Goal: Task Accomplishment & Management: Use online tool/utility

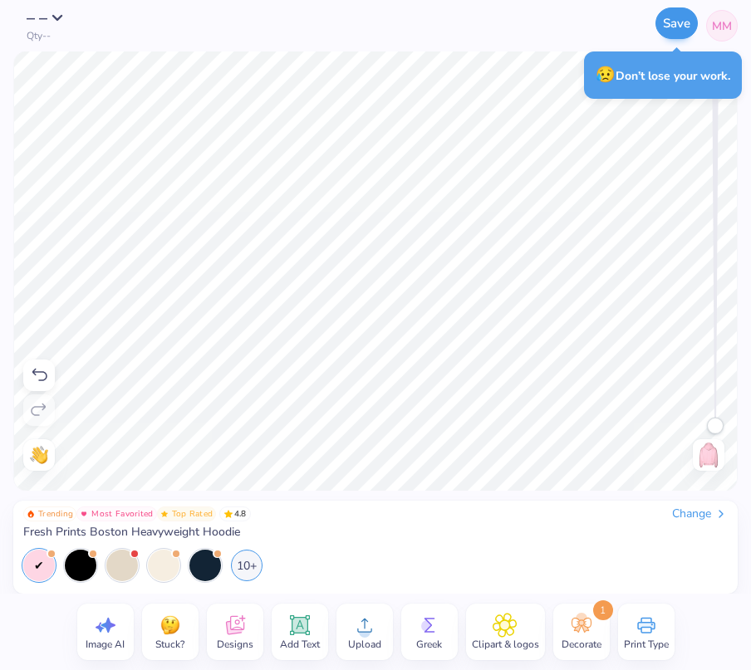
click at [675, 13] on button "Save" at bounding box center [676, 23] width 42 height 32
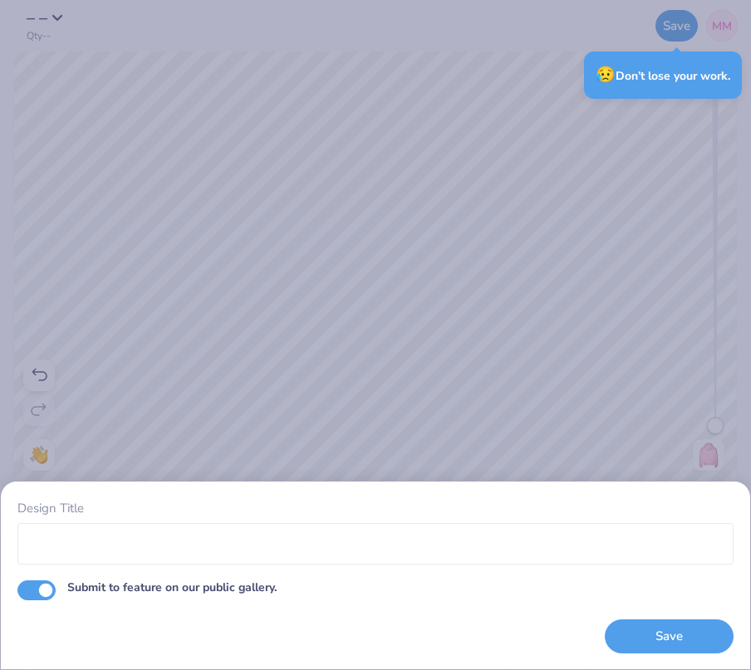
click at [49, 587] on input "Submit to feature on our public gallery." at bounding box center [36, 591] width 38 height 20
checkbox input "false"
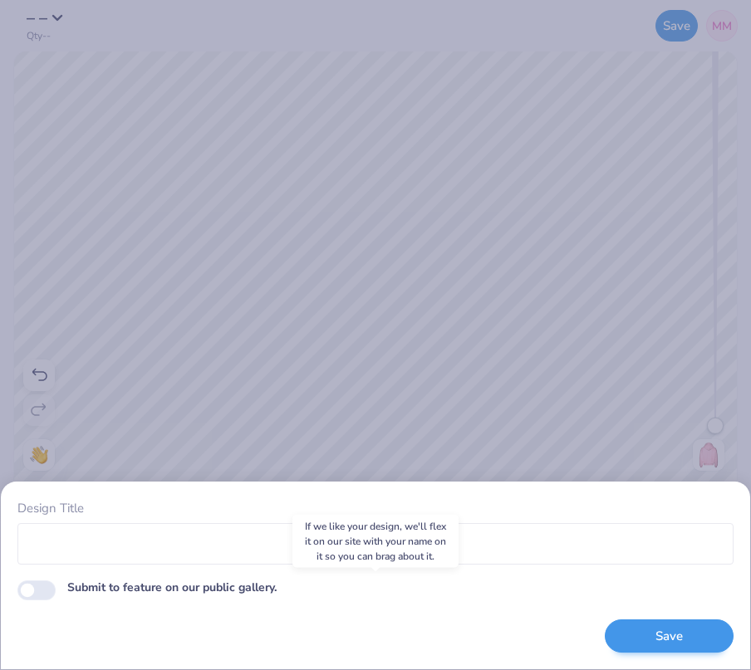
click at [651, 634] on button "Save" at bounding box center [669, 637] width 129 height 34
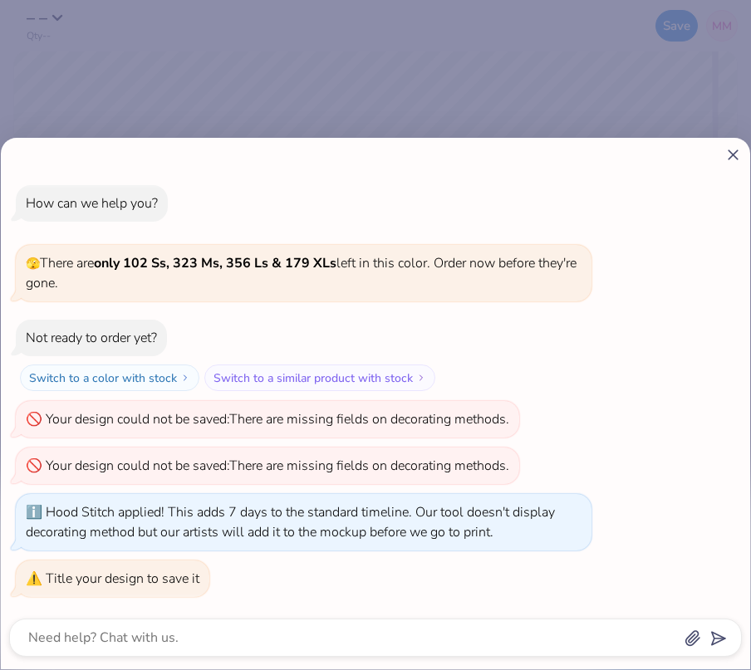
click at [736, 155] on icon at bounding box center [732, 154] width 17 height 17
type textarea "x"
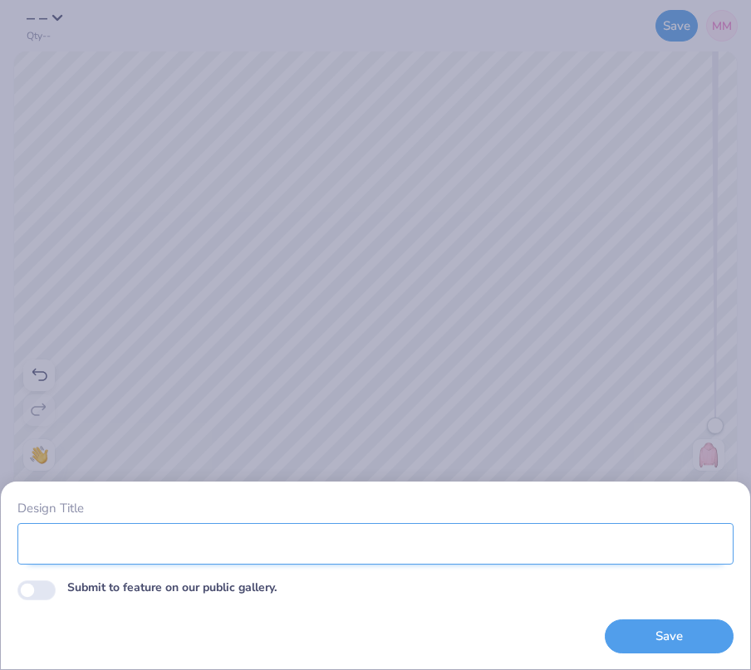
click at [77, 539] on input "Design Title" at bounding box center [375, 544] width 716 height 42
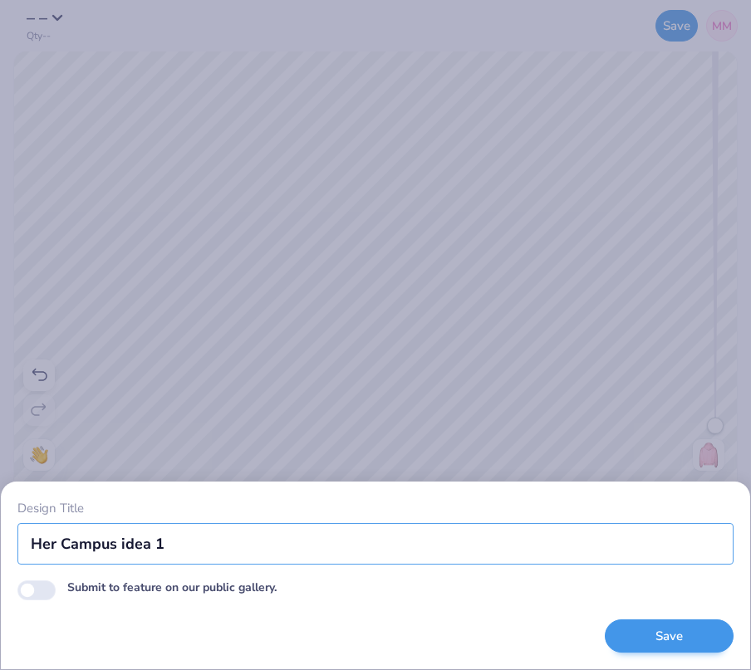
type input "Her Campus idea 1"
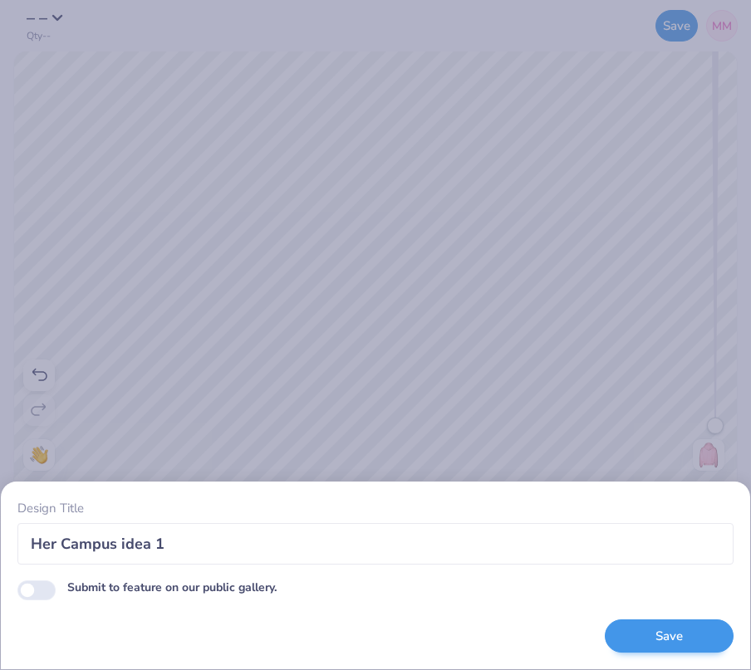
click at [646, 632] on button "Save" at bounding box center [669, 637] width 129 height 34
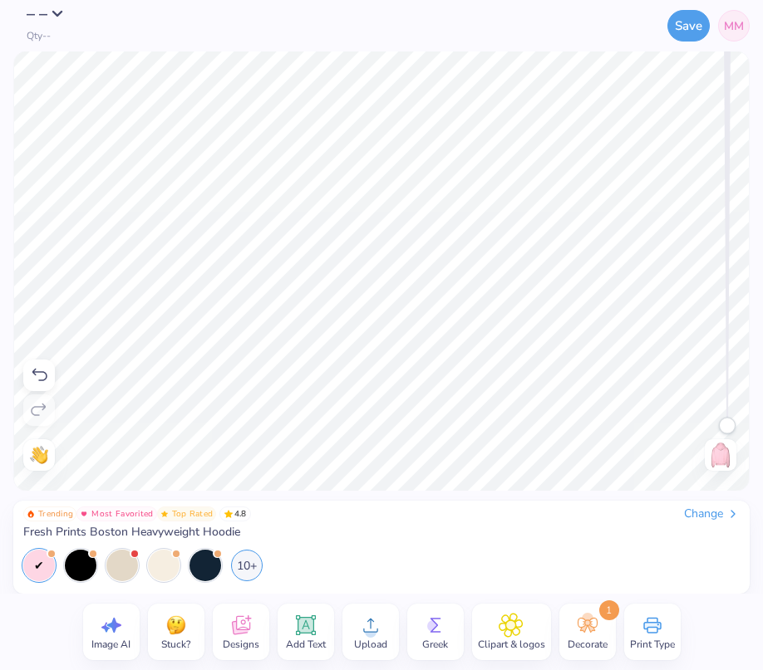
click at [52, 22] on button "– –" at bounding box center [50, 14] width 47 height 17
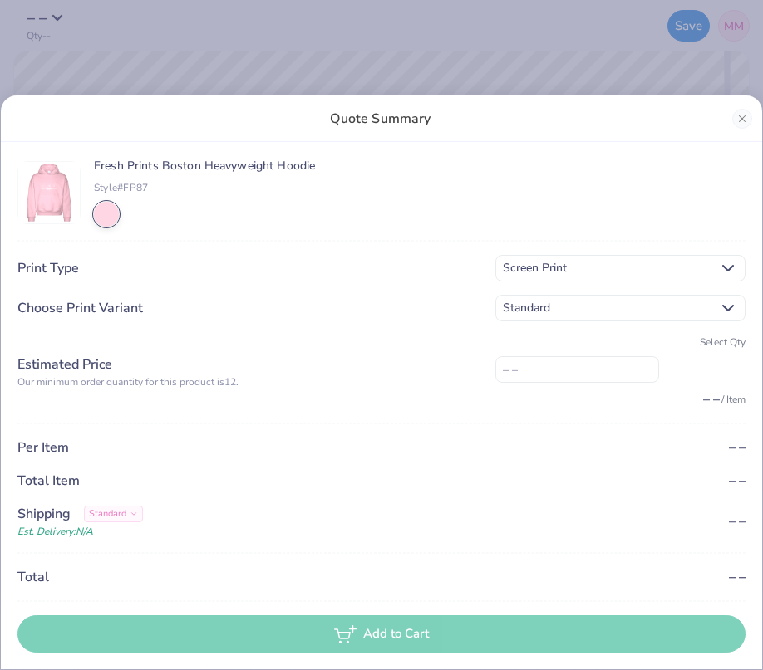
click at [92, 61] on div "Quote Summary Fresh Prints Boston Heavyweight Hoodie Style# FP87 Print Type Scr…" at bounding box center [381, 335] width 763 height 670
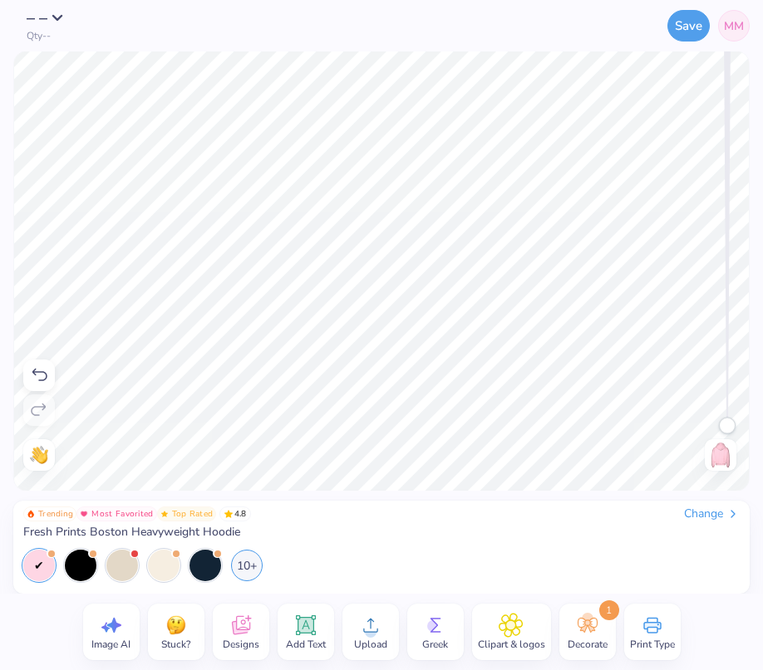
click at [250, 24] on div "Save MM" at bounding box center [493, 26] width 511 height 52
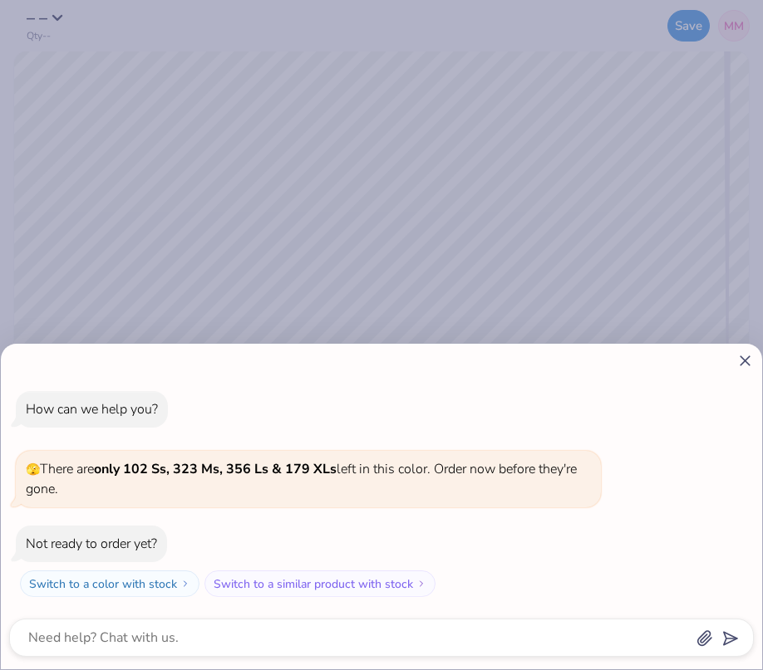
click at [752, 365] on icon at bounding box center [744, 360] width 17 height 17
type textarea "x"
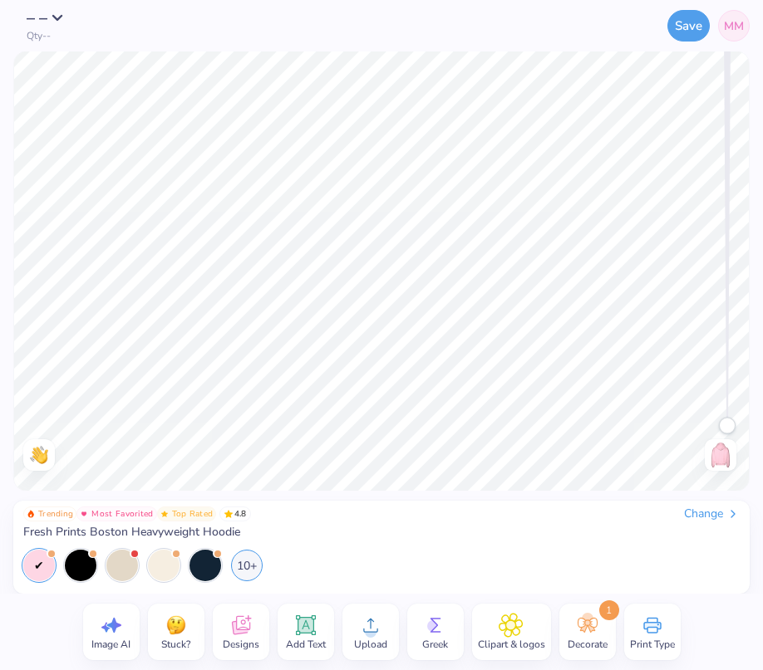
click at [255, 630] on div "Designs" at bounding box center [241, 632] width 56 height 56
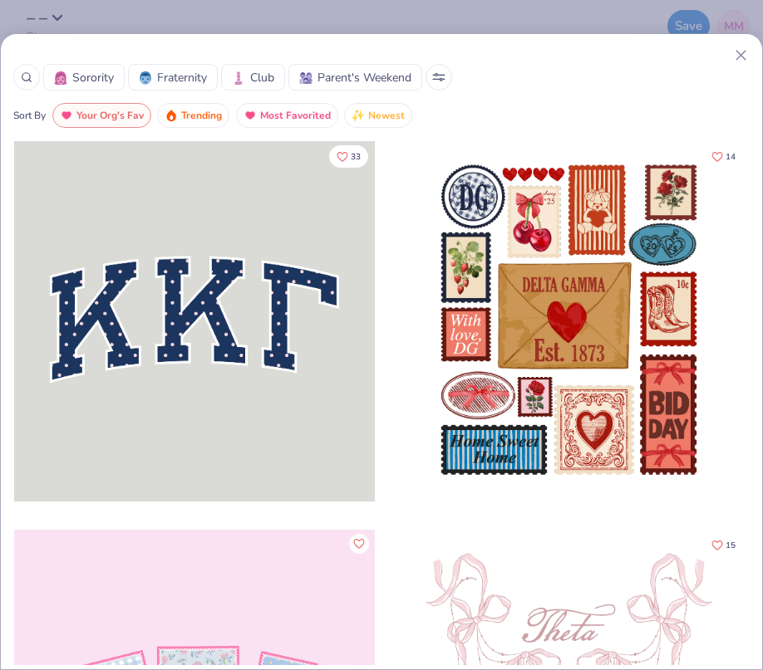
click at [741, 47] on div "Sorority Fraternity Club Parent's Weekend Sort By Your Org's Fav Trending Most …" at bounding box center [381, 351] width 763 height 637
click at [743, 53] on line at bounding box center [740, 55] width 9 height 9
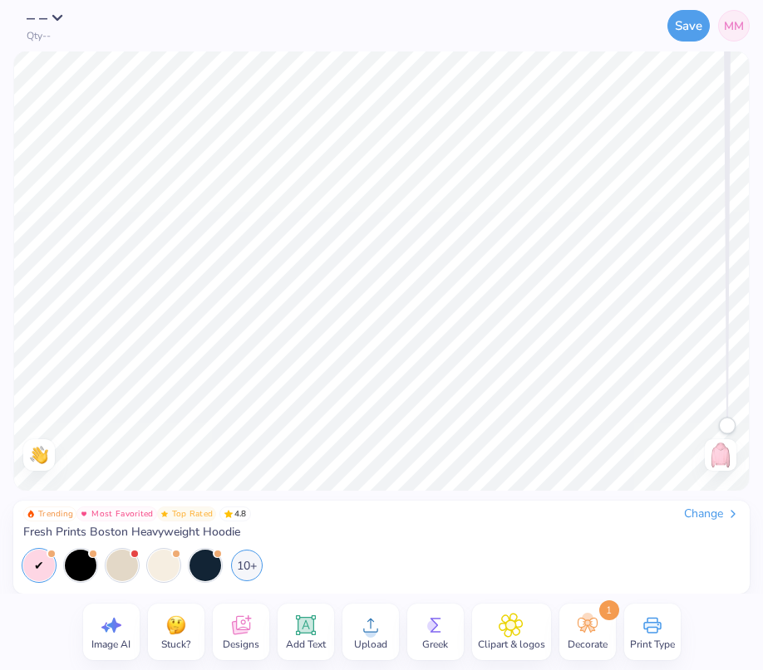
click at [503, 646] on span "Clipart & logos" at bounding box center [511, 644] width 67 height 13
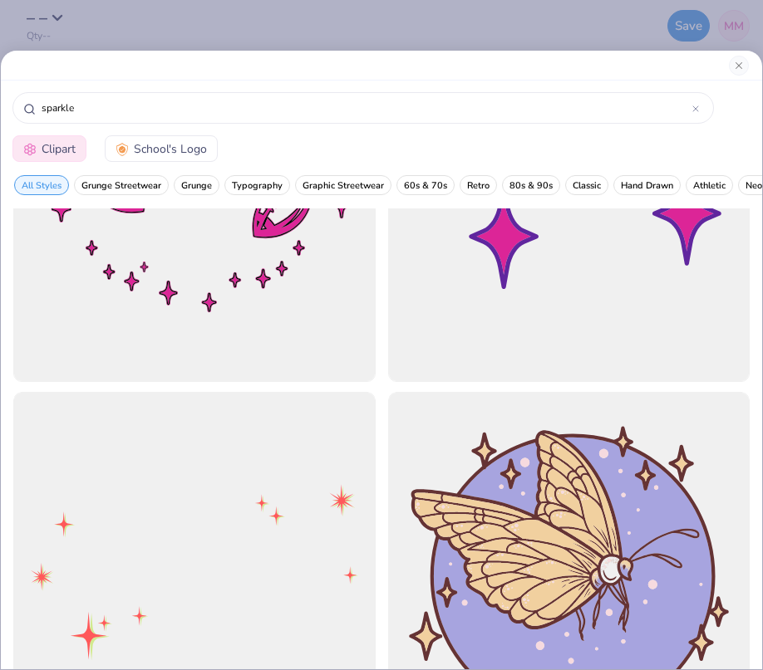
scroll to position [941, 0]
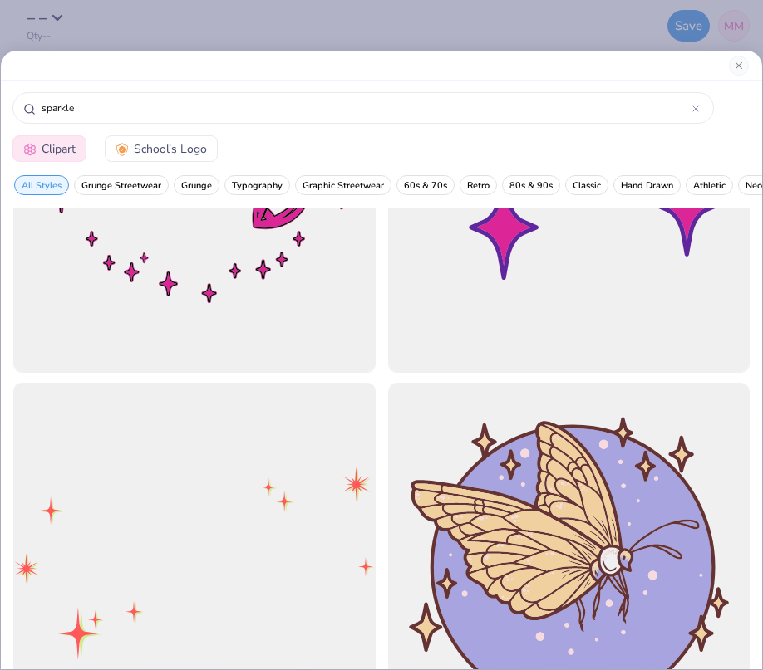
type input "sparkle"
click at [221, 517] on div at bounding box center [194, 564] width 398 height 398
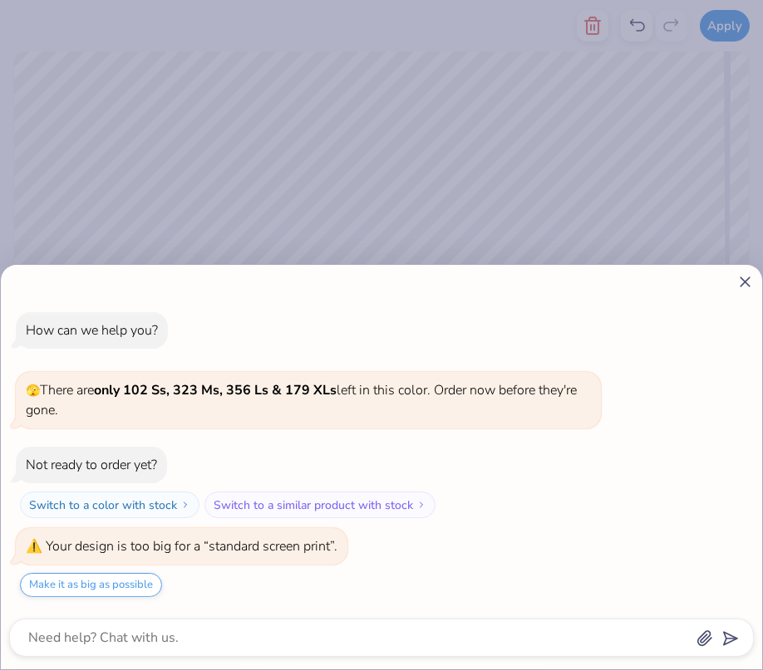
click at [741, 276] on icon at bounding box center [744, 281] width 17 height 17
type textarea "x"
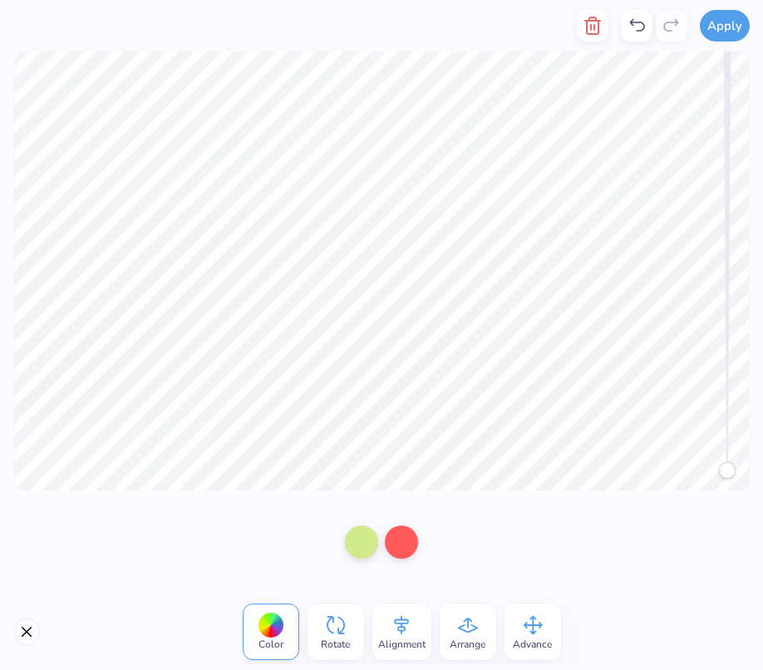
click at [541, 624] on icon at bounding box center [532, 625] width 25 height 25
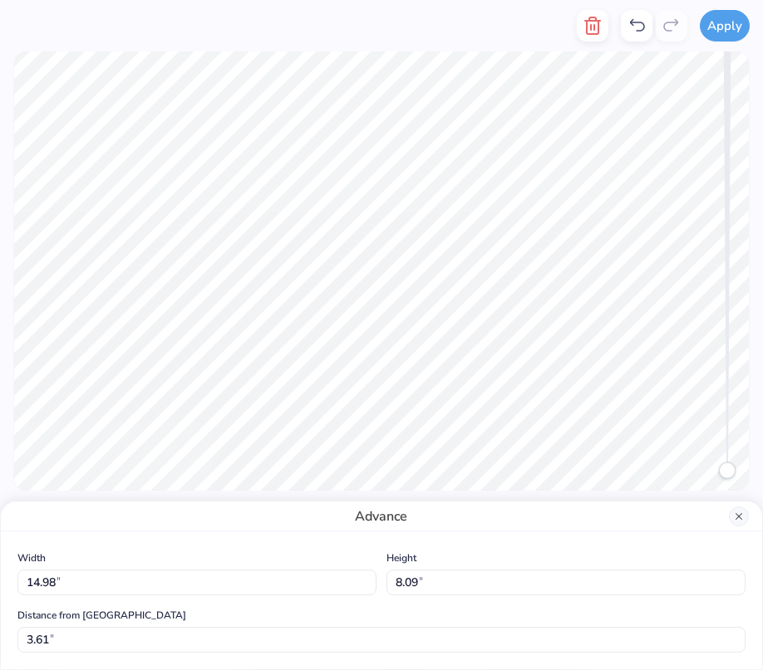
click at [739, 517] on button "Close" at bounding box center [739, 517] width 20 height 20
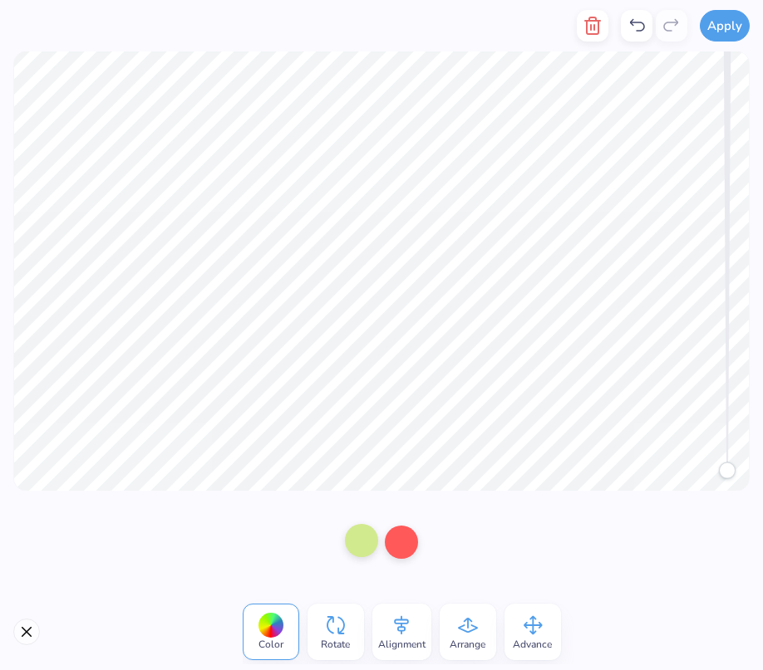
click at [360, 538] on div at bounding box center [361, 540] width 33 height 33
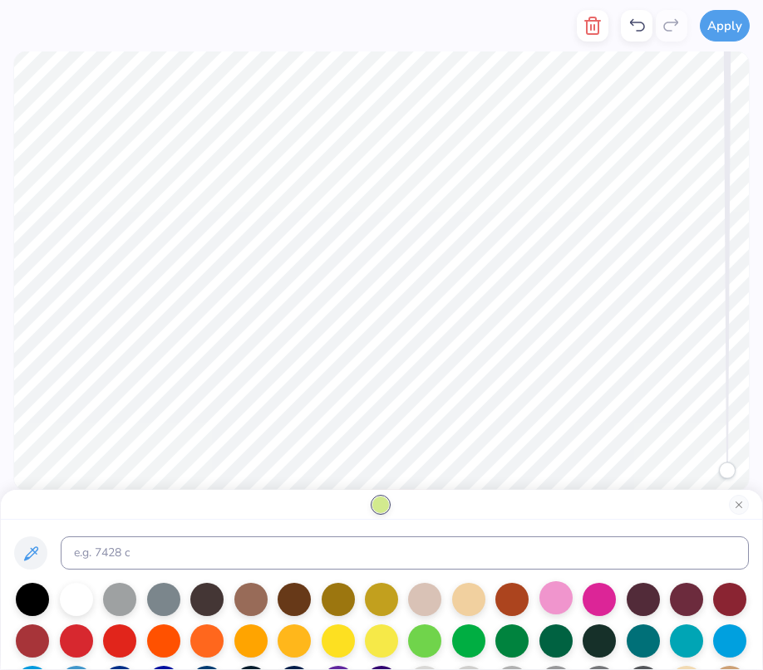
click at [563, 599] on div at bounding box center [555, 598] width 33 height 33
click at [590, 595] on div at bounding box center [598, 598] width 33 height 33
click at [745, 502] on button "Close" at bounding box center [739, 505] width 20 height 20
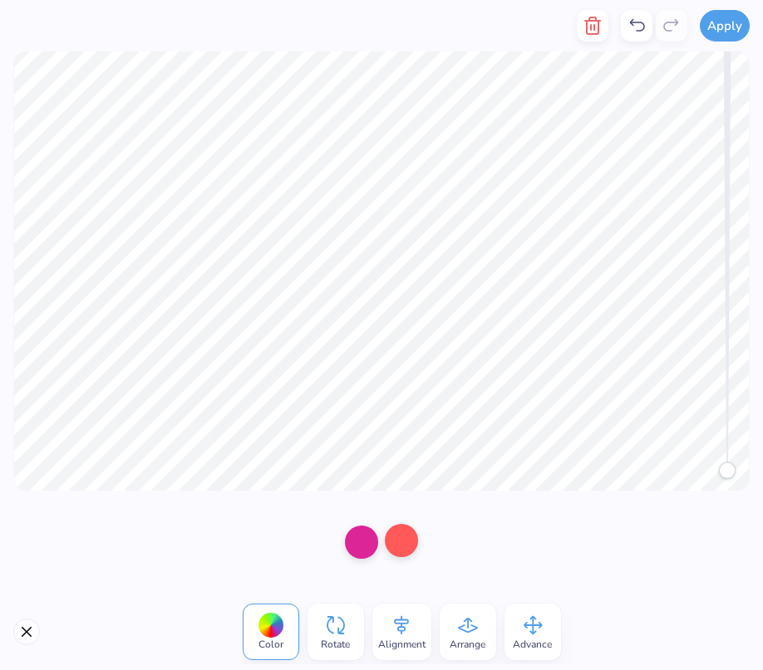
click at [401, 542] on div at bounding box center [401, 540] width 33 height 33
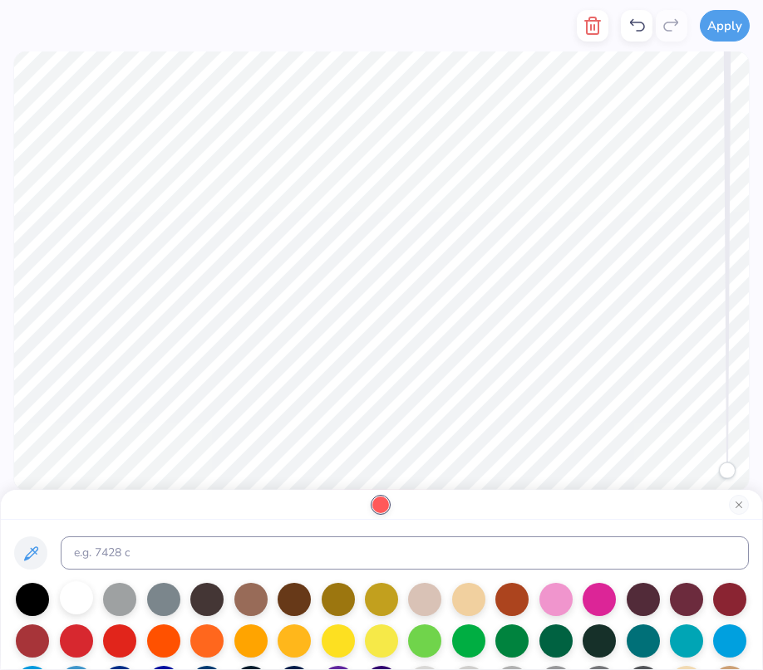
click at [77, 592] on div at bounding box center [76, 598] width 33 height 33
click at [741, 498] on button "Close" at bounding box center [739, 505] width 20 height 20
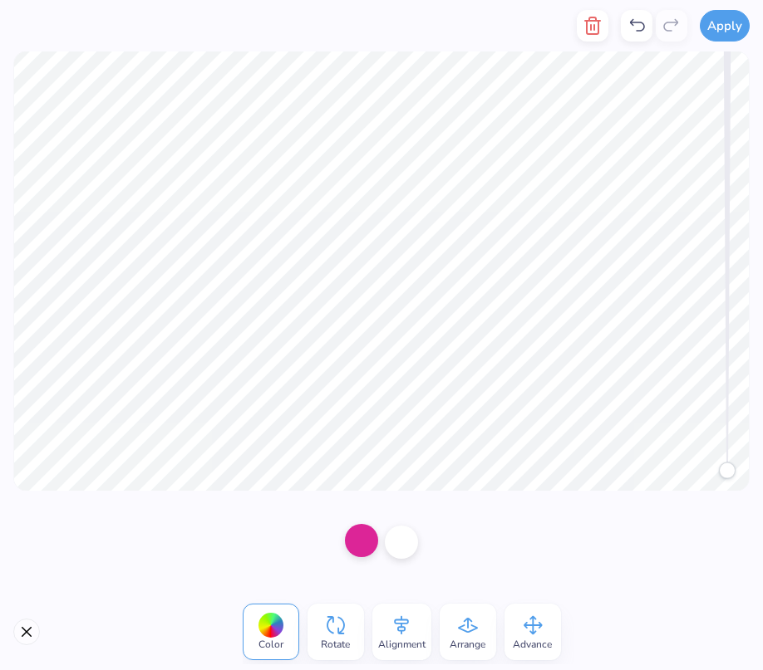
click at [361, 539] on div at bounding box center [361, 540] width 33 height 33
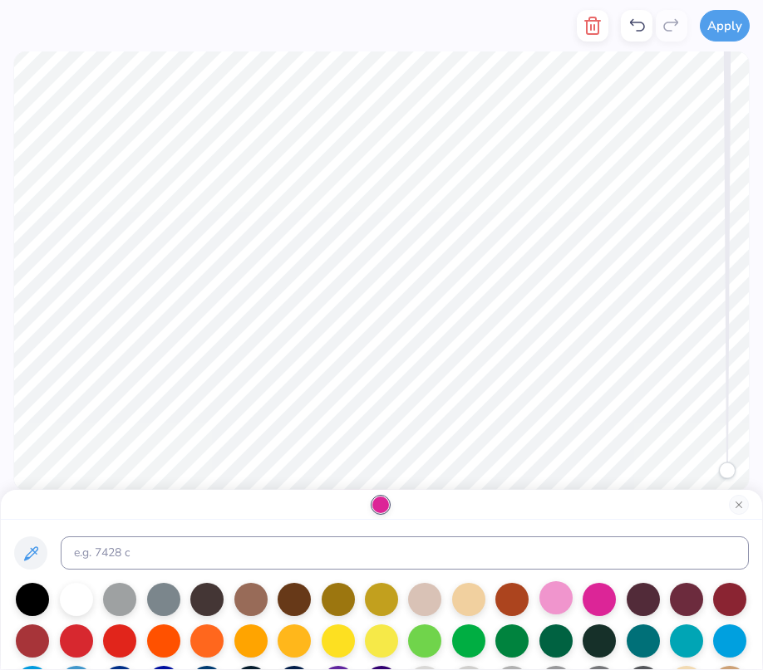
click at [557, 606] on div at bounding box center [555, 598] width 33 height 33
click at [72, 597] on div at bounding box center [76, 598] width 33 height 33
click at [559, 600] on div at bounding box center [555, 598] width 33 height 33
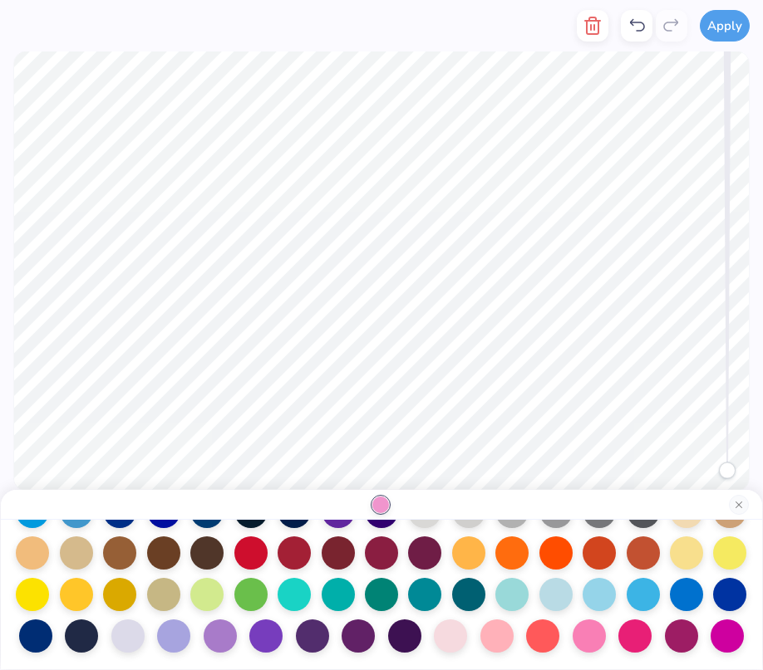
scroll to position [174, 0]
click at [458, 636] on div at bounding box center [450, 634] width 33 height 33
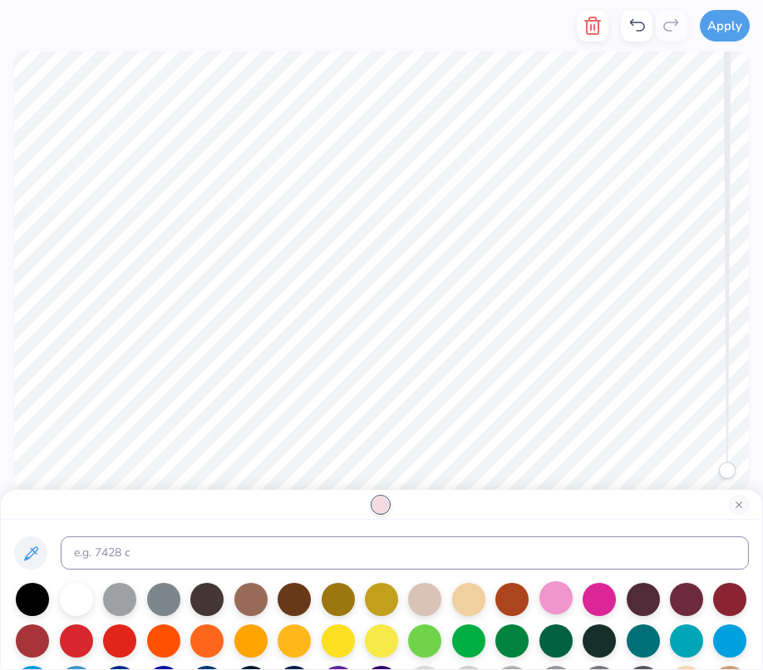
scroll to position [0, 0]
click at [553, 598] on div at bounding box center [555, 598] width 33 height 33
click at [86, 598] on div at bounding box center [76, 598] width 33 height 33
click at [739, 505] on button "Close" at bounding box center [739, 505] width 20 height 20
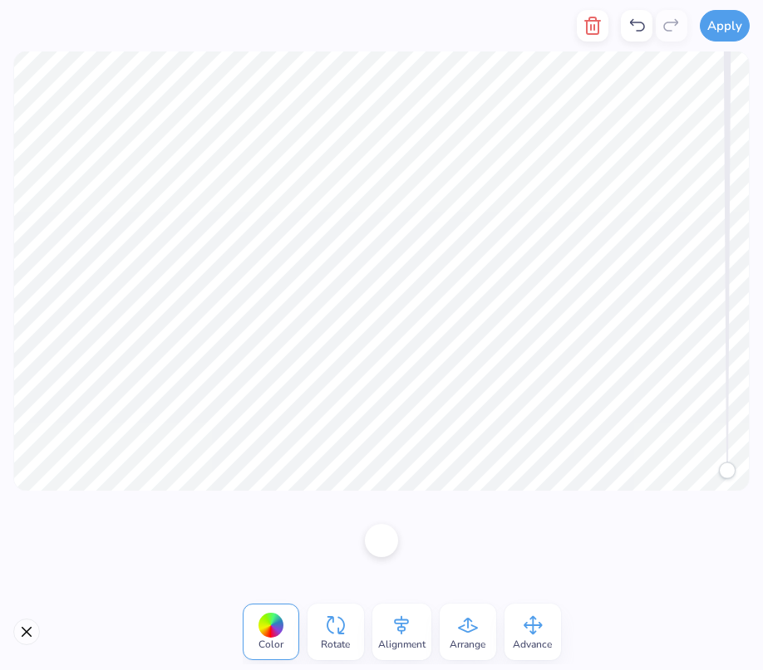
click at [393, 539] on div at bounding box center [381, 540] width 33 height 33
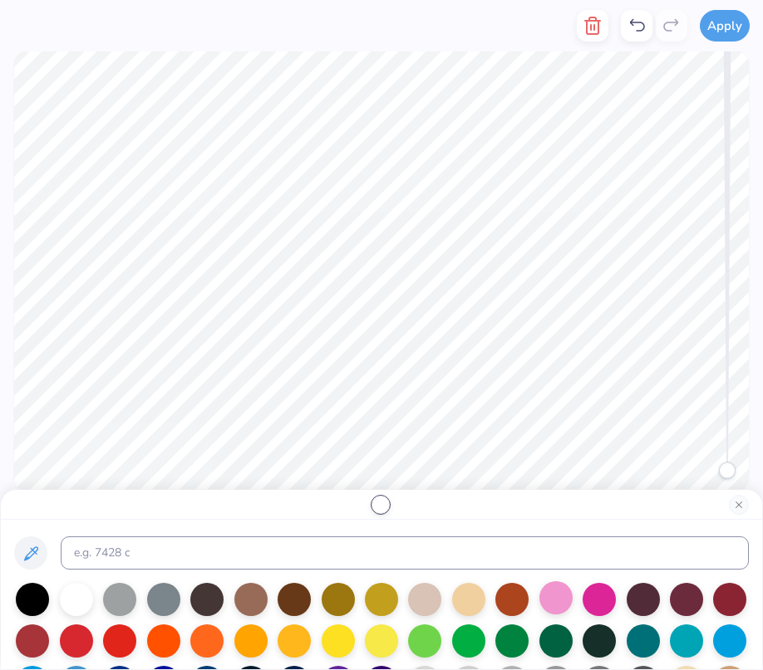
click at [557, 590] on div at bounding box center [555, 598] width 33 height 33
click at [746, 507] on button "Close" at bounding box center [739, 505] width 20 height 20
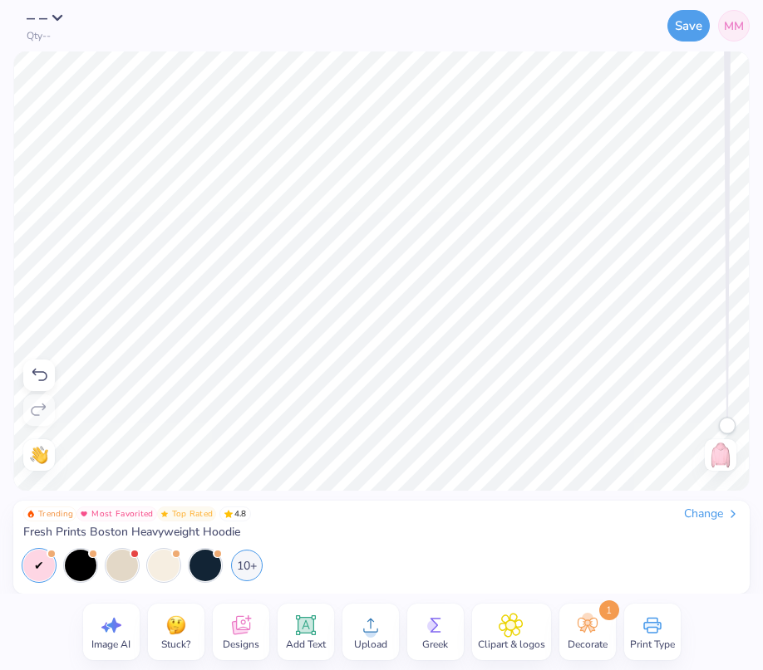
click at [505, 634] on icon at bounding box center [510, 625] width 24 height 25
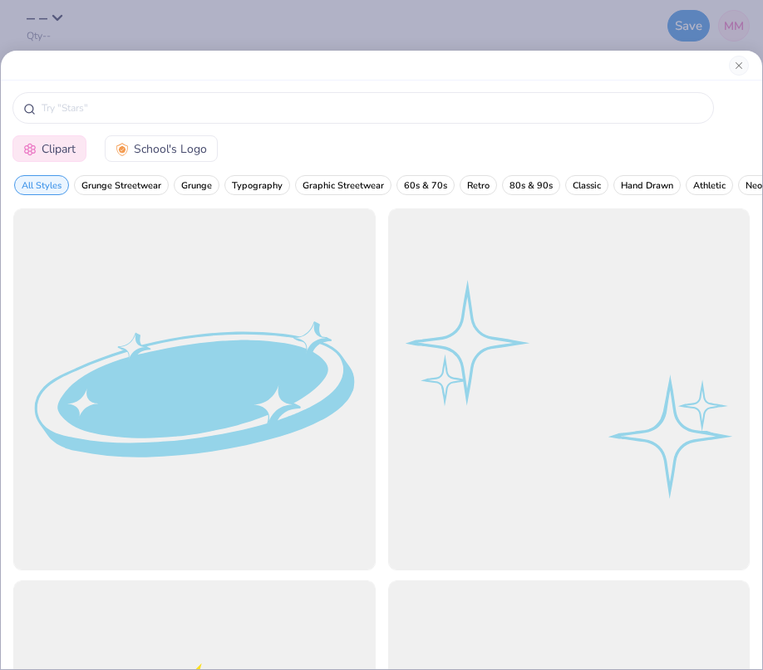
type input "sparkle"
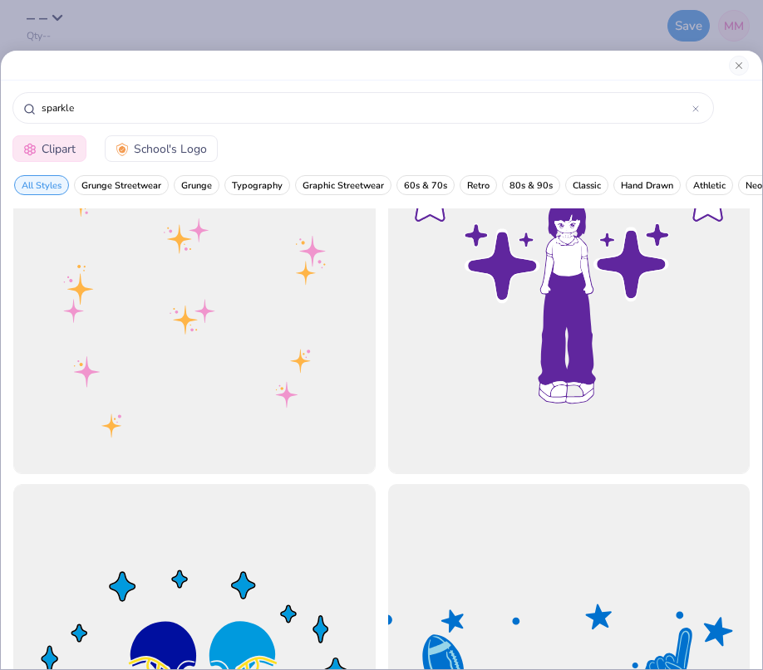
scroll to position [2322, 0]
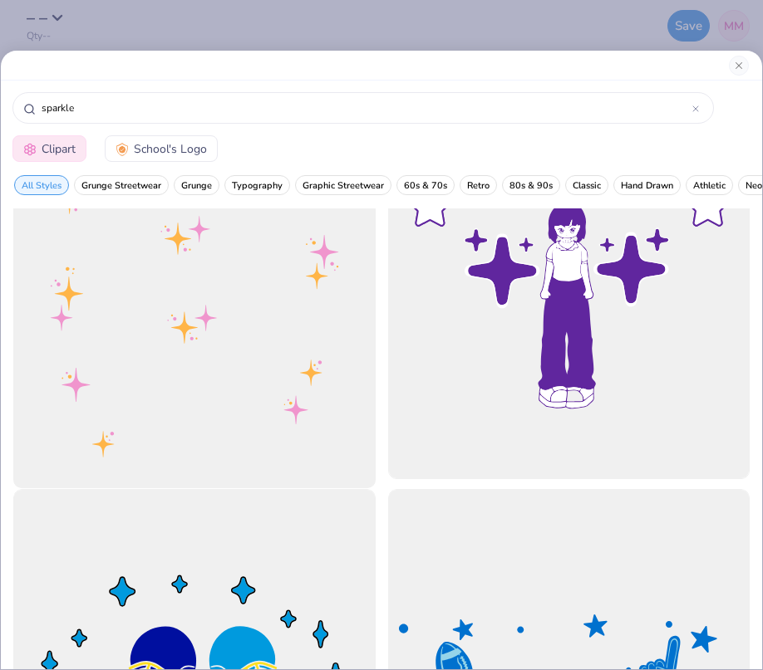
click at [303, 346] on div at bounding box center [194, 298] width 398 height 398
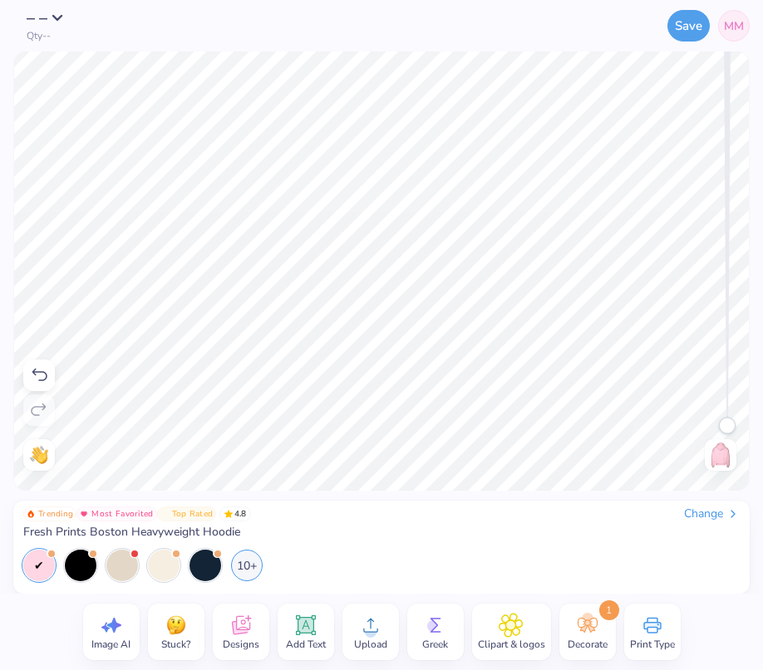
click at [507, 624] on icon at bounding box center [511, 626] width 10 height 10
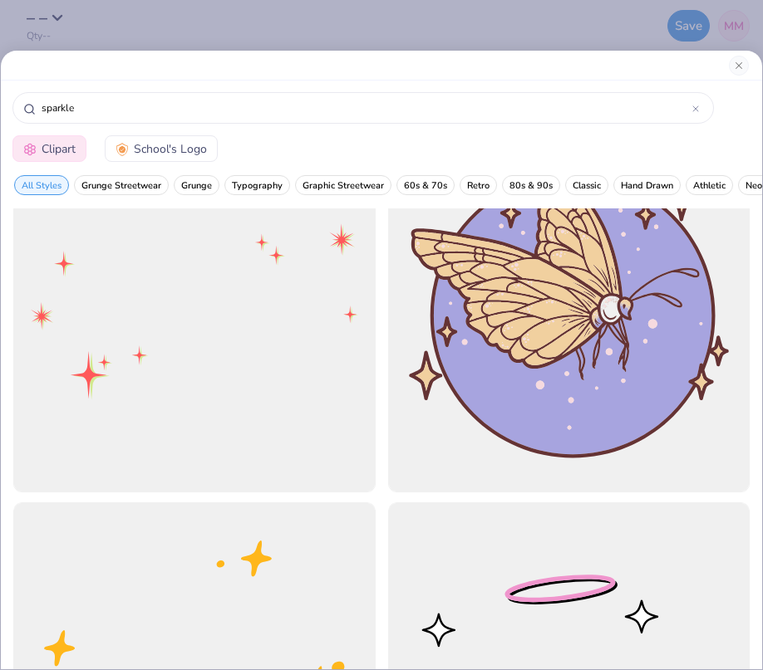
scroll to position [1207, 0]
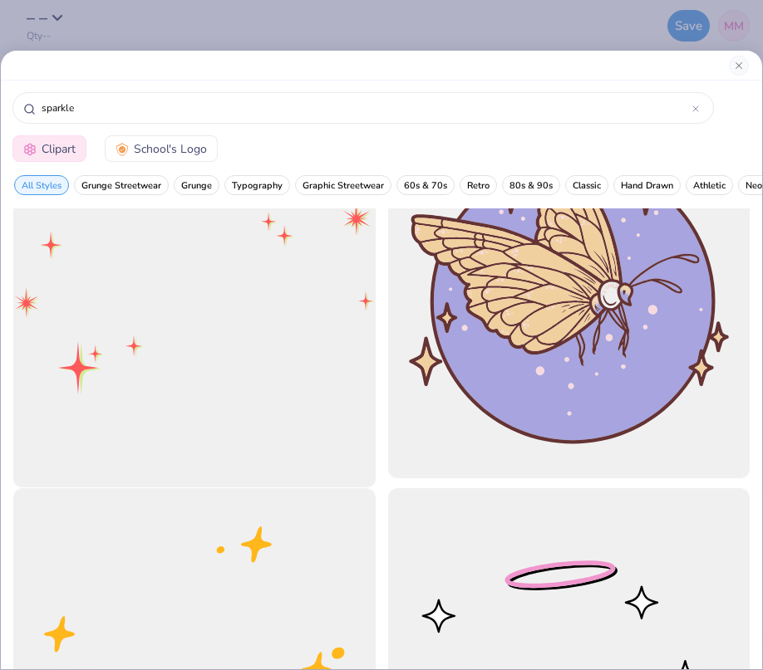
click at [228, 268] on div at bounding box center [194, 298] width 398 height 398
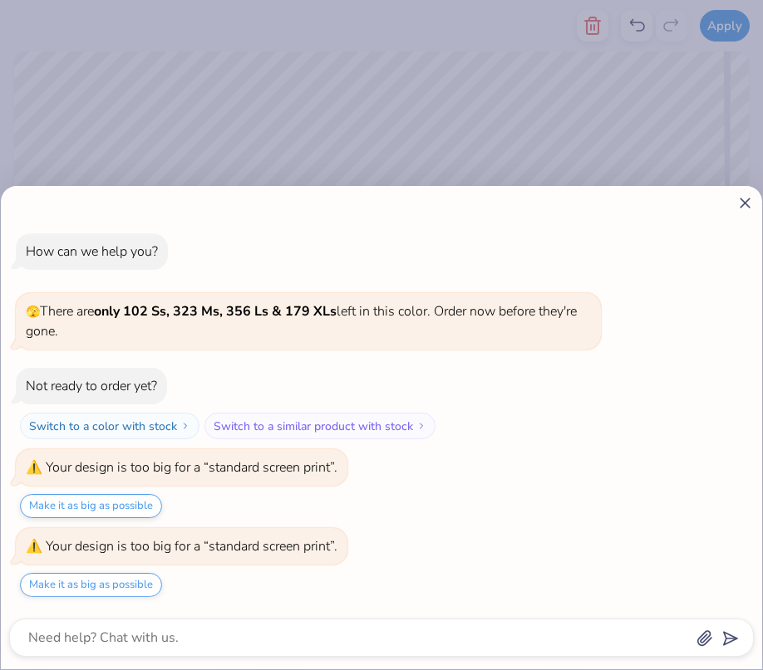
click at [745, 203] on line at bounding box center [744, 203] width 9 height 9
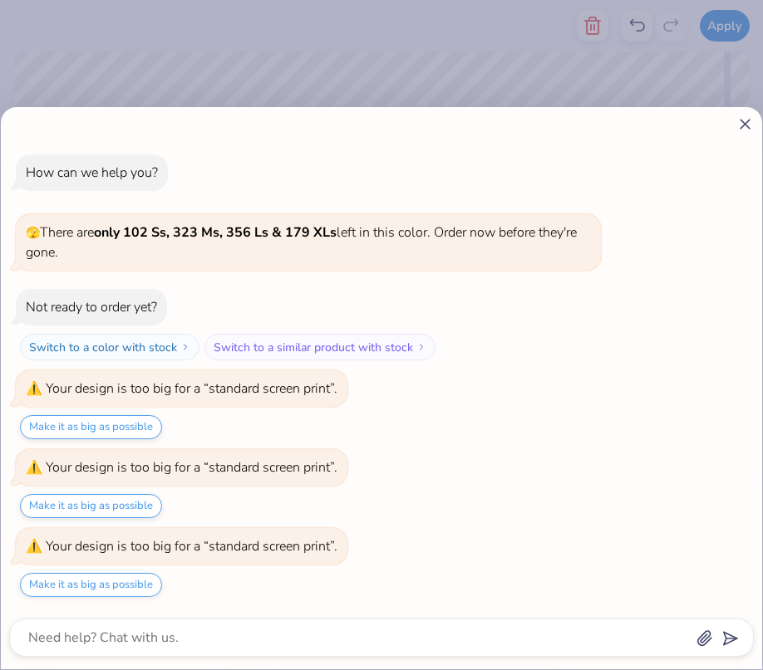
click at [741, 120] on line at bounding box center [744, 124] width 9 height 9
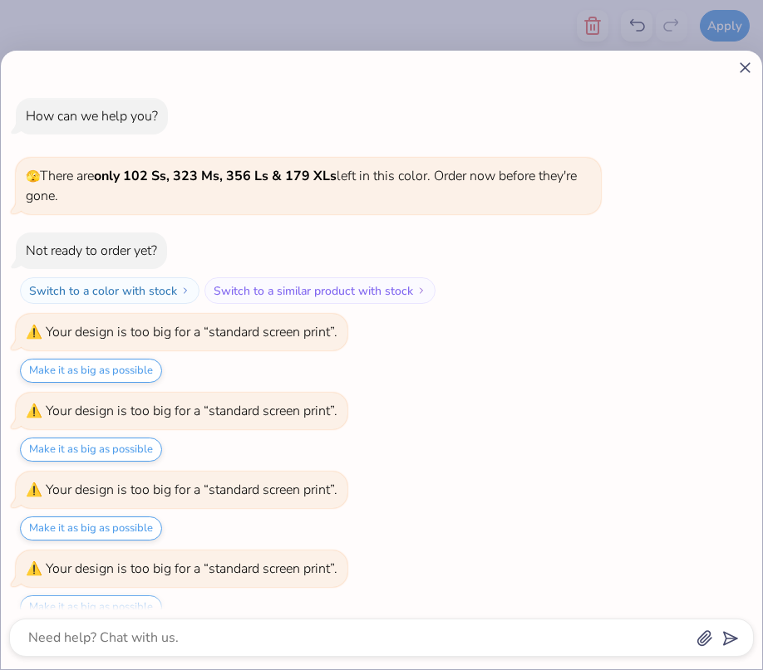
scroll to position [22, 0]
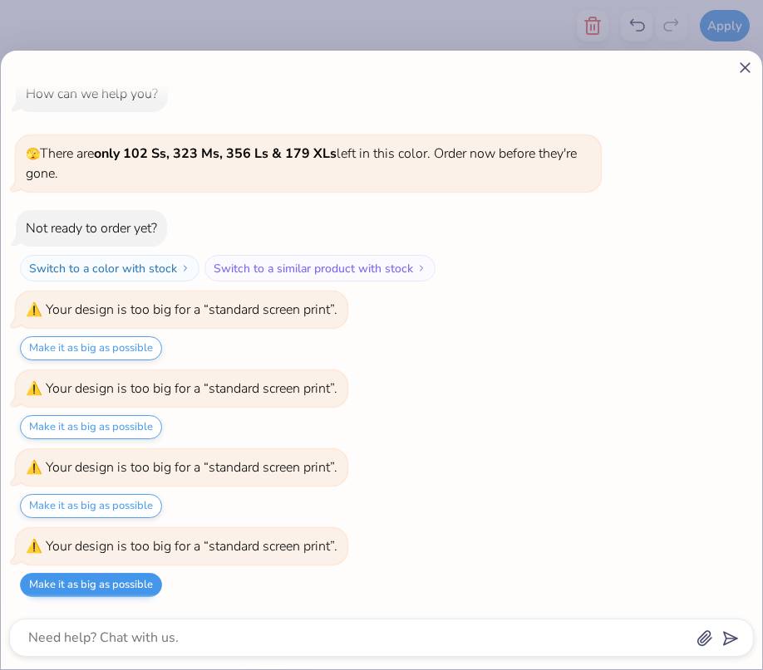
click at [143, 584] on button "Make it as big as possible" at bounding box center [91, 585] width 142 height 24
type textarea "x"
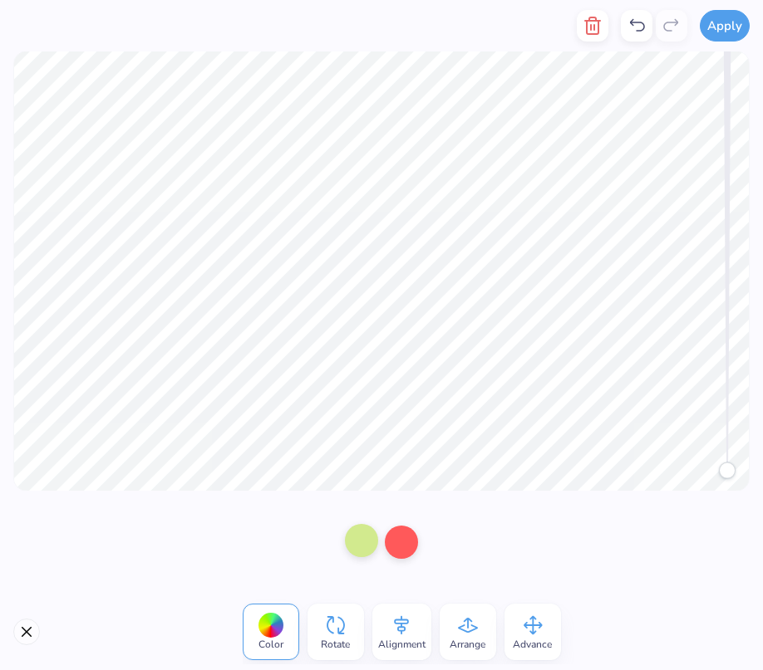
click at [371, 538] on div at bounding box center [361, 540] width 33 height 33
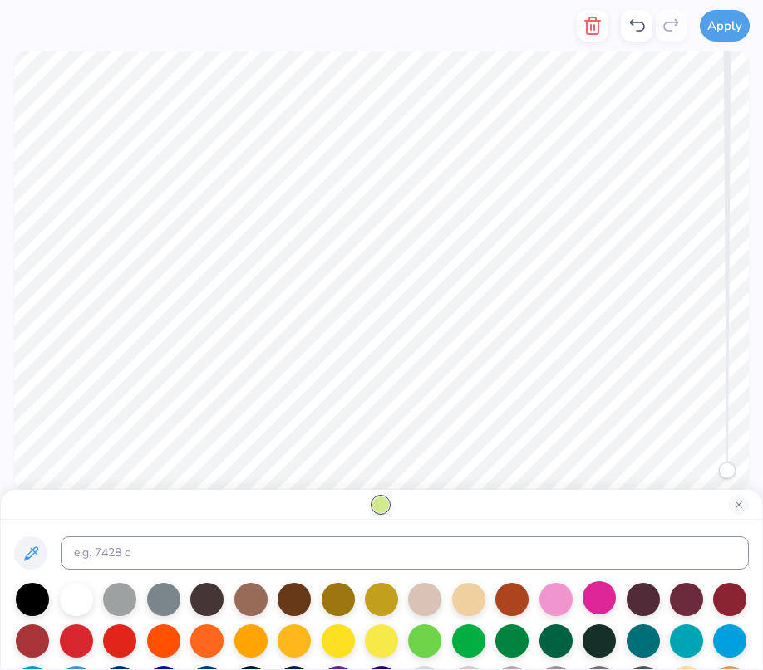
click at [587, 606] on div at bounding box center [598, 598] width 33 height 33
click at [562, 598] on div at bounding box center [555, 598] width 33 height 33
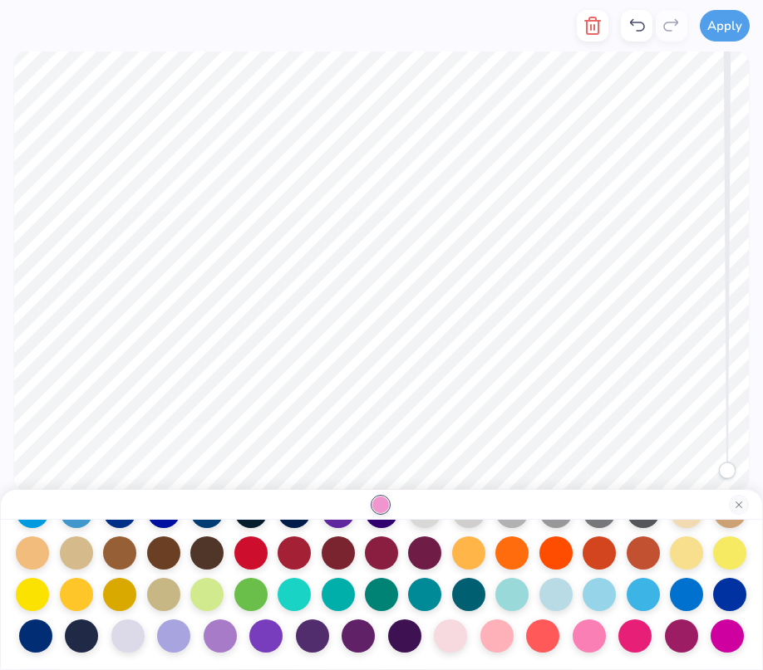
scroll to position [174, 0]
click at [448, 642] on div at bounding box center [450, 634] width 33 height 33
click at [493, 641] on div at bounding box center [496, 634] width 33 height 33
click at [589, 634] on div at bounding box center [588, 634] width 33 height 33
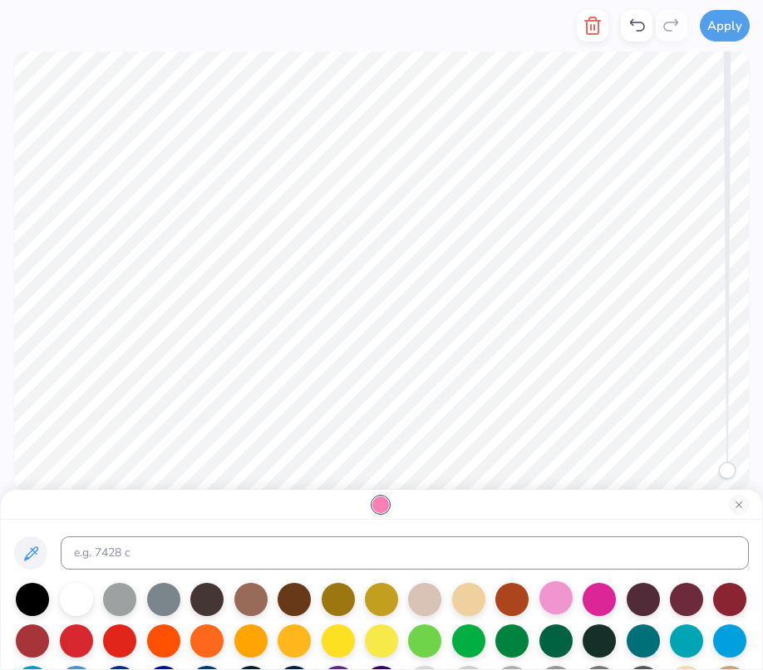
scroll to position [0, 0]
click at [555, 592] on div at bounding box center [555, 598] width 33 height 33
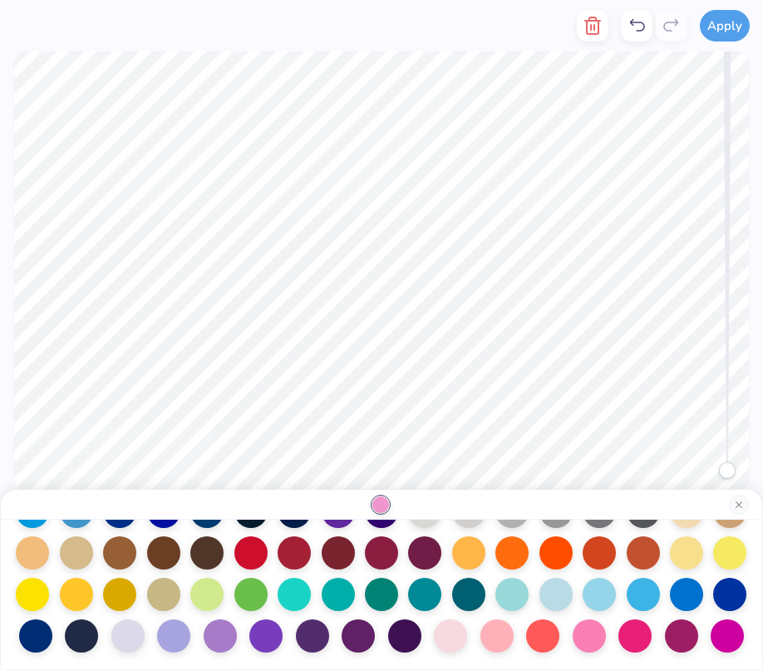
scroll to position [174, 0]
click at [580, 629] on div at bounding box center [588, 634] width 33 height 33
click at [741, 505] on button "Close" at bounding box center [739, 505] width 20 height 20
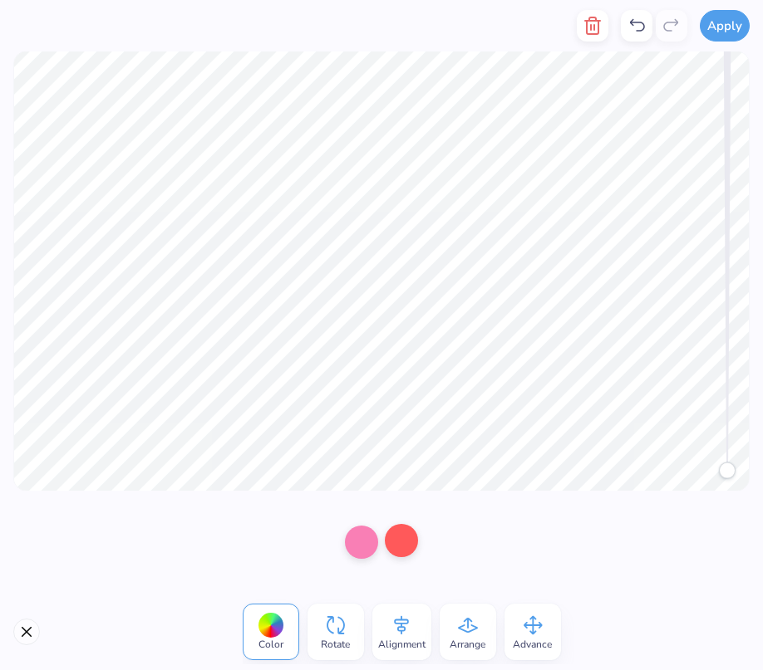
click at [410, 537] on div at bounding box center [401, 540] width 33 height 33
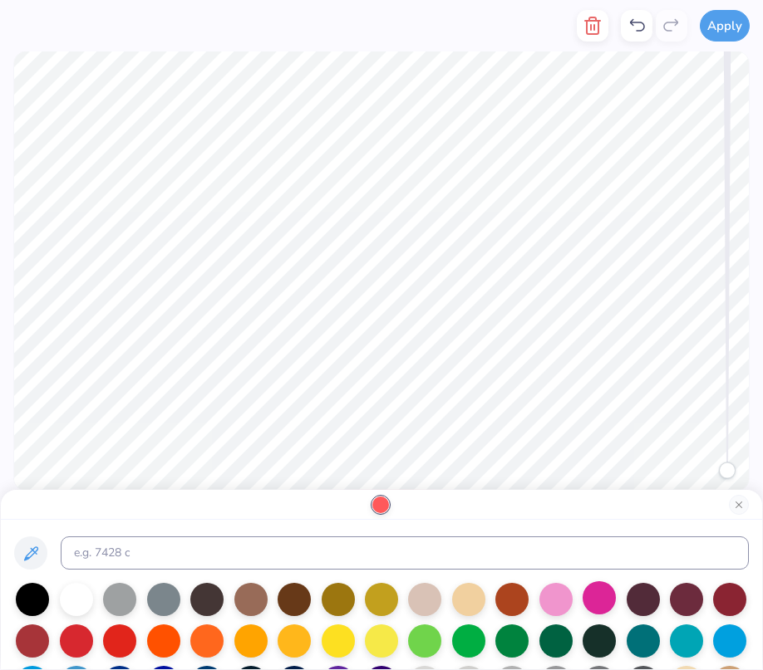
click at [595, 598] on div at bounding box center [598, 598] width 33 height 33
click at [76, 597] on div at bounding box center [76, 598] width 33 height 33
click at [726, 24] on button "Apply" at bounding box center [725, 23] width 50 height 32
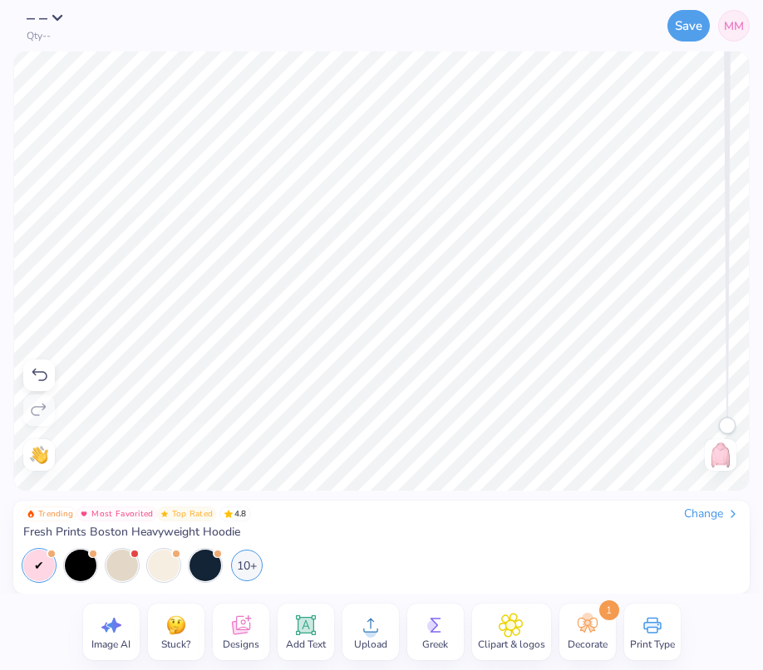
click at [350, 528] on div "Trending Most Favorited Top Rated 4.8 Change Fresh Prints Boston Heavyweight Ho…" at bounding box center [381, 523] width 716 height 33
click at [582, 645] on span "Decorate" at bounding box center [587, 644] width 40 height 13
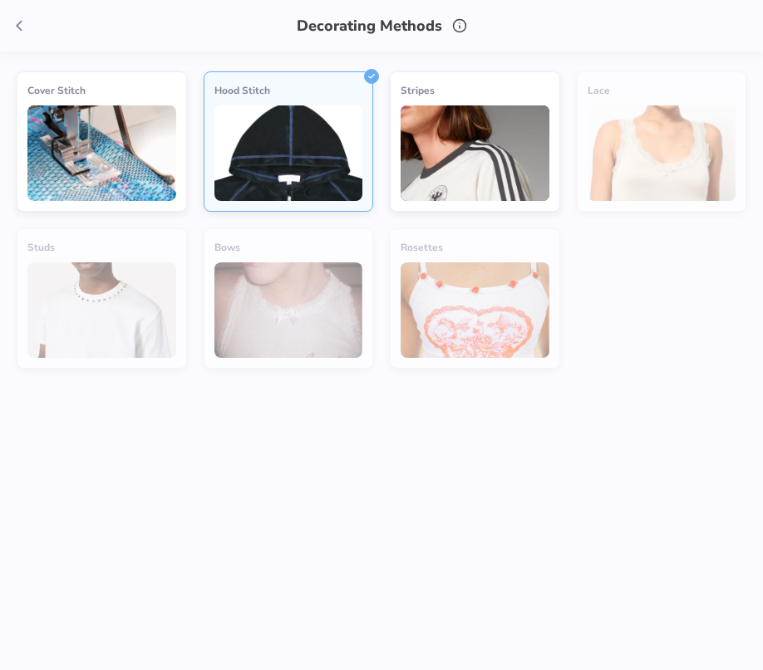
click at [484, 135] on img at bounding box center [474, 154] width 149 height 96
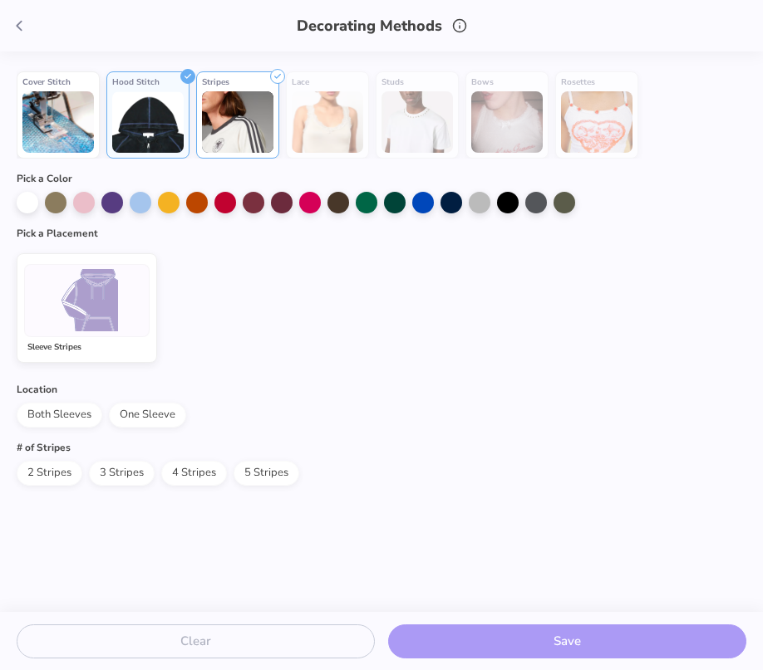
click at [252, 120] on img at bounding box center [237, 121] width 71 height 61
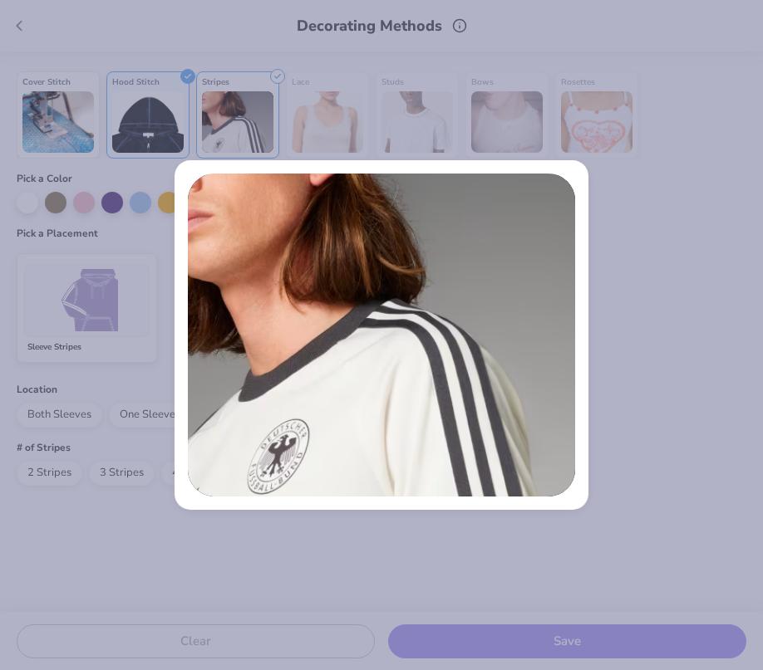
click at [98, 363] on div at bounding box center [381, 335] width 763 height 670
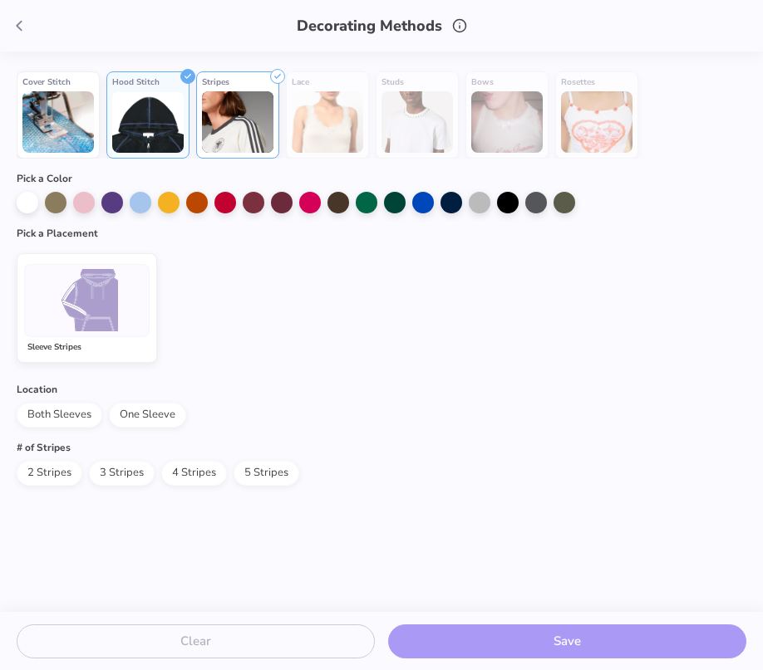
click at [278, 75] on icon at bounding box center [277, 73] width 15 height 15
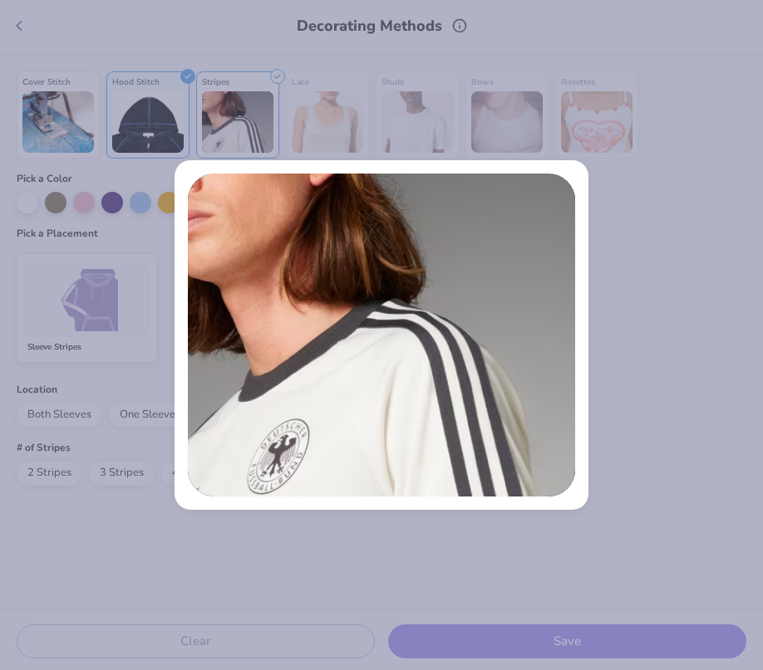
click at [171, 214] on div at bounding box center [381, 335] width 763 height 670
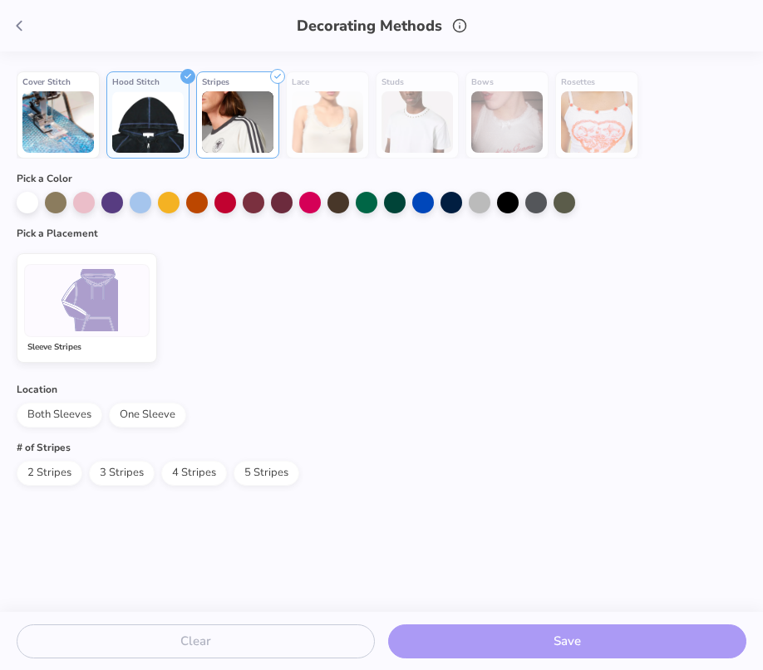
click at [202, 644] on div "Clear Save" at bounding box center [381, 641] width 763 height 59
click at [51, 110] on img at bounding box center [57, 121] width 71 height 61
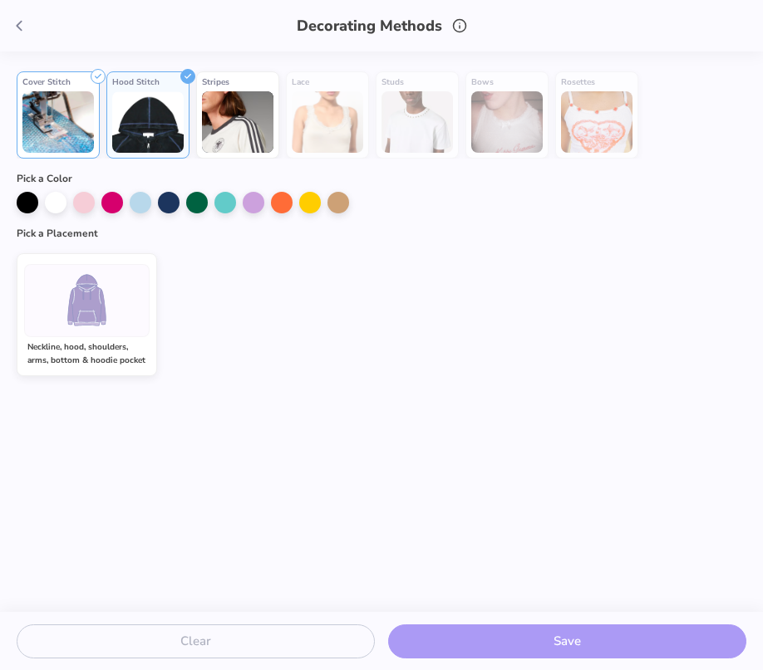
click at [58, 88] on div "Cover Stitch" at bounding box center [58, 114] width 83 height 87
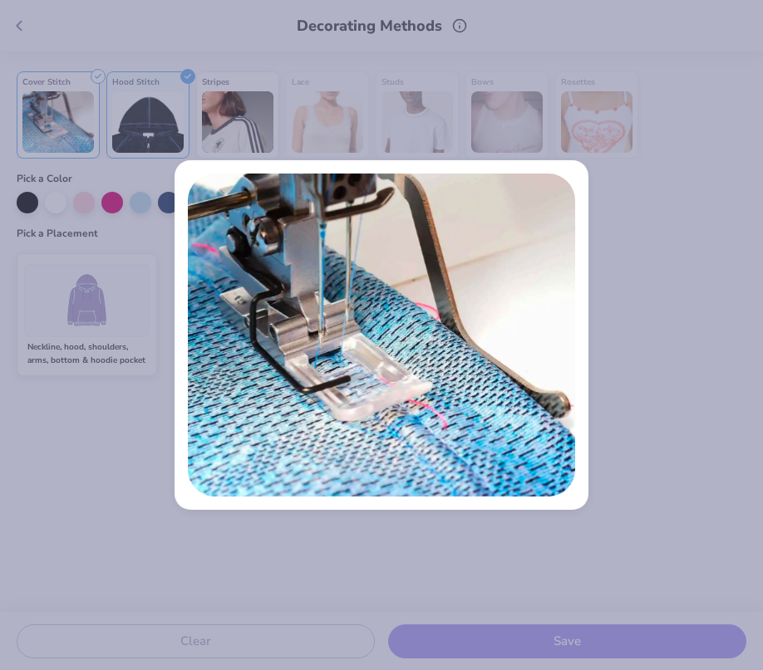
click at [58, 88] on div at bounding box center [381, 335] width 763 height 670
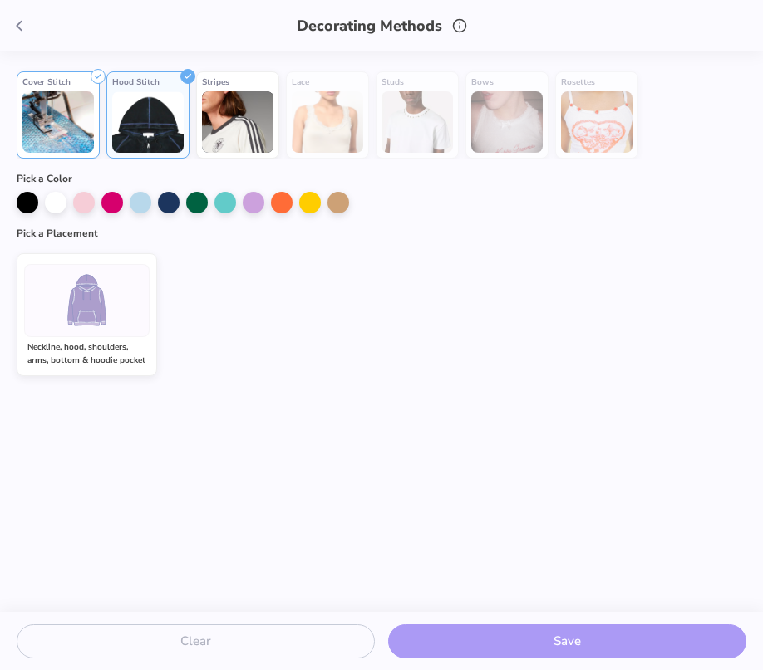
click at [58, 88] on div at bounding box center [381, 335] width 763 height 670
click at [19, 20] on icon at bounding box center [19, 26] width 18 height 18
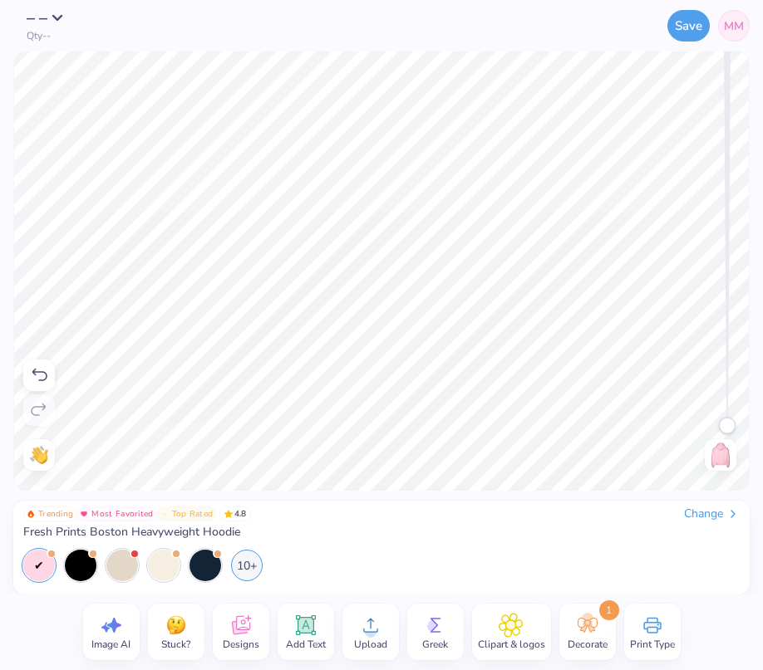
click at [715, 446] on img at bounding box center [720, 455] width 27 height 27
click at [249, 626] on icon at bounding box center [240, 625] width 25 height 25
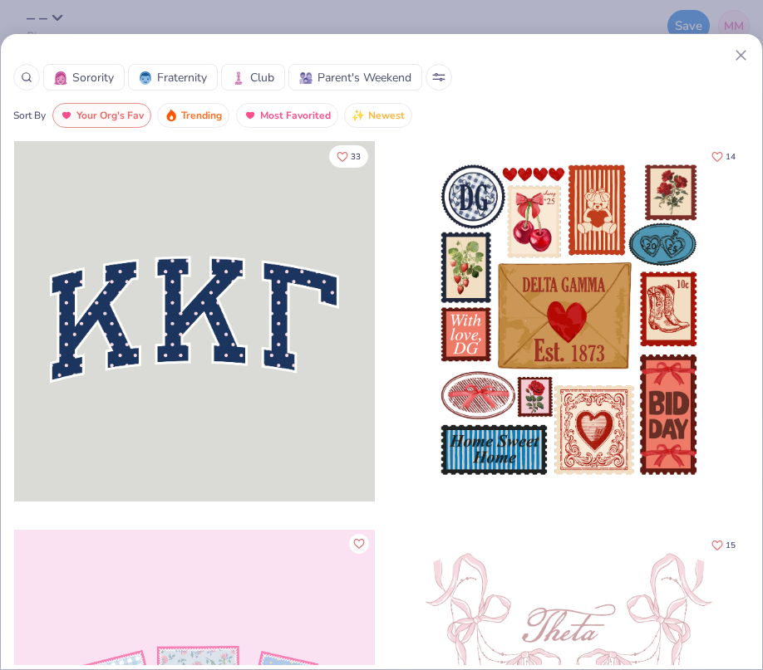
click at [739, 62] on icon at bounding box center [740, 55] width 17 height 17
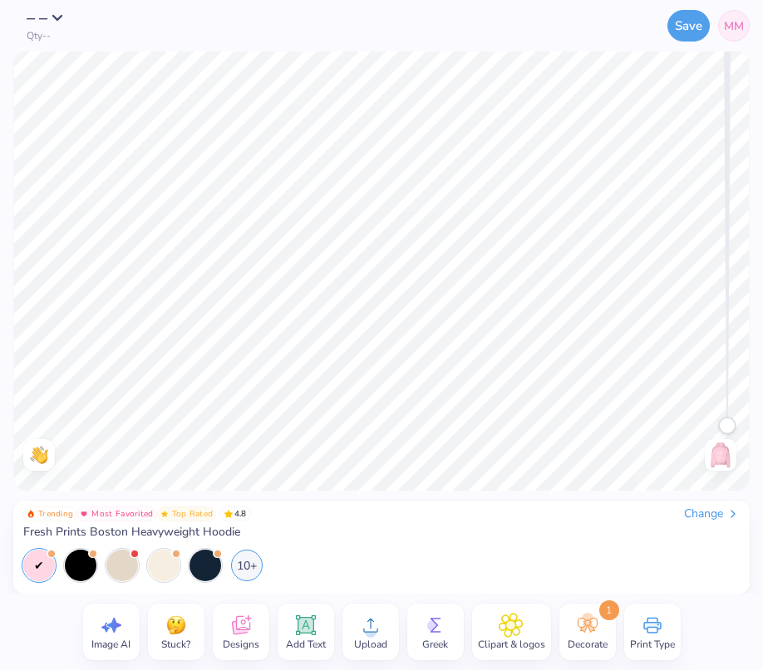
click at [320, 635] on div "Add Text" at bounding box center [305, 632] width 56 height 56
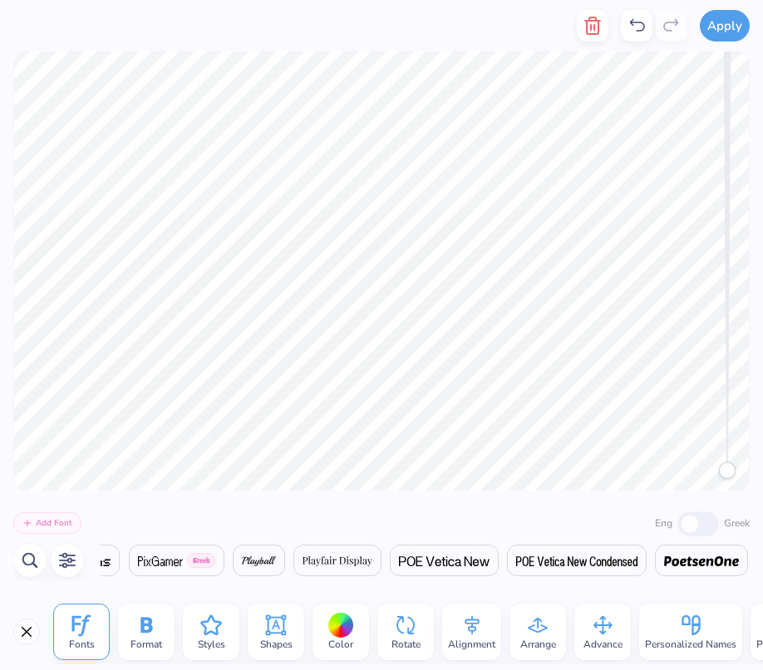
scroll to position [0, 24893]
click at [209, 626] on icon at bounding box center [211, 625] width 25 height 25
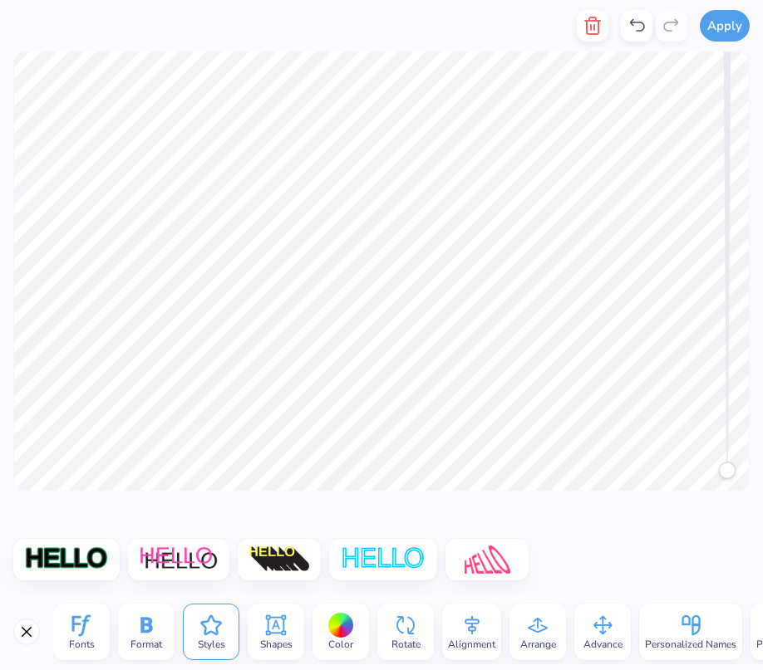
click at [270, 619] on icon at bounding box center [276, 626] width 20 height 20
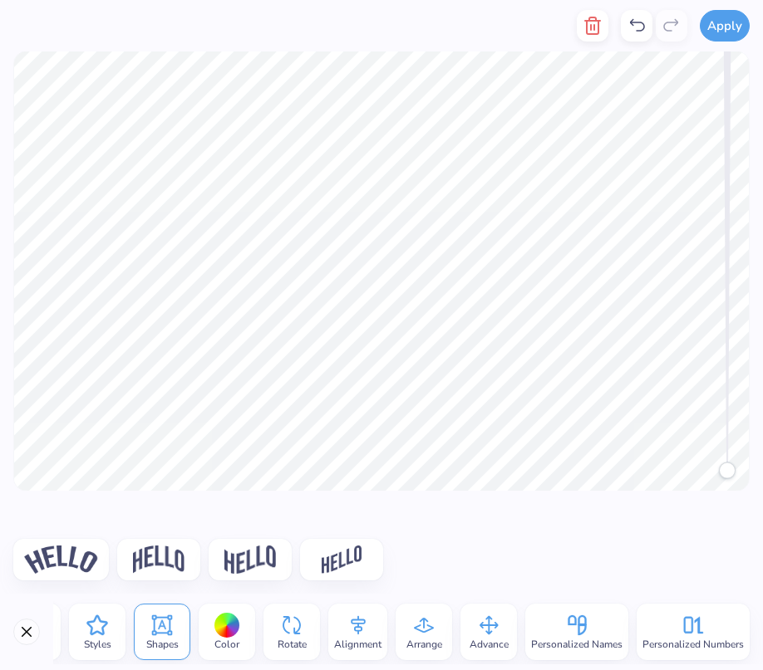
scroll to position [0, 114]
click at [567, 646] on span "Personalized Names" at bounding box center [576, 644] width 91 height 13
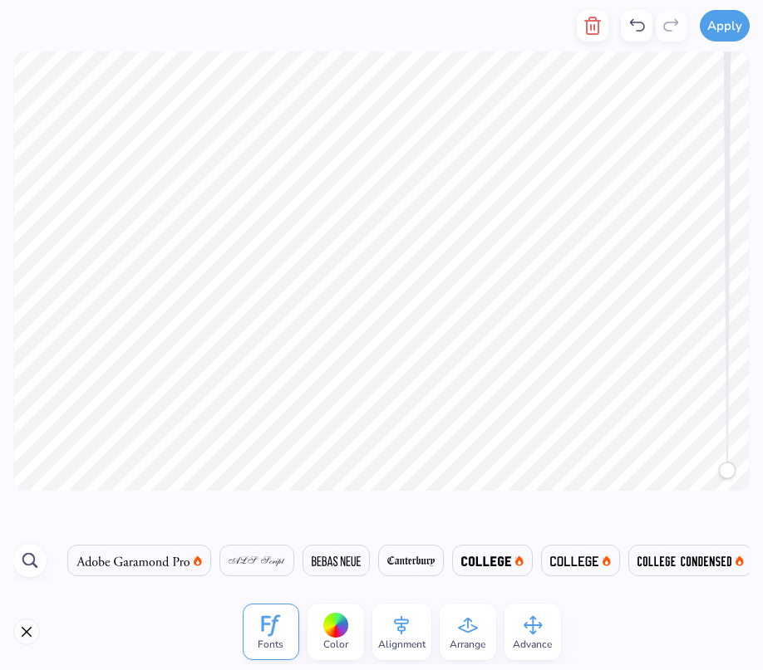
scroll to position [0, 1490]
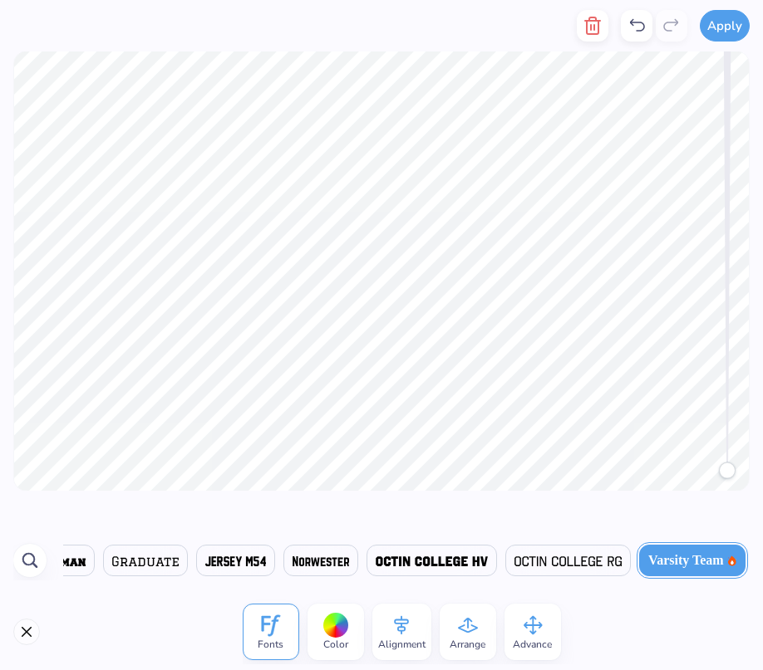
click at [22, 629] on button "Close" at bounding box center [26, 632] width 27 height 27
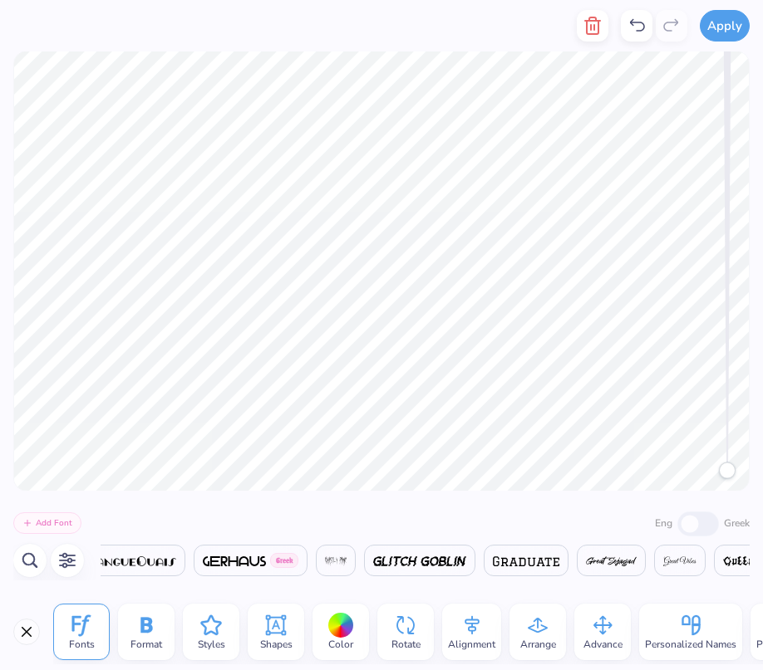
scroll to position [0, 15337]
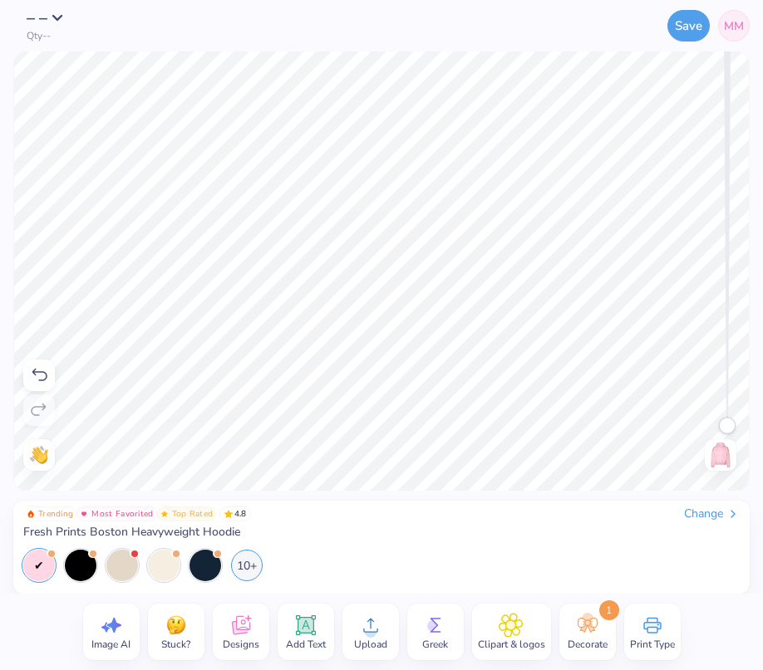
click at [240, 628] on icon at bounding box center [240, 625] width 18 height 19
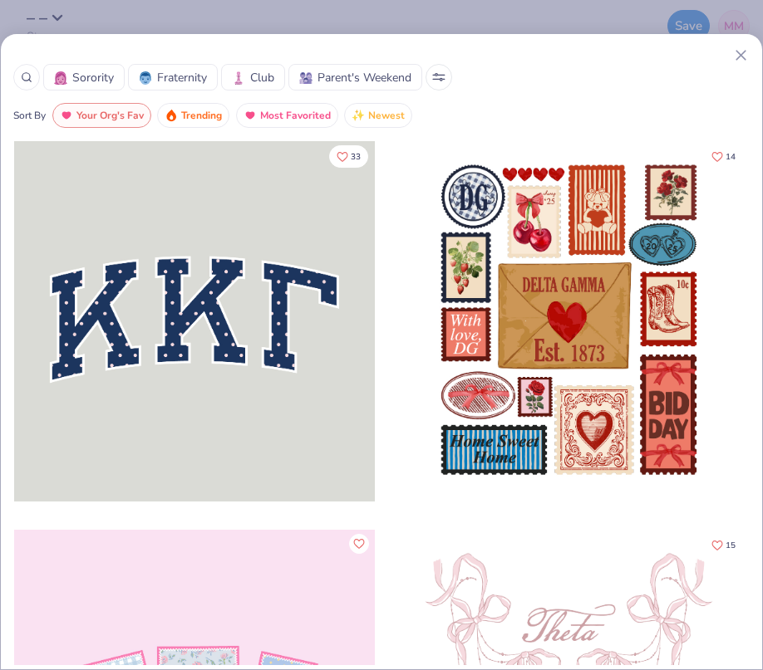
click at [23, 72] on icon at bounding box center [27, 77] width 12 height 12
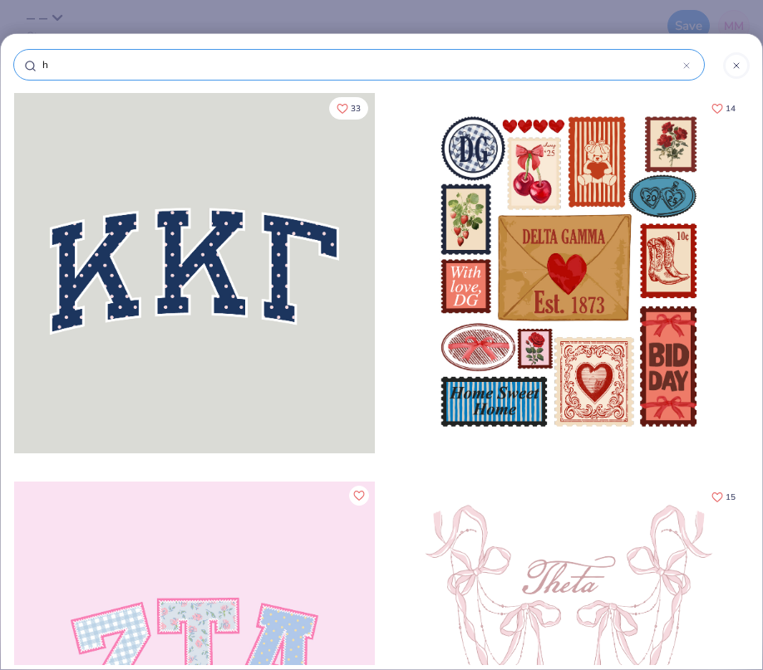
type input "he"
type input "hea"
type input "hear"
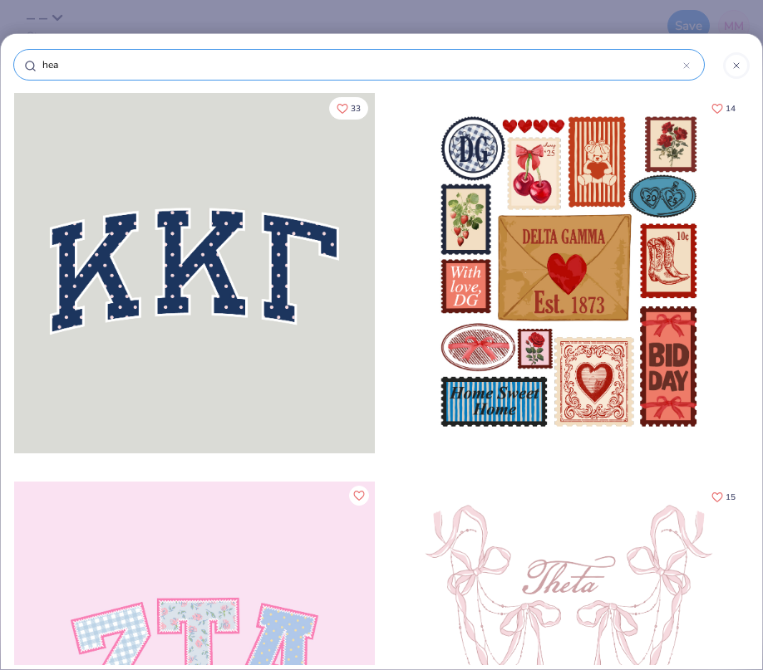
type input "hear"
type input "heart"
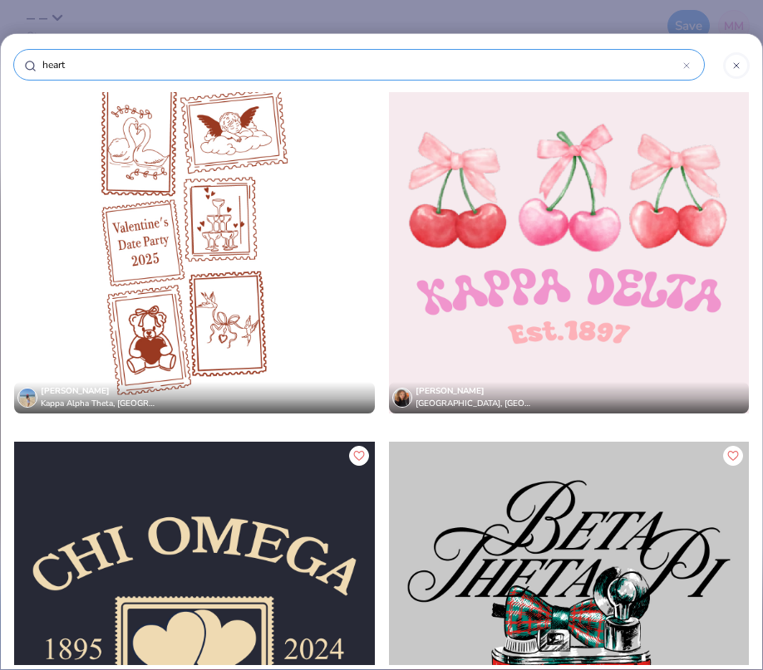
scroll to position [69087, 0]
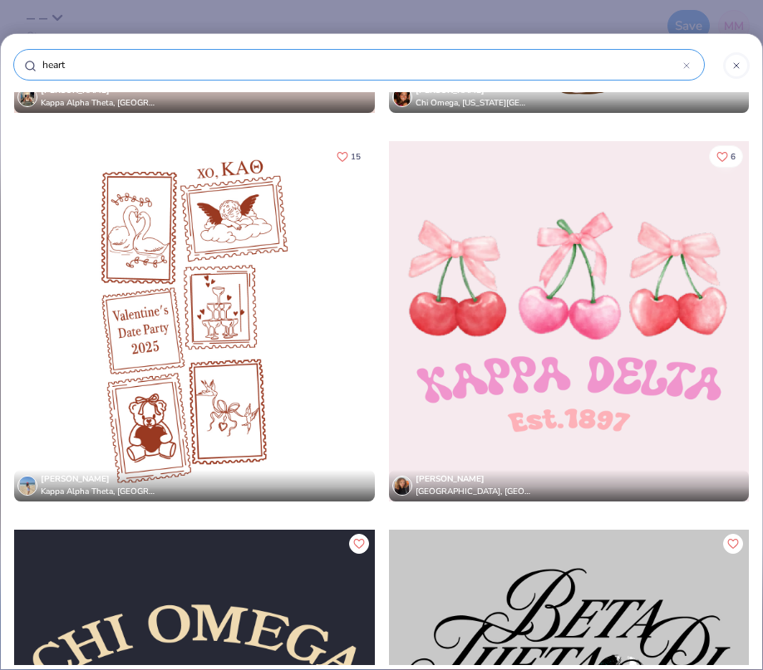
click at [722, 155] on icon "Like" at bounding box center [722, 157] width 12 height 12
click at [718, 155] on icon "Like" at bounding box center [722, 157] width 12 height 12
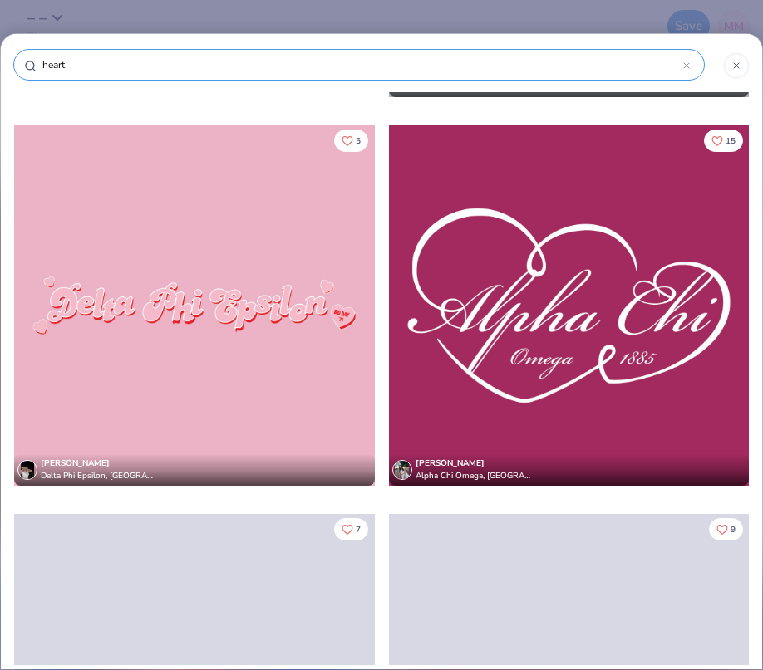
scroll to position [82339, 0]
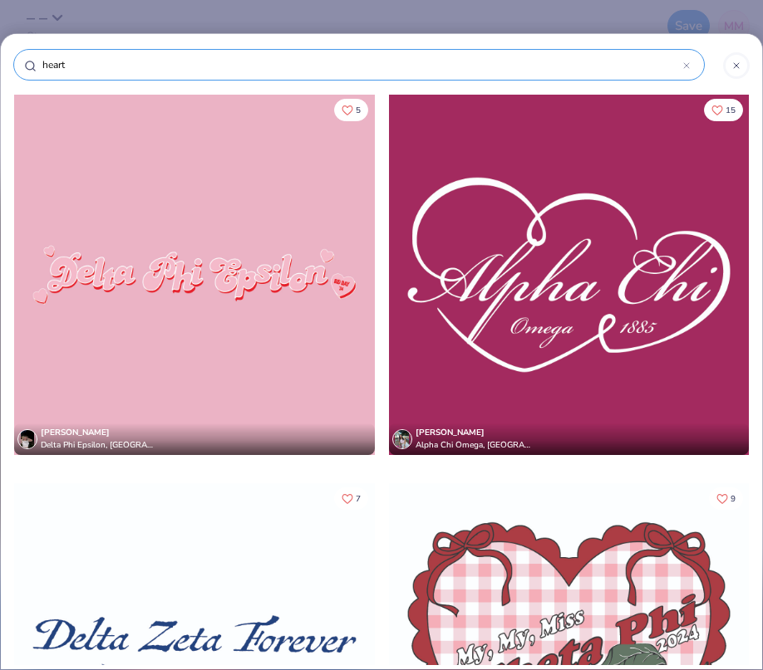
click at [182, 58] on input "heart" at bounding box center [362, 64] width 642 height 17
type input "heart"
type input "heart t"
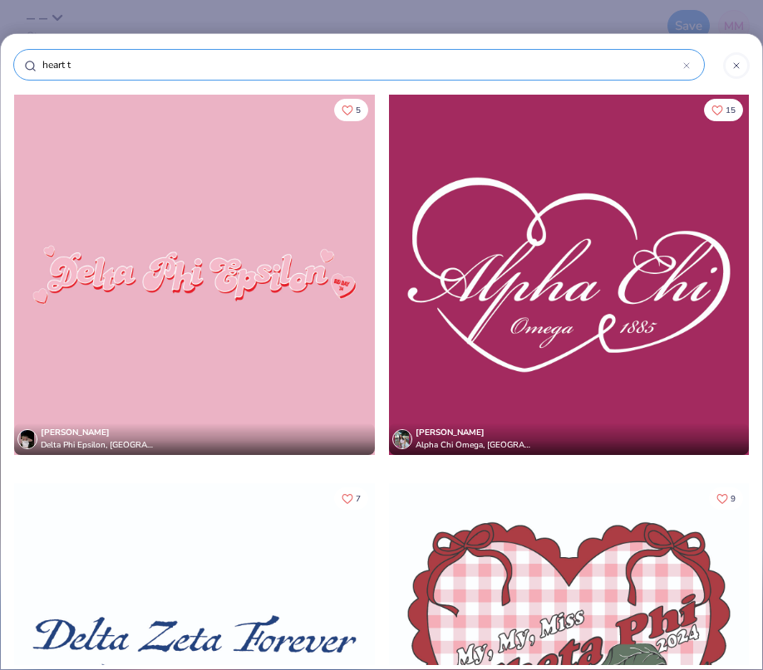
type input "heart te"
type input "heart tex"
type input "heart text"
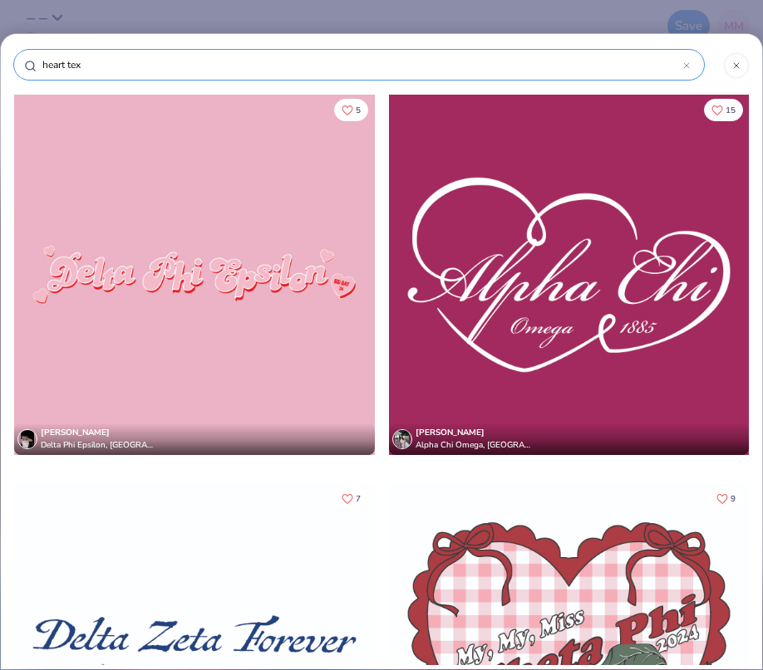
type input "heart text"
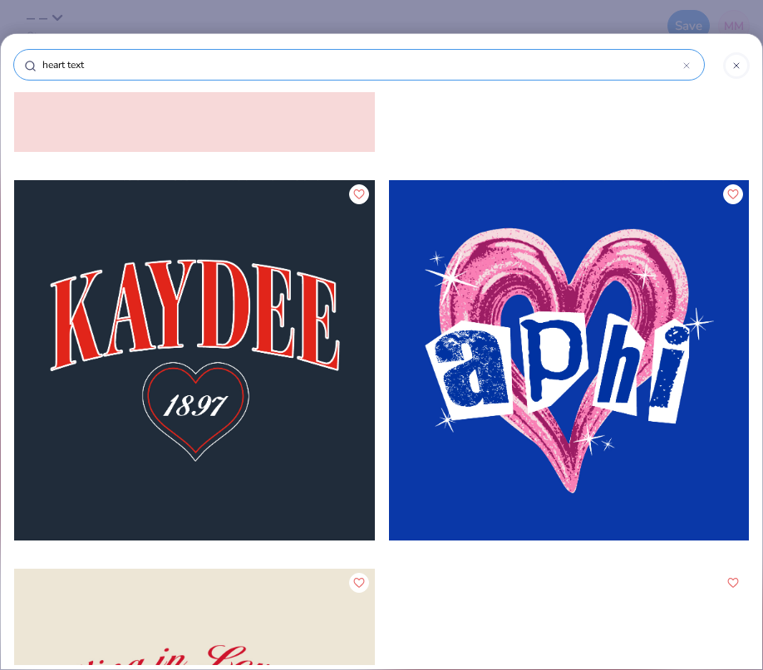
scroll to position [12335, 0]
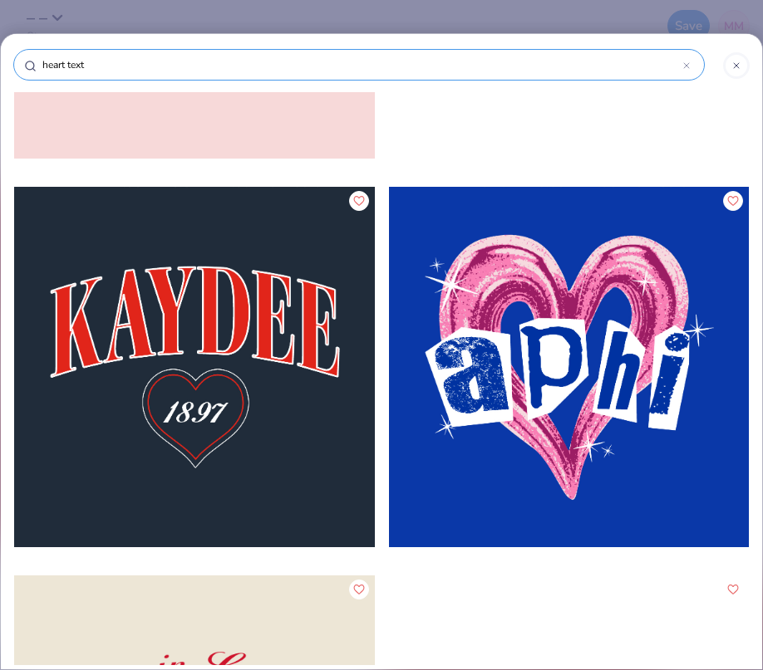
click at [734, 203] on icon "Like" at bounding box center [733, 201] width 12 height 12
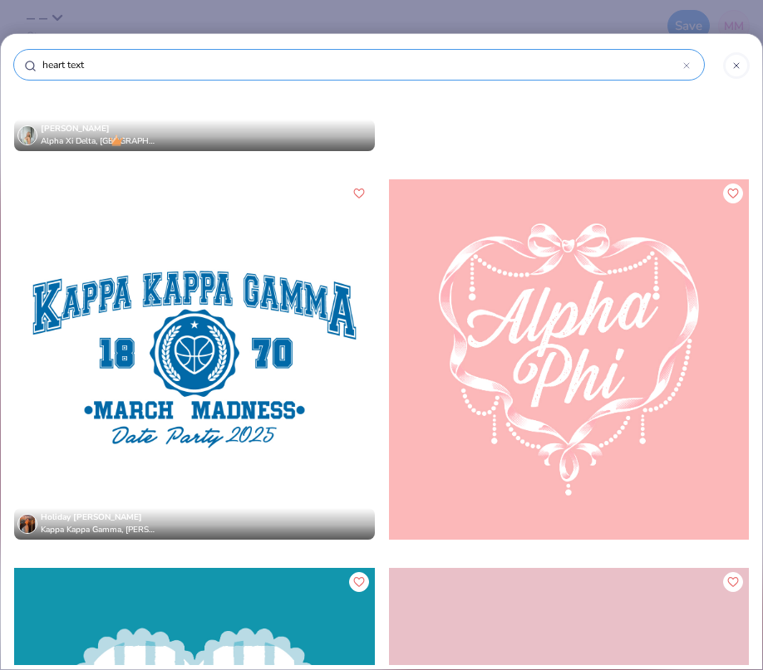
scroll to position [21667, 0]
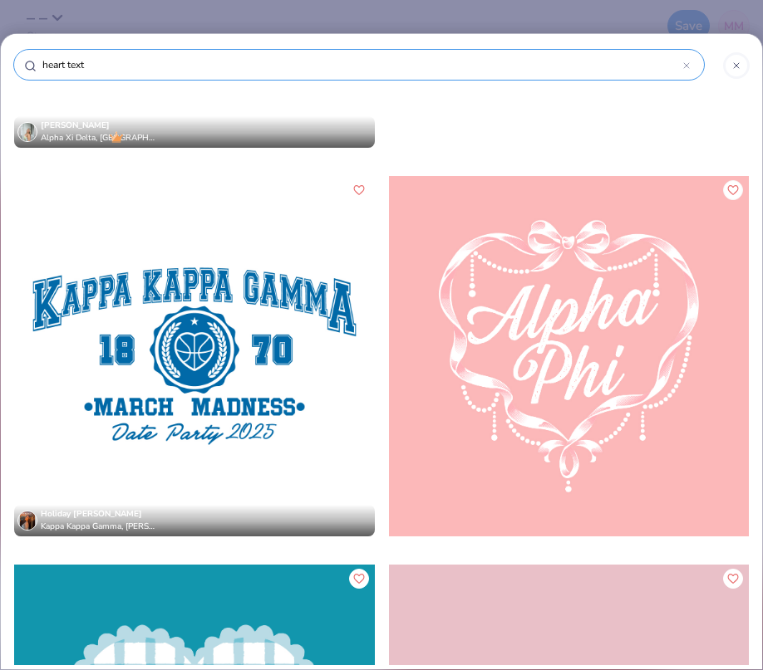
click at [733, 185] on icon "Like" at bounding box center [733, 190] width 12 height 12
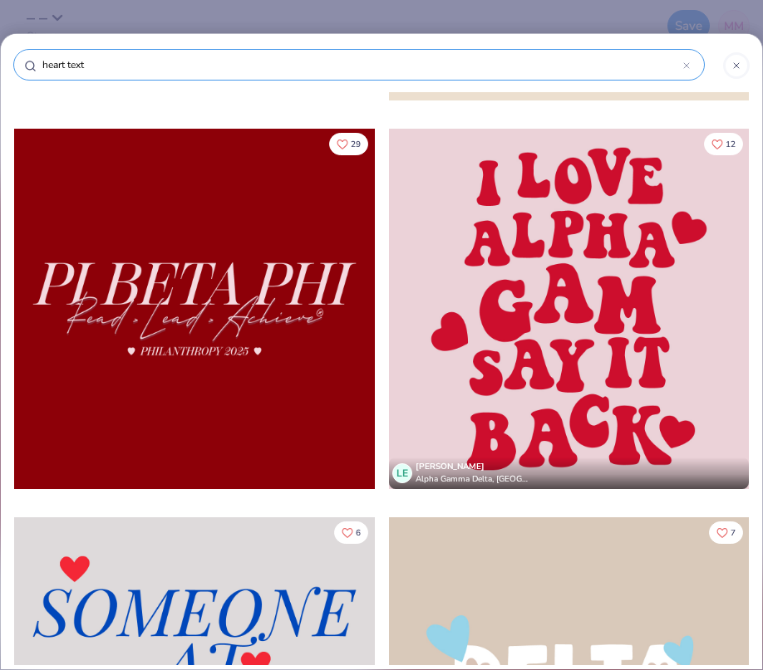
scroll to position [29477, 0]
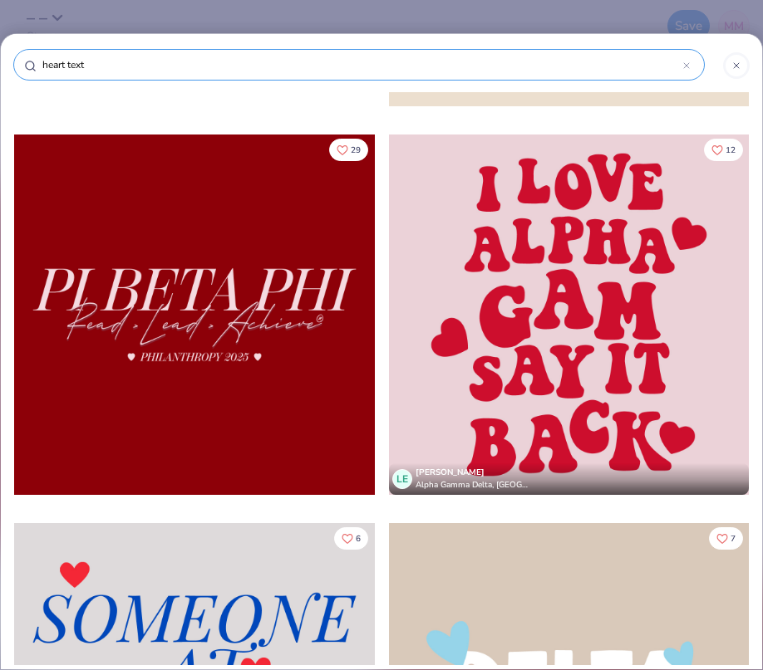
click at [361, 61] on input "heart text" at bounding box center [362, 64] width 642 height 17
type input "heart tex"
type input "heart te"
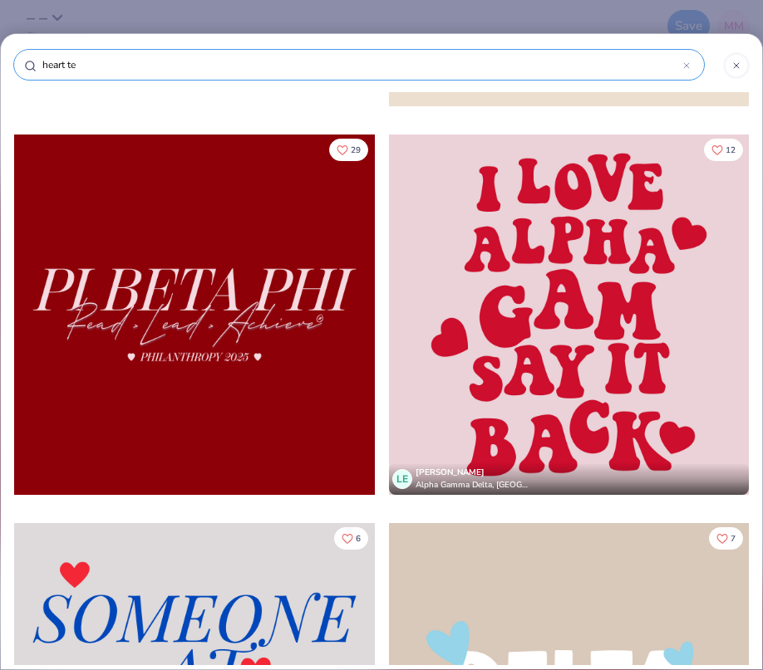
type input "heart t"
type input "heart"
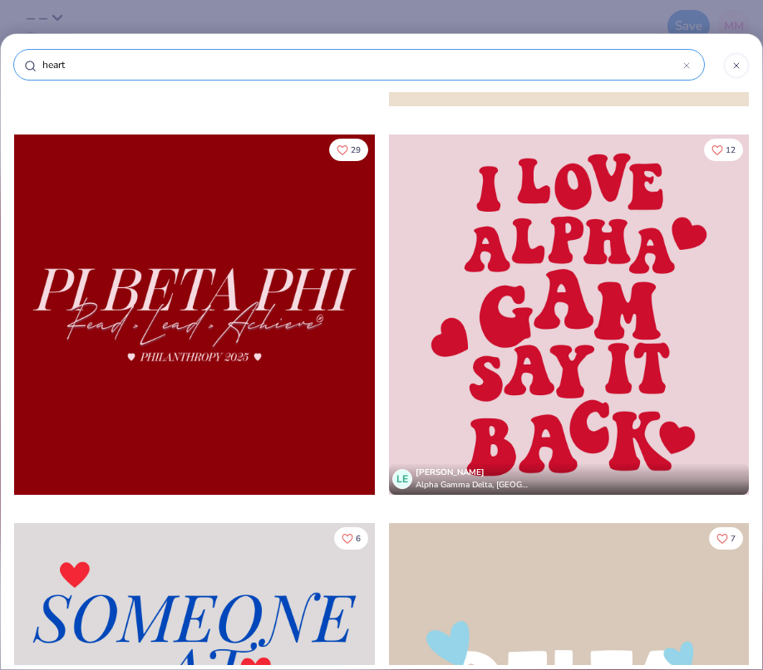
type input "heart"
type input "hear"
type input "hea"
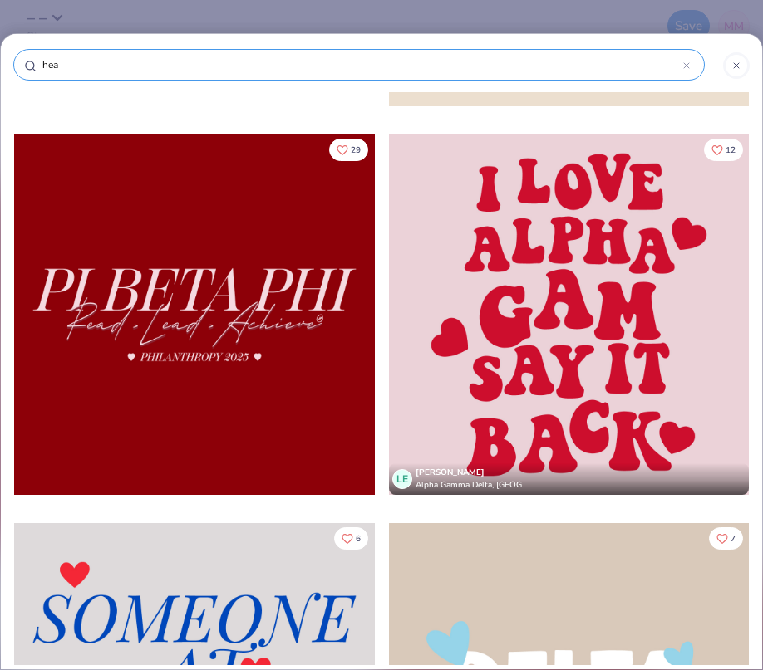
type input "he"
type input "h"
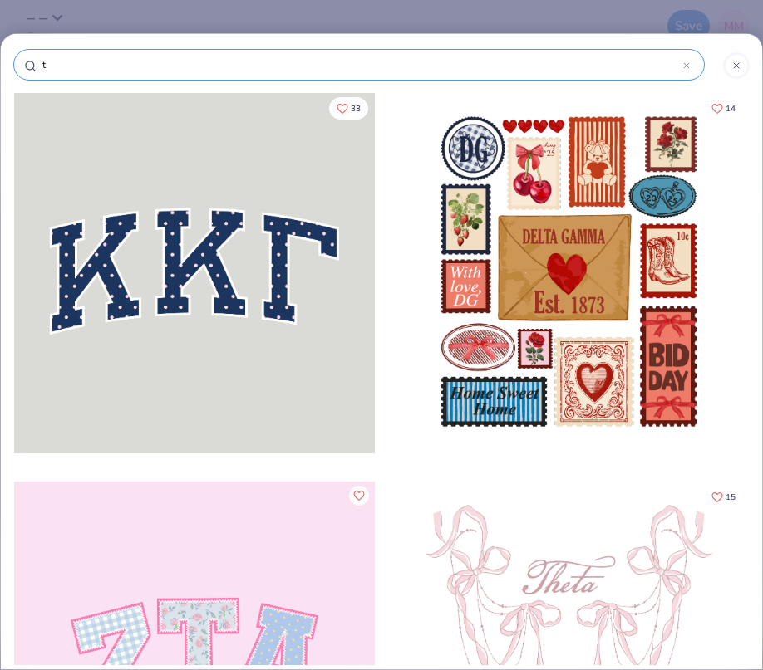
type input "te"
type input "tex"
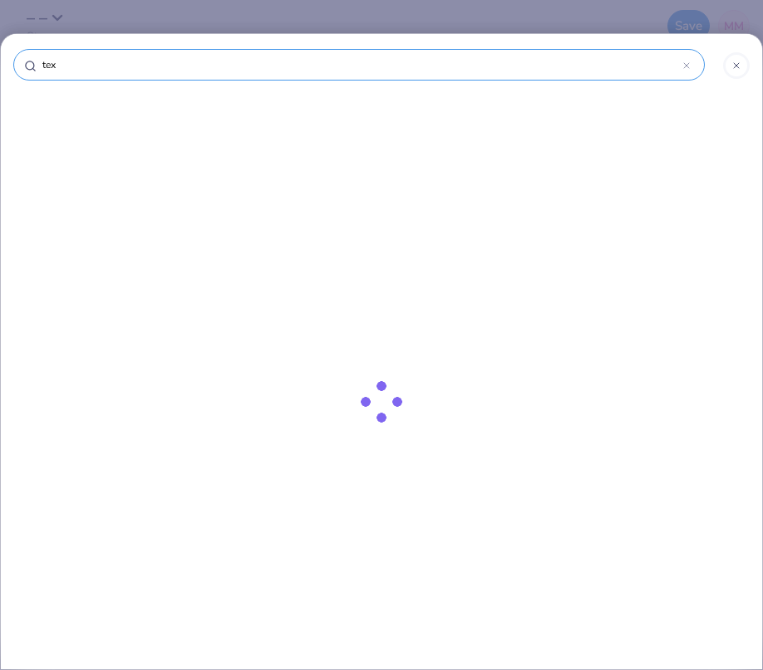
type input "text"
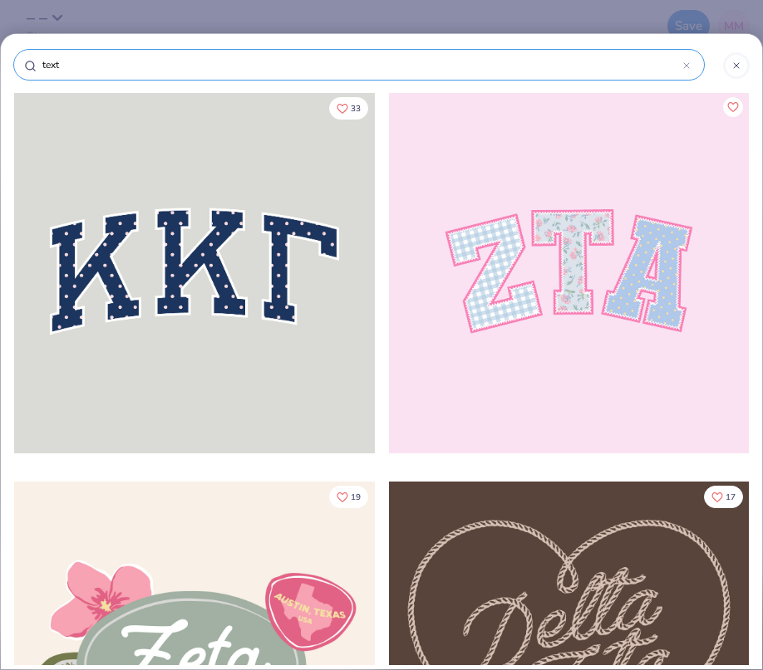
type input "text"
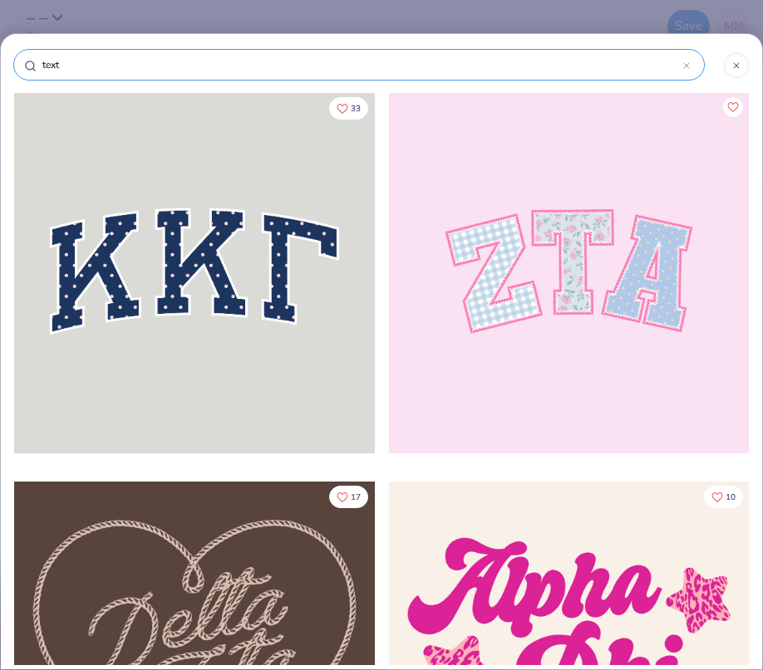
type input "text i"
type input "text in"
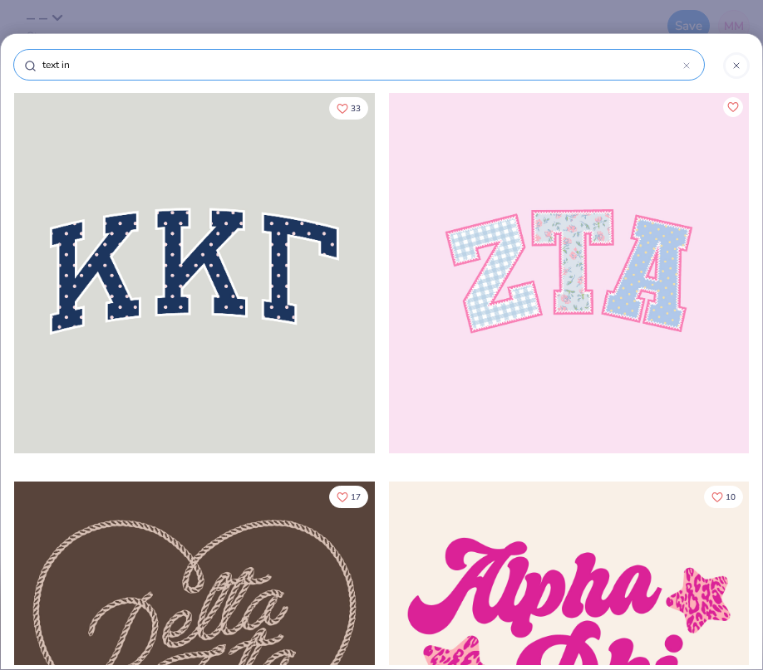
type input "text in"
type input "text in h"
type input "text in he"
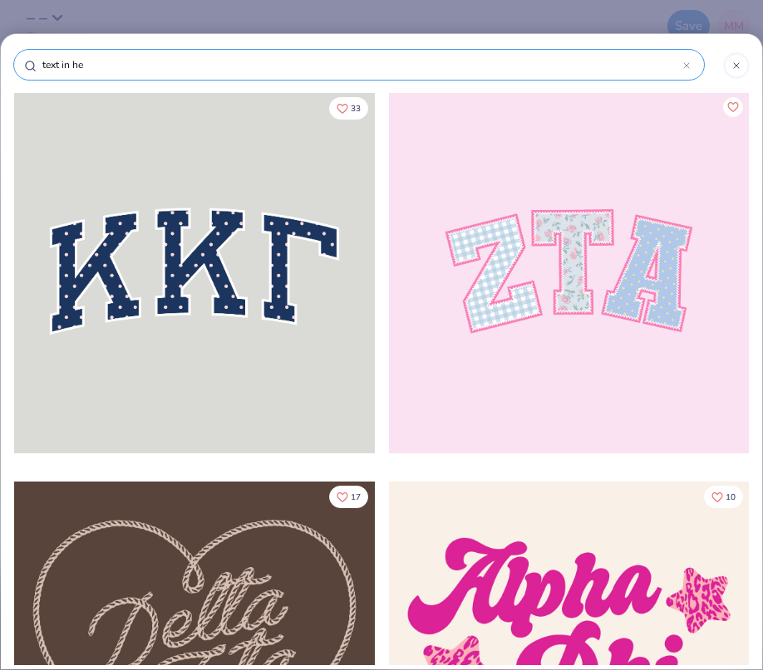
type input "text in hea"
type input "text in hear"
type input "text in heart"
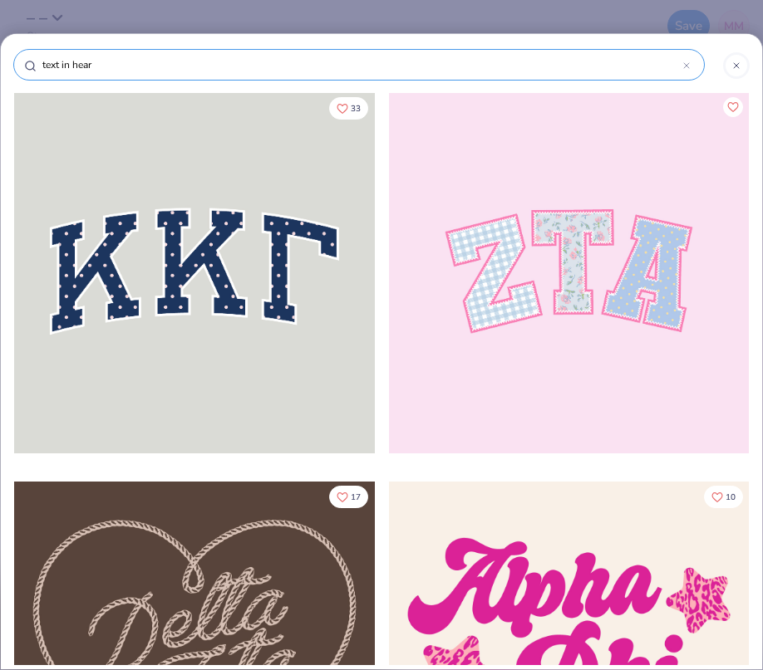
type input "text in heart"
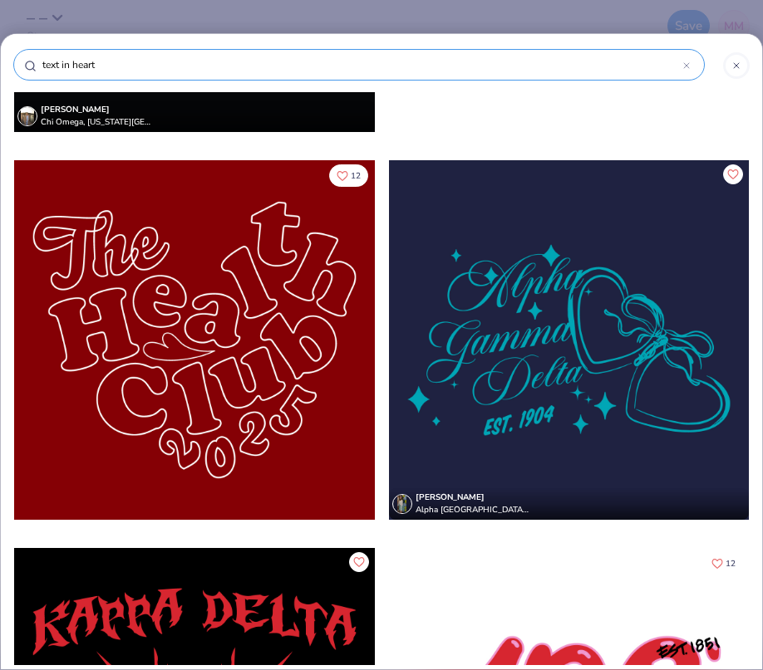
scroll to position [5752, 0]
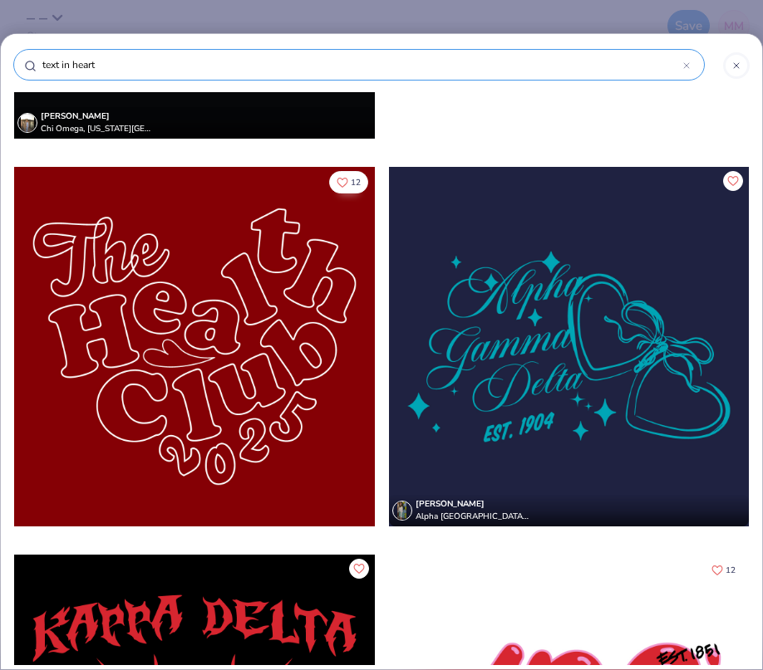
type input "text in heart"
click at [346, 182] on icon "Like" at bounding box center [342, 182] width 12 height 12
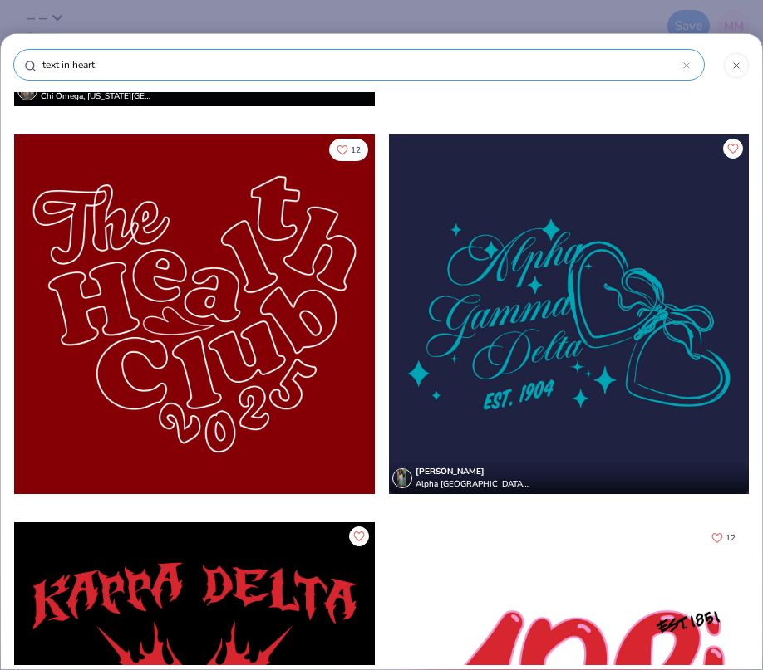
scroll to position [5791, 0]
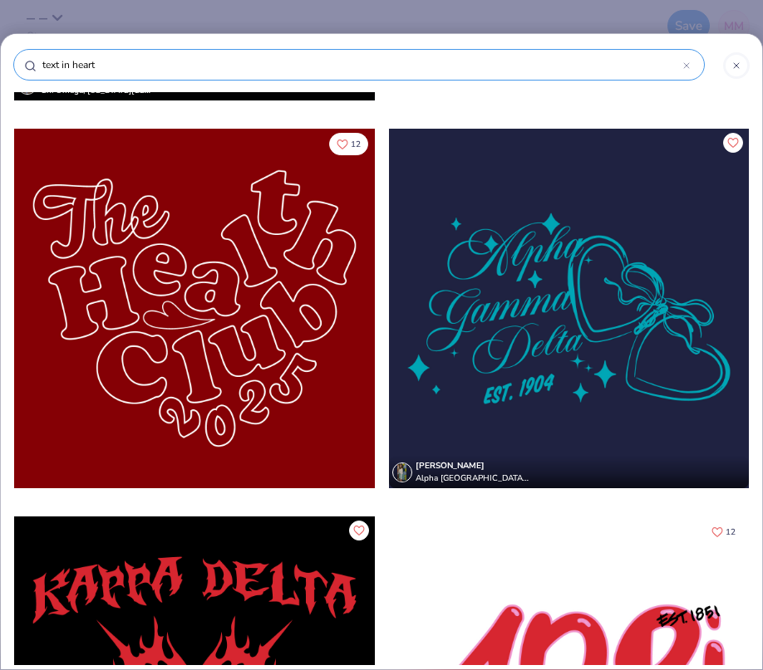
click at [727, 137] on icon "Like" at bounding box center [733, 142] width 12 height 12
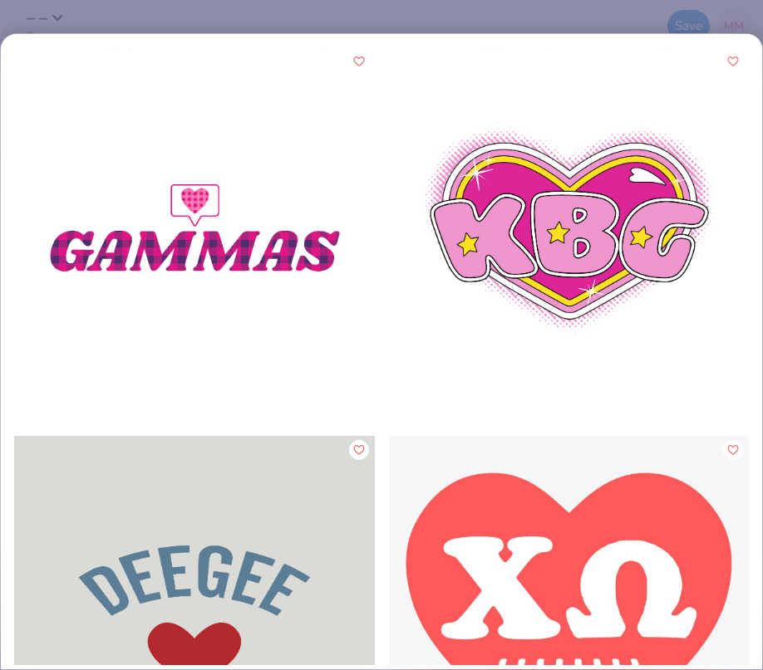
scroll to position [0, 0]
click at [377, 18] on div "text in heart" at bounding box center [381, 335] width 763 height 670
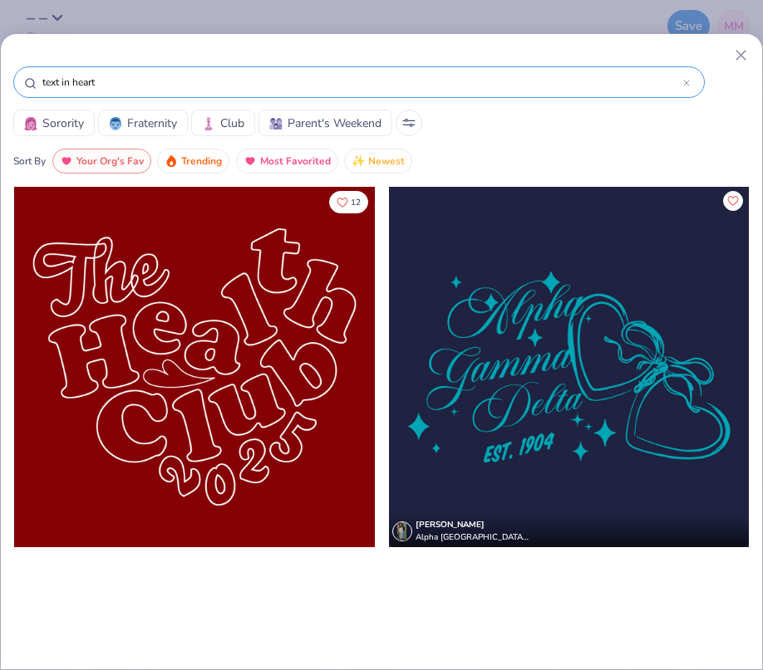
click at [265, 81] on input "text in heart" at bounding box center [362, 82] width 642 height 17
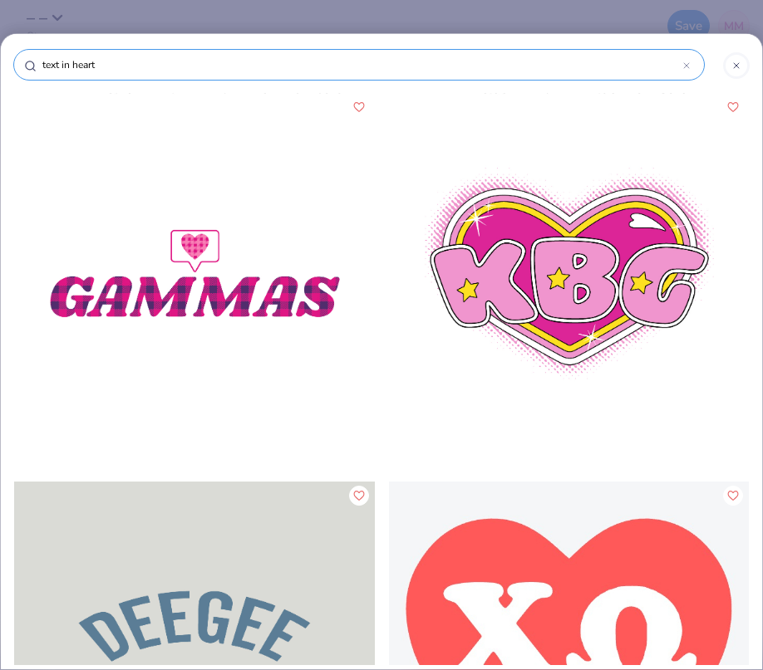
type input "text in hear"
type input "text in hea"
type input "text in he"
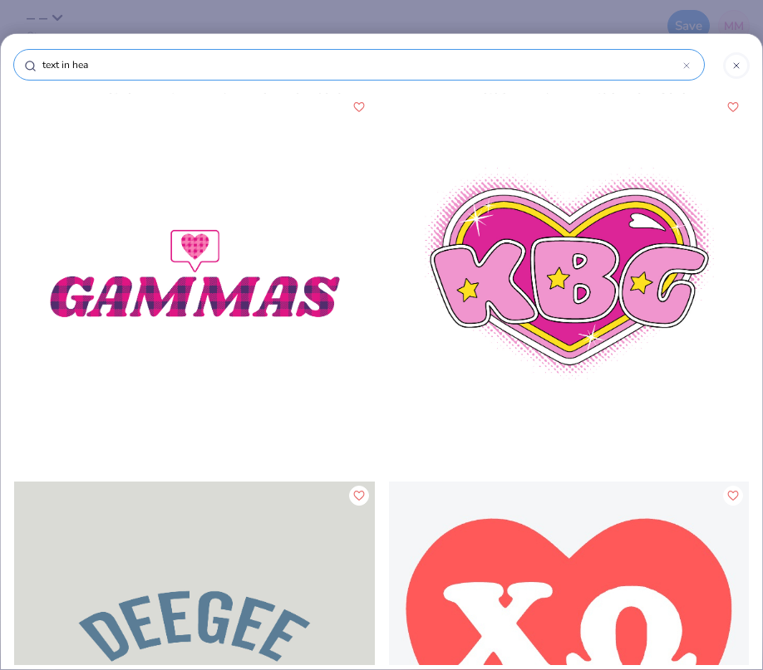
type input "text in he"
type input "text in h"
type input "text in"
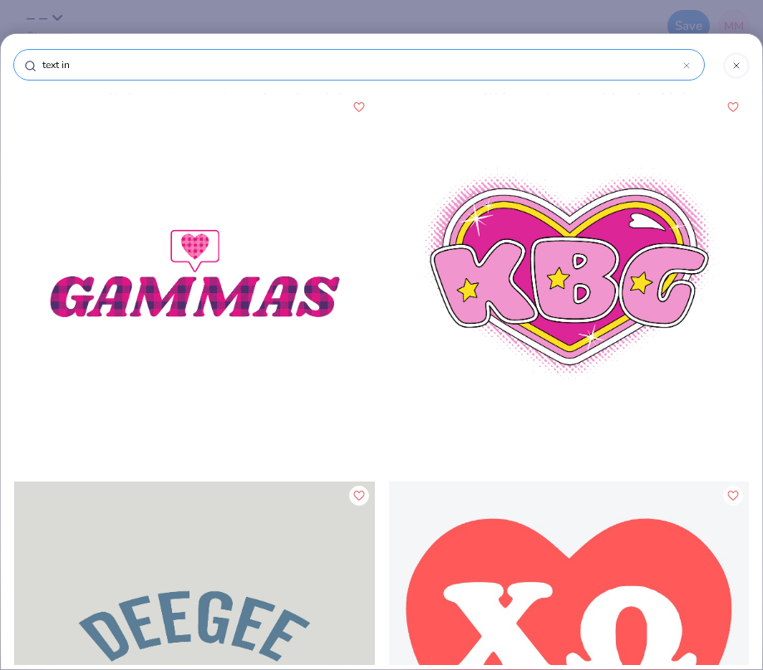
type input "text in"
type input "text i"
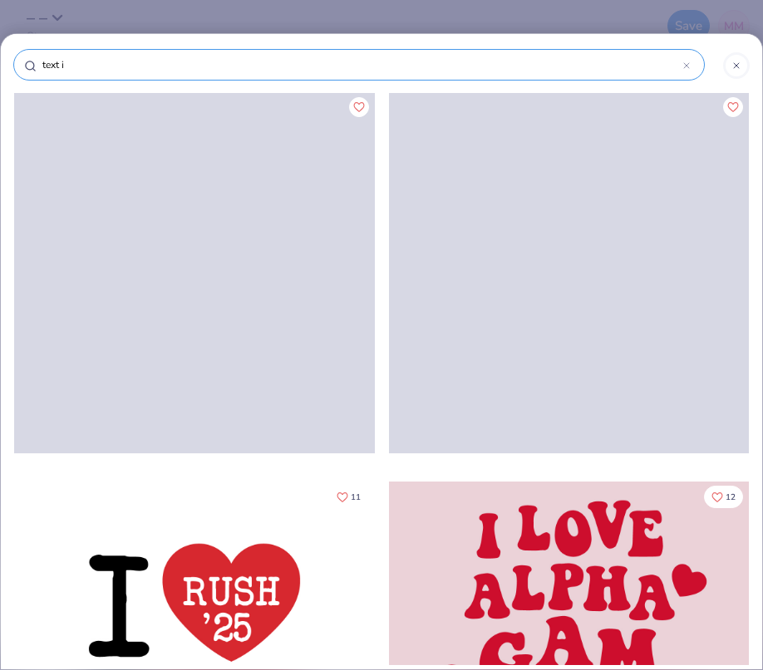
type input "text"
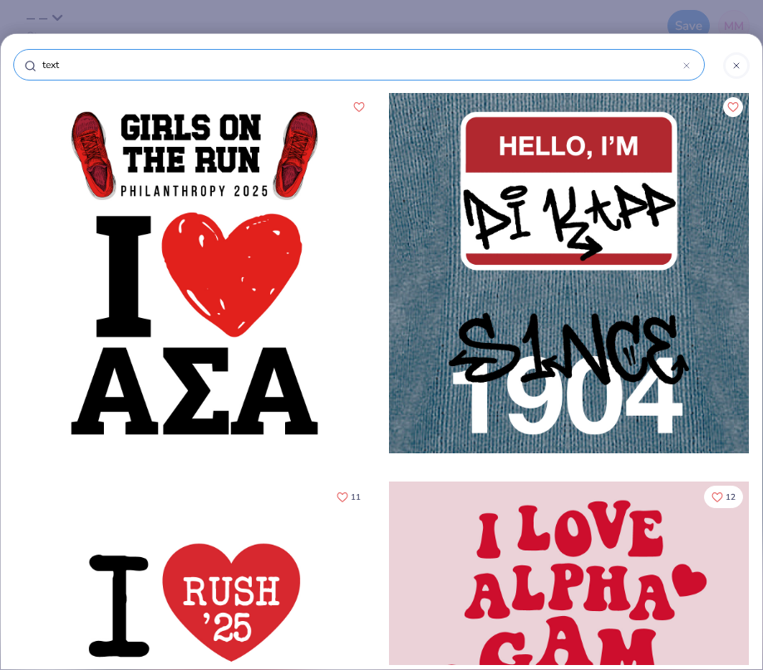
type input "text s"
type input "text sh"
type input "text sha"
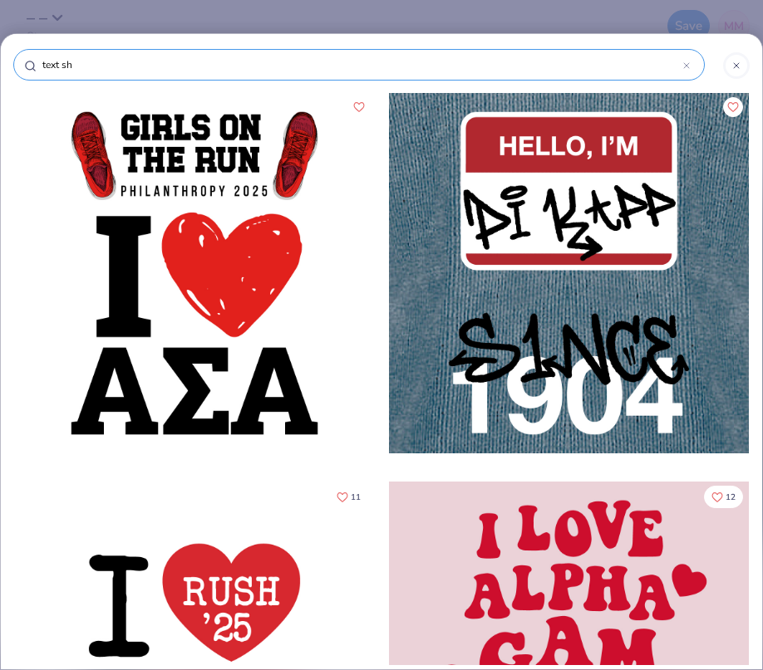
type input "text sha"
type input "text shap"
type input "text shape"
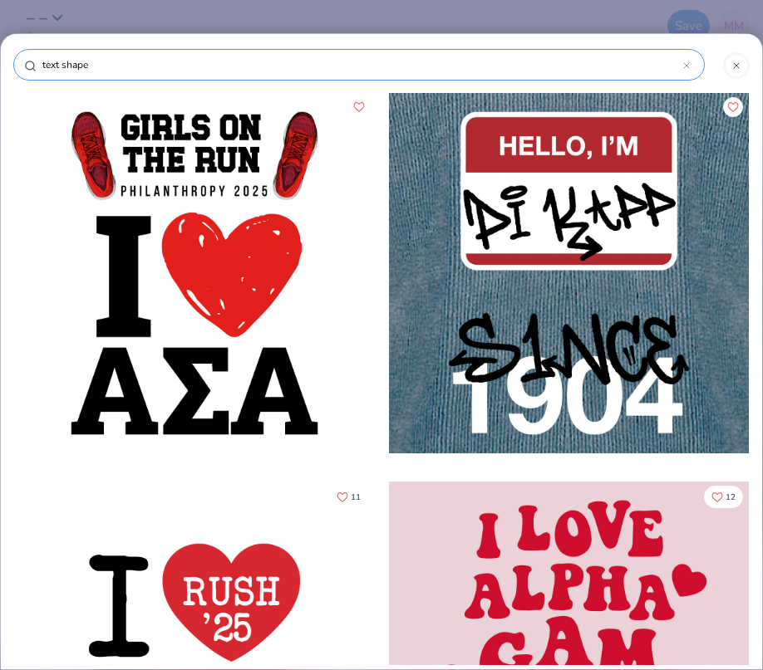
type input "text shaped"
type input "text shared"
type input "text shared t"
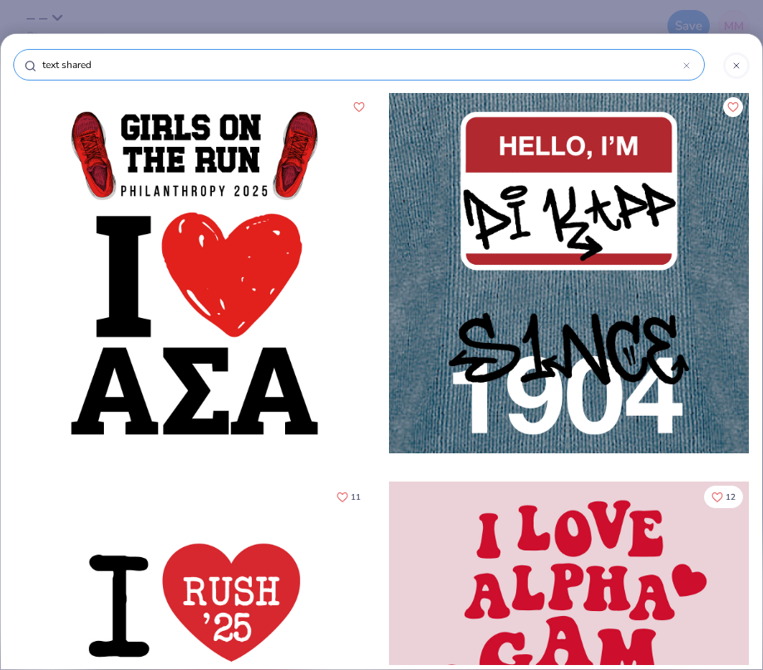
type input "text shared t"
type input "text shared te"
type input "text shared tex"
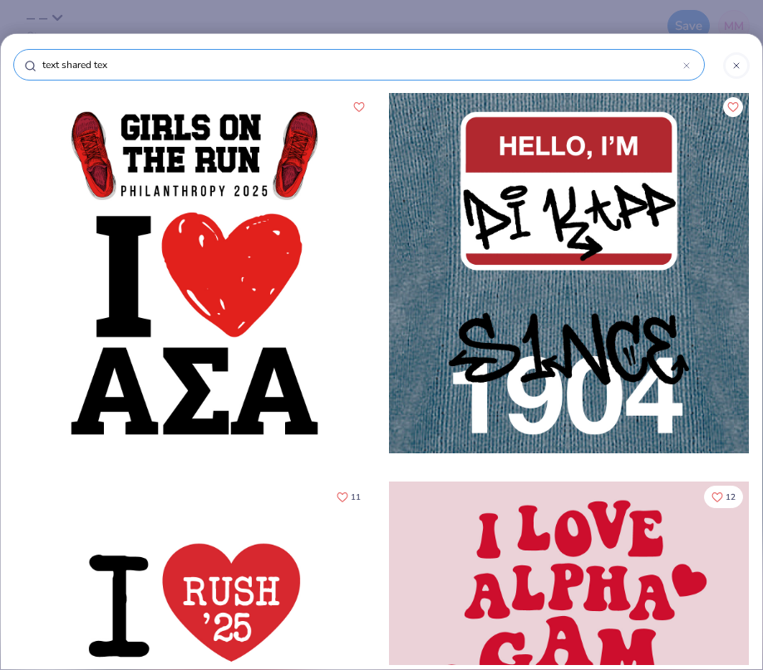
type input "text shared text"
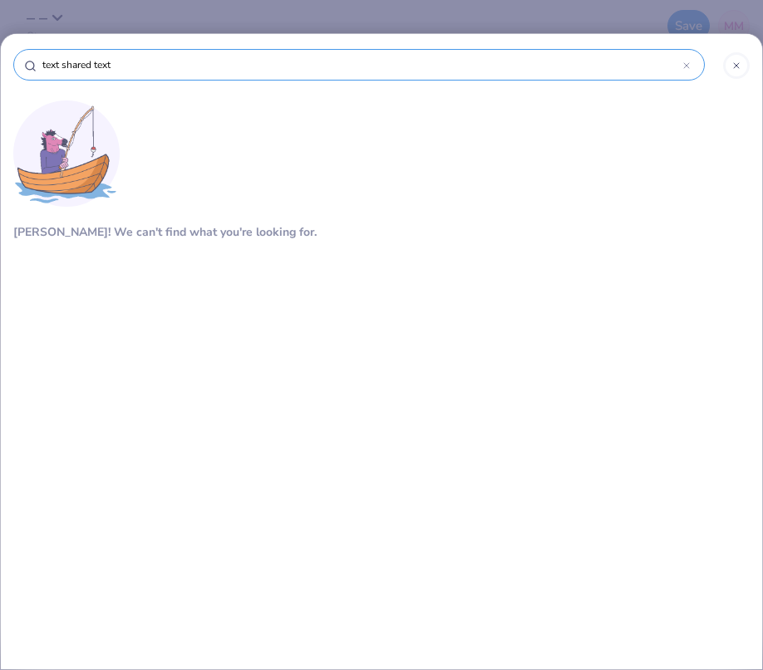
type input "text shared text"
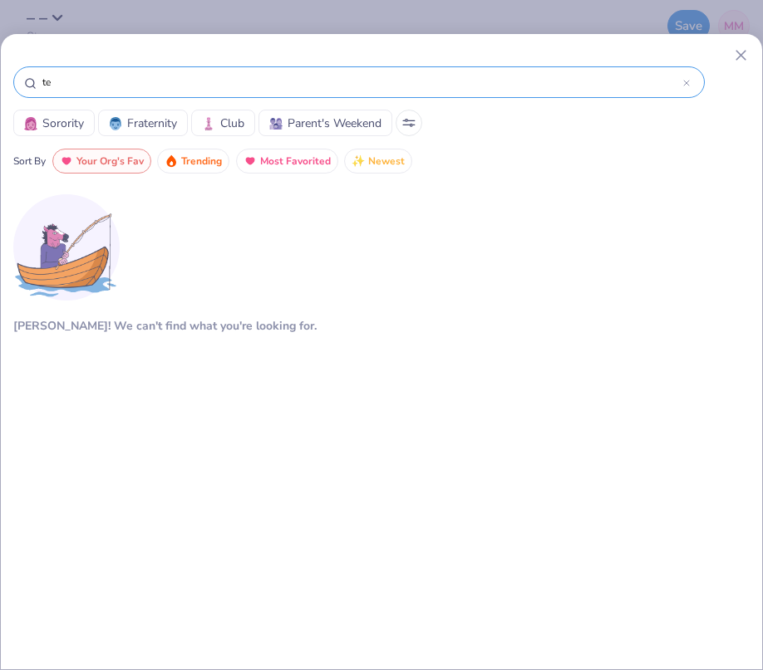
type input "t"
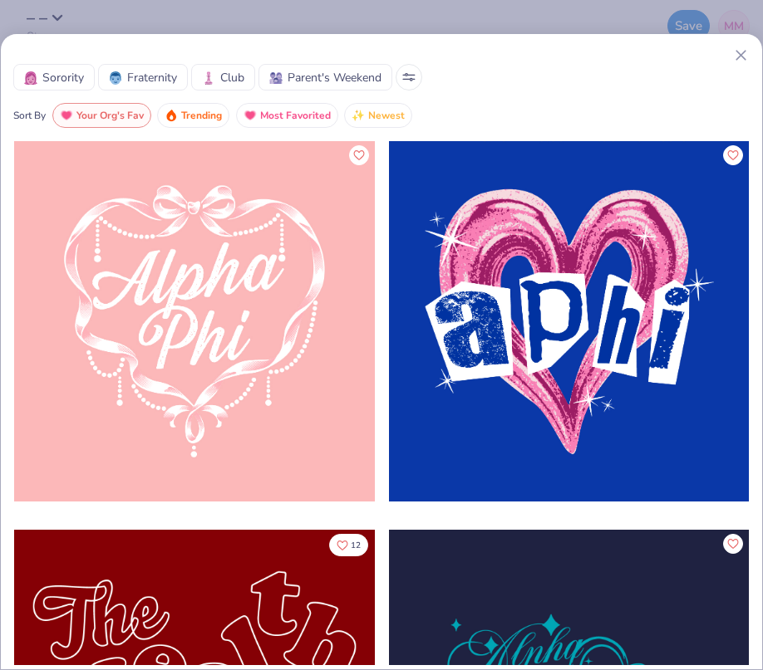
click at [734, 56] on icon at bounding box center [740, 55] width 17 height 17
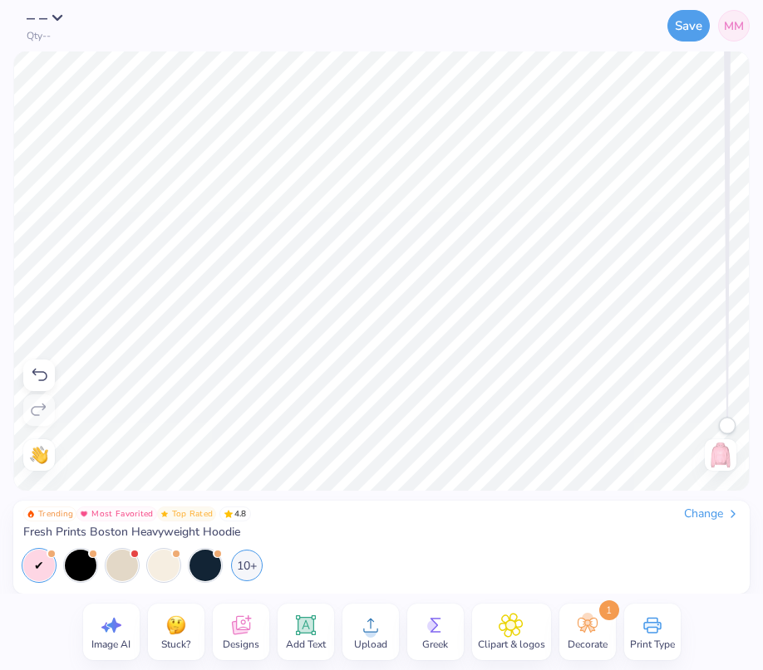
click at [251, 636] on icon at bounding box center [240, 625] width 25 height 25
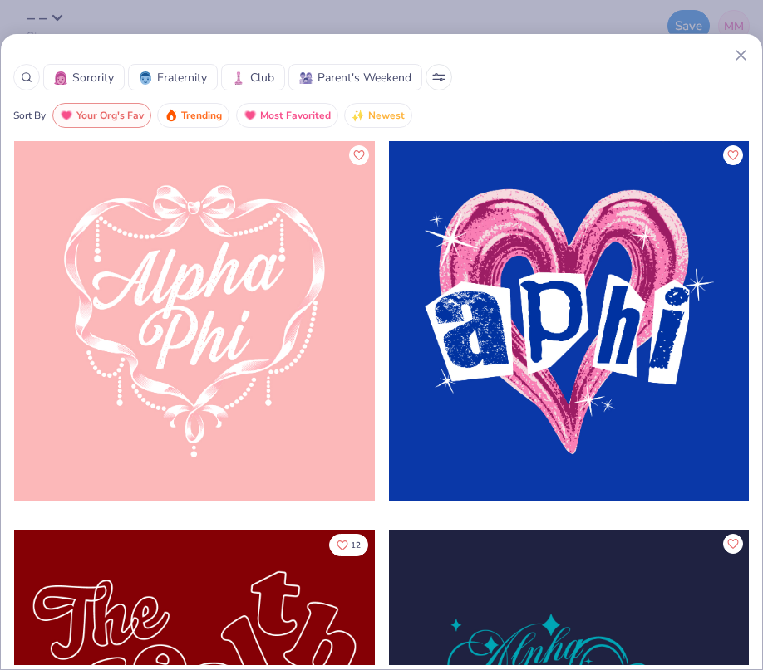
click at [17, 81] on div at bounding box center [26, 77] width 27 height 27
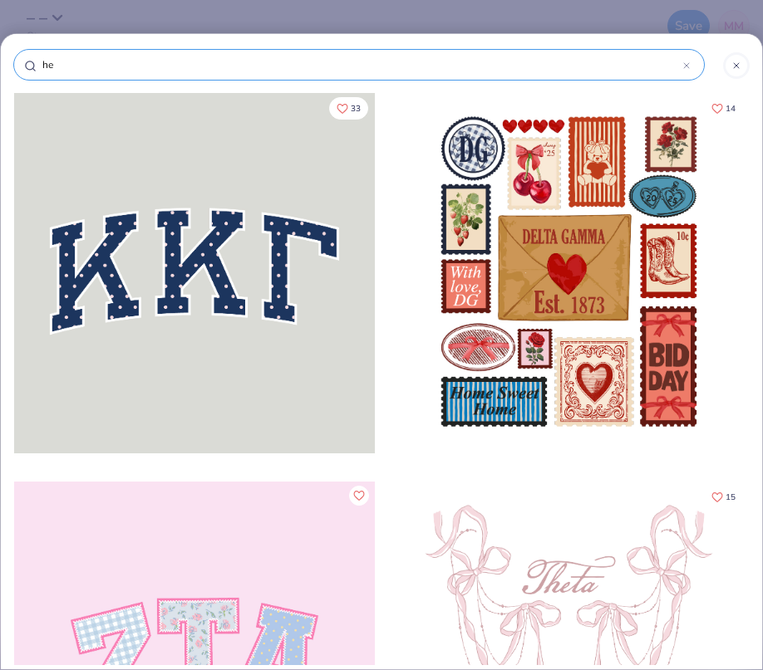
type input "hea"
type input "hear"
type input "heart"
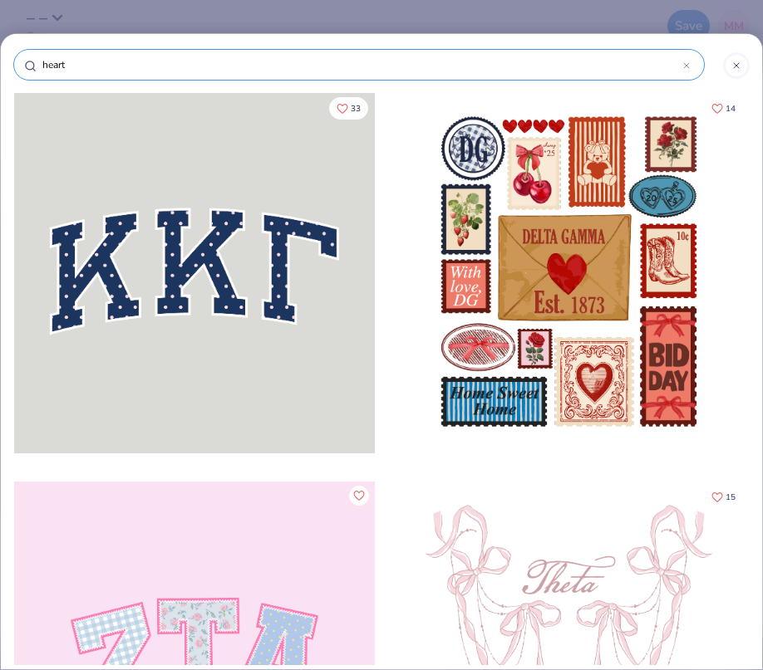
type input "heart"
type input "heart s"
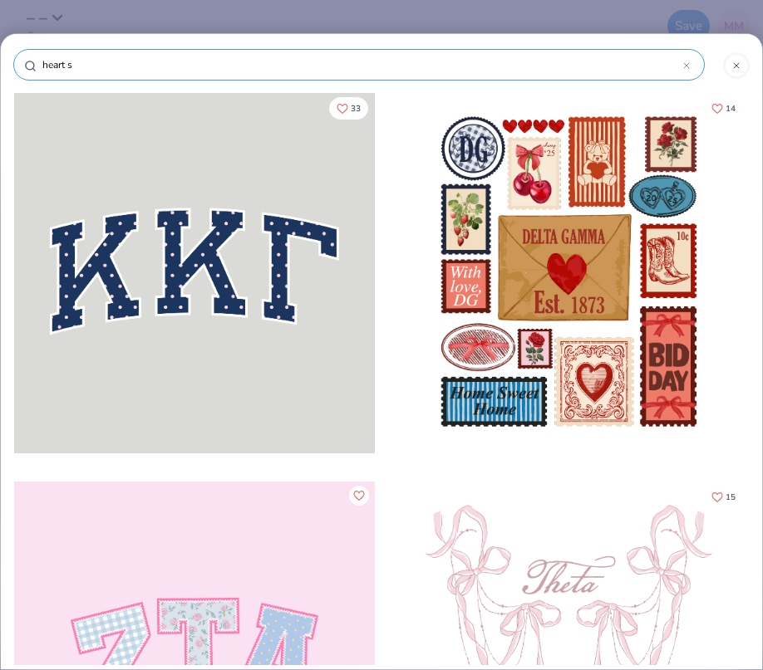
type input "heart sh"
type input "heart sha"
type input "heart shap"
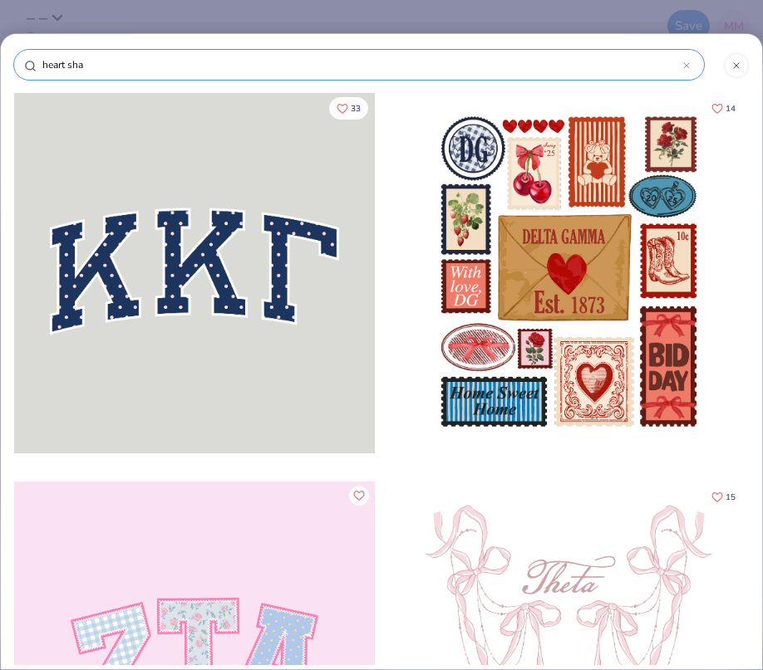
type input "heart shap"
type input "heart shape"
type input "heart shaped"
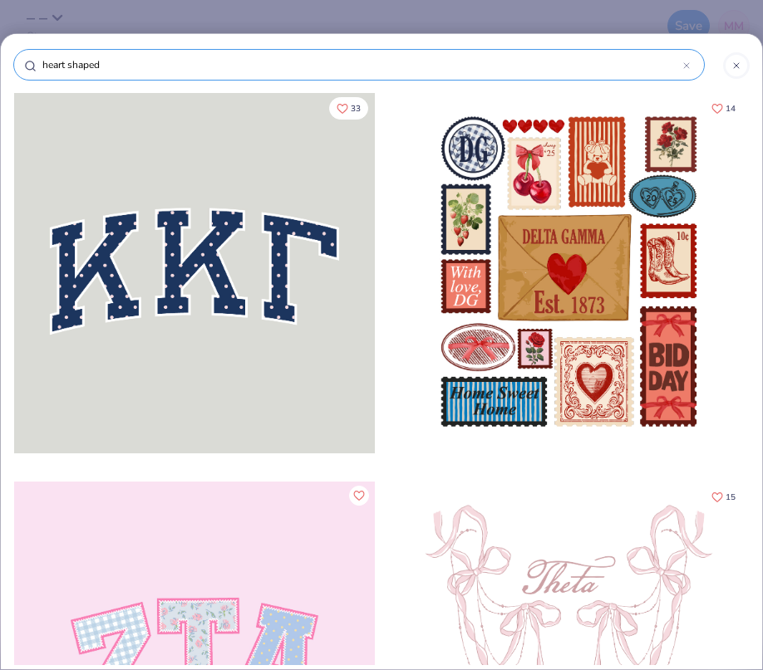
type input "heart shared"
type input "heart shared t"
type input "heart shared te"
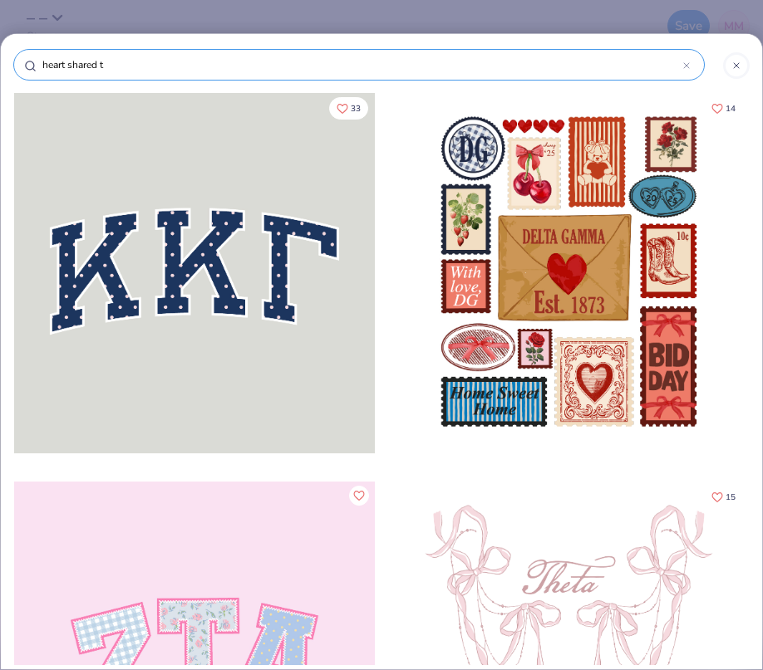
type input "heart shared te"
type input "heart shared tex"
type input "heart shared text"
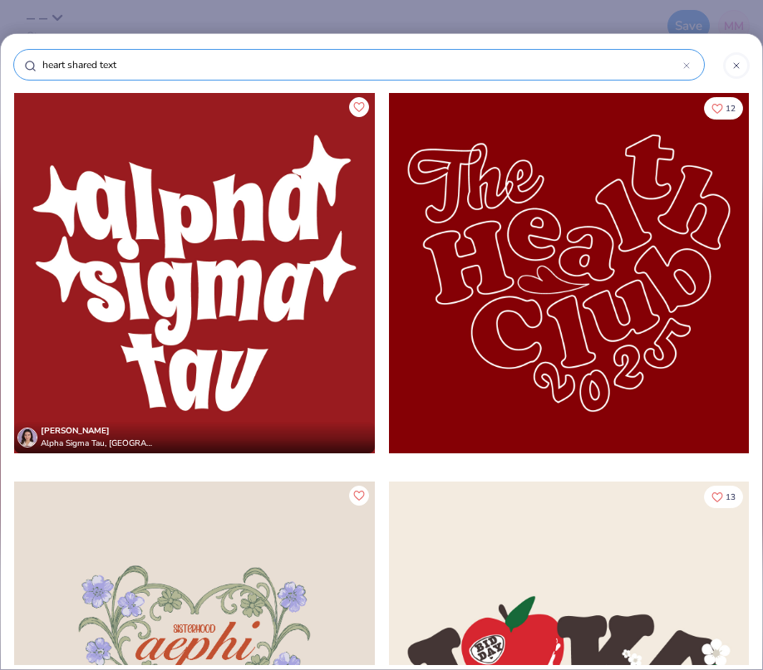
click at [89, 68] on input "heart shared text" at bounding box center [362, 64] width 642 height 17
type input "heart shaed text"
type input "heart shaped text"
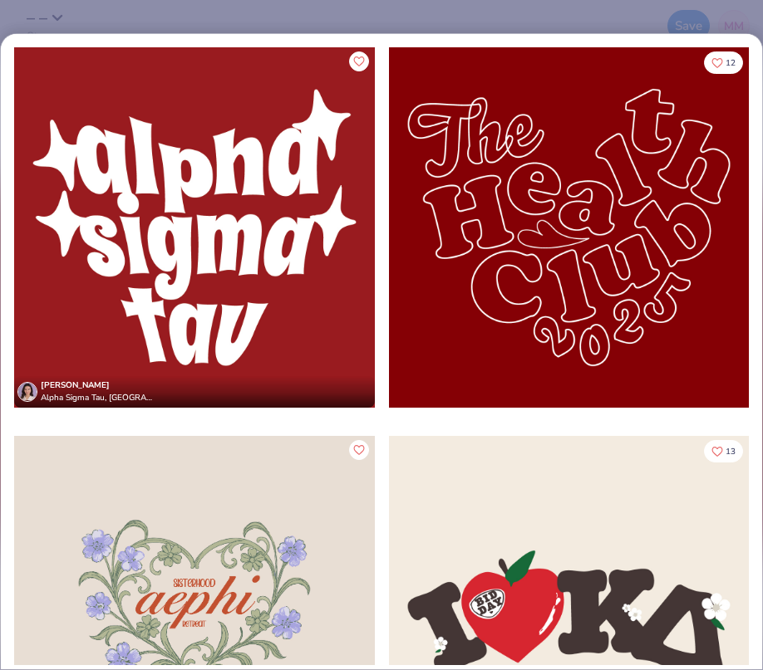
type input "heart shaped text"
click at [498, 170] on div at bounding box center [569, 227] width 361 height 361
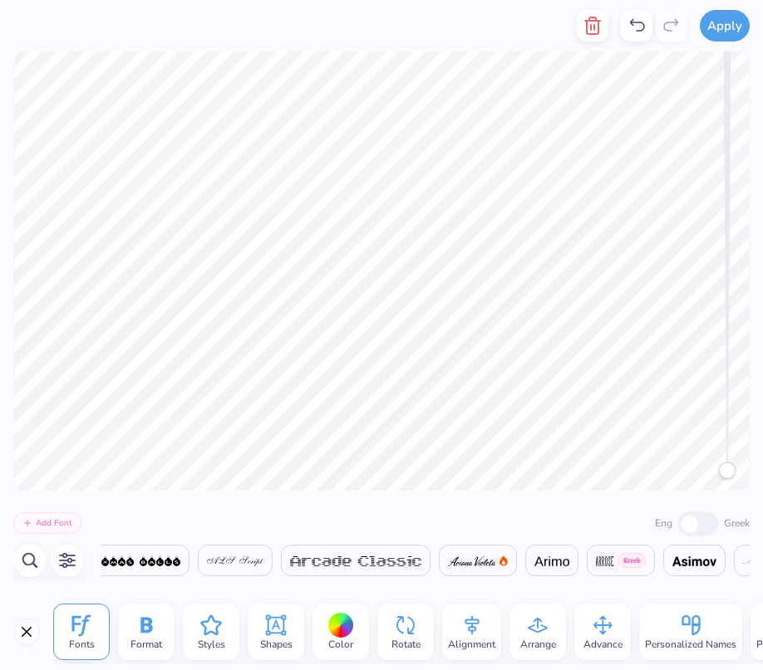
scroll to position [0, 2050]
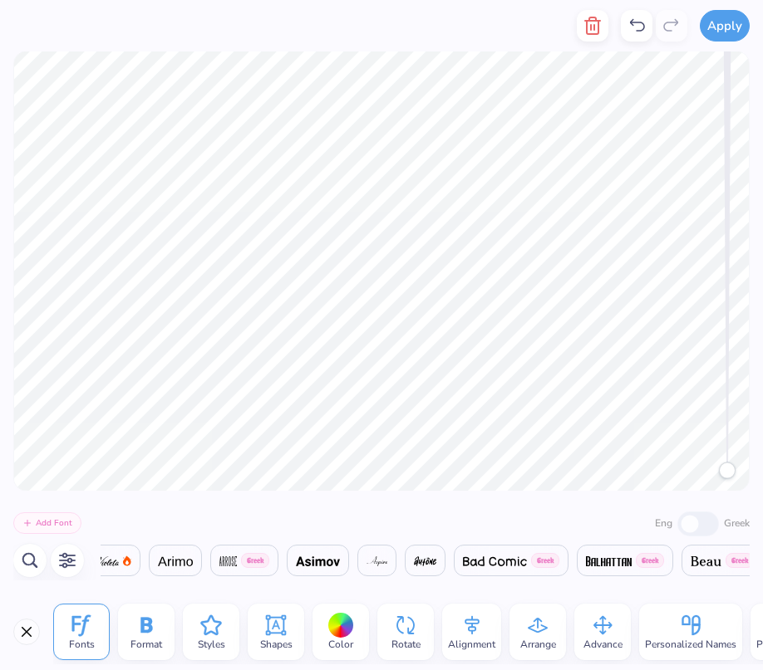
type textarea "T"
type textarea "Her"
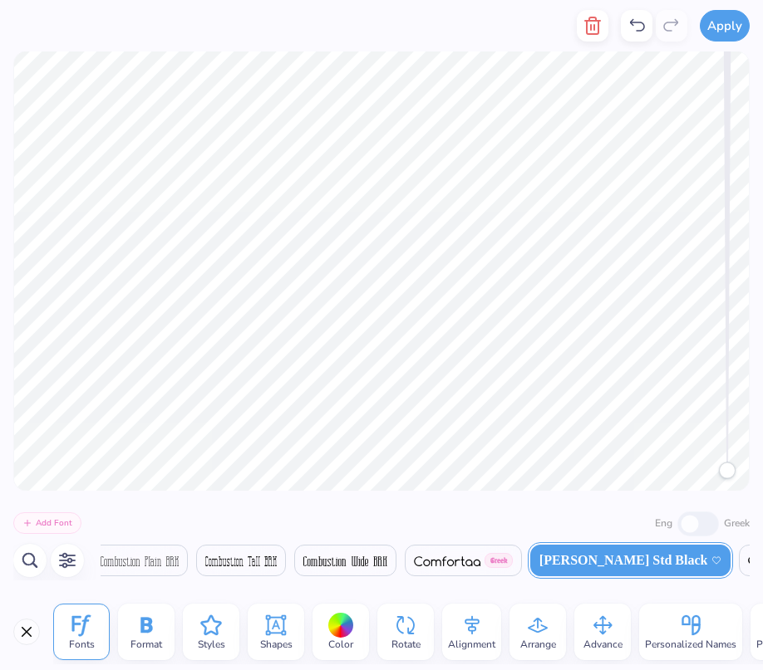
scroll to position [0, 8389]
type textarea "H"
type textarea "C"
type textarea "Ae"
type textarea "a"
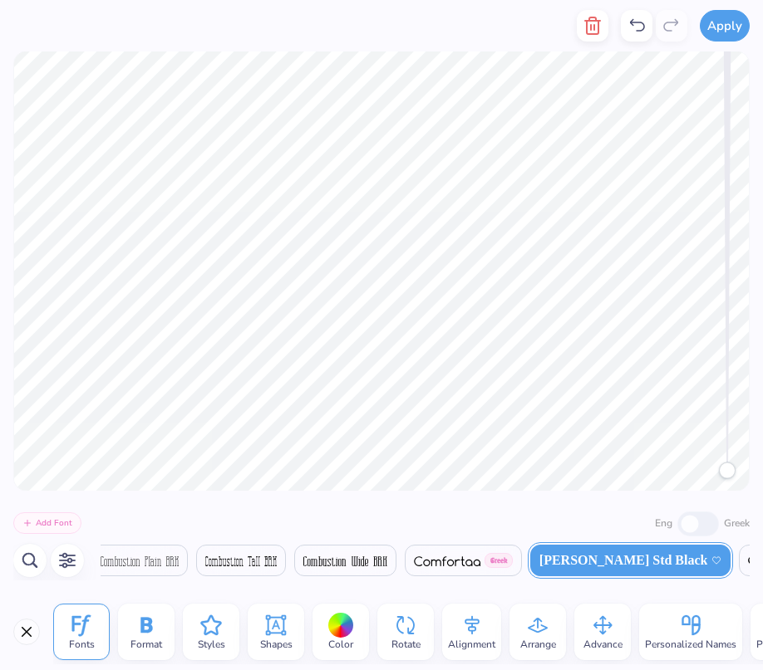
type textarea "m"
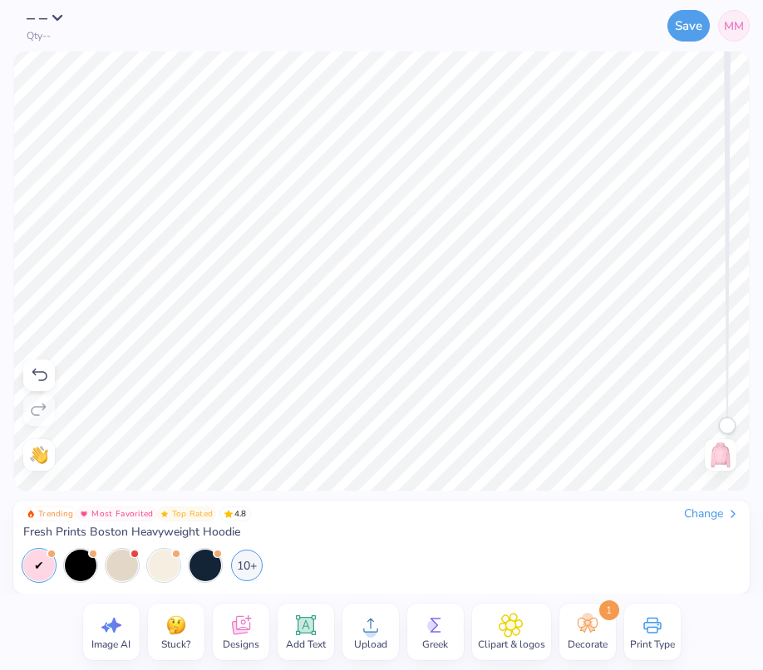
click at [36, 378] on icon at bounding box center [39, 376] width 20 height 20
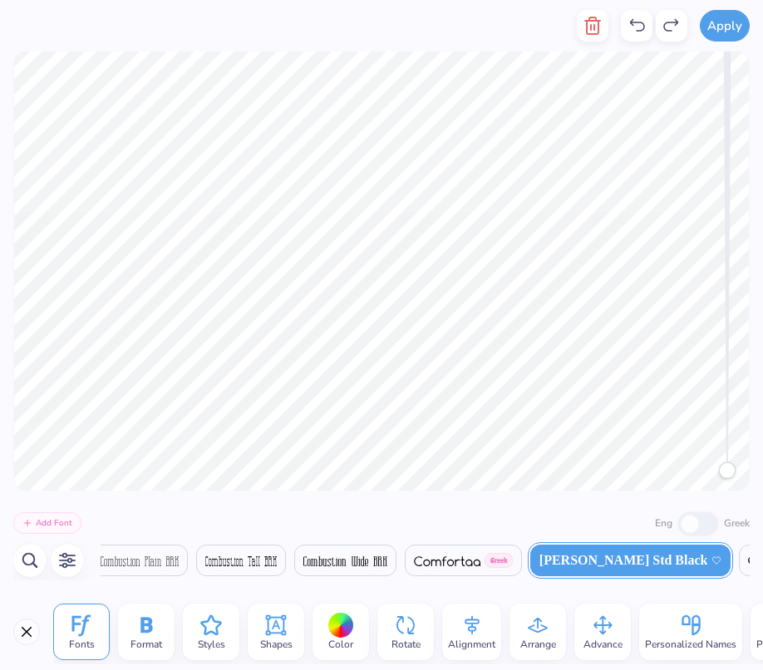
type textarea "p"
type textarea "u"
type textarea "s"
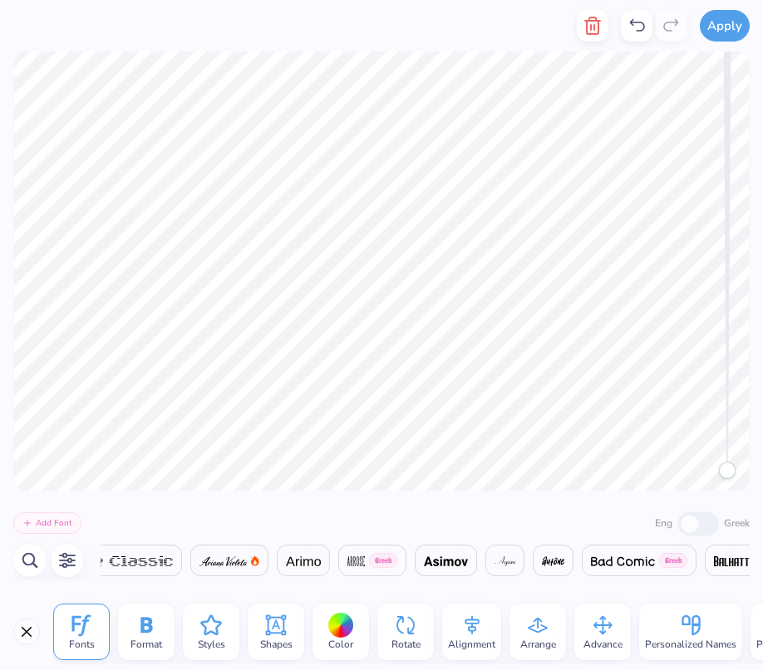
scroll to position [0, 2264]
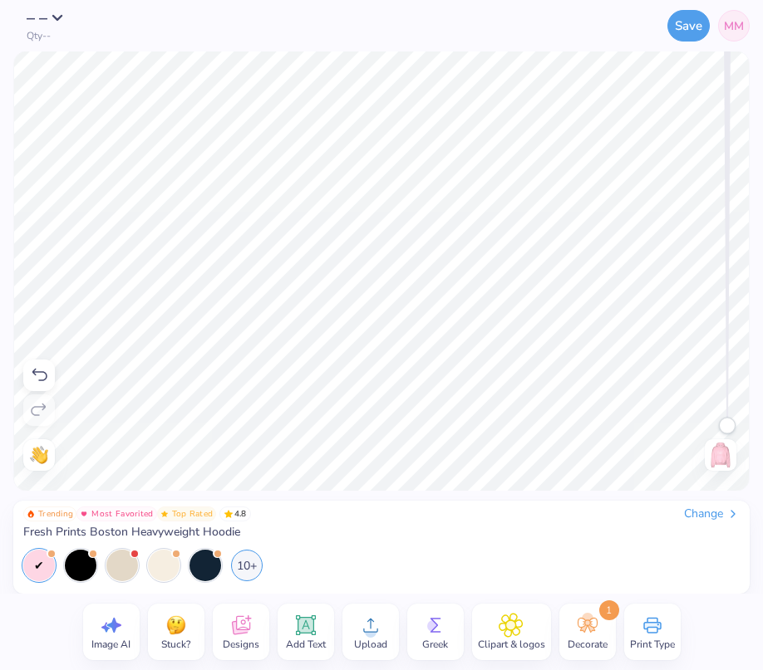
click at [245, 616] on icon at bounding box center [240, 625] width 25 height 25
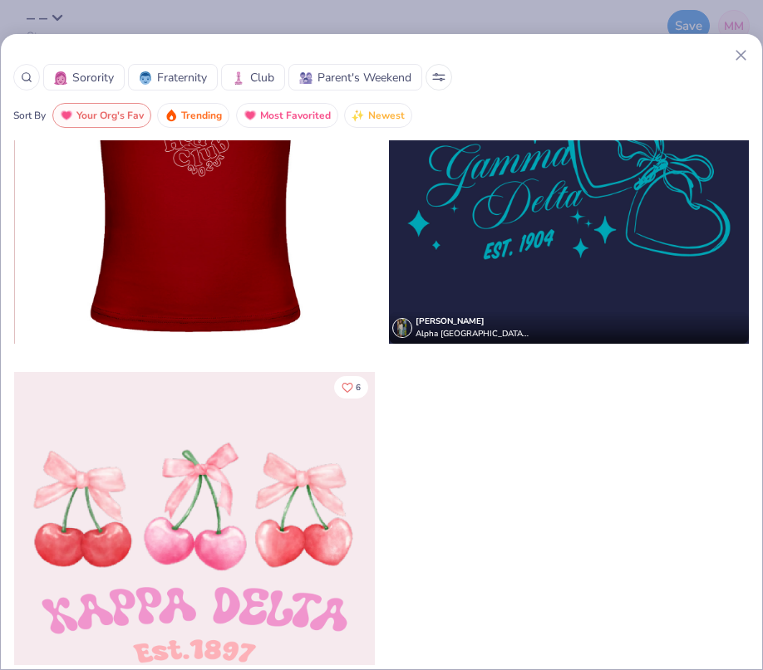
scroll to position [546, 0]
click at [205, 493] on div at bounding box center [194, 552] width 361 height 361
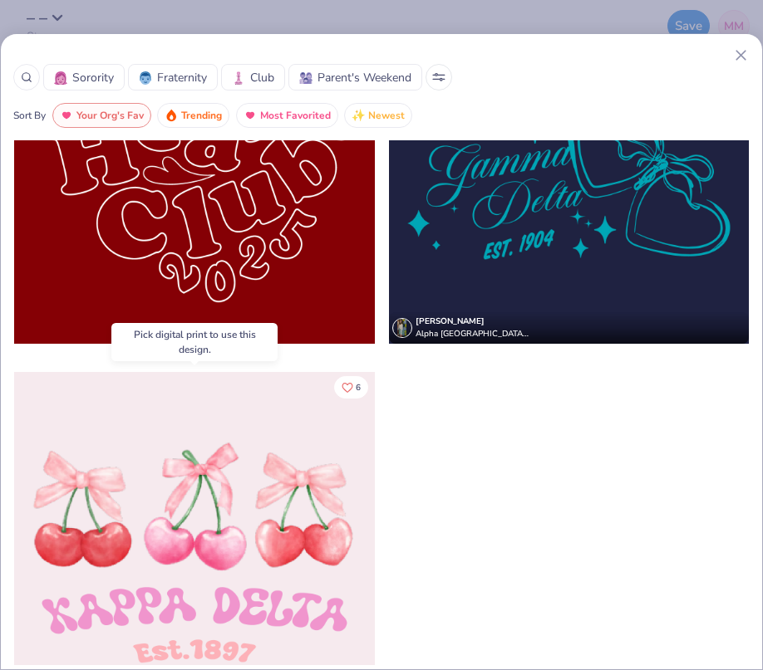
click at [271, 410] on div at bounding box center [194, 552] width 361 height 361
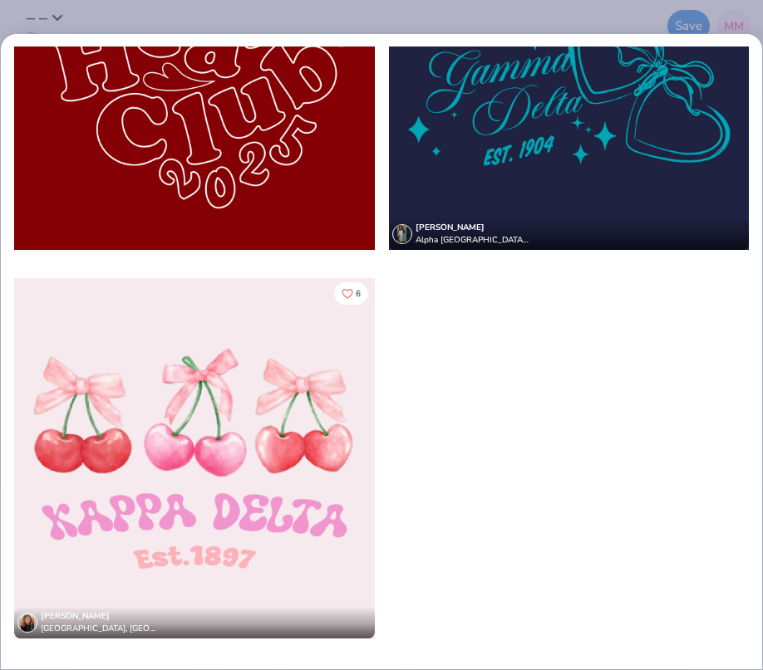
scroll to position [94, 0]
click at [305, 501] on div at bounding box center [194, 458] width 361 height 361
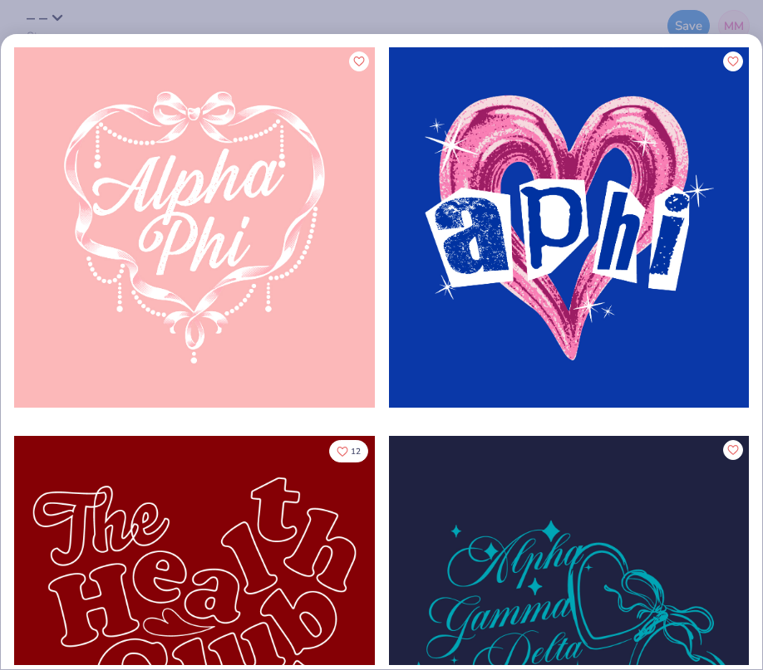
scroll to position [0, 0]
click at [539, 502] on div "12 [PERSON_NAME] Alpha Gamma Delta, [US_STATE][GEOGRAPHIC_DATA] 6 [PERSON_NAME]…" at bounding box center [381, 356] width 761 height 619
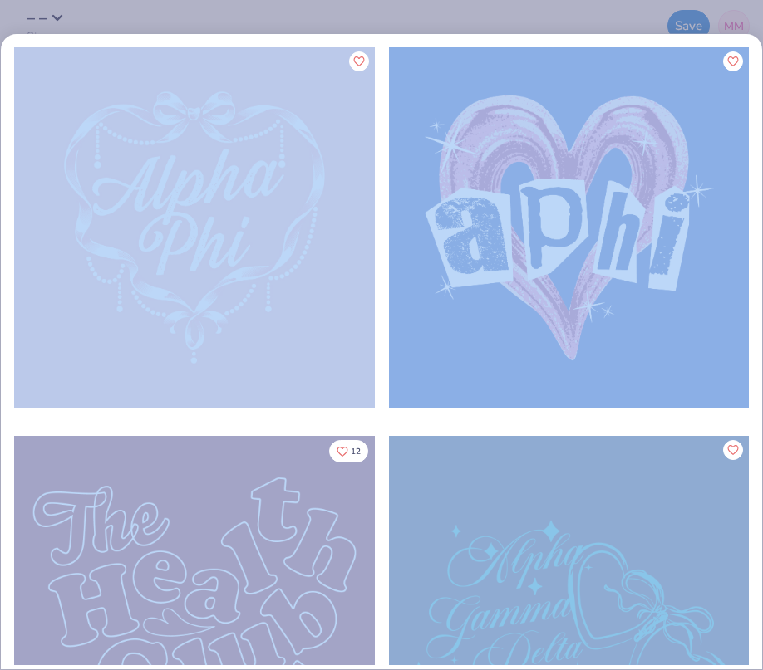
click at [529, 474] on div at bounding box center [569, 616] width 361 height 361
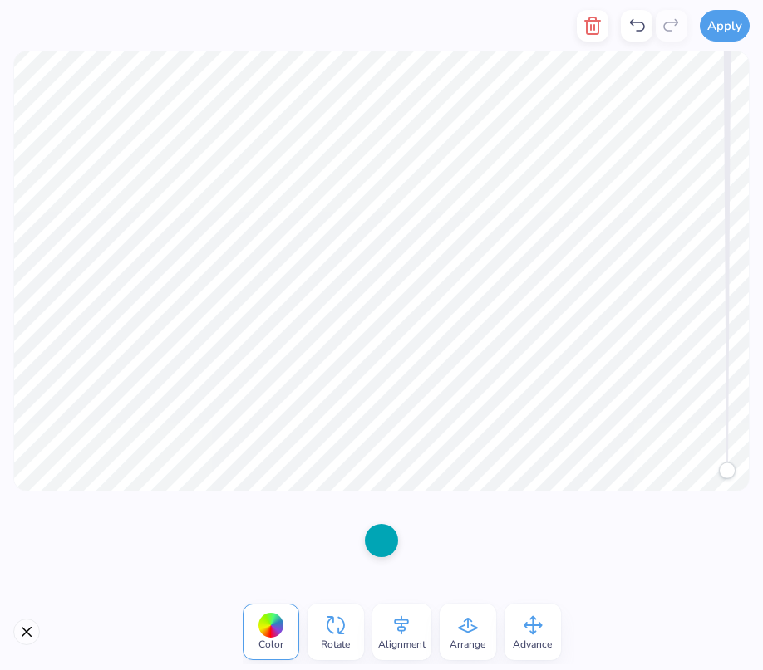
click at [375, 544] on div at bounding box center [381, 540] width 33 height 33
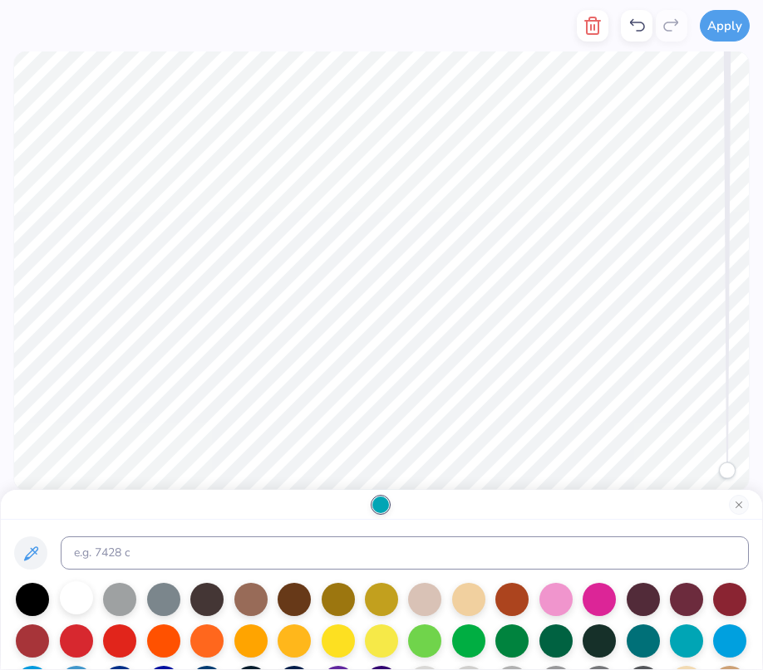
click at [83, 597] on div at bounding box center [76, 598] width 33 height 33
click at [558, 603] on div at bounding box center [555, 598] width 33 height 33
click at [590, 604] on div at bounding box center [598, 598] width 33 height 33
click at [79, 597] on div at bounding box center [76, 598] width 33 height 33
click at [739, 499] on button "Close" at bounding box center [739, 505] width 20 height 20
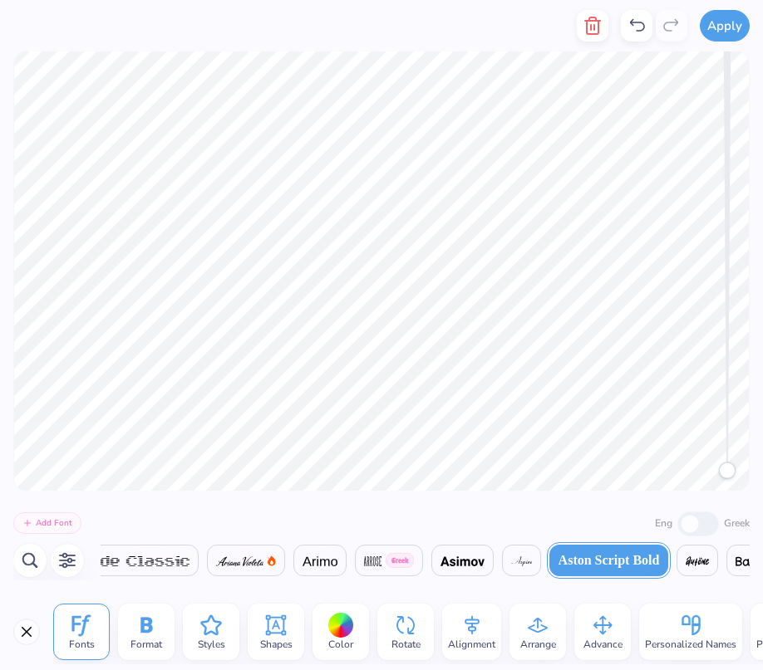
type textarea "A"
type textarea "Her"
type textarea "G"
type textarea "Campus"
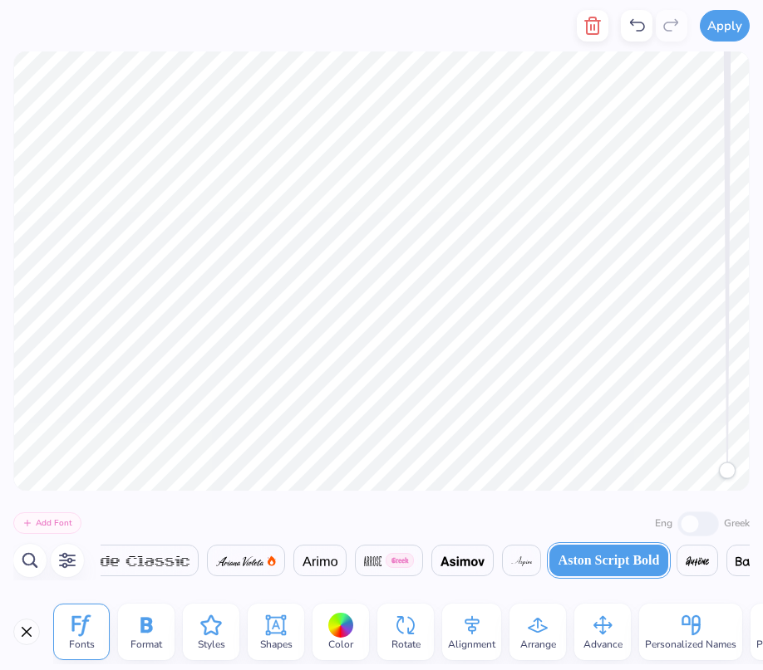
type textarea "D"
type textarea "U"
type textarea "u"
type textarea "UIC"
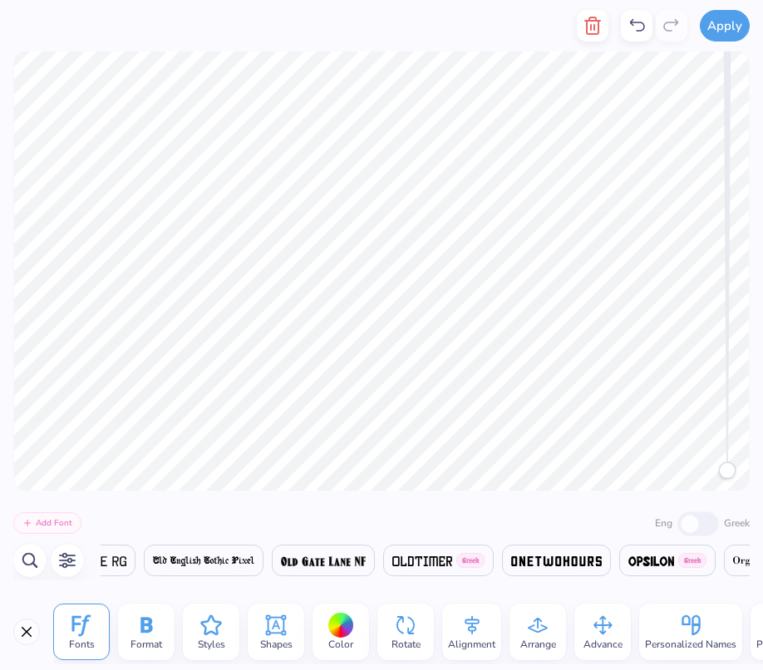
scroll to position [0, 0]
type textarea "EST. 2025"
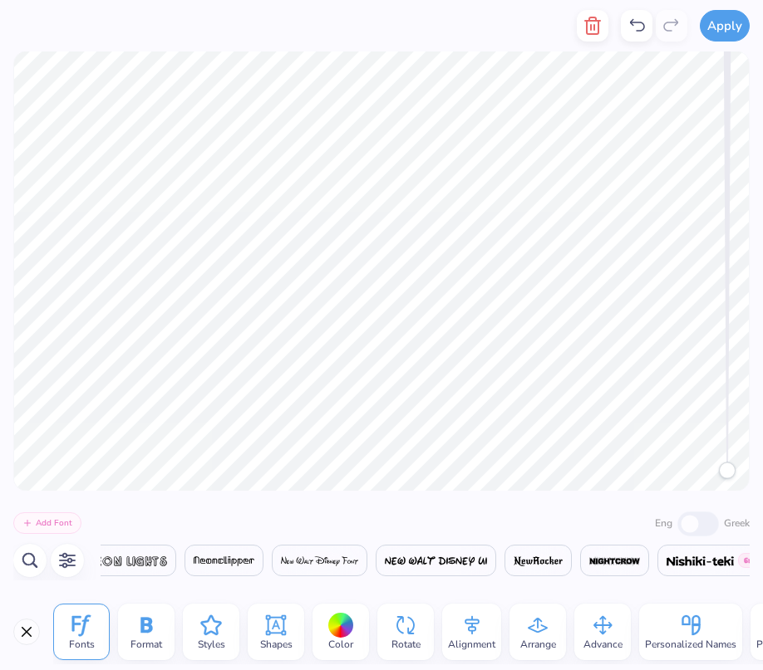
scroll to position [0, 22725]
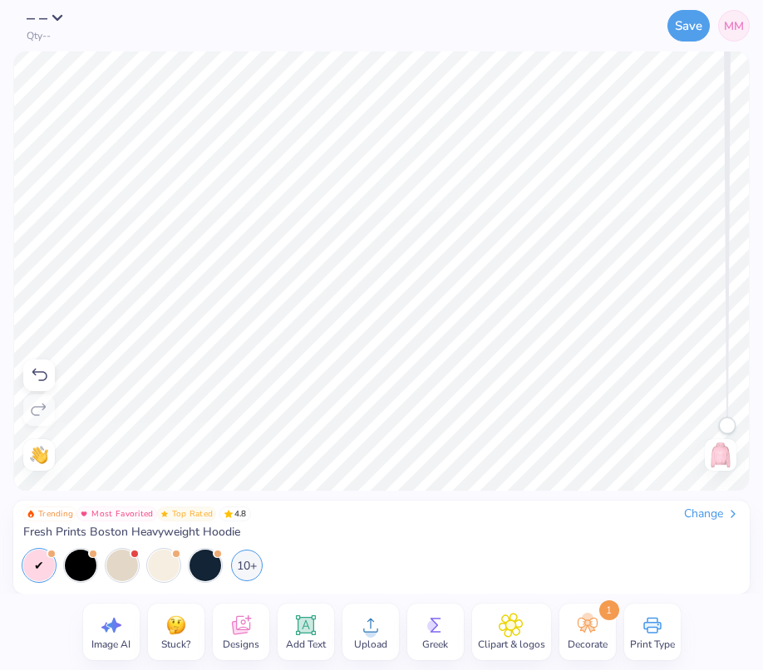
click at [721, 446] on img at bounding box center [720, 455] width 27 height 27
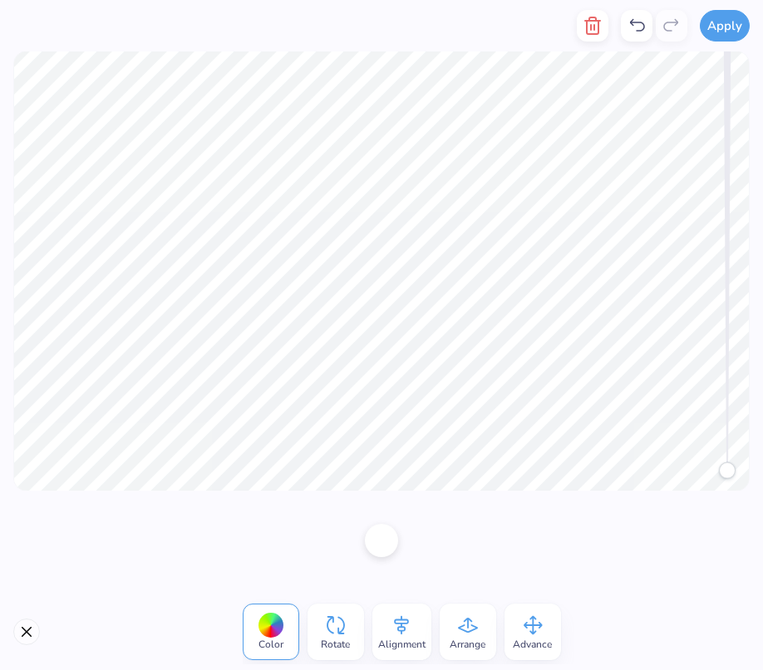
click at [378, 540] on div at bounding box center [381, 540] width 33 height 33
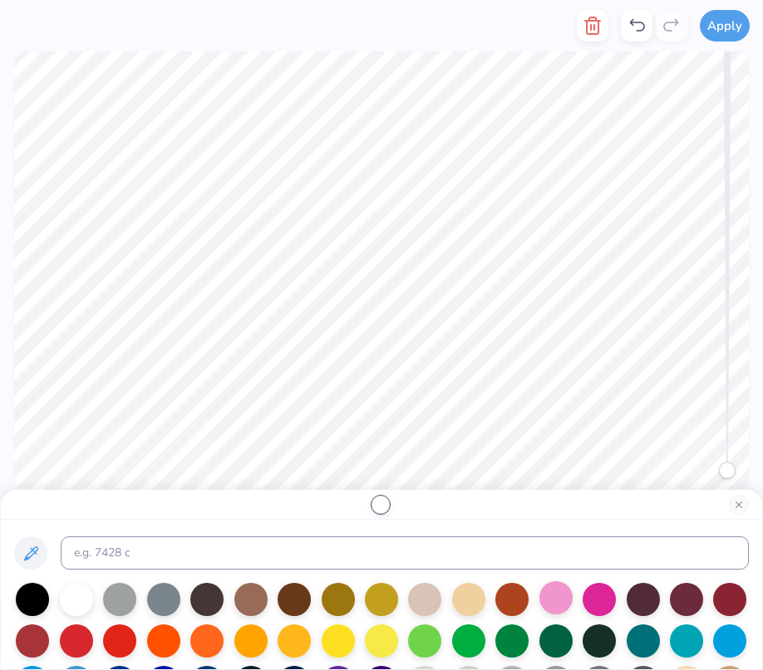
click at [556, 597] on div at bounding box center [555, 598] width 33 height 33
click at [73, 600] on div at bounding box center [76, 598] width 33 height 33
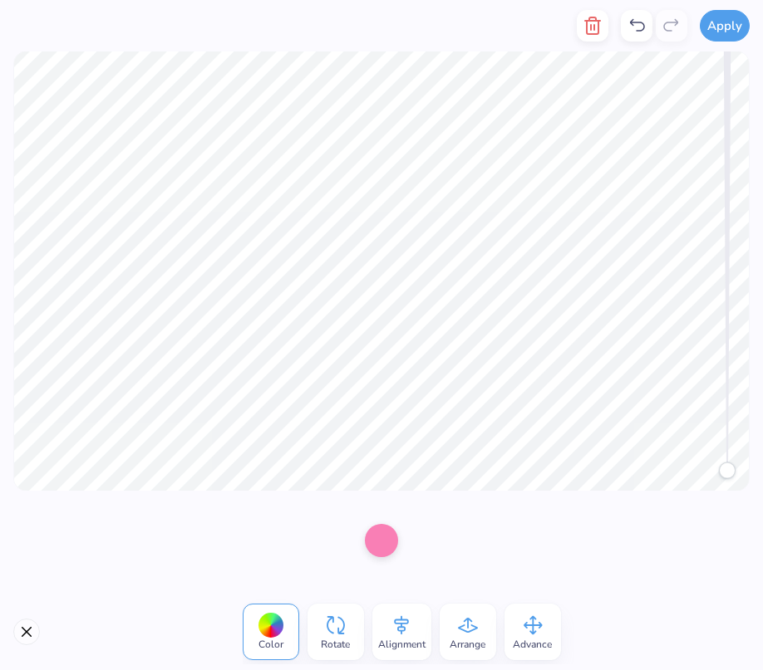
click at [385, 543] on div at bounding box center [381, 540] width 33 height 33
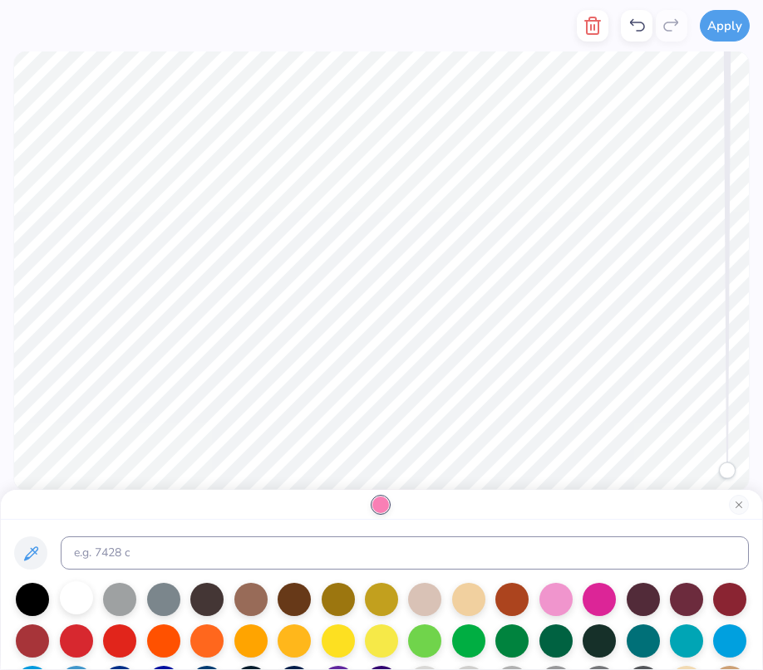
click at [80, 605] on div at bounding box center [76, 598] width 33 height 33
click at [568, 601] on div at bounding box center [555, 598] width 33 height 33
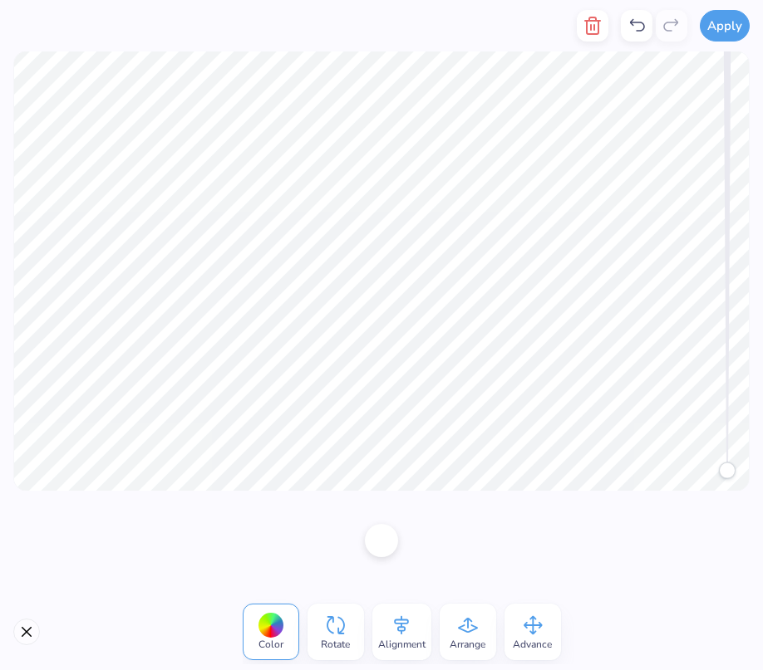
click at [381, 528] on div at bounding box center [381, 540] width 33 height 33
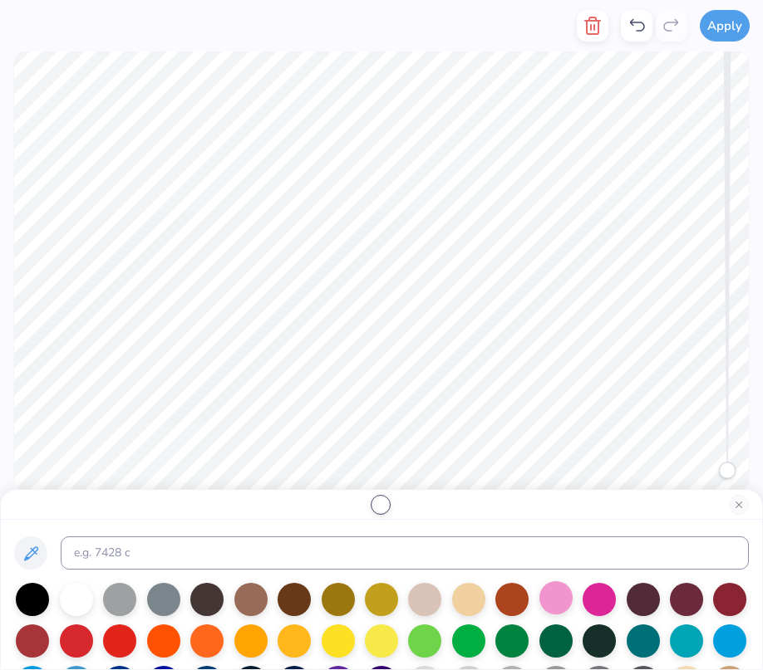
click at [547, 601] on div at bounding box center [555, 598] width 33 height 33
click at [72, 603] on div at bounding box center [76, 598] width 33 height 33
click at [738, 513] on button "Close" at bounding box center [739, 505] width 20 height 20
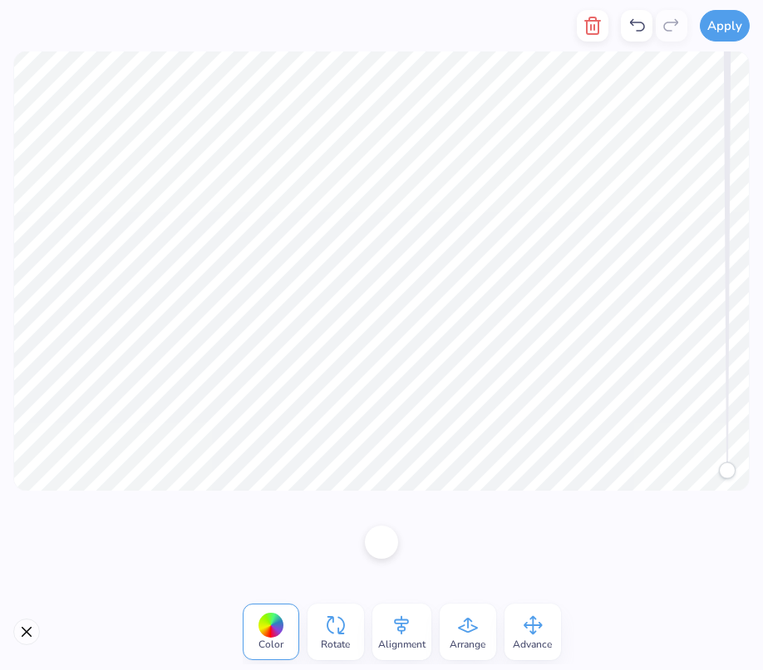
click at [30, 630] on button "Close" at bounding box center [26, 632] width 27 height 27
click at [381, 542] on div at bounding box center [381, 540] width 33 height 33
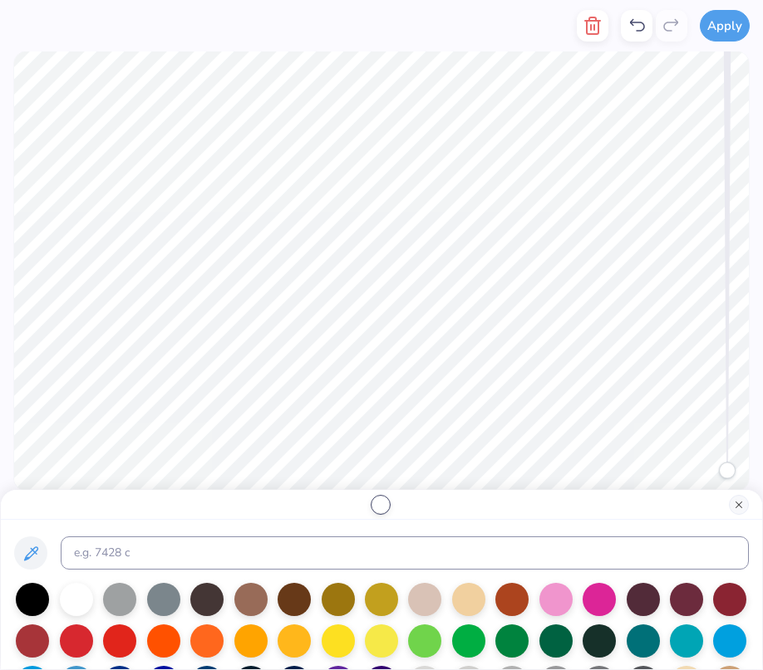
click at [739, 508] on button "Close" at bounding box center [739, 505] width 20 height 20
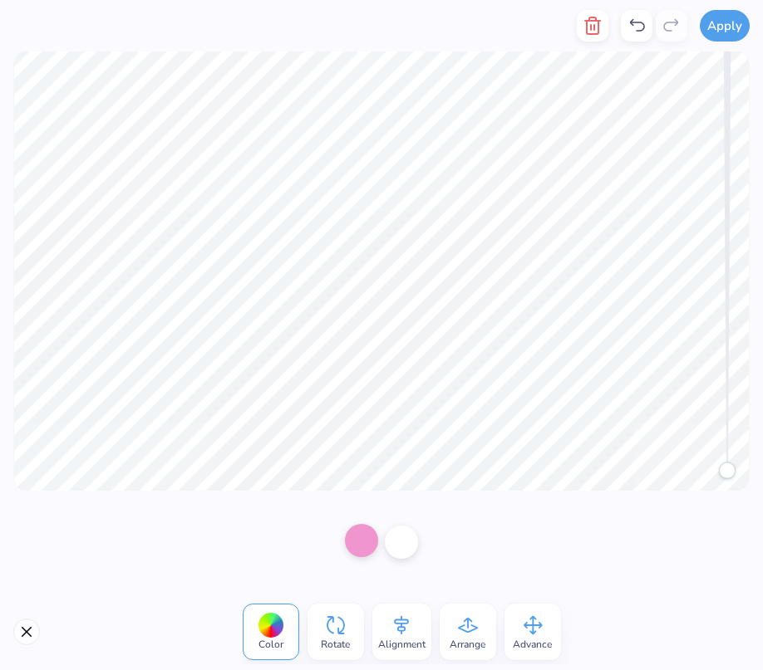
click at [369, 532] on div at bounding box center [361, 540] width 33 height 33
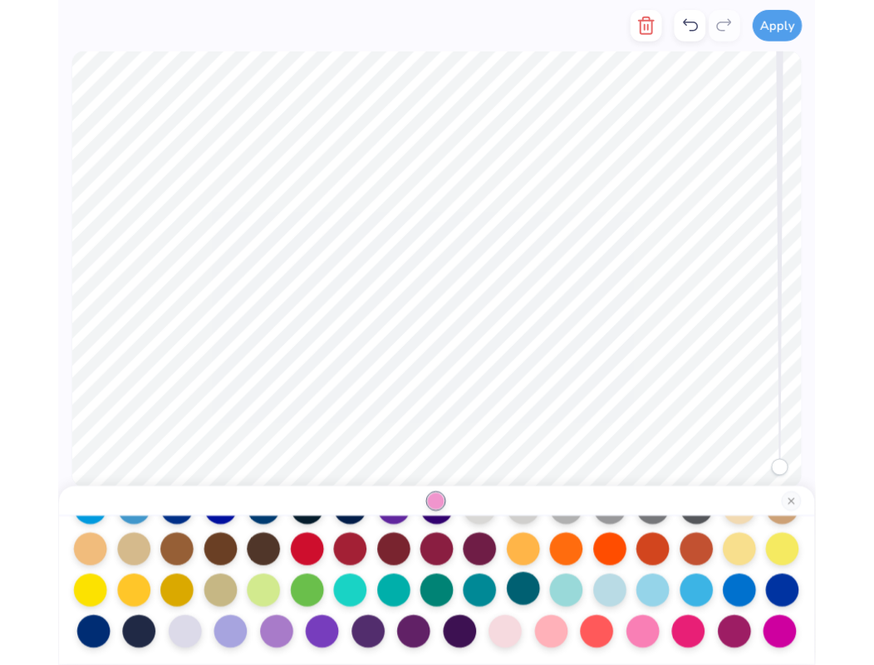
scroll to position [174, 0]
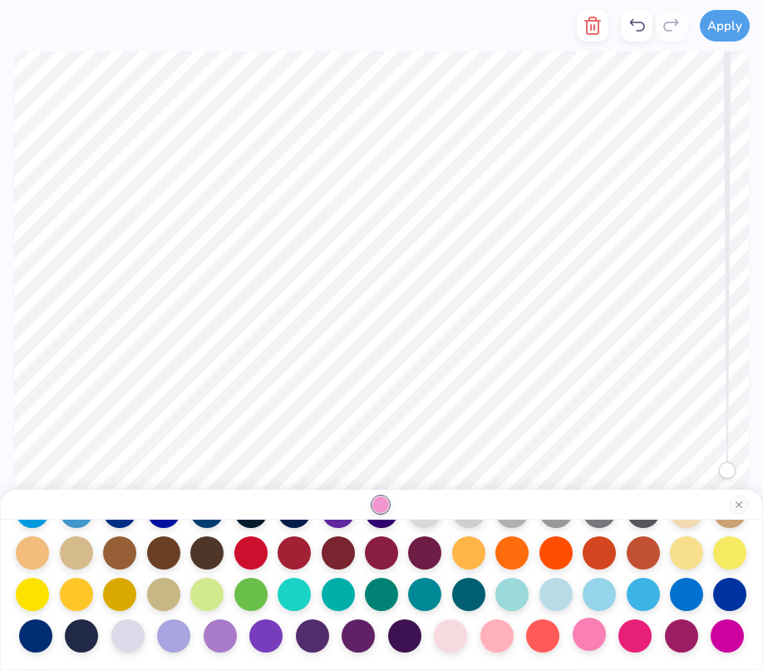
click at [587, 641] on div at bounding box center [588, 634] width 33 height 33
click at [737, 496] on button "Close" at bounding box center [739, 505] width 20 height 20
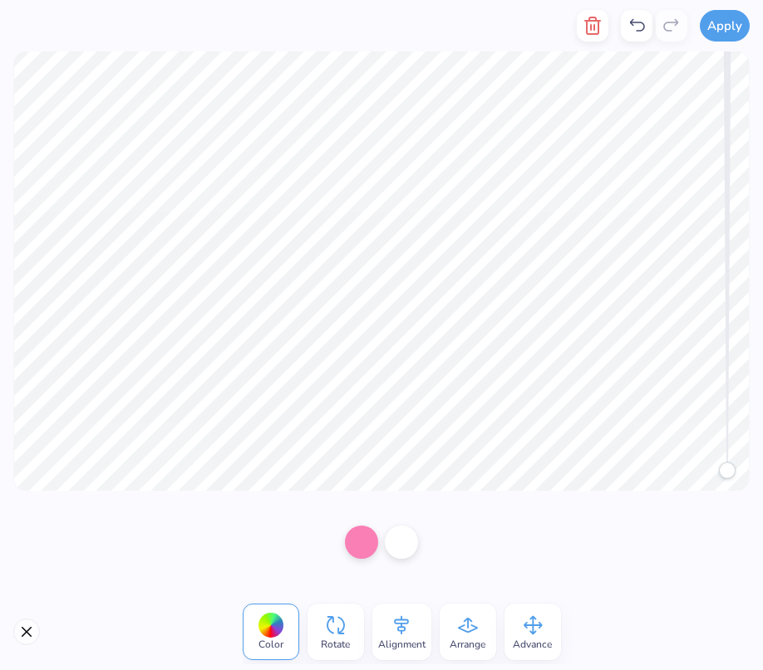
click at [613, 547] on div at bounding box center [381, 542] width 763 height 103
click at [22, 626] on button "Close" at bounding box center [26, 632] width 27 height 27
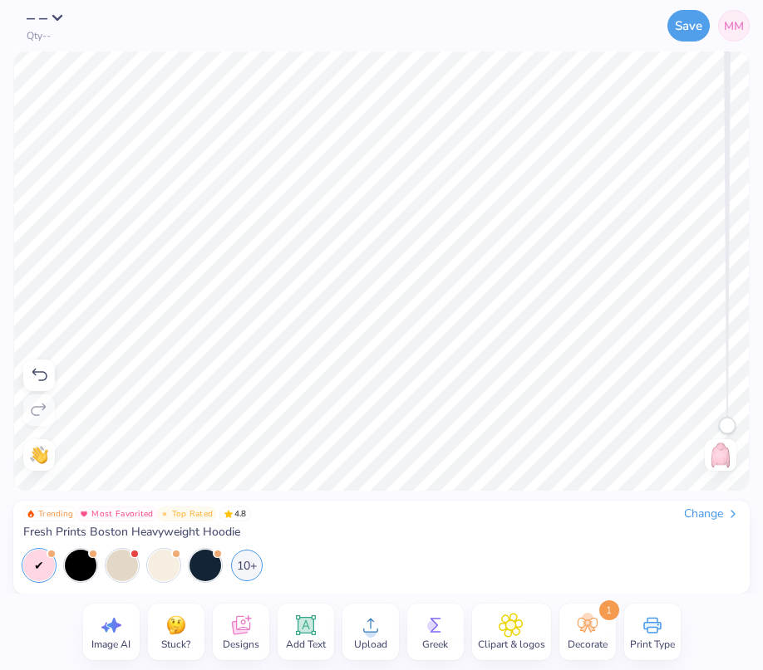
click at [370, 570] on div "10+" at bounding box center [355, 566] width 665 height 32
click at [653, 524] on div "– – Qty -- Save MM Image AI Stuck? Designs Add Text Upload Greek Clipart & logo…" at bounding box center [381, 335] width 763 height 670
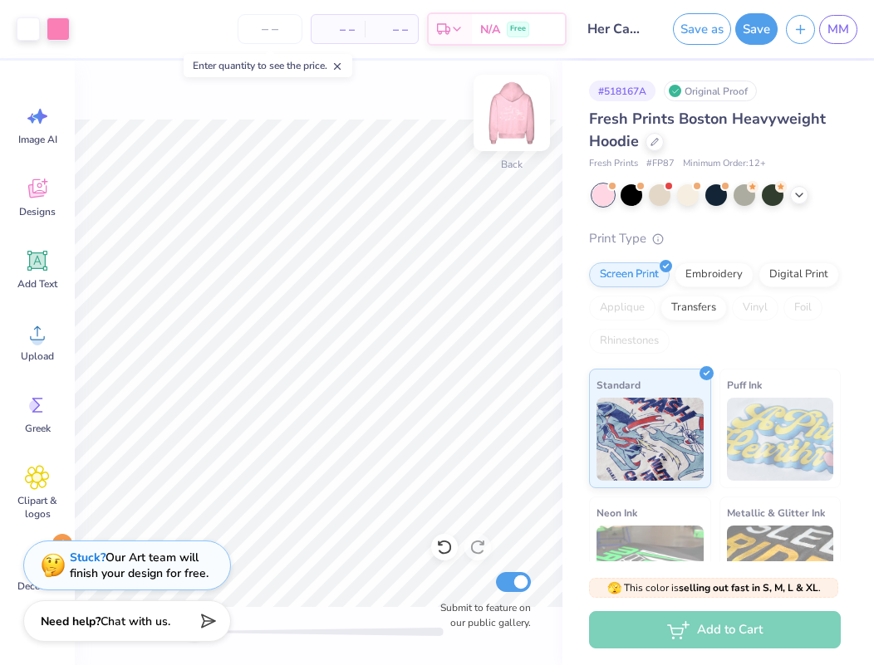
click at [518, 105] on img at bounding box center [512, 113] width 66 height 66
click at [762, 201] on div at bounding box center [799, 193] width 18 height 18
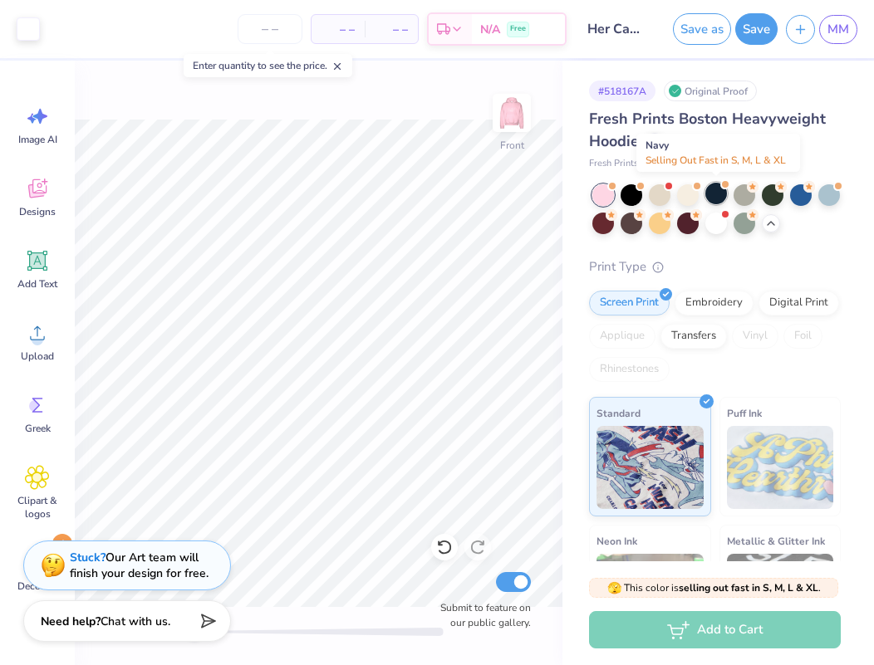
click at [725, 196] on div at bounding box center [716, 194] width 22 height 22
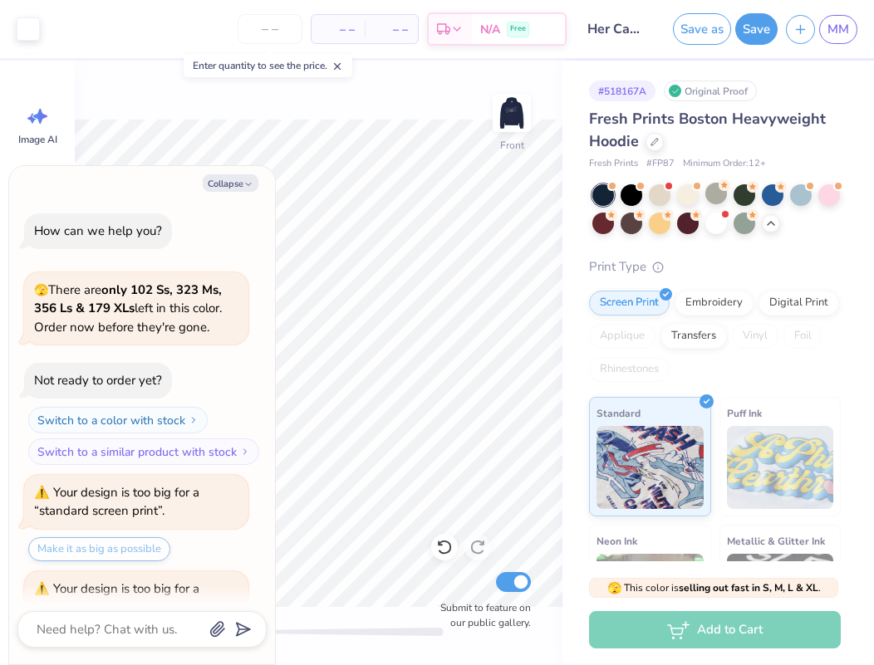
scroll to position [469, 0]
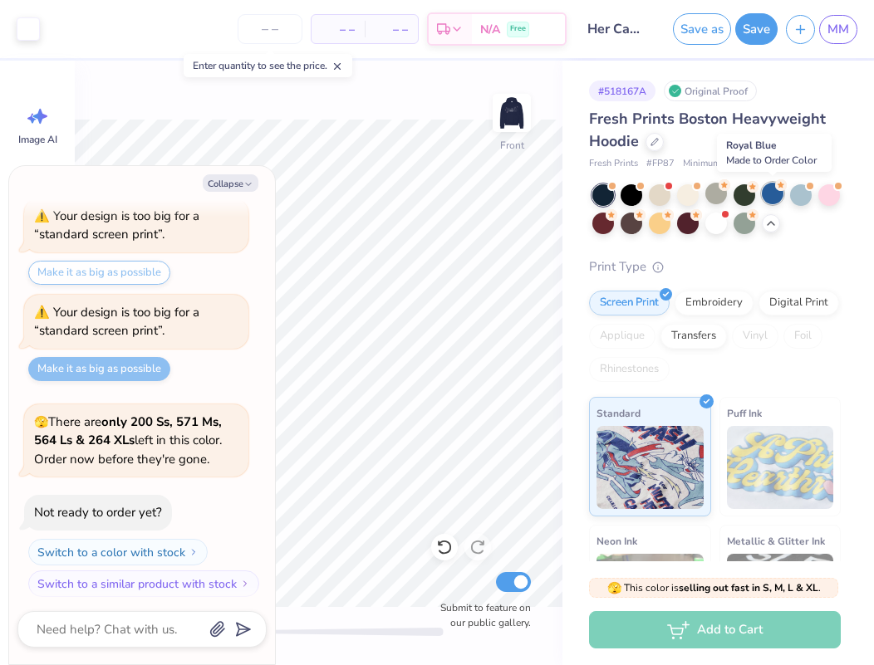
click at [762, 194] on div at bounding box center [773, 194] width 22 height 22
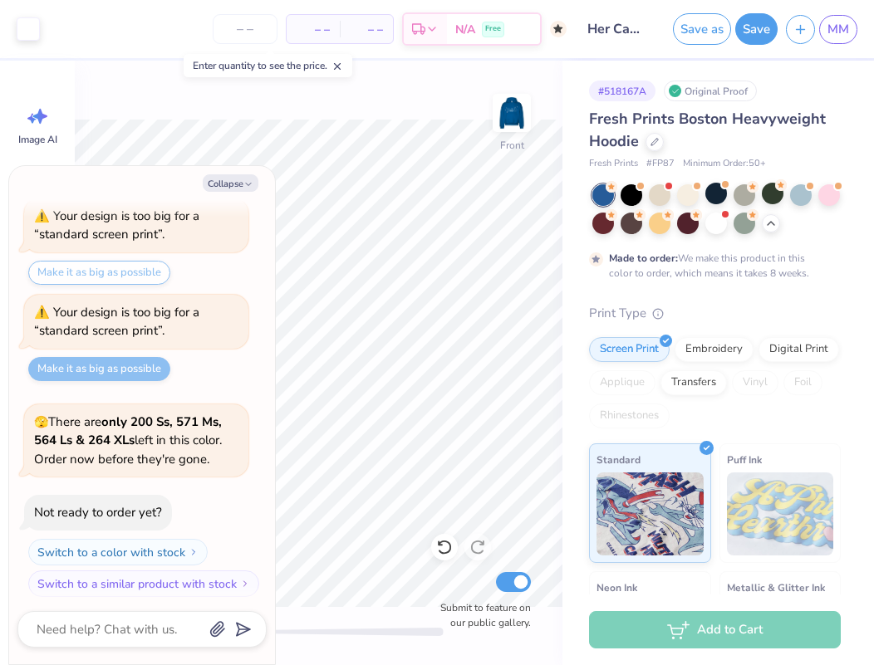
scroll to position [702, 0]
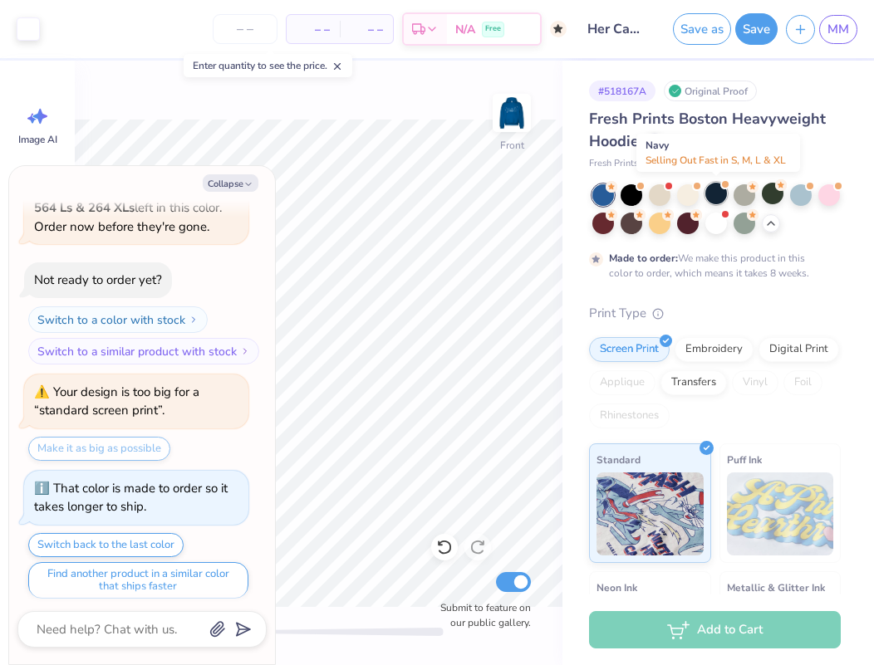
click at [722, 193] on div at bounding box center [716, 194] width 22 height 22
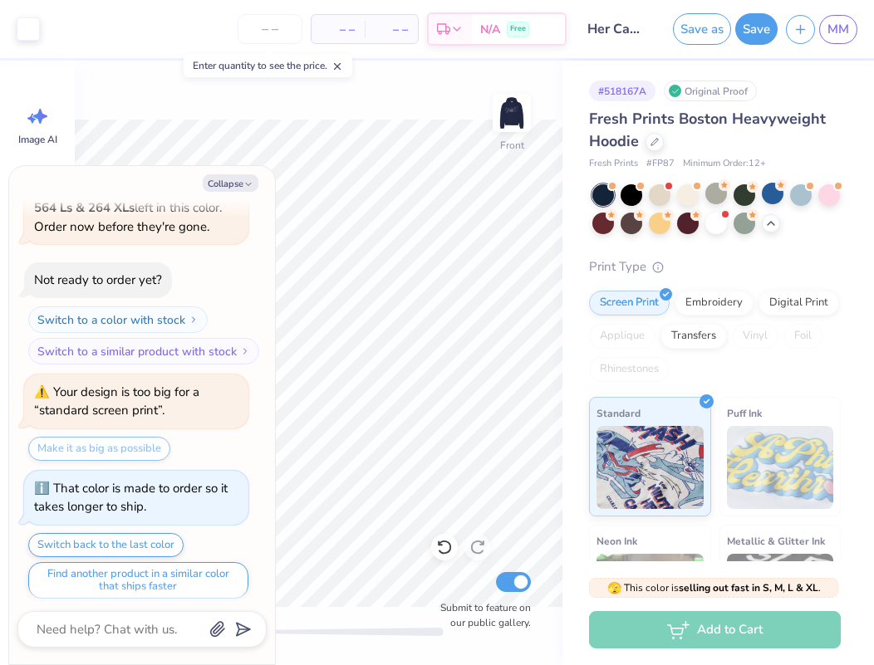
scroll to position [1093, 0]
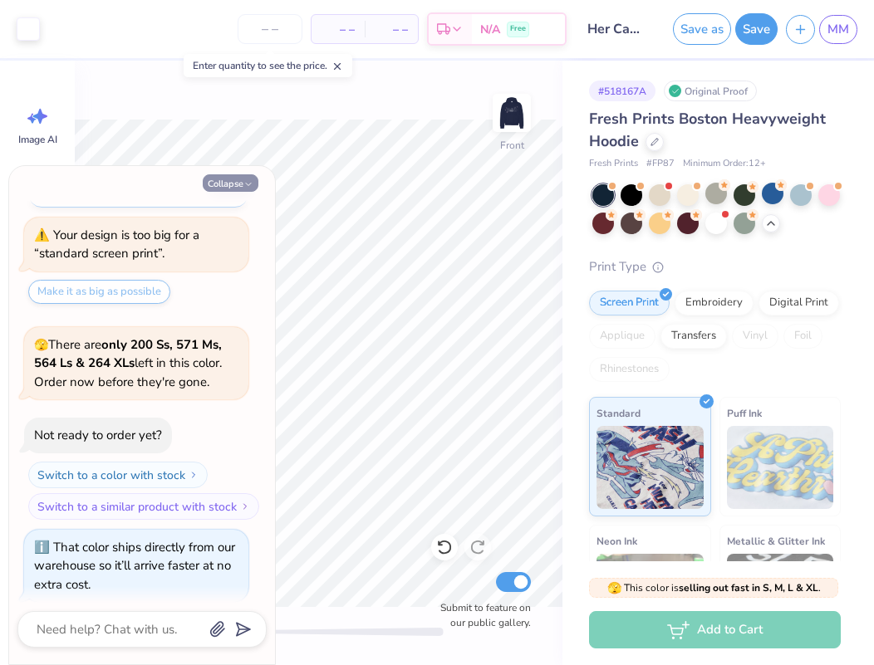
click at [243, 175] on button "Collapse" at bounding box center [231, 182] width 56 height 17
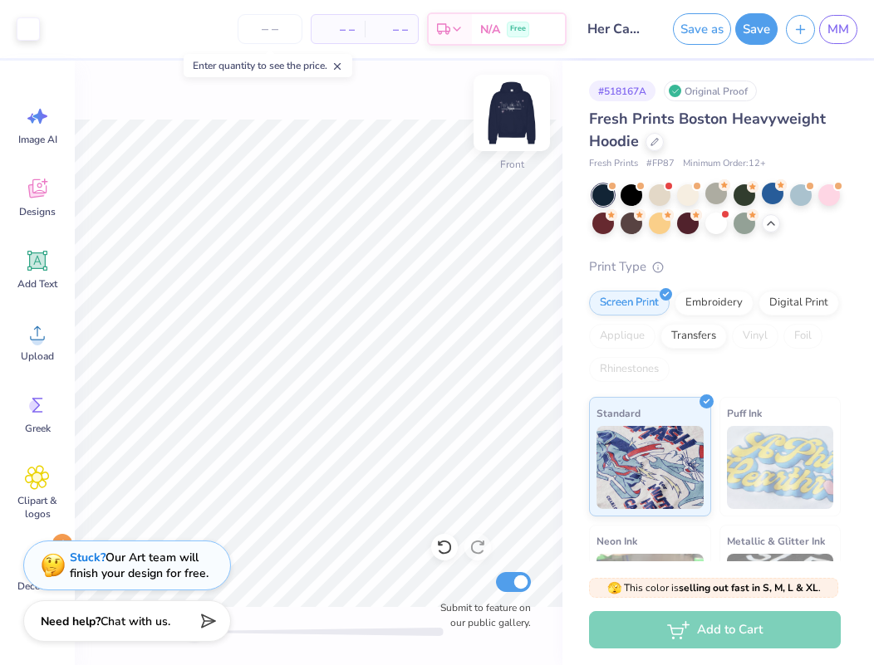
click at [503, 100] on img at bounding box center [512, 113] width 66 height 66
click at [32, 26] on div at bounding box center [28, 27] width 23 height 23
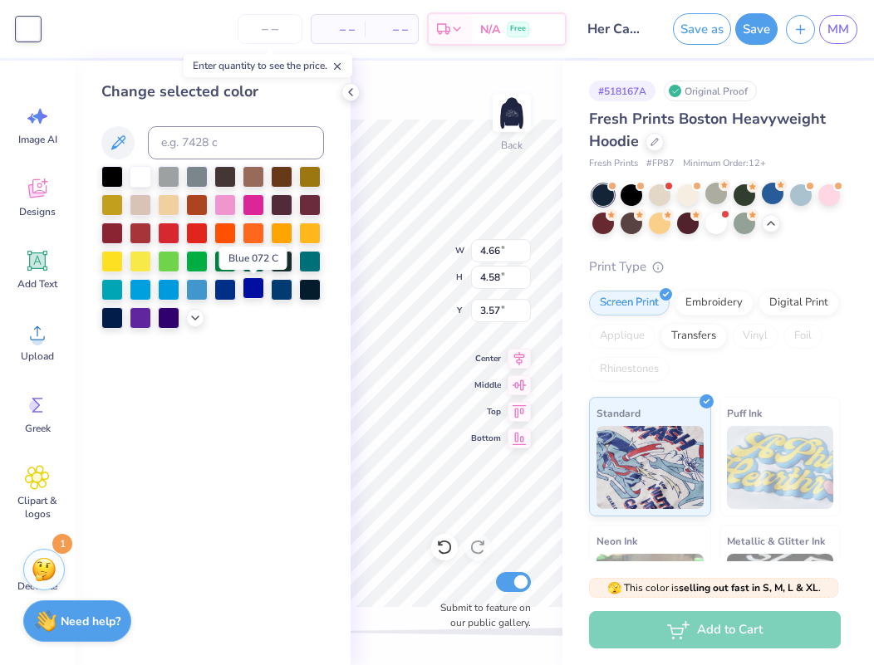
click at [245, 287] on div at bounding box center [254, 288] width 22 height 22
click at [145, 180] on div at bounding box center [141, 175] width 22 height 22
click at [449, 94] on div "Back W 4.66 4.66 " H 4.58 4.58 " Y 3.57 3.57 " Center Middle Top Bottom Submit …" at bounding box center [457, 363] width 212 height 605
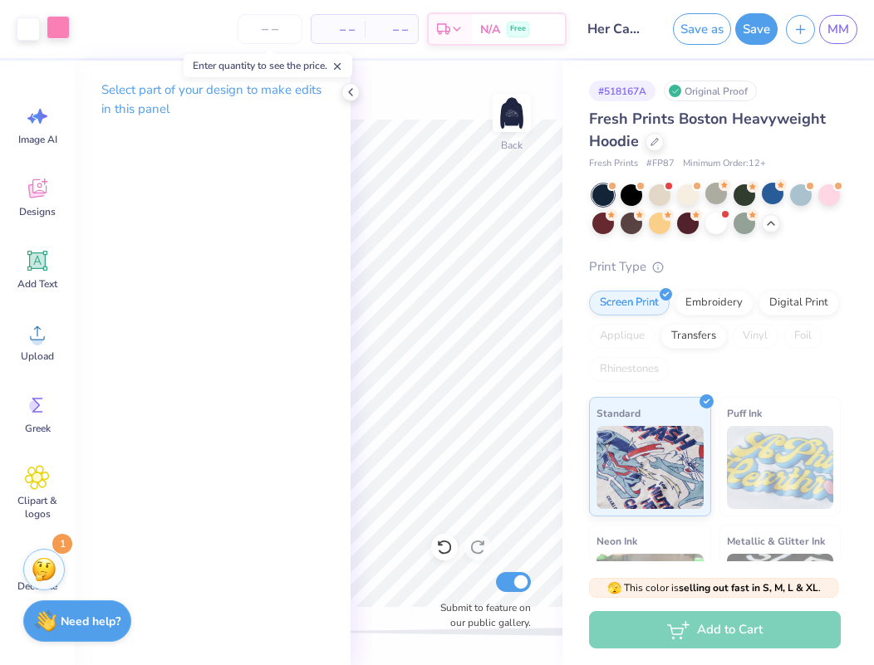
click at [66, 22] on div at bounding box center [58, 27] width 23 height 23
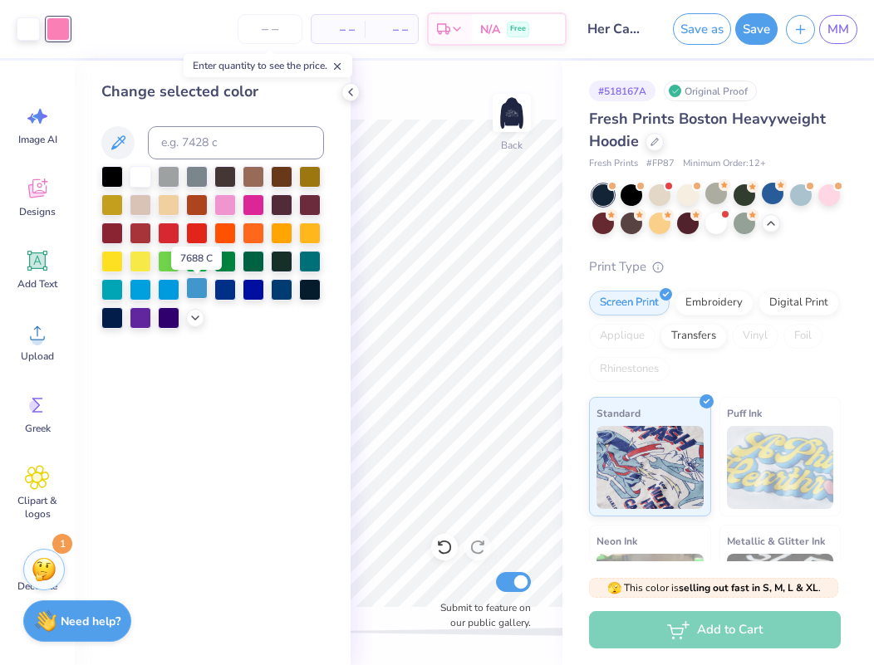
click at [199, 288] on div at bounding box center [197, 288] width 22 height 22
click at [218, 288] on div at bounding box center [225, 288] width 22 height 22
click at [174, 290] on div at bounding box center [169, 288] width 22 height 22
click at [190, 290] on div at bounding box center [197, 288] width 22 height 22
click at [194, 290] on div at bounding box center [197, 288] width 22 height 22
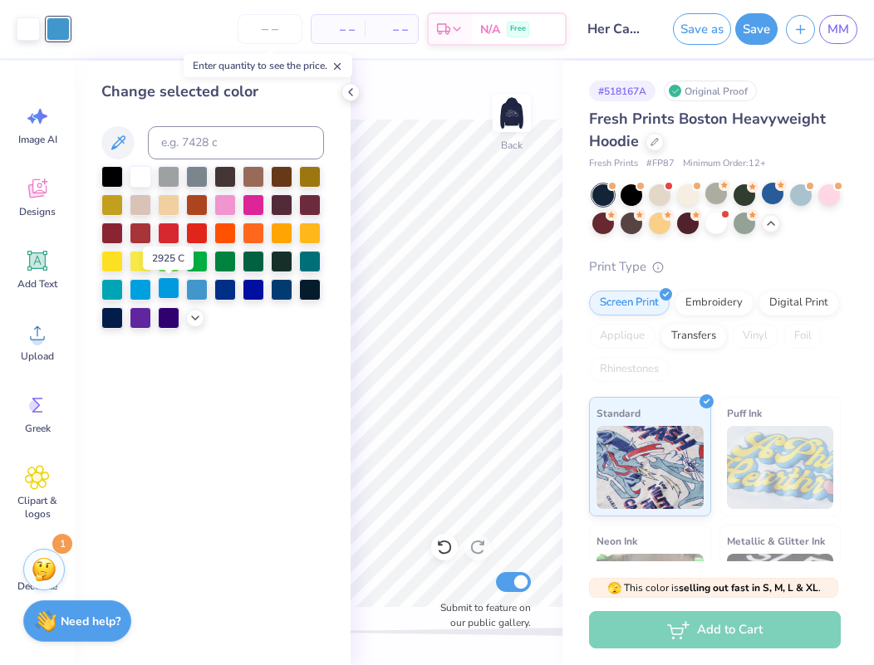
click at [164, 291] on div at bounding box center [169, 288] width 22 height 22
click at [137, 291] on div at bounding box center [141, 288] width 22 height 22
click at [199, 286] on div at bounding box center [197, 288] width 22 height 22
click at [167, 284] on div at bounding box center [169, 288] width 22 height 22
click at [253, 292] on div at bounding box center [254, 288] width 22 height 22
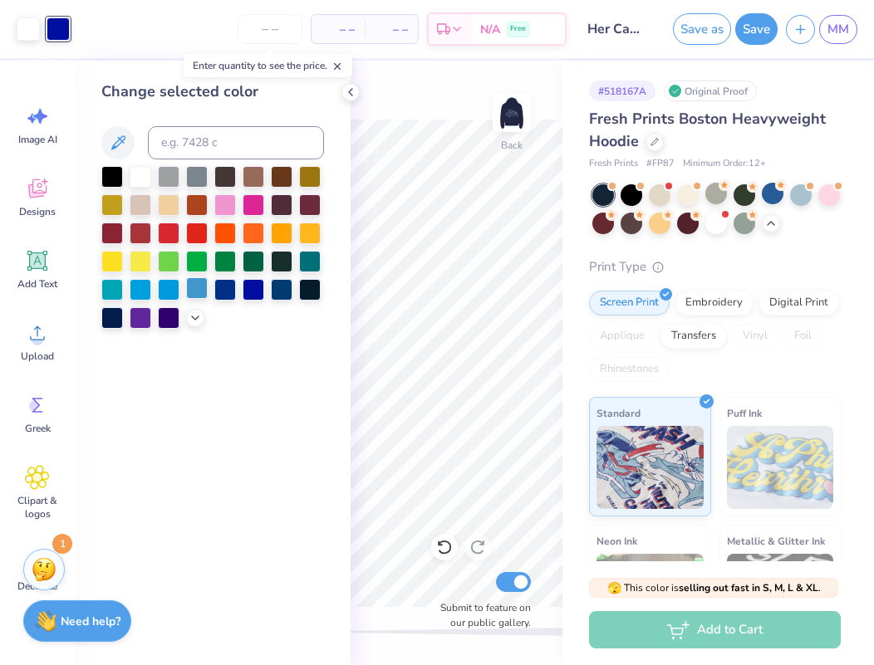
click at [189, 292] on div at bounding box center [197, 288] width 22 height 22
click at [228, 289] on div at bounding box center [225, 288] width 22 height 22
click at [246, 295] on div at bounding box center [254, 288] width 22 height 22
click at [200, 297] on div at bounding box center [197, 288] width 22 height 22
click at [170, 293] on div at bounding box center [169, 288] width 22 height 22
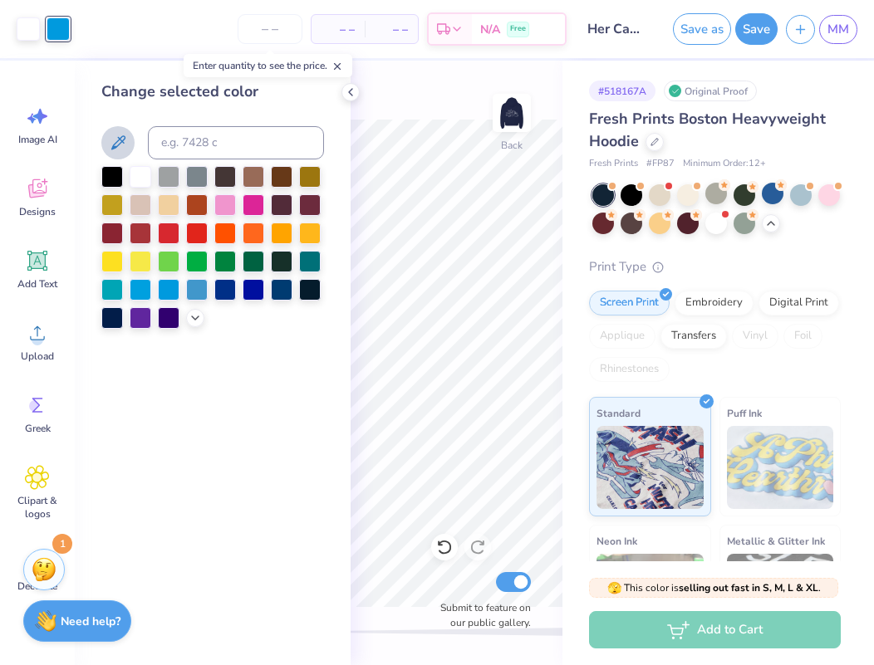
click at [128, 143] on button at bounding box center [117, 142] width 33 height 33
click at [200, 323] on icon at bounding box center [195, 316] width 13 height 13
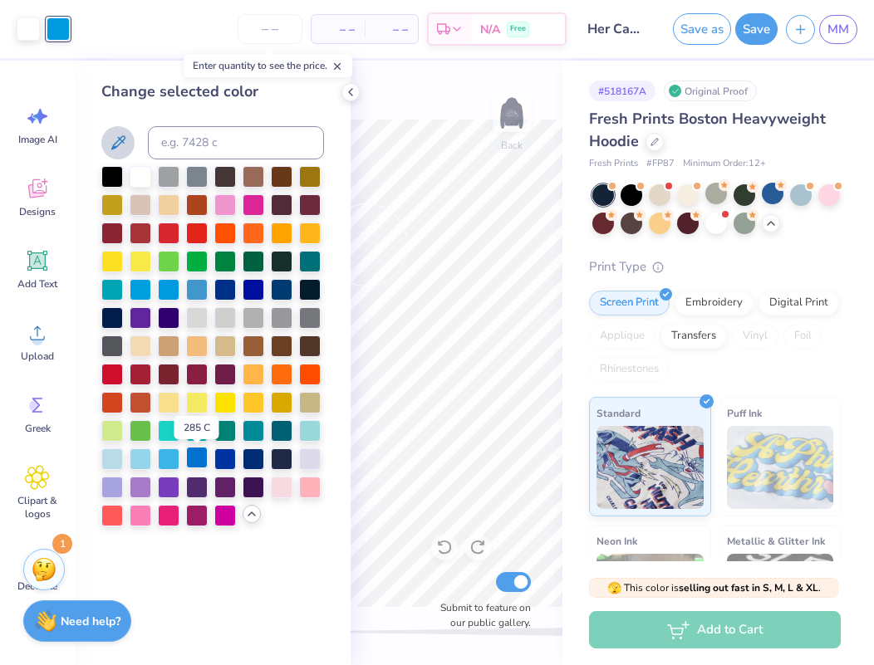
click at [197, 464] on div at bounding box center [197, 458] width 22 height 22
click at [351, 91] on icon at bounding box center [350, 92] width 13 height 13
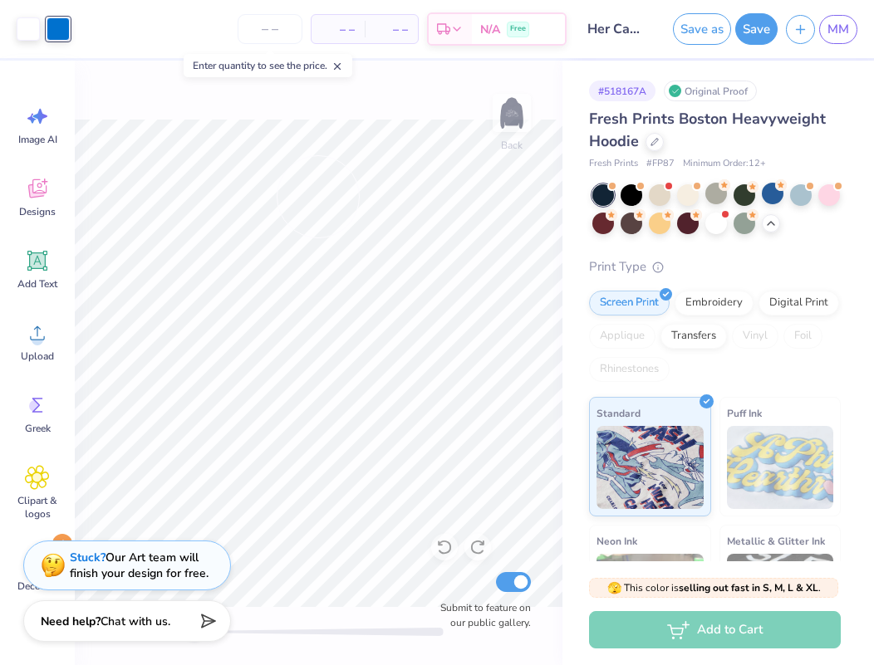
click at [101, 40] on div "– – Per Item – – Total Est. Delivery N/A Free" at bounding box center [322, 29] width 489 height 58
click at [60, 22] on div at bounding box center [58, 28] width 23 height 23
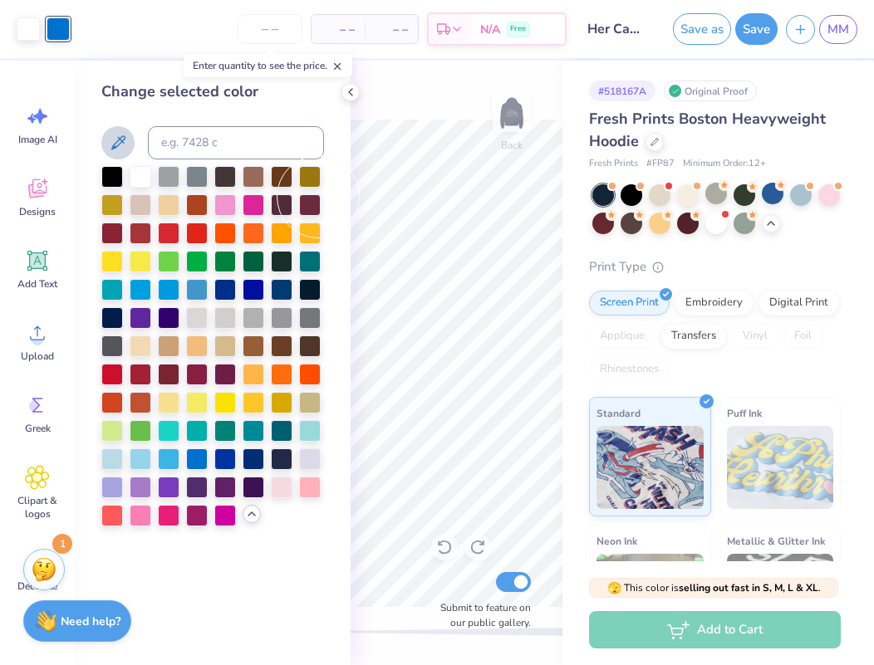
click at [121, 142] on icon at bounding box center [118, 142] width 14 height 14
click at [353, 88] on icon at bounding box center [350, 92] width 13 height 13
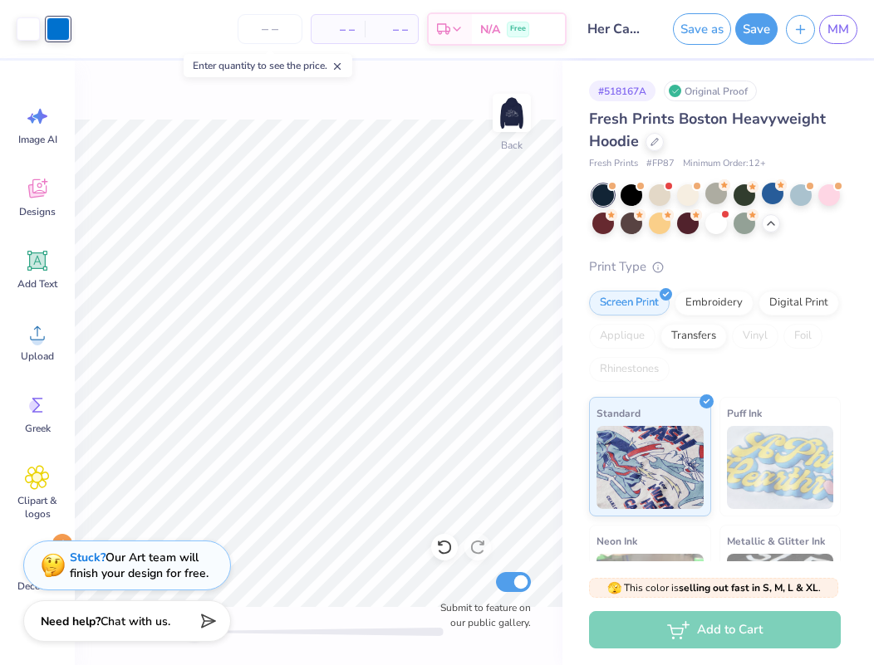
click at [343, 64] on icon at bounding box center [337, 67] width 12 height 12
click at [508, 118] on img at bounding box center [512, 113] width 66 height 66
click at [605, 221] on div at bounding box center [603, 222] width 22 height 22
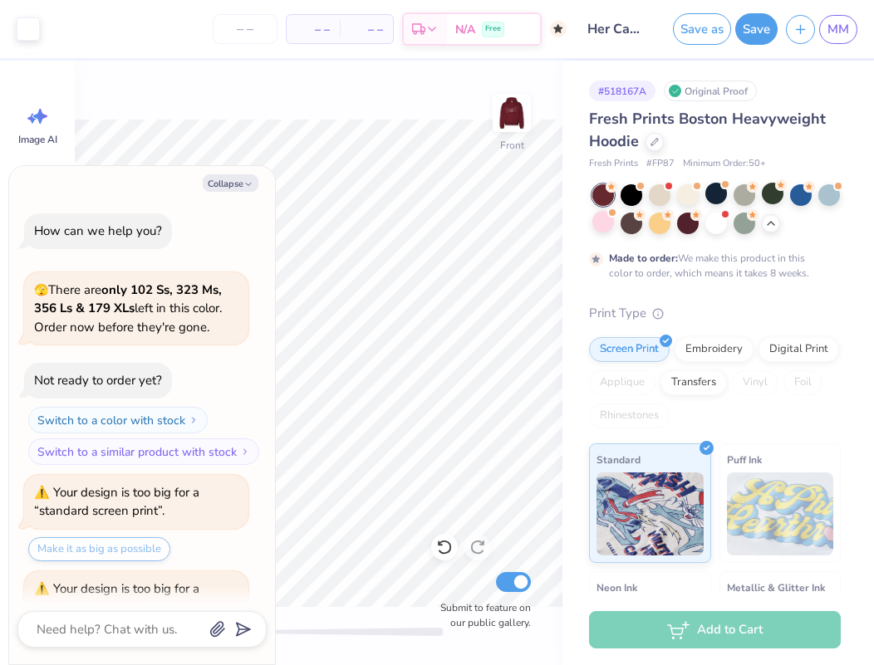
scroll to position [1326, 0]
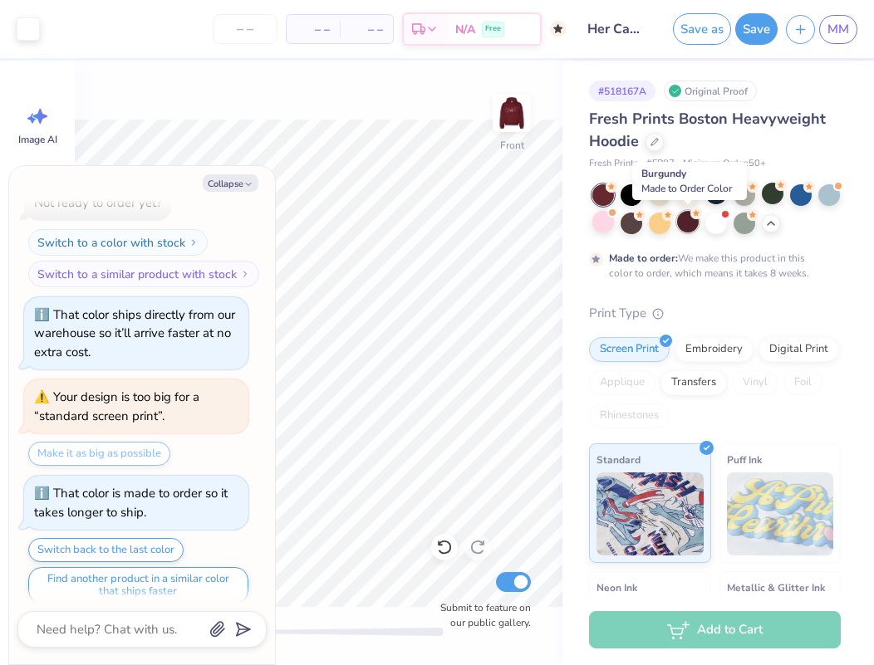
click at [685, 228] on div at bounding box center [688, 222] width 22 height 22
click at [250, 183] on icon "button" at bounding box center [248, 184] width 10 height 10
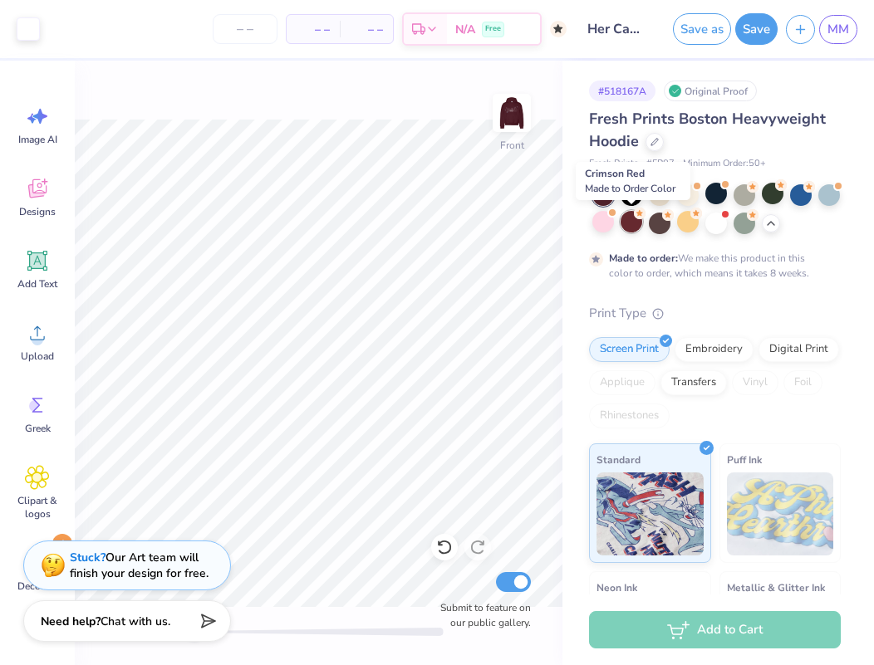
click at [632, 220] on div at bounding box center [632, 222] width 22 height 22
click at [680, 223] on div at bounding box center [688, 222] width 22 height 22
click at [637, 228] on div at bounding box center [632, 222] width 22 height 22
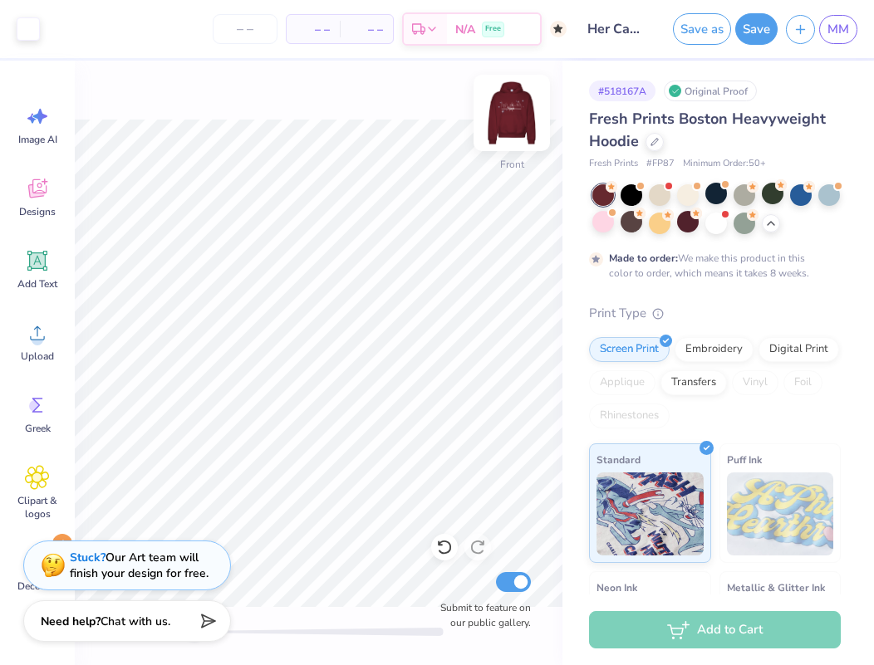
click at [505, 117] on img at bounding box center [512, 113] width 66 height 66
click at [61, 27] on div at bounding box center [58, 27] width 23 height 23
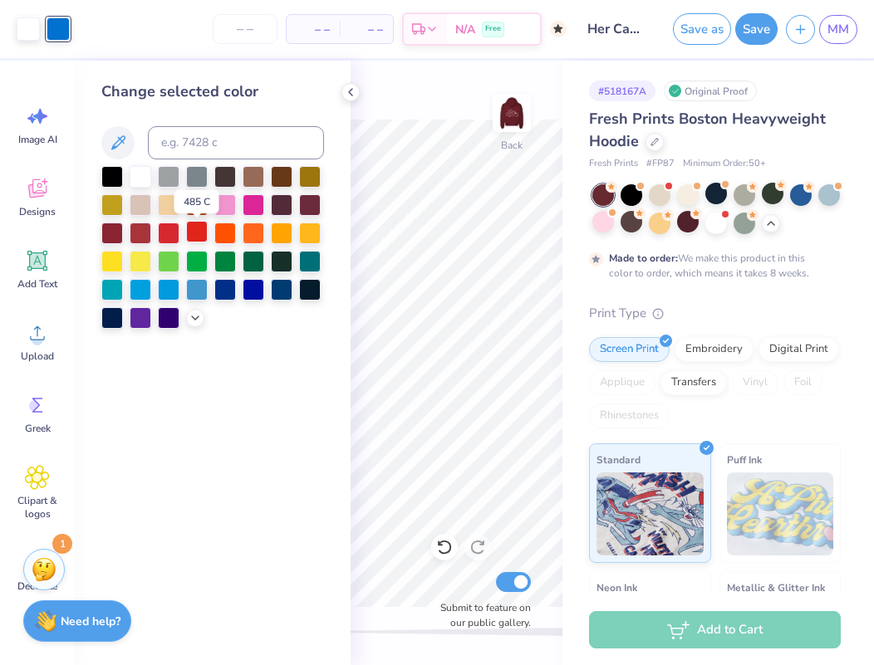
click at [186, 238] on div at bounding box center [197, 232] width 22 height 22
click at [172, 236] on div at bounding box center [169, 232] width 22 height 22
click at [135, 234] on div at bounding box center [141, 232] width 22 height 22
click at [201, 314] on icon at bounding box center [195, 316] width 13 height 13
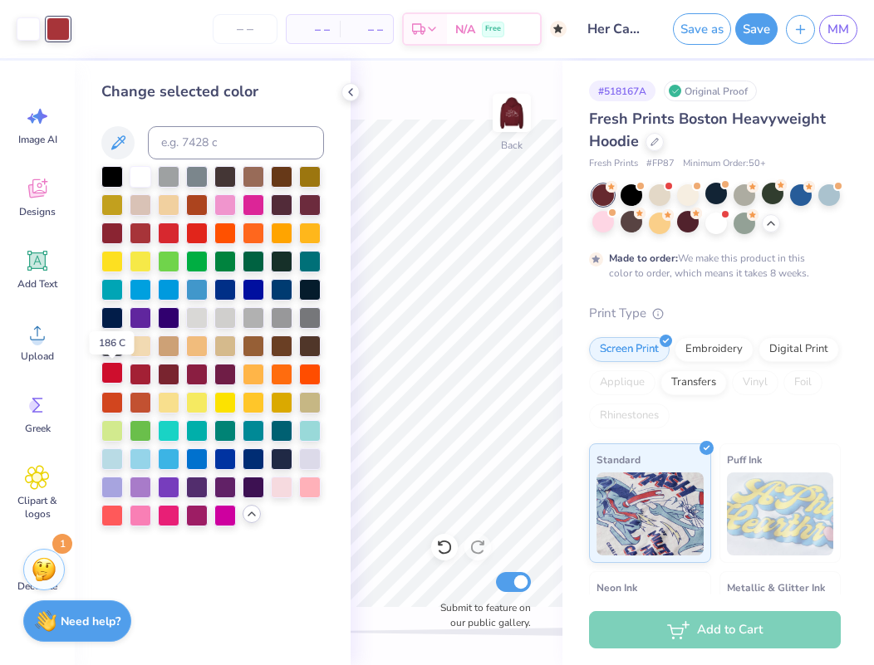
click at [112, 368] on div at bounding box center [112, 373] width 22 height 22
click at [141, 180] on div at bounding box center [141, 175] width 22 height 22
click at [174, 228] on div at bounding box center [169, 232] width 22 height 22
click at [138, 179] on div at bounding box center [141, 175] width 22 height 22
click at [345, 93] on icon at bounding box center [350, 92] width 13 height 13
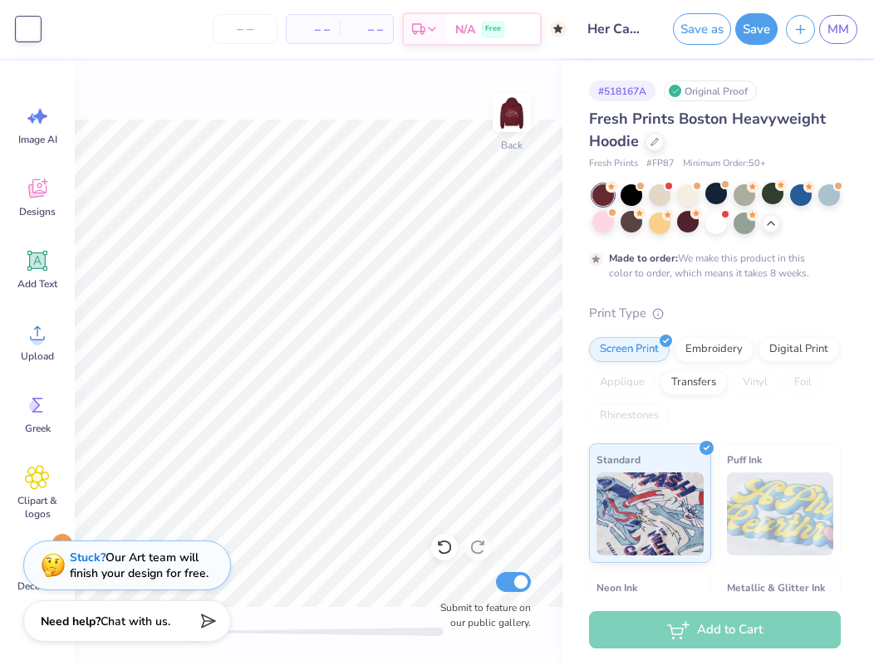
click at [34, 36] on div at bounding box center [28, 28] width 23 height 23
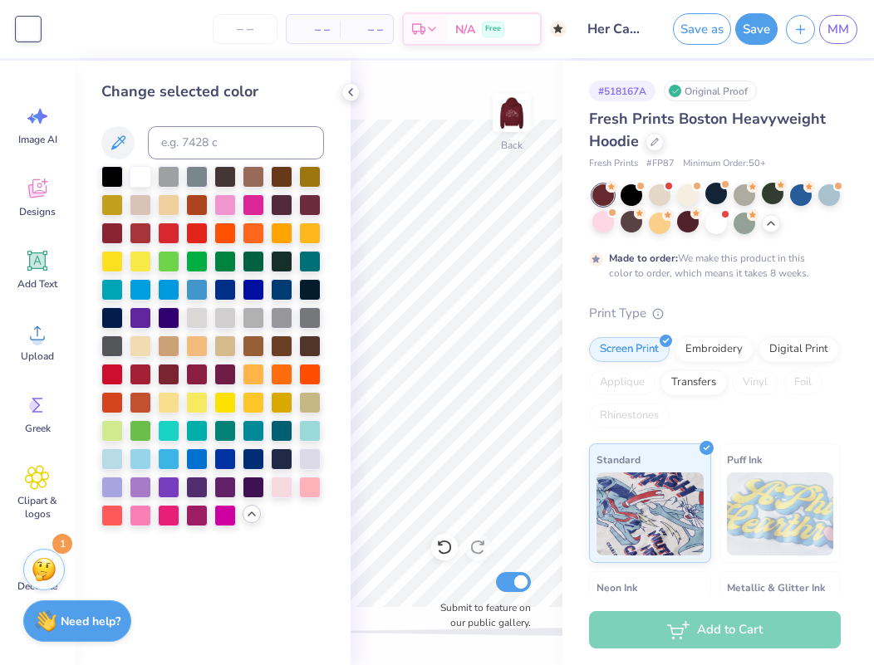
click at [57, 33] on div "– – Per Item – – Total Est. Delivery N/A Free" at bounding box center [307, 29] width 518 height 58
click at [353, 90] on icon at bounding box center [350, 92] width 13 height 13
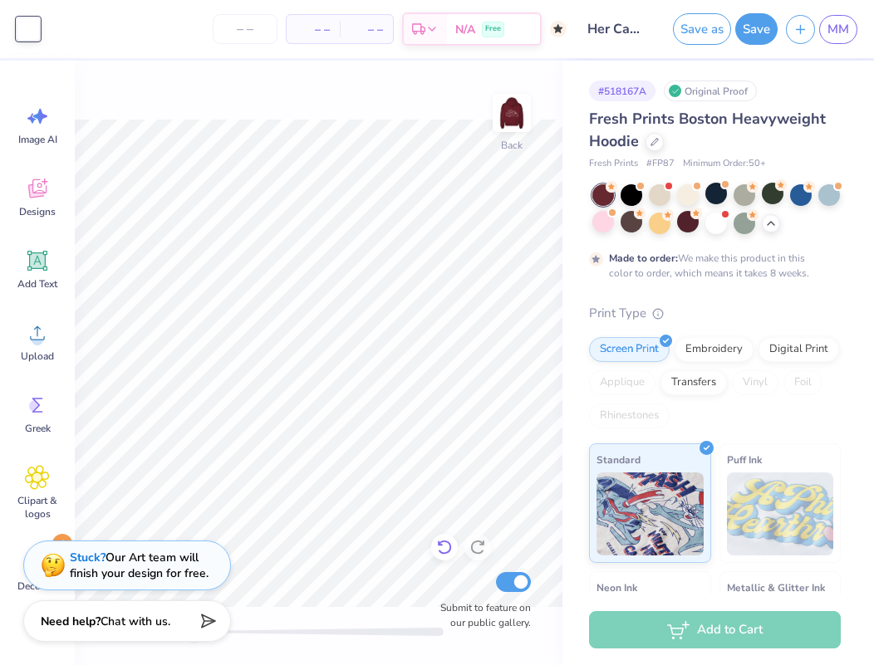
click at [442, 539] on icon at bounding box center [444, 547] width 17 height 17
click at [61, 17] on div at bounding box center [58, 27] width 23 height 23
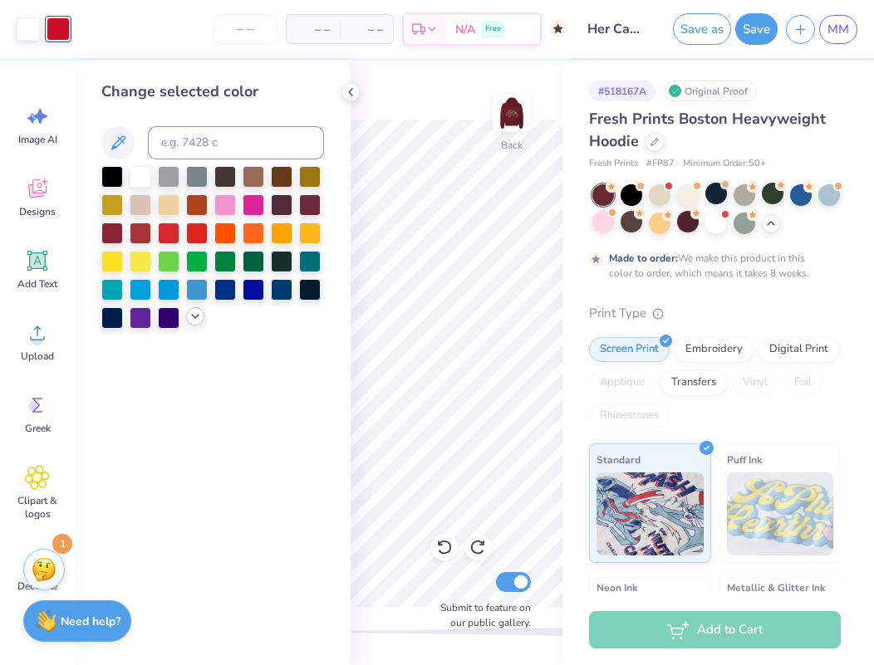
click at [200, 313] on div at bounding box center [195, 316] width 18 height 18
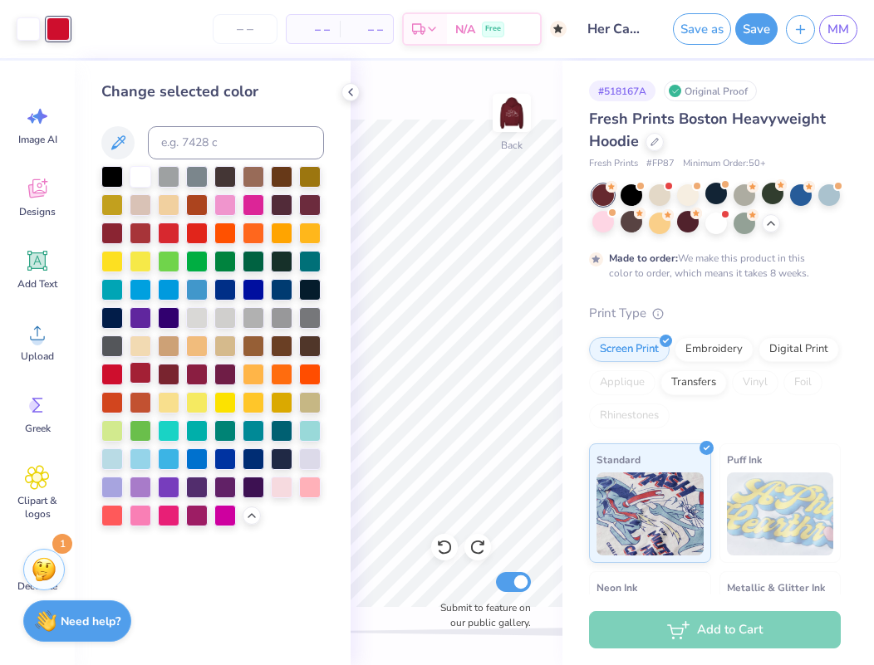
click at [135, 374] on div at bounding box center [141, 373] width 22 height 22
click at [106, 375] on div at bounding box center [112, 373] width 22 height 22
click at [199, 228] on div at bounding box center [197, 232] width 22 height 22
click at [114, 370] on div at bounding box center [112, 373] width 22 height 22
click at [170, 236] on div at bounding box center [169, 232] width 22 height 22
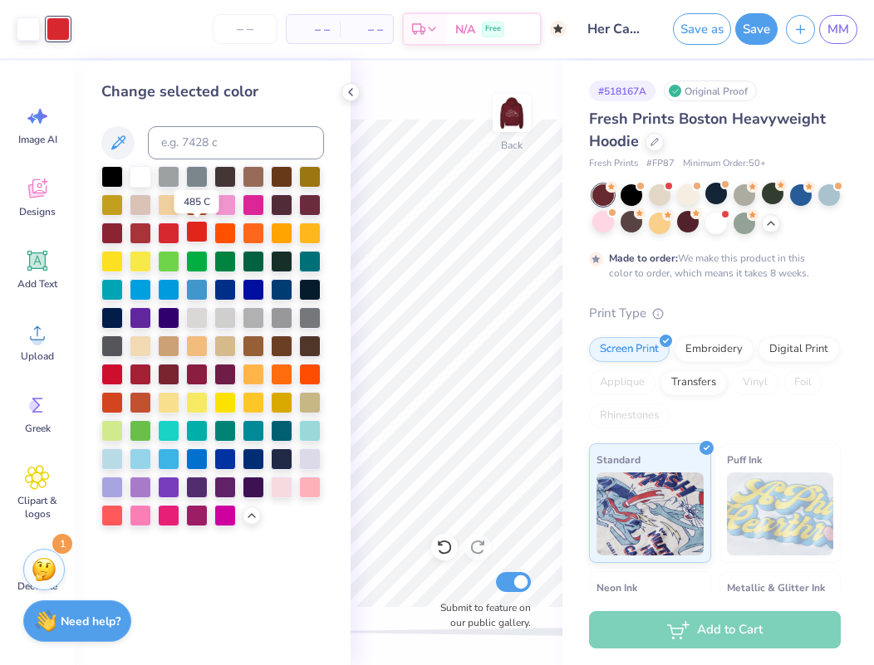
click at [199, 235] on div at bounding box center [197, 232] width 22 height 22
click at [113, 377] on div at bounding box center [112, 373] width 22 height 22
click at [171, 231] on div at bounding box center [169, 232] width 22 height 22
click at [118, 376] on div at bounding box center [112, 373] width 22 height 22
click at [115, 376] on div at bounding box center [112, 373] width 22 height 22
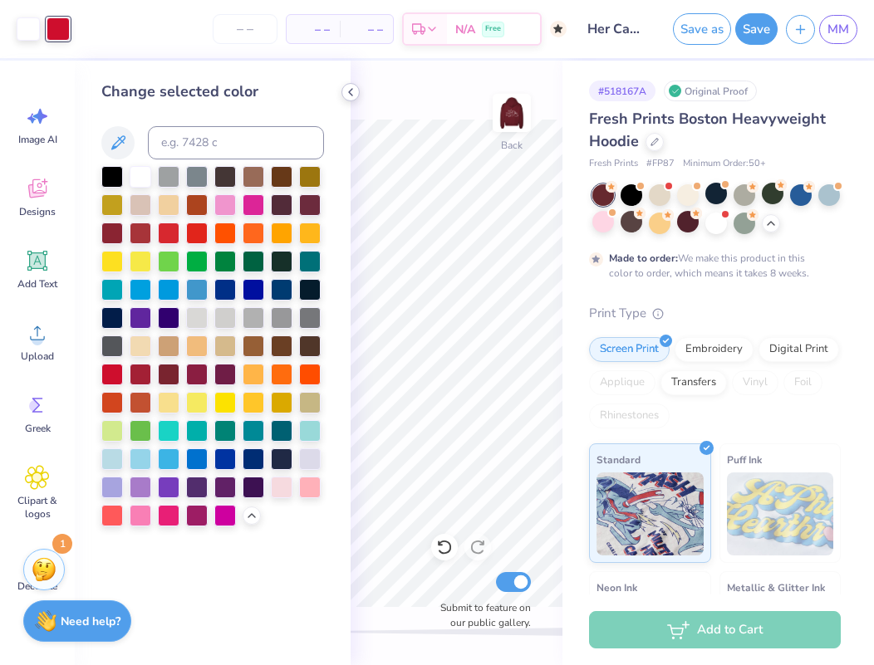
click at [350, 91] on polyline at bounding box center [350, 92] width 3 height 7
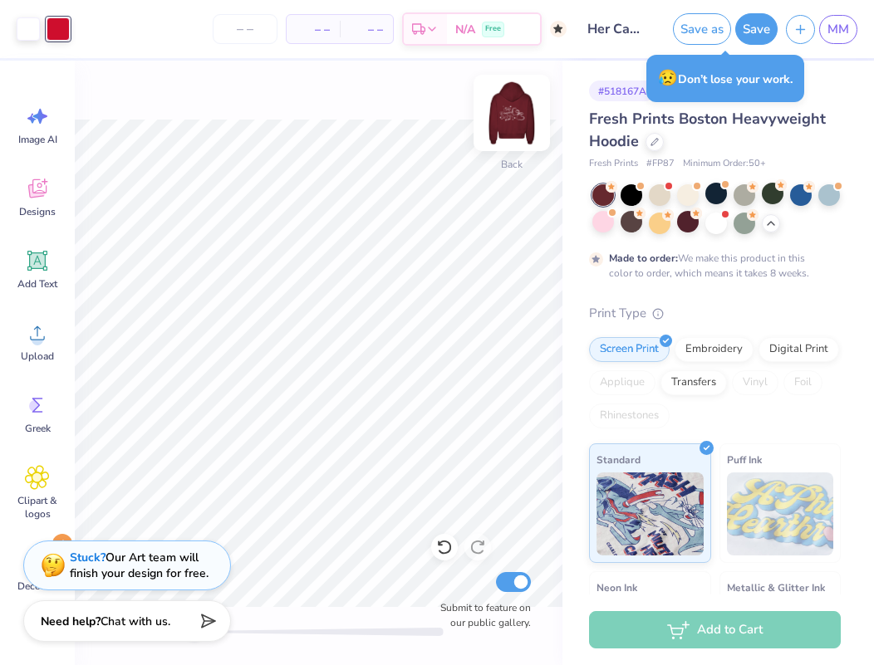
click at [520, 110] on img at bounding box center [512, 113] width 66 height 66
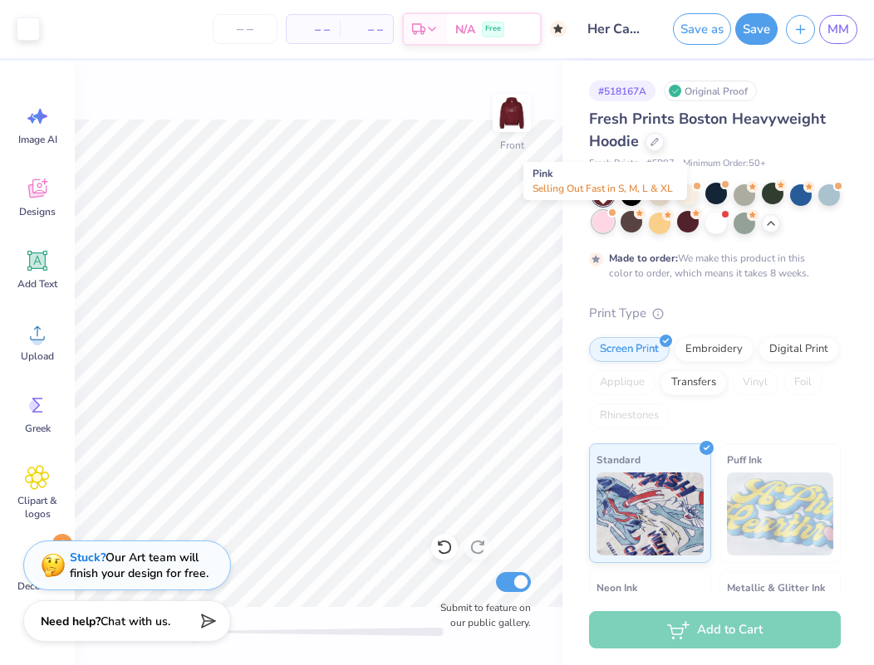
click at [604, 232] on div at bounding box center [603, 222] width 22 height 22
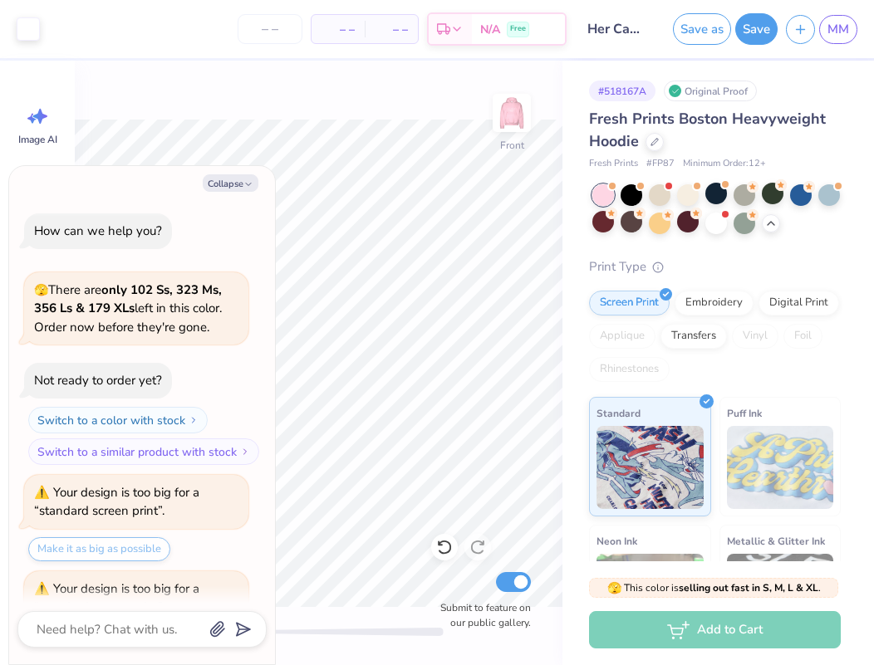
scroll to position [1717, 0]
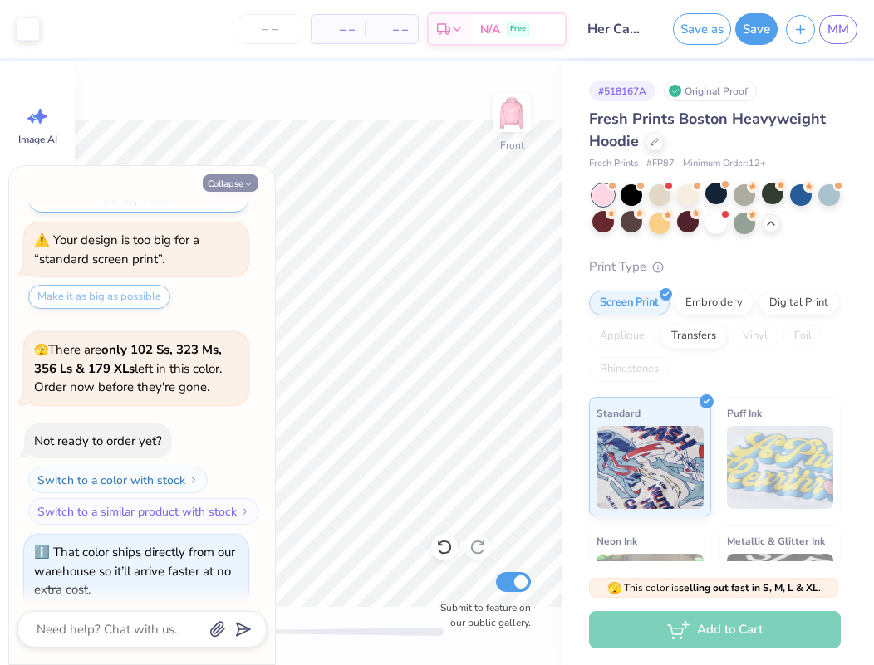
click at [231, 184] on button "Collapse" at bounding box center [231, 182] width 56 height 17
type textarea "x"
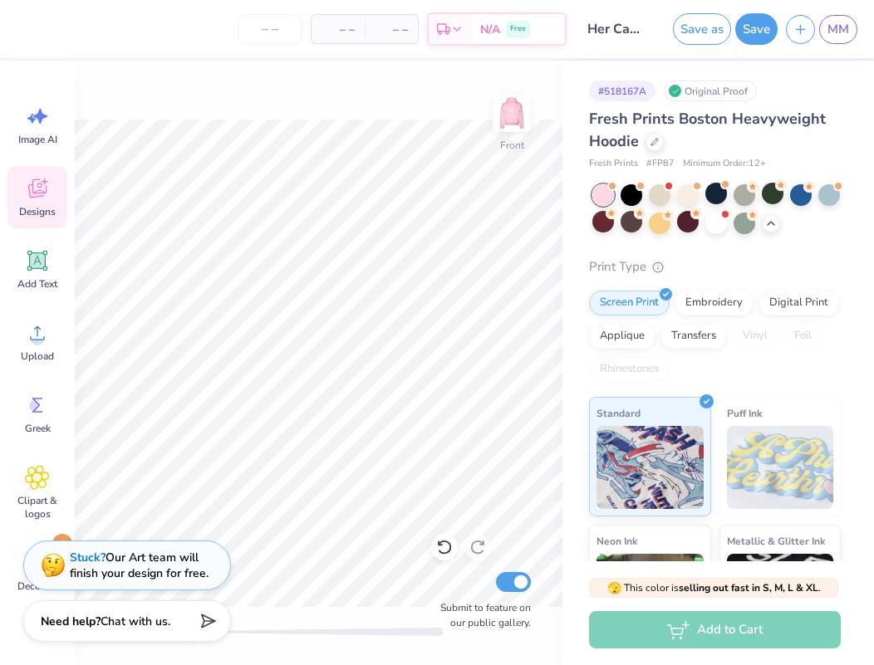
click at [44, 196] on icon at bounding box center [37, 190] width 16 height 13
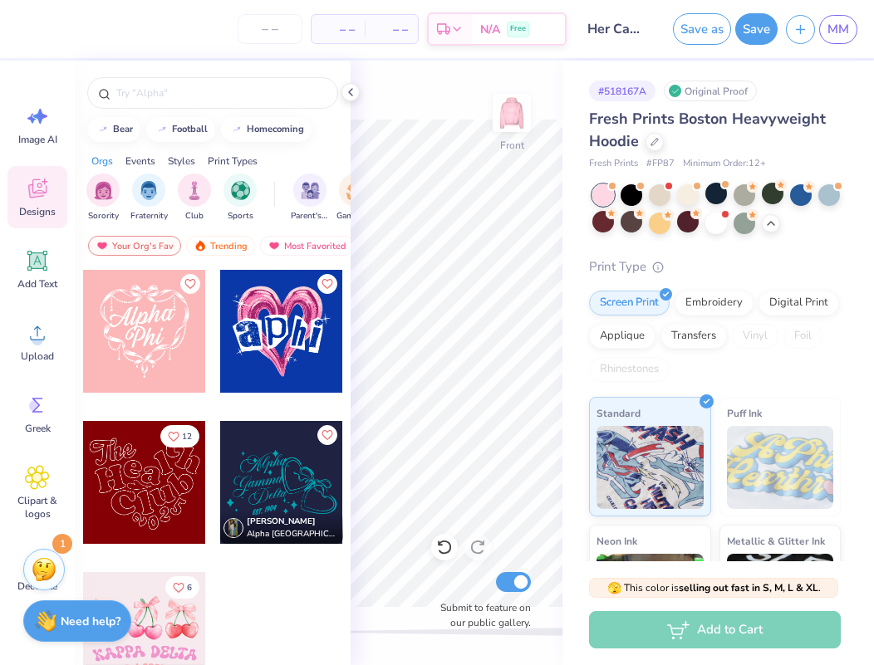
click at [125, 578] on div at bounding box center [144, 633] width 123 height 123
click at [295, 349] on div at bounding box center [281, 331] width 123 height 123
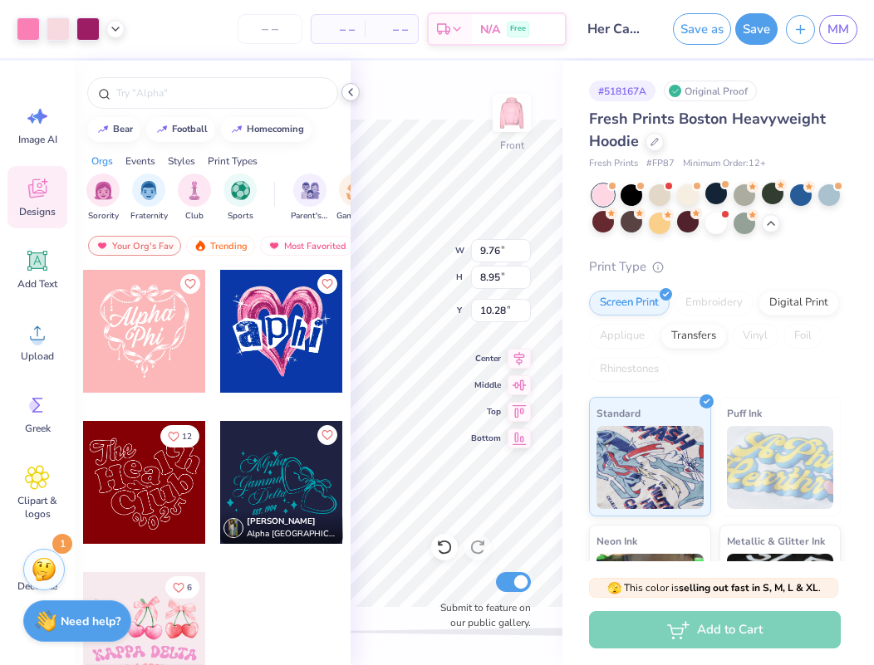
click at [348, 91] on icon at bounding box center [350, 92] width 13 height 13
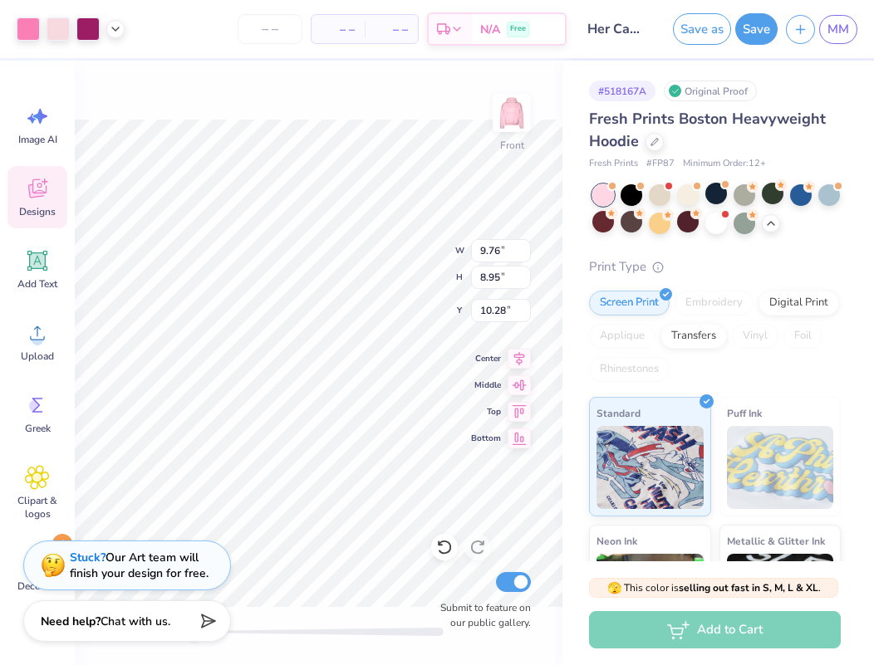
type input "12.40"
type input "11.37"
type input "6.18"
click at [419, 254] on div "Front W 12.40 12.40 " H 11.37 11.37 " Y 6.18 6.18 " Center Middle Top Bottom Su…" at bounding box center [319, 363] width 488 height 605
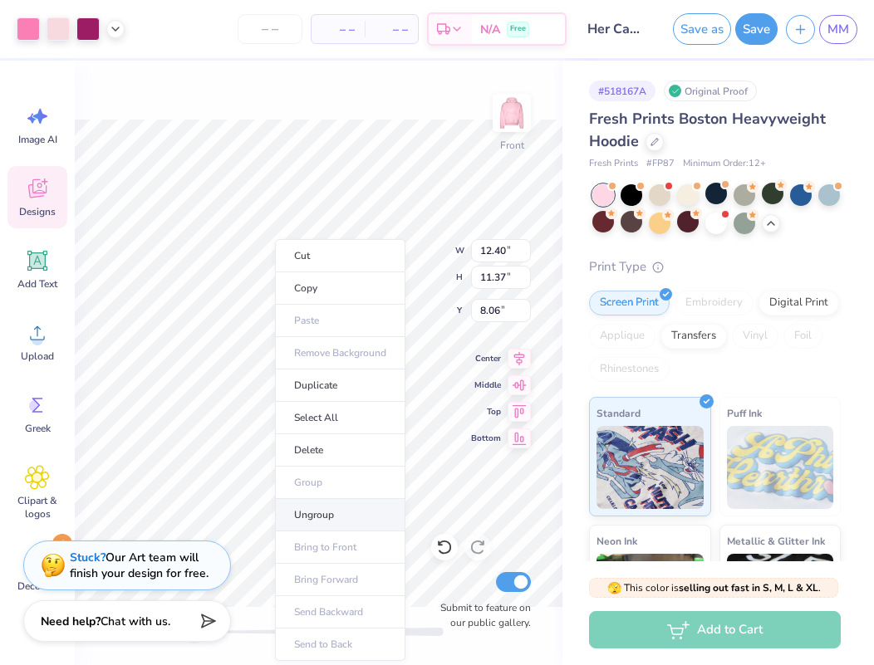
click at [307, 506] on li "Ungroup" at bounding box center [340, 515] width 130 height 32
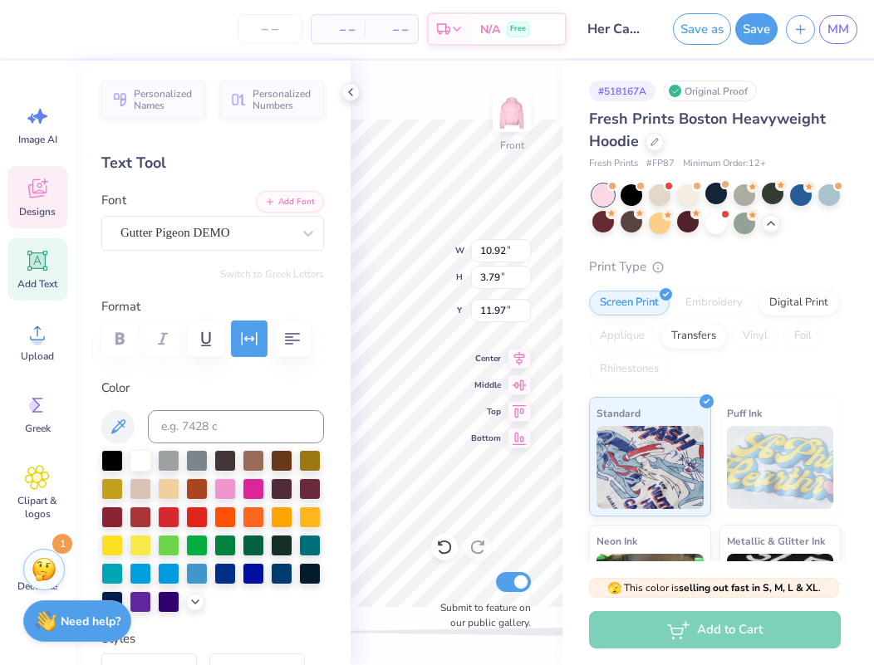
click at [278, 390] on label "Color" at bounding box center [212, 388] width 223 height 19
type textarea "HerCampus"
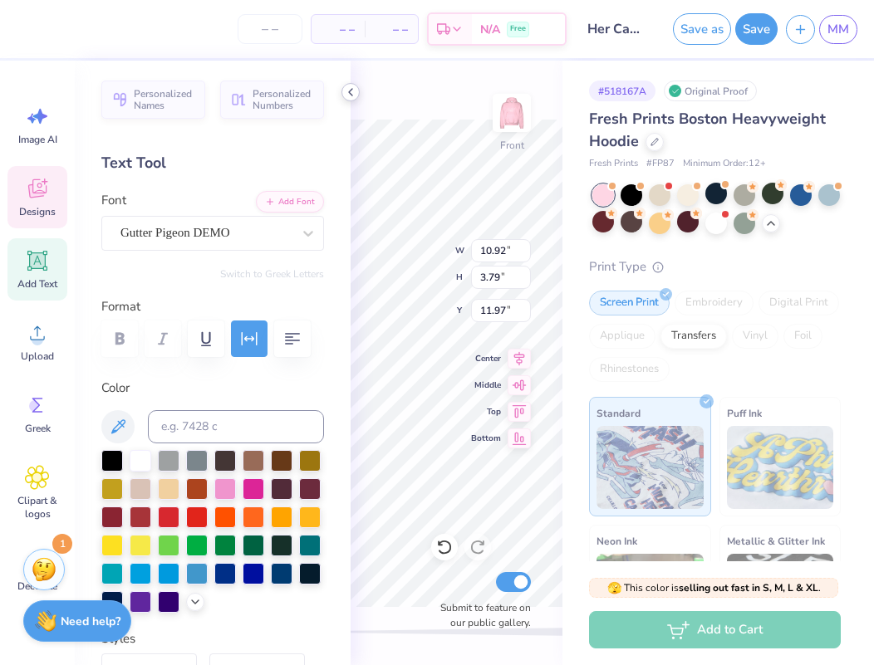
click at [348, 91] on icon at bounding box center [350, 92] width 13 height 13
click at [351, 89] on div "Front W 10.92 10.92 " H 3.79 3.79 " Y 11.97 11.97 " Center Middle Top Bottom Su…" at bounding box center [457, 363] width 212 height 605
click at [351, 93] on icon at bounding box center [350, 92] width 13 height 13
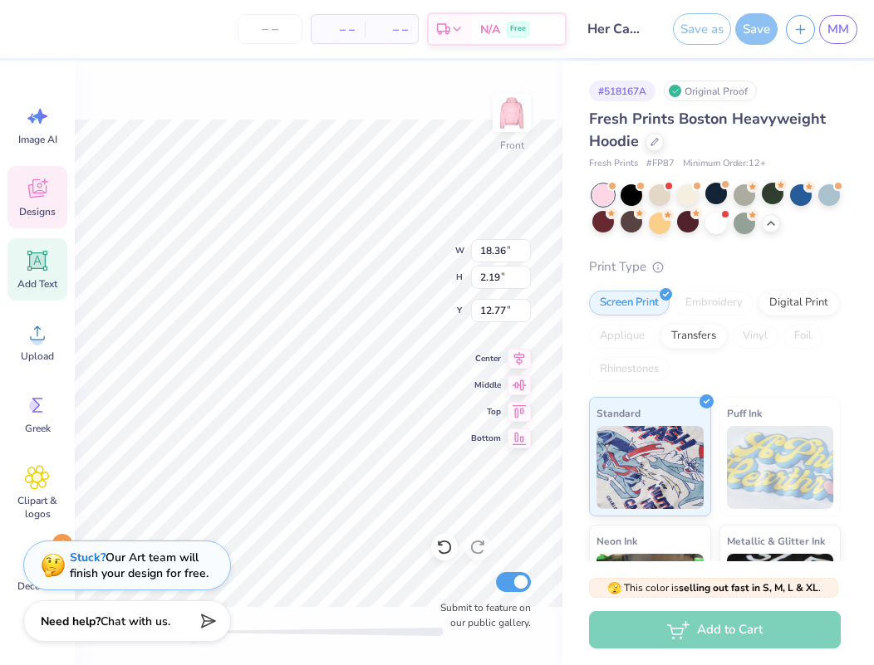
type input "14.61"
type input "1.74"
type input "13.22"
type input "2.98"
type input "4.39"
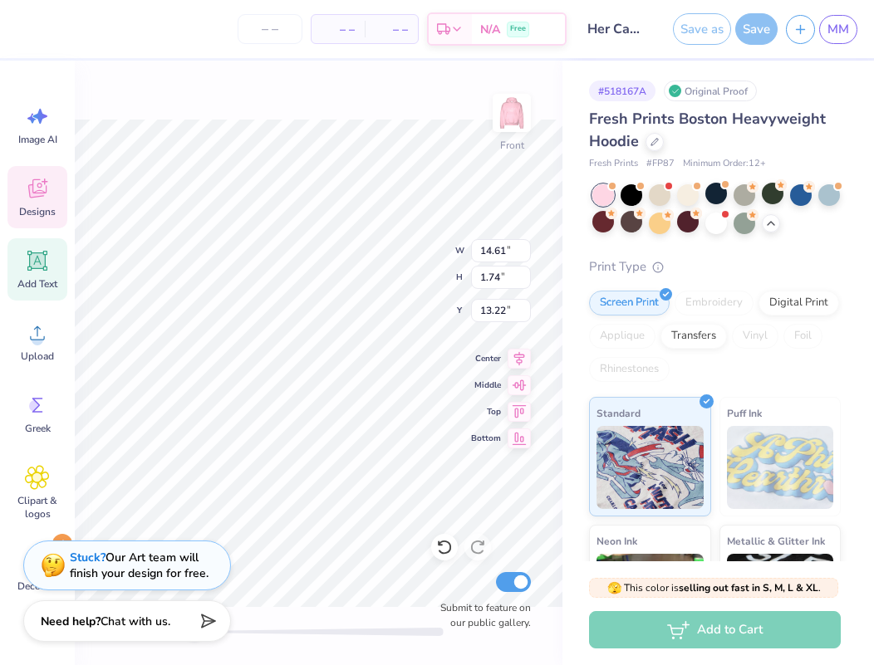
type input "11.63"
type input "14.61"
type input "1.74"
type input "13.22"
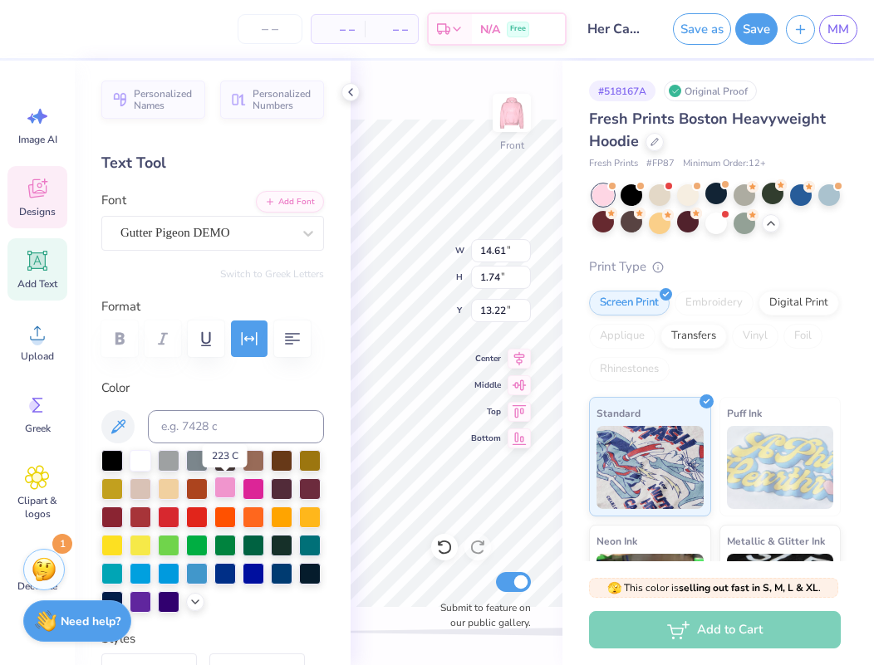
click at [224, 492] on div at bounding box center [225, 488] width 22 height 22
click at [140, 462] on div at bounding box center [141, 460] width 22 height 22
type input "3.78"
type input "4.29"
type input "12.02"
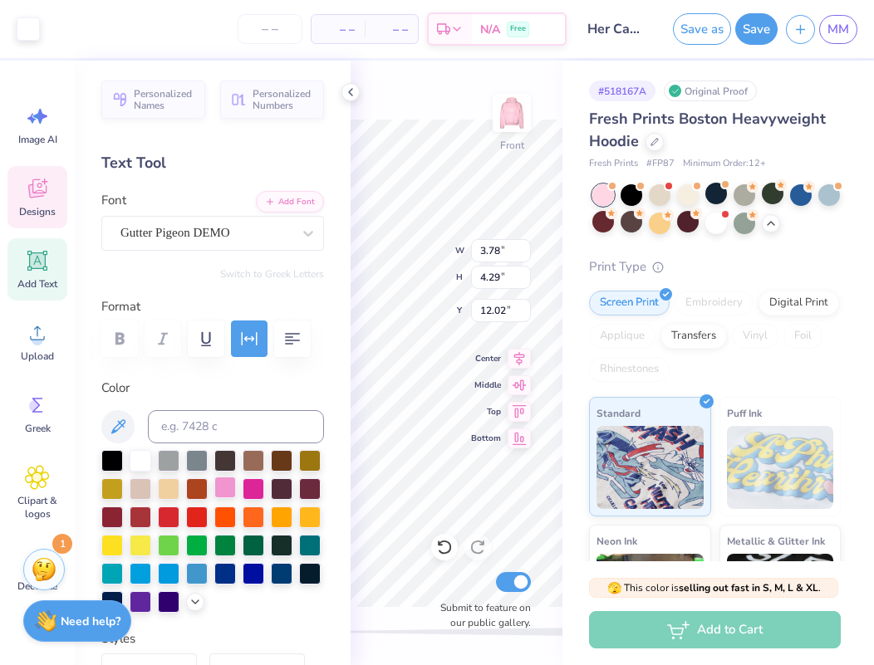
click at [229, 485] on div at bounding box center [225, 488] width 22 height 22
click at [258, 482] on div at bounding box center [254, 488] width 22 height 22
click at [353, 96] on icon at bounding box center [350, 92] width 13 height 13
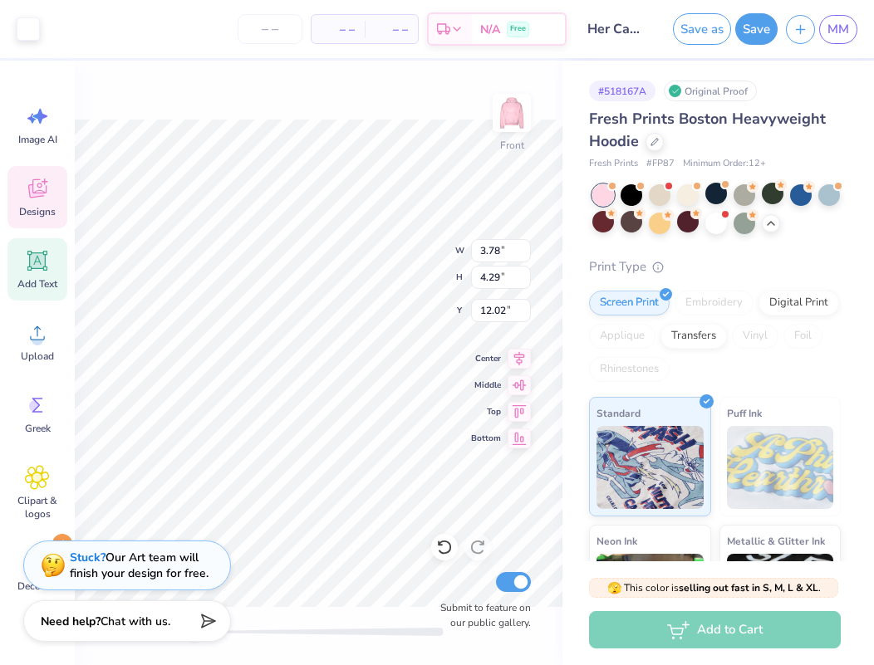
type input "2.28"
type input "2.59"
type input "13.65"
type input "10.72"
type input "11.36"
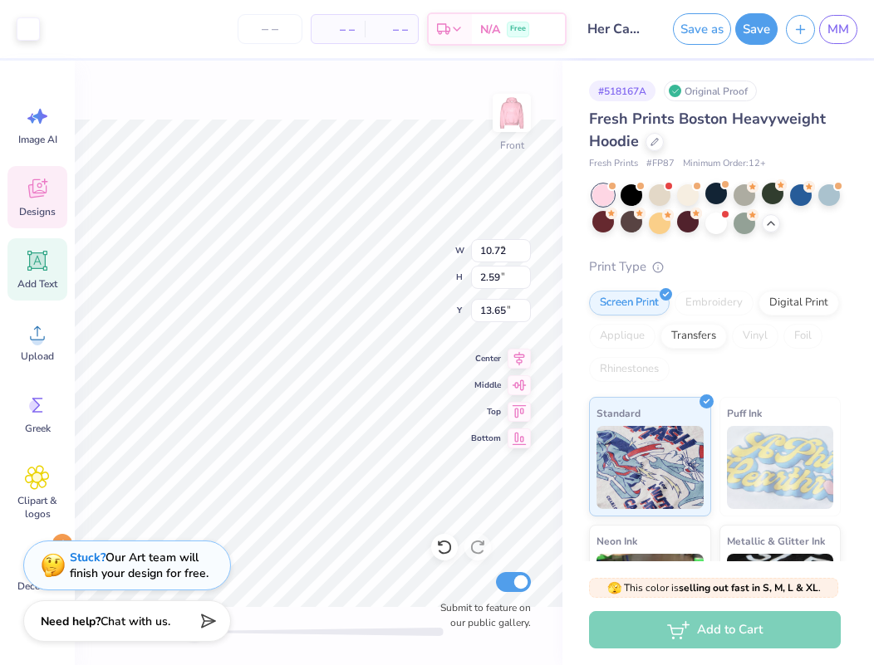
type input "8.06"
type input "2.28"
type input "2.59"
type input "13.65"
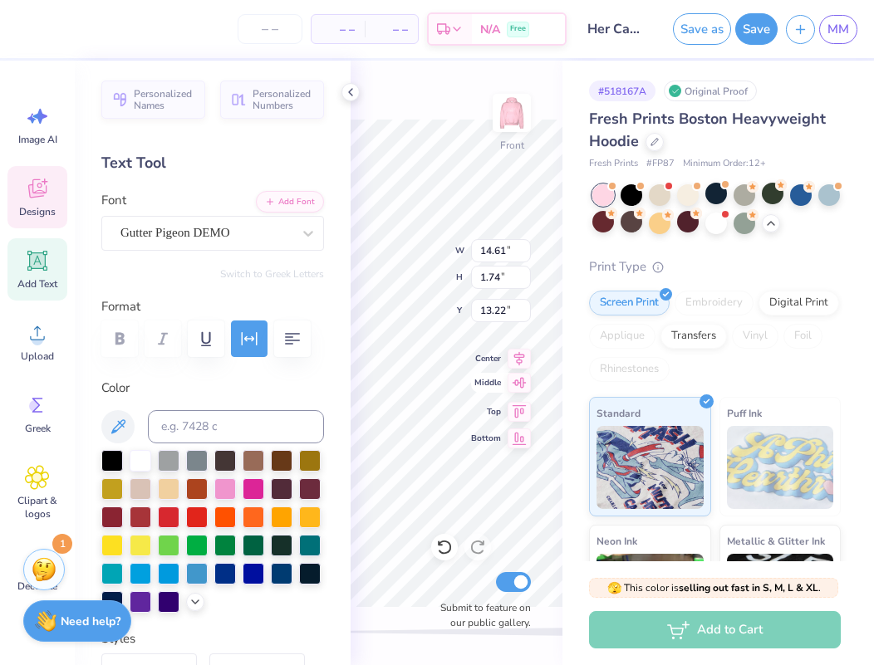
click at [515, 390] on div "Front W 14.61 14.61 " H 1.74 1.74 " Y 13.22 13.22 " Center Middle Top Bottom Su…" at bounding box center [457, 363] width 212 height 605
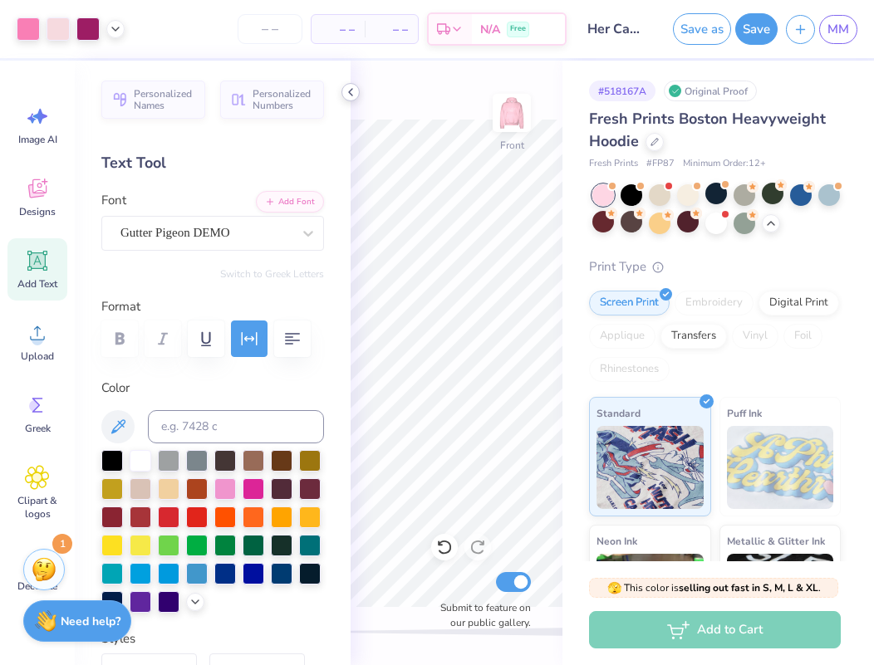
click at [349, 96] on icon at bounding box center [350, 92] width 13 height 13
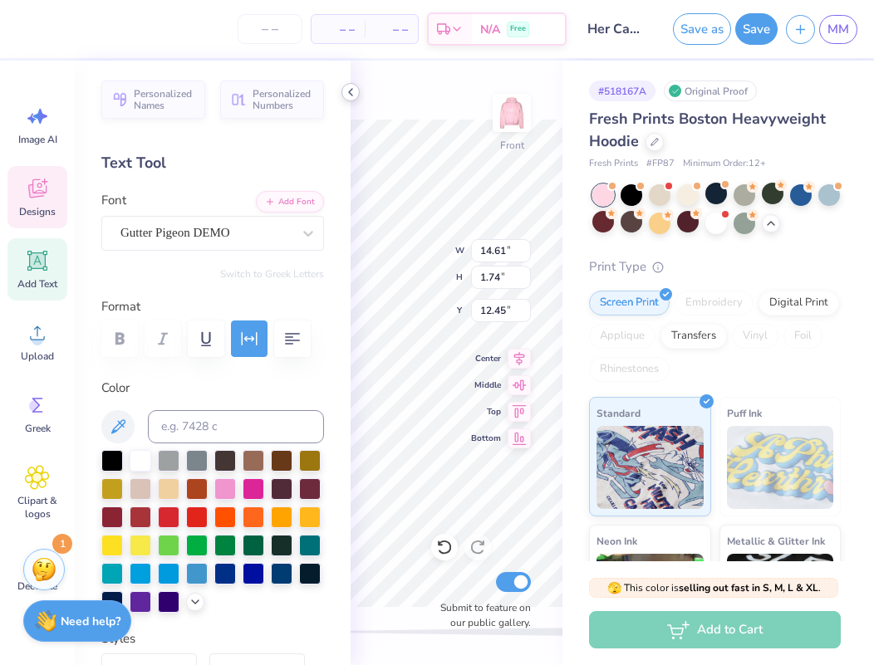
click at [351, 97] on icon at bounding box center [350, 92] width 13 height 13
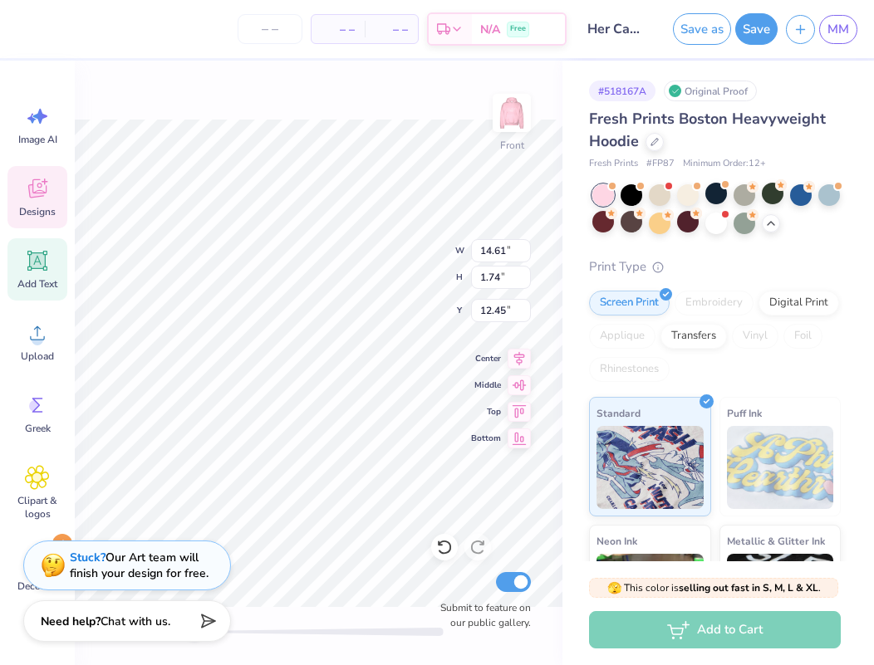
type input "14.63"
type input "1.75"
type input "12.35"
type input "2.28"
type input "2.59"
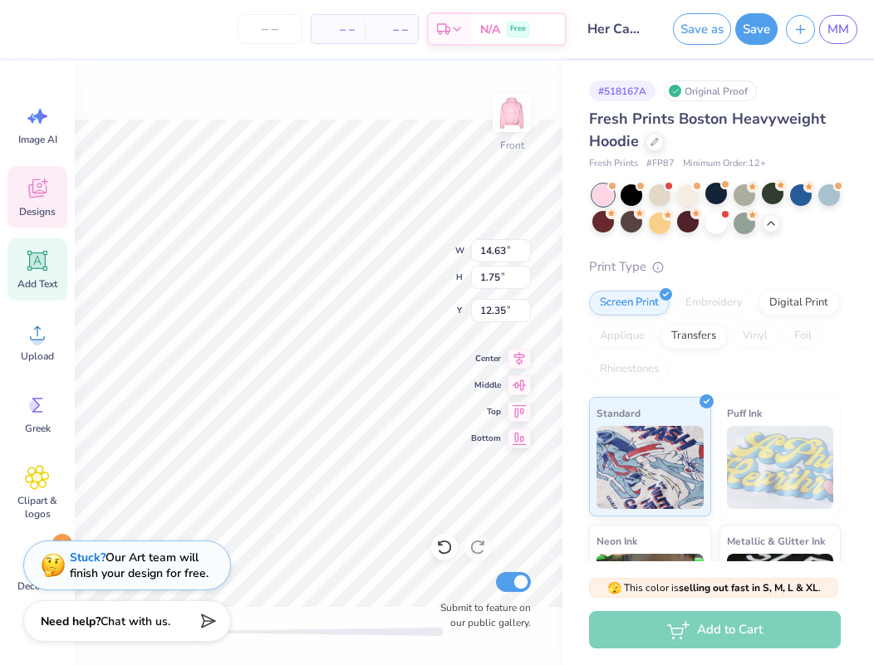
type input "12.80"
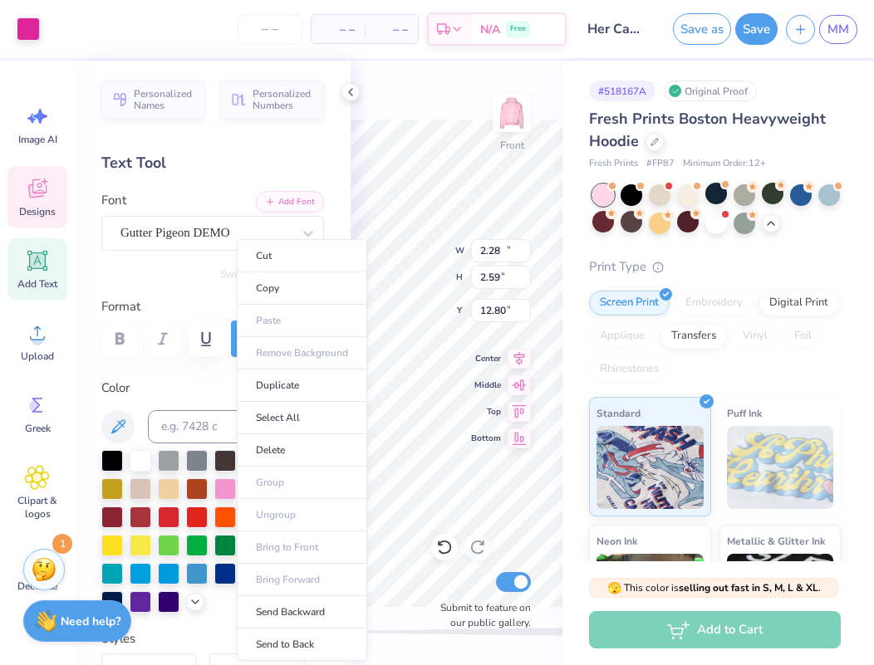
type input "14.63"
type input "1.75"
type input "12.35"
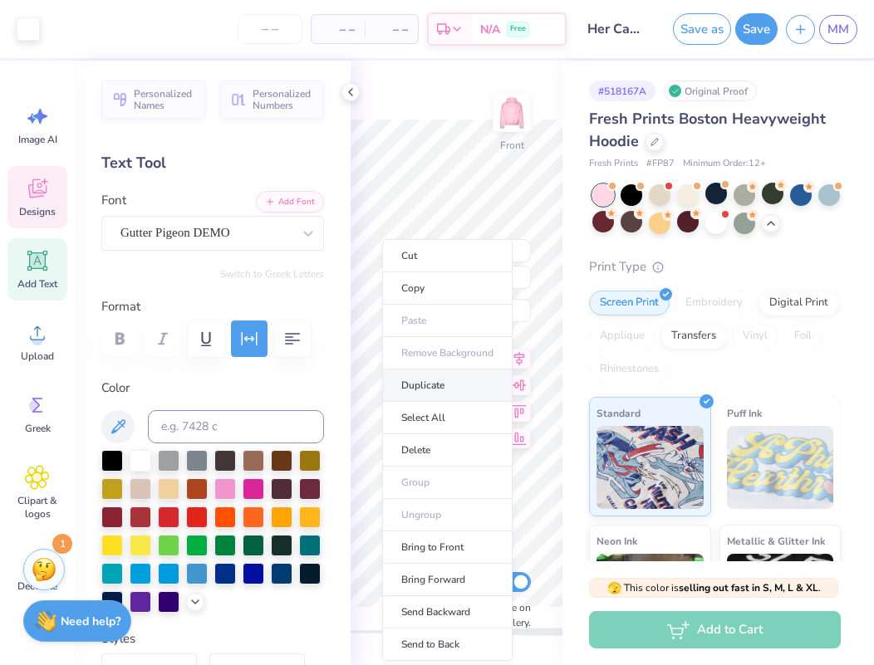
click at [392, 395] on li "Duplicate" at bounding box center [447, 386] width 130 height 32
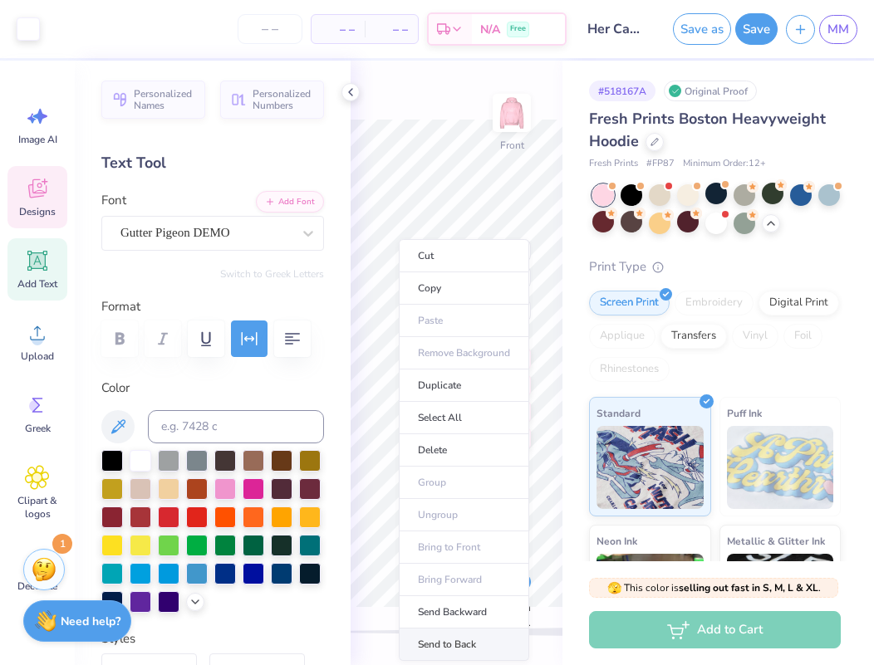
click at [449, 631] on li "Send to Back" at bounding box center [464, 645] width 130 height 32
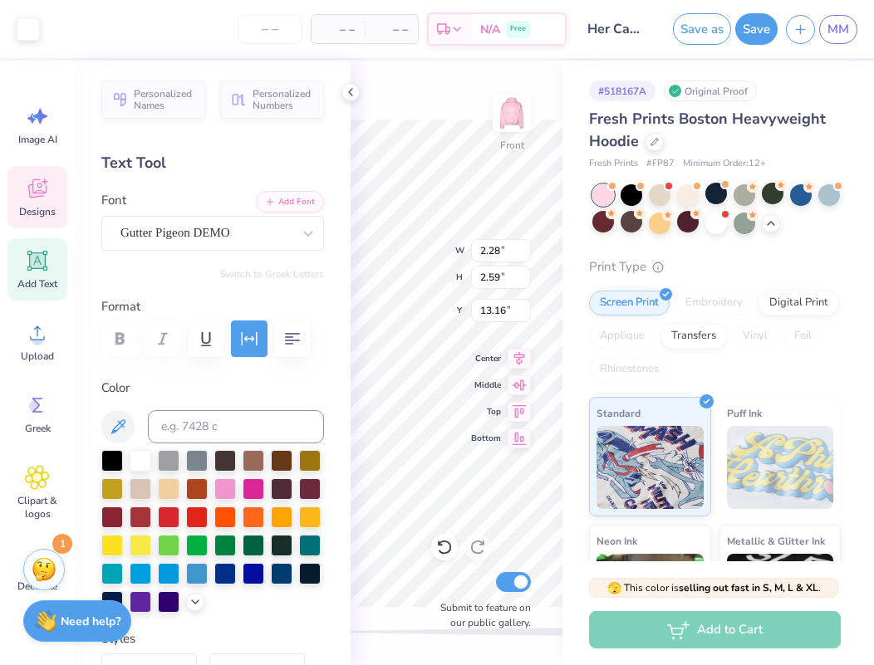
type input "12.16"
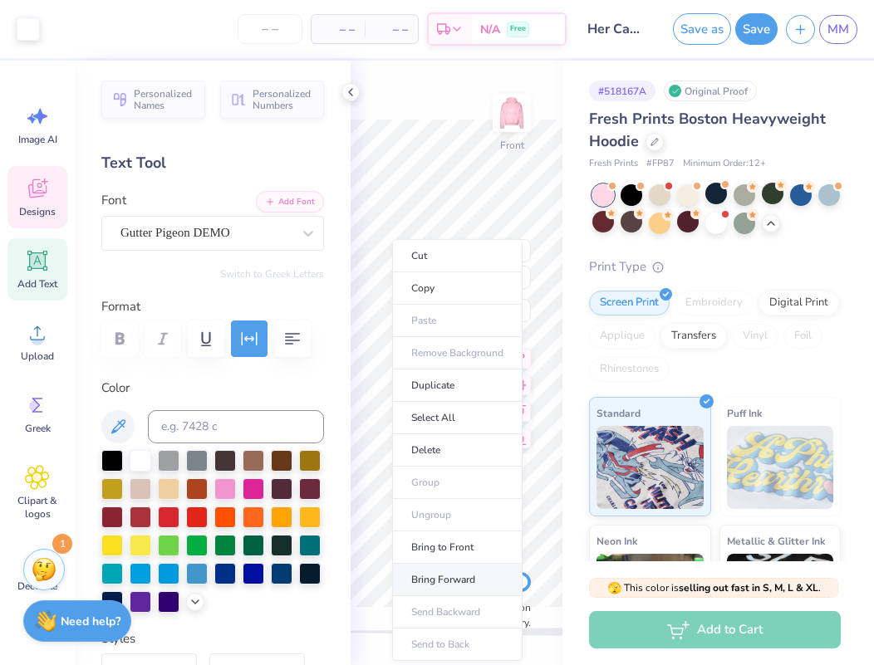
click at [441, 572] on li "Bring Forward" at bounding box center [457, 580] width 130 height 32
click at [425, 575] on li "Bring Forward" at bounding box center [457, 580] width 130 height 32
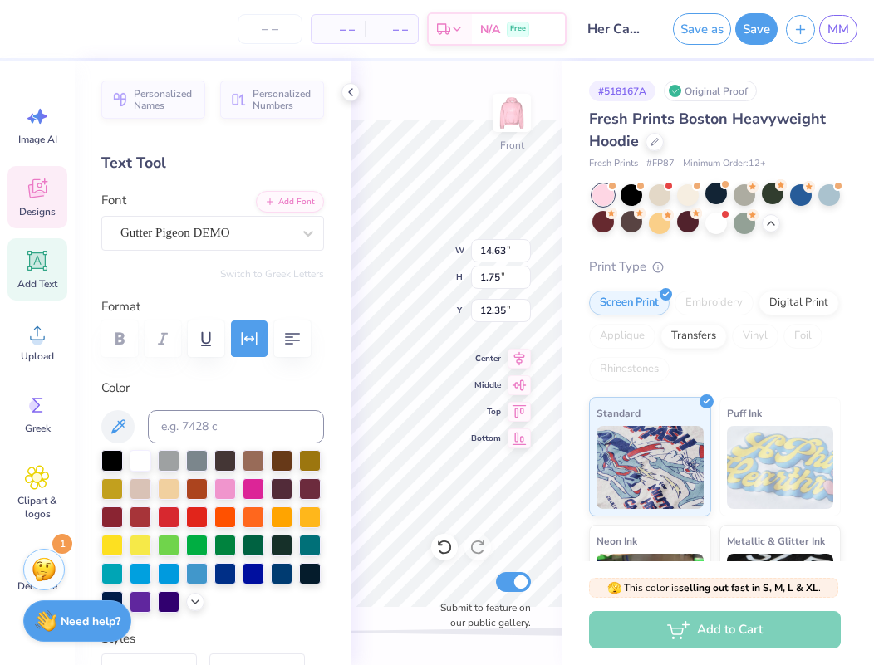
type input "2.28"
type input "2.59"
type input "12.16"
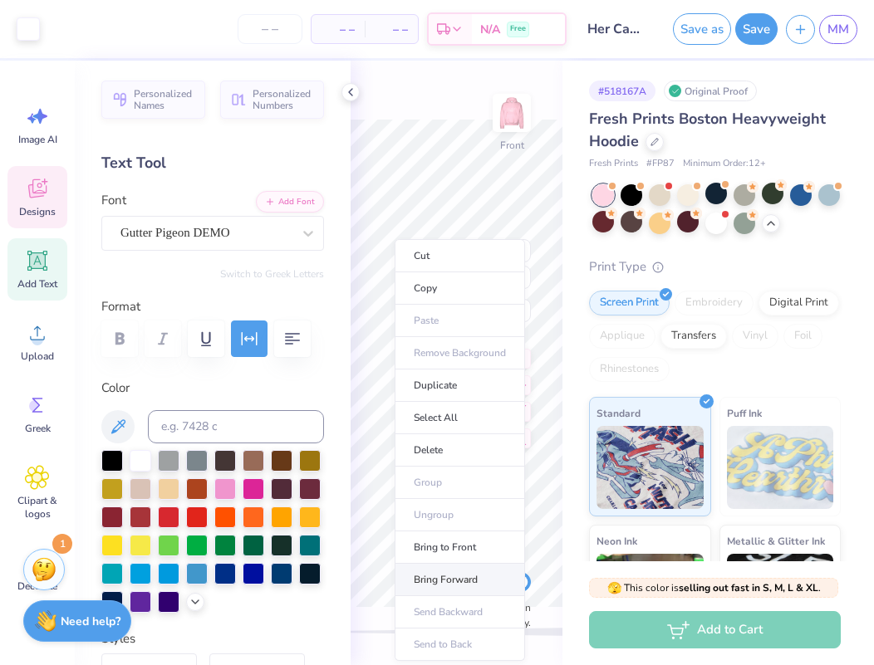
click at [437, 573] on li "Bring Forward" at bounding box center [460, 580] width 130 height 32
click at [448, 542] on li "Bring to Front" at bounding box center [456, 548] width 130 height 32
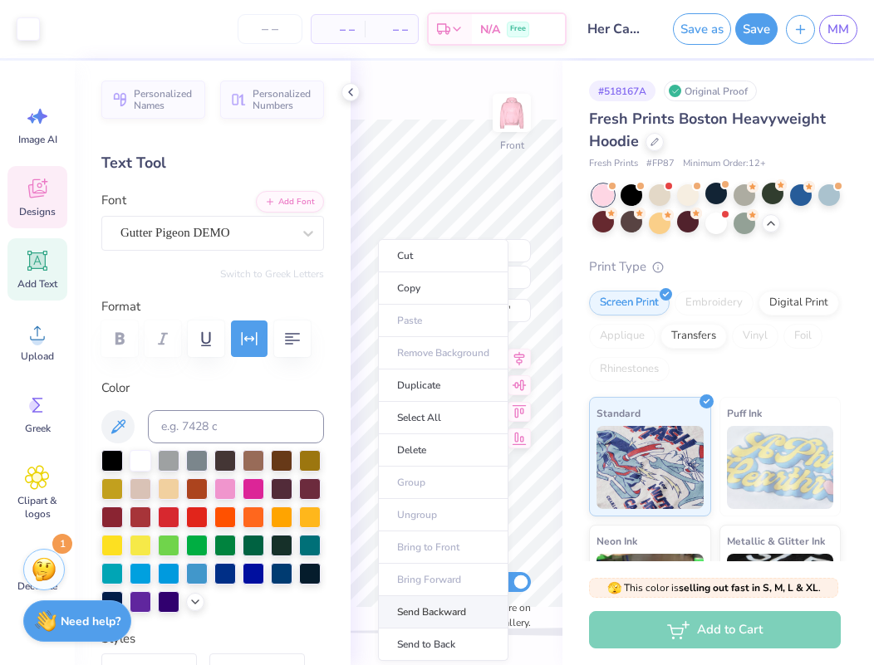
click at [435, 616] on li "Send Backward" at bounding box center [443, 613] width 130 height 32
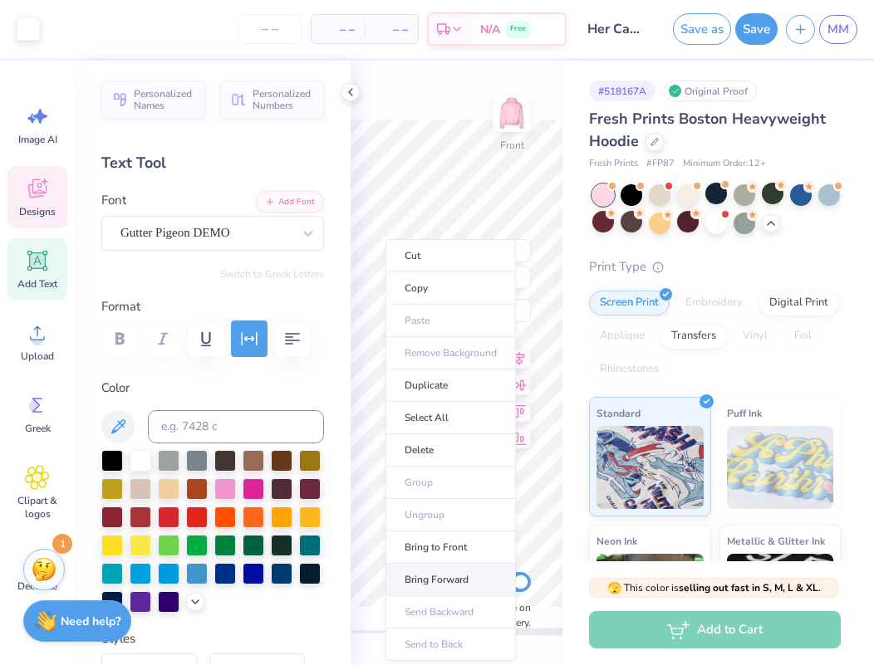
click at [451, 570] on li "Bring Forward" at bounding box center [450, 580] width 130 height 32
click at [435, 580] on li "Bring Forward" at bounding box center [451, 580] width 130 height 32
click at [412, 582] on li "Bring Forward" at bounding box center [450, 580] width 130 height 32
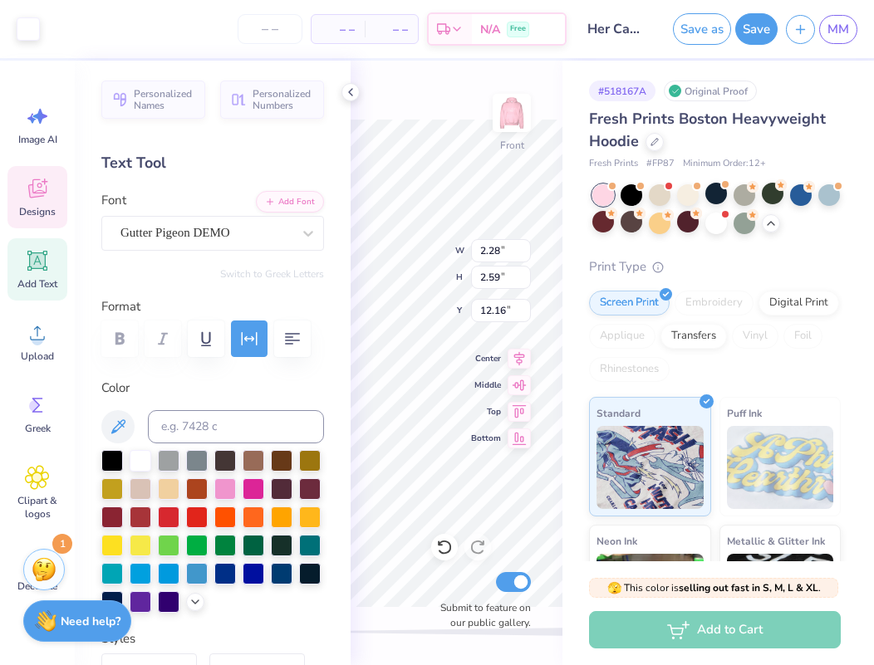
type input "14.63"
type input "1.75"
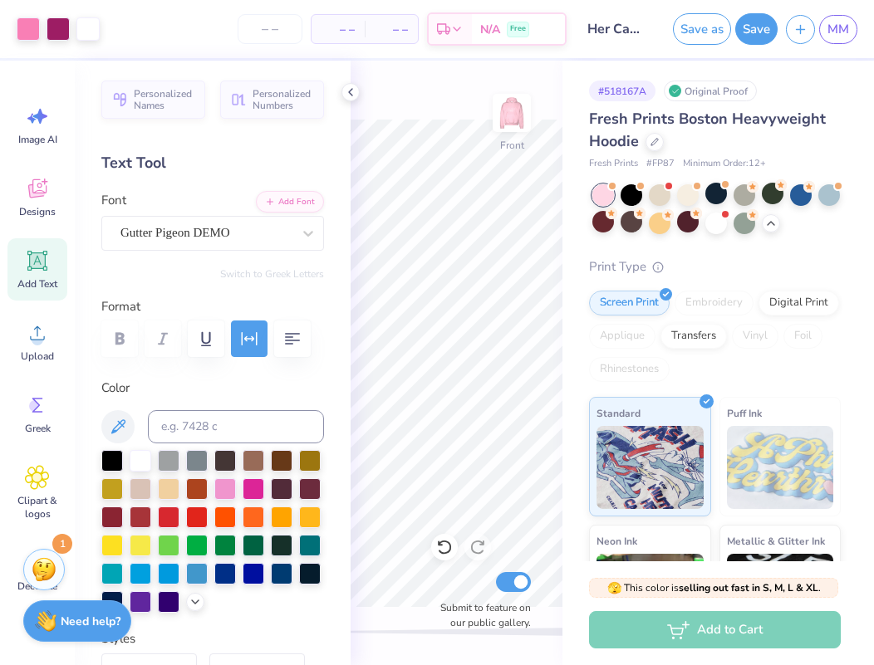
click at [511, 390] on div "Front Submit to feature on our public gallery." at bounding box center [457, 363] width 212 height 605
click at [509, 396] on div "Front Submit to feature on our public gallery." at bounding box center [457, 363] width 212 height 605
click at [509, 405] on div "Front Submit to feature on our public gallery." at bounding box center [457, 363] width 212 height 605
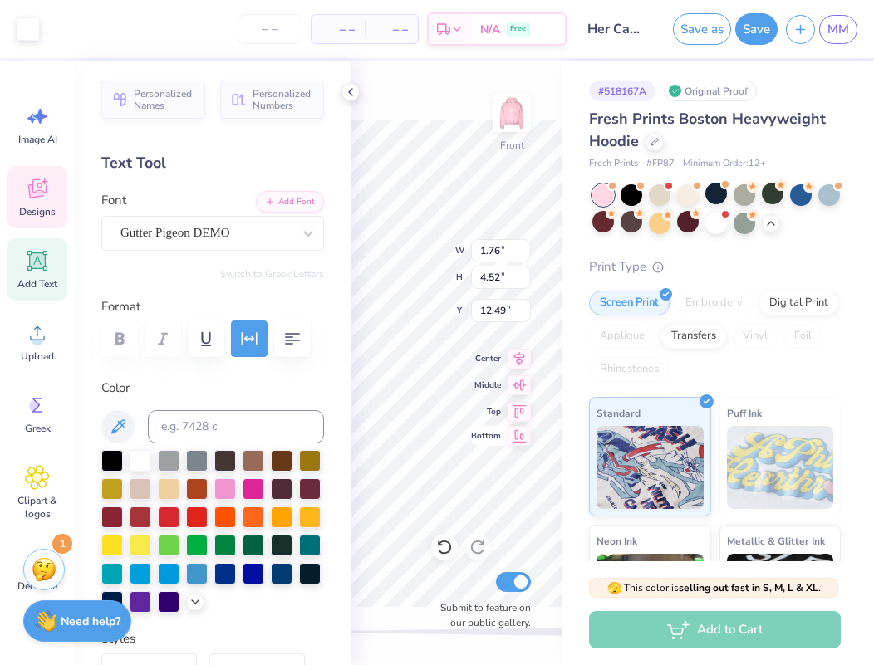
click at [501, 438] on div "Front W 1.76 1.76 " H 4.52 4.52 " Y 12.49 12.49 " Center Middle Top Bottom Subm…" at bounding box center [457, 363] width 212 height 605
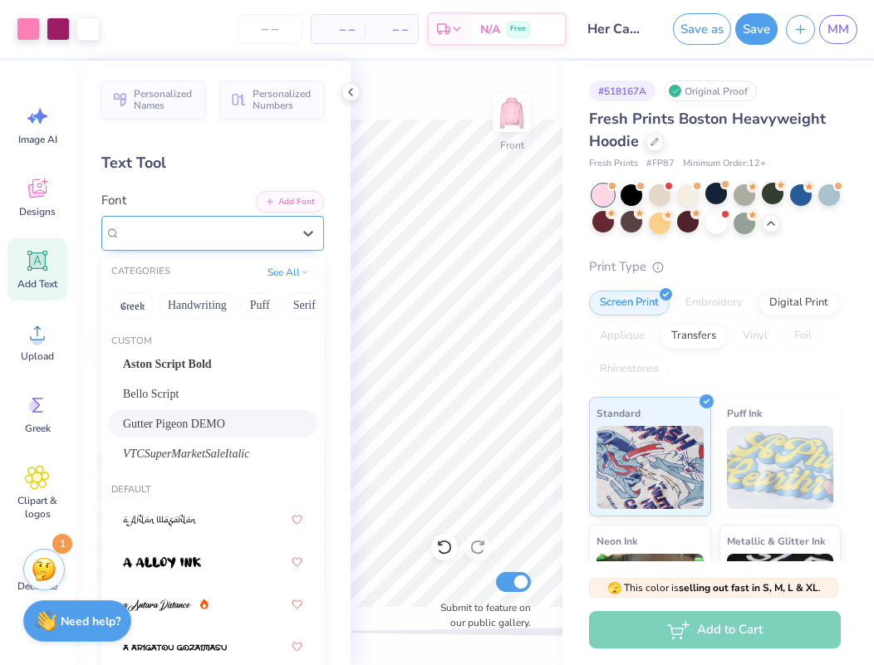
click at [227, 231] on span "Gutter Pigeon DEMO" at bounding box center [175, 232] width 110 height 19
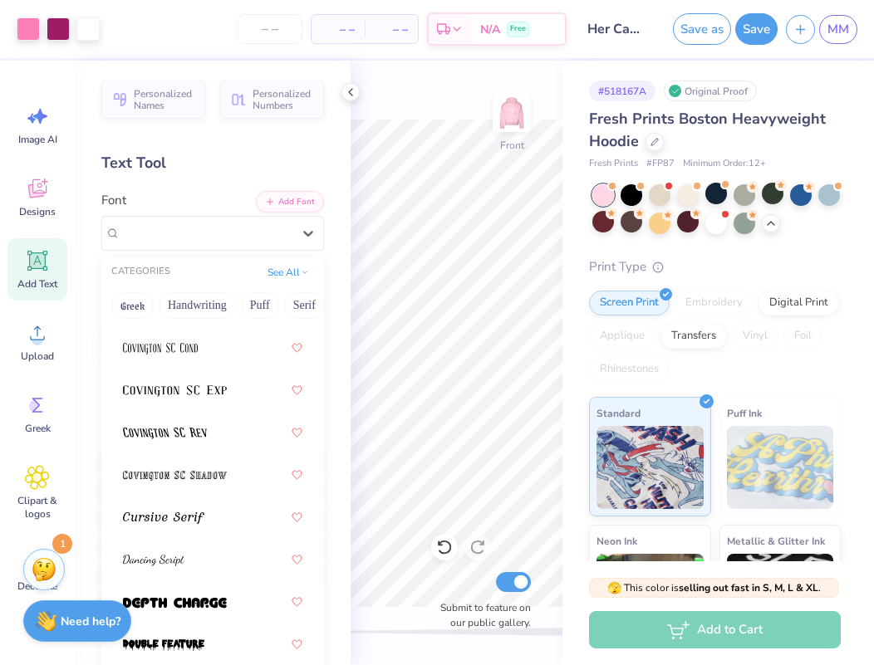
scroll to position [3946, 0]
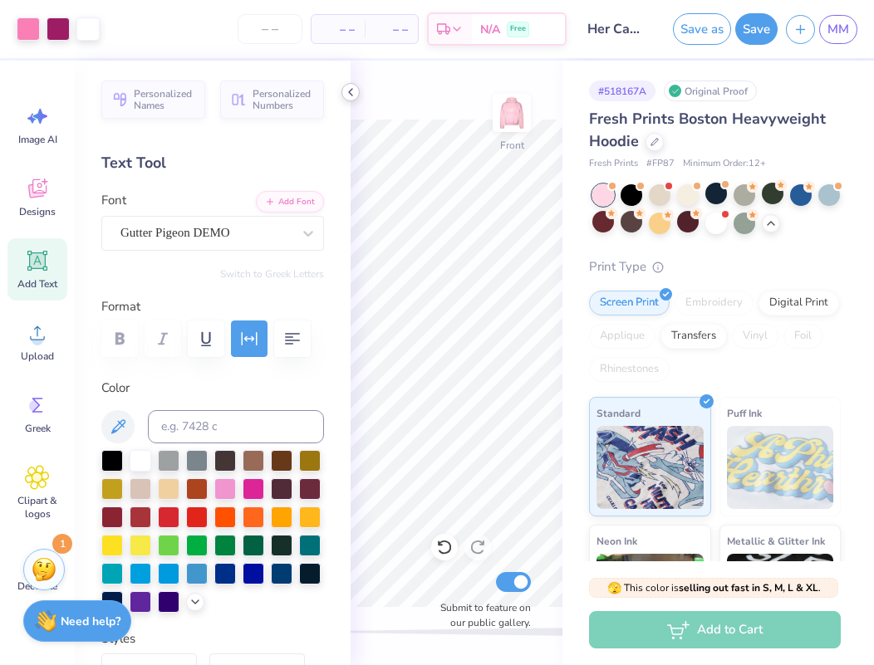
click at [347, 96] on icon at bounding box center [350, 92] width 13 height 13
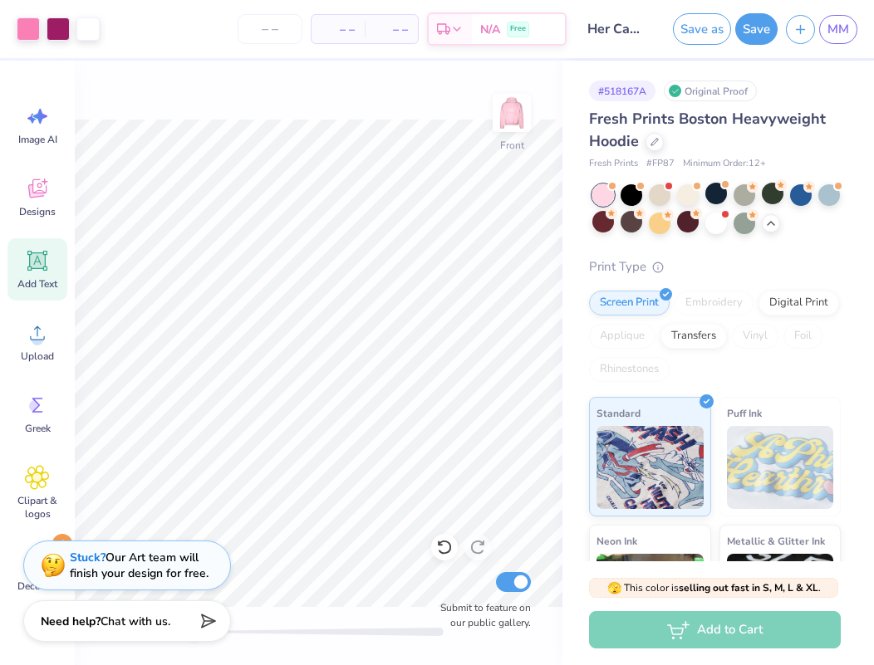
click at [47, 268] on icon at bounding box center [37, 261] width 20 height 20
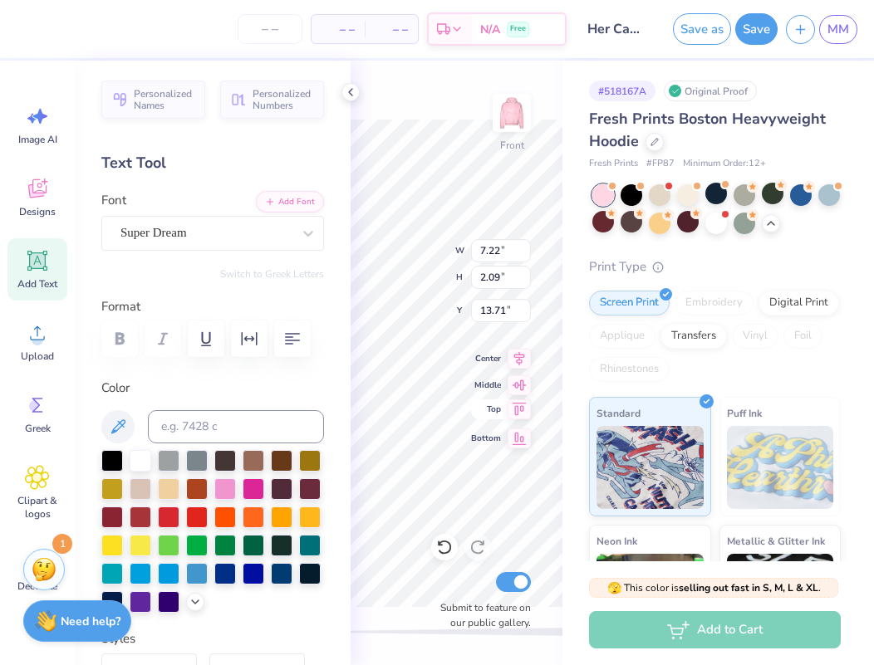
scroll to position [0, 1]
click at [524, 360] on icon at bounding box center [519, 356] width 23 height 20
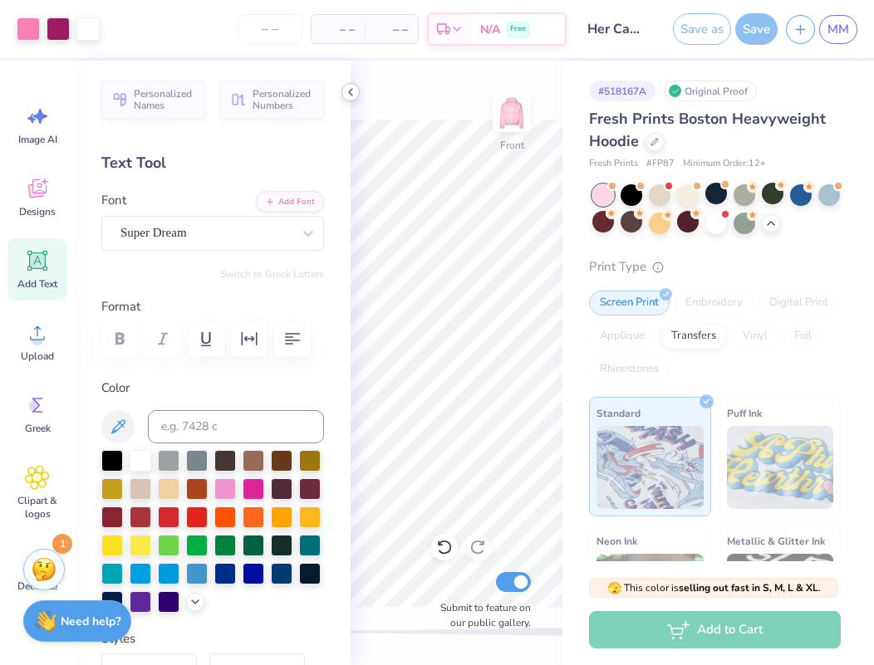
click at [350, 90] on icon at bounding box center [350, 92] width 13 height 13
click at [522, 353] on icon at bounding box center [519, 356] width 23 height 20
click at [515, 353] on icon at bounding box center [519, 356] width 23 height 20
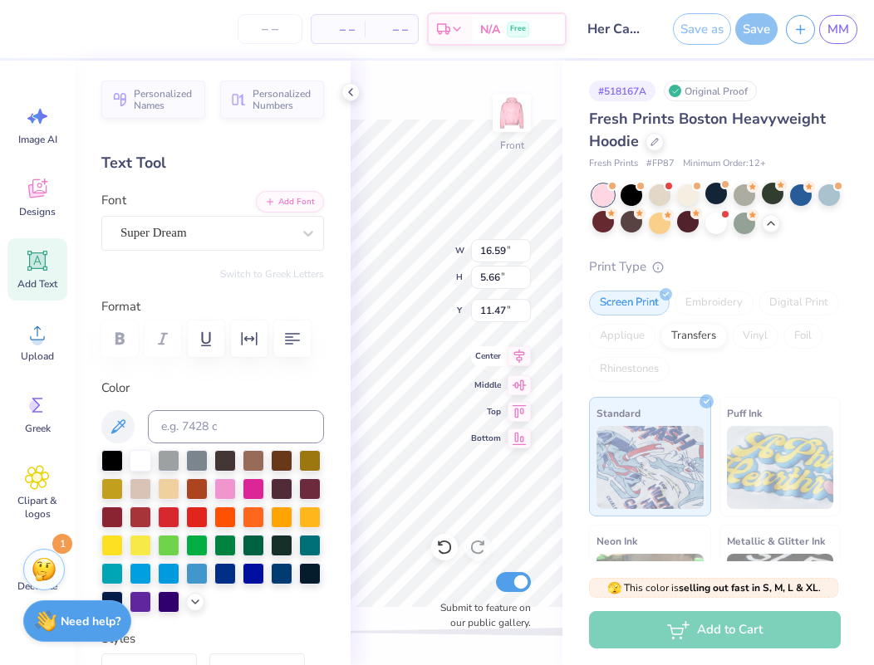
scroll to position [1, 2]
click at [351, 85] on div at bounding box center [350, 92] width 18 height 18
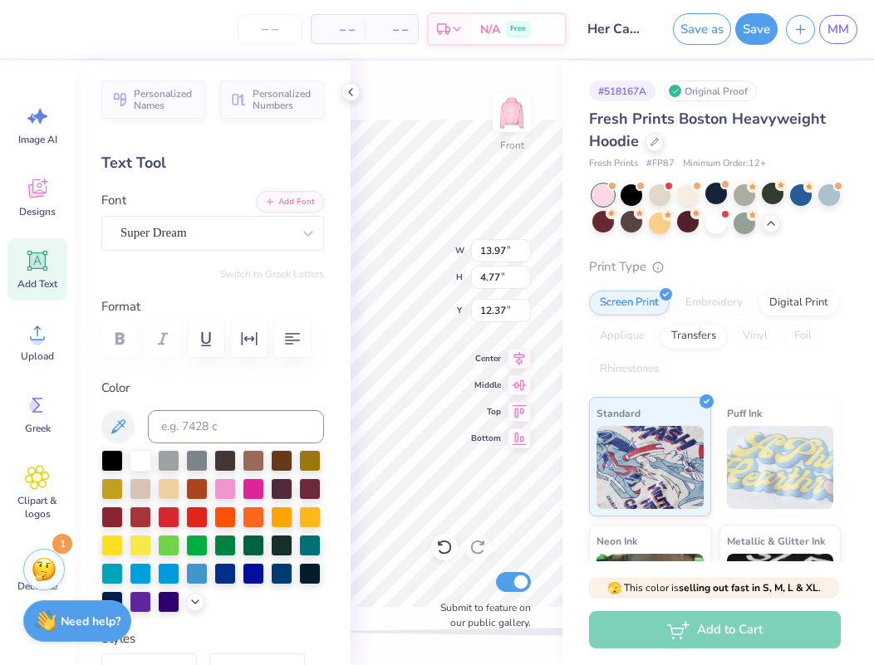
click at [439, 102] on div "Front W 13.97 13.97 " H 4.77 4.77 " Y 12.37 12.37 " Center Middle Top Bottom Su…" at bounding box center [457, 363] width 212 height 605
click at [354, 91] on icon at bounding box center [350, 92] width 13 height 13
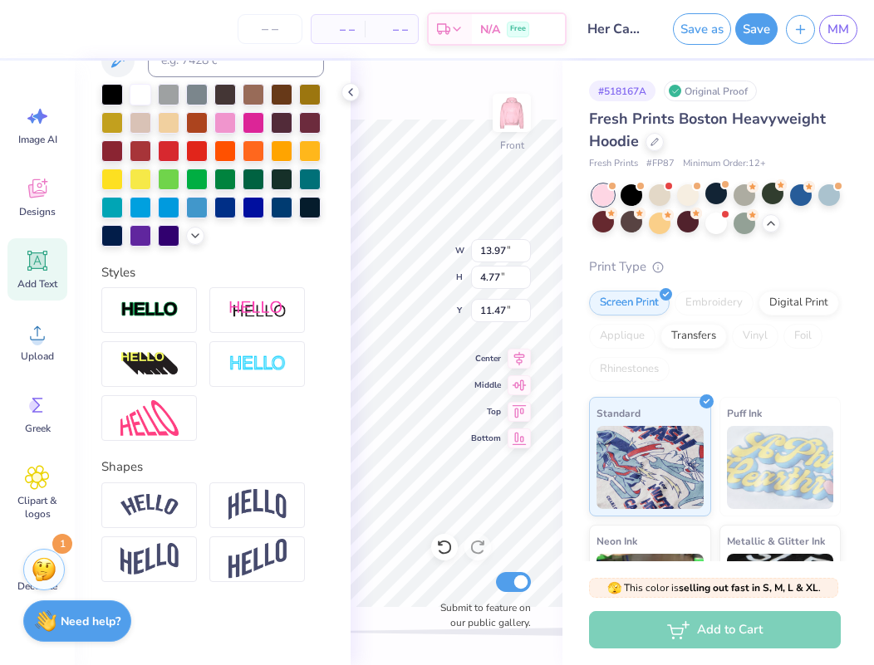
scroll to position [366, 0]
click at [132, 572] on img at bounding box center [149, 559] width 58 height 32
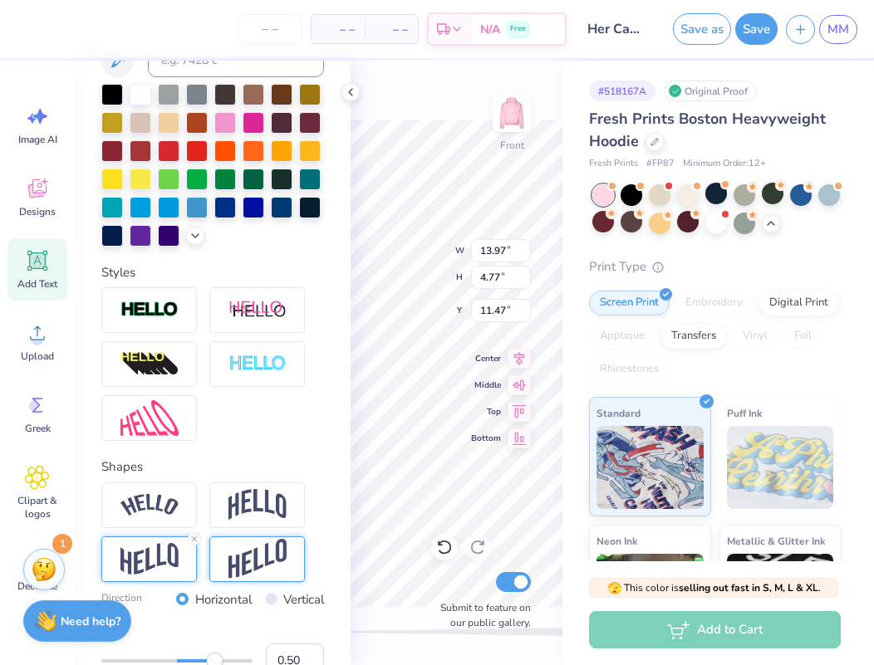
click at [238, 569] on img at bounding box center [257, 559] width 58 height 41
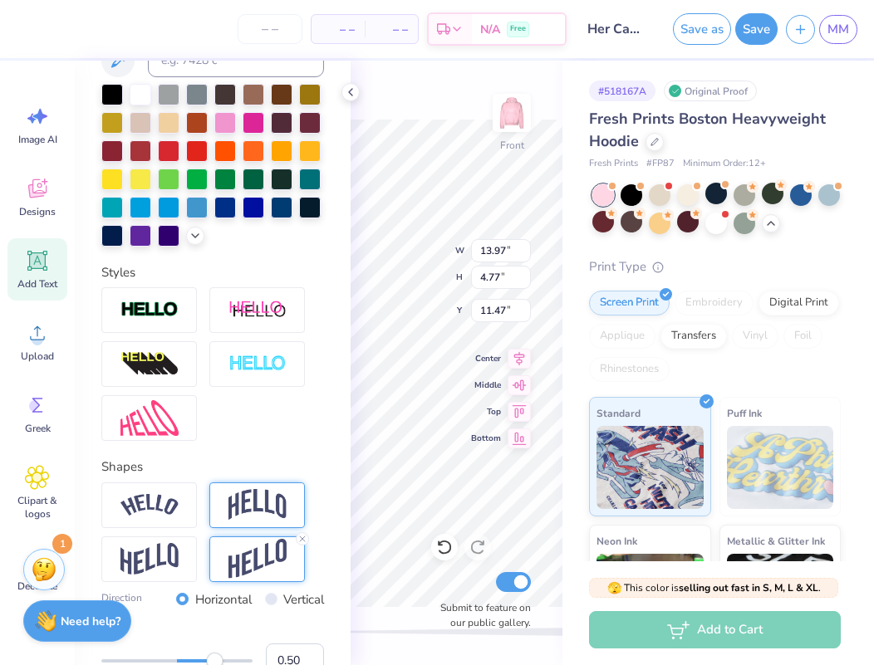
click at [244, 485] on div at bounding box center [257, 506] width 96 height 46
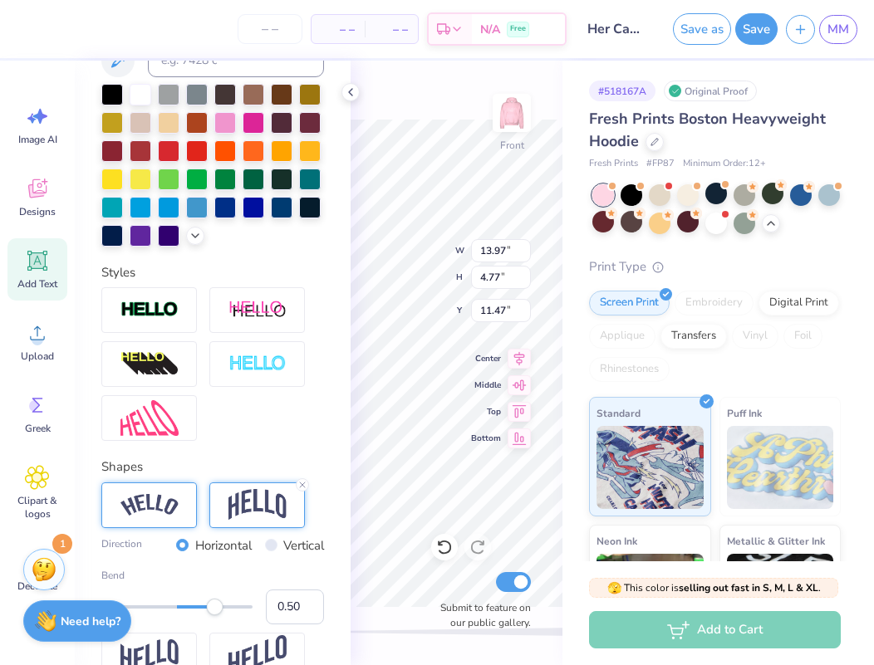
click at [152, 495] on img at bounding box center [149, 505] width 58 height 22
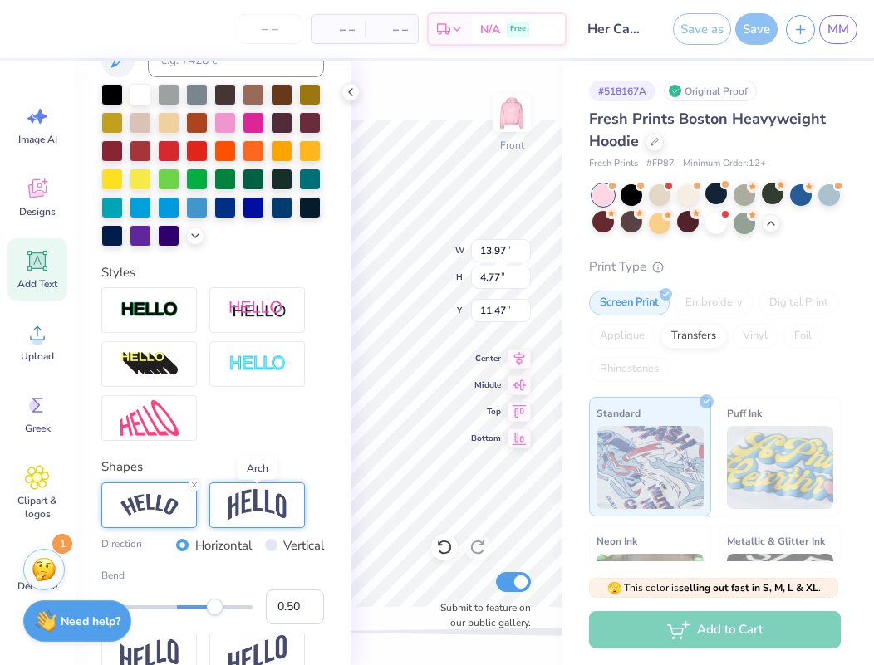
click at [258, 506] on img at bounding box center [257, 505] width 58 height 32
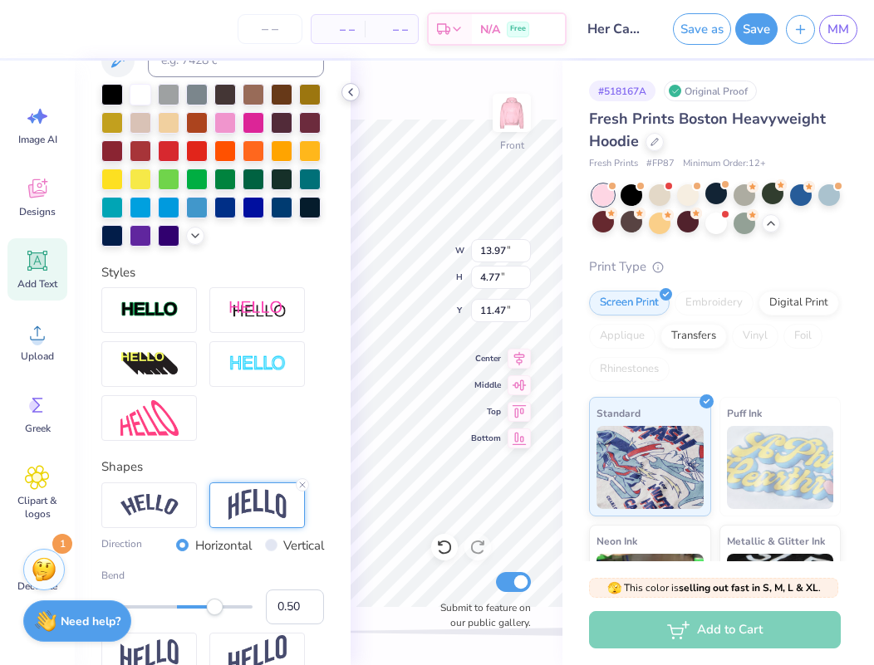
click at [348, 94] on icon at bounding box center [350, 92] width 13 height 13
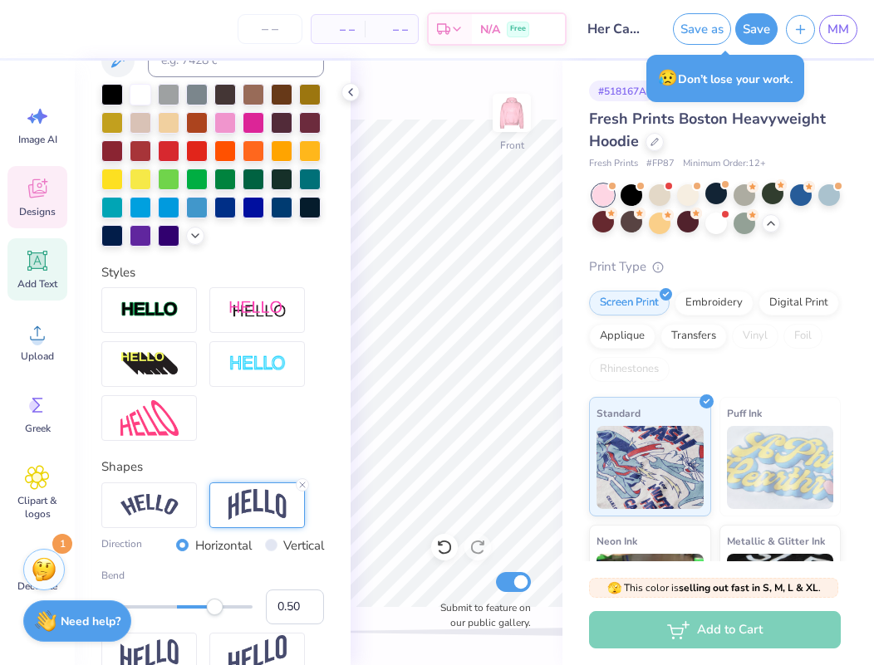
click at [52, 175] on div "Designs" at bounding box center [37, 197] width 60 height 62
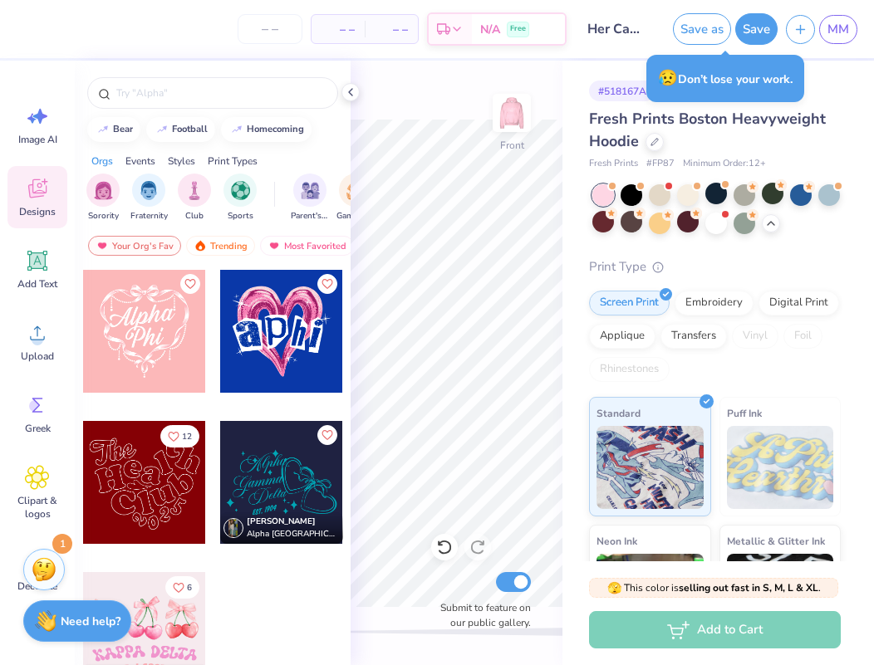
click at [140, 308] on div at bounding box center [144, 331] width 123 height 123
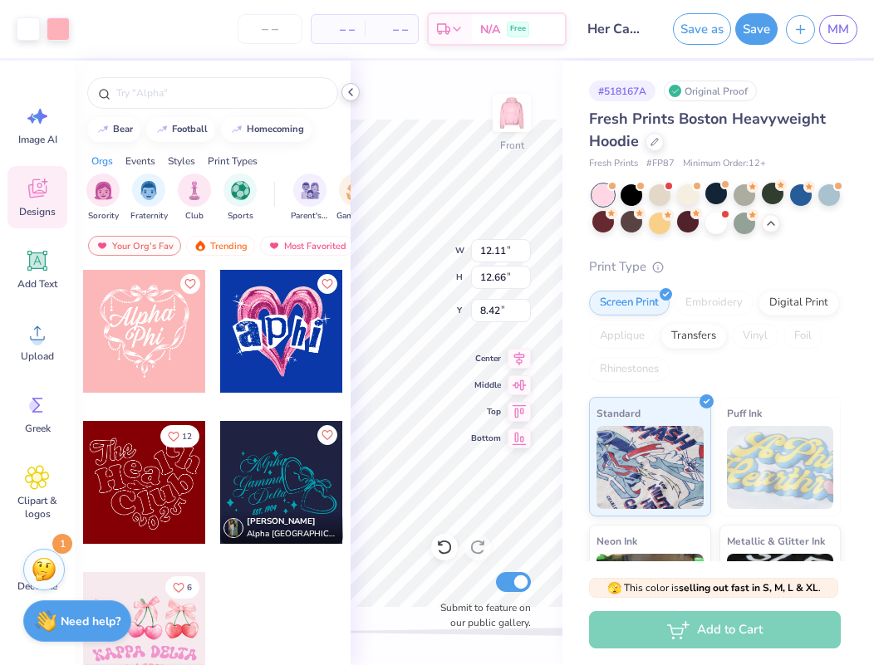
click at [347, 90] on icon at bounding box center [350, 92] width 13 height 13
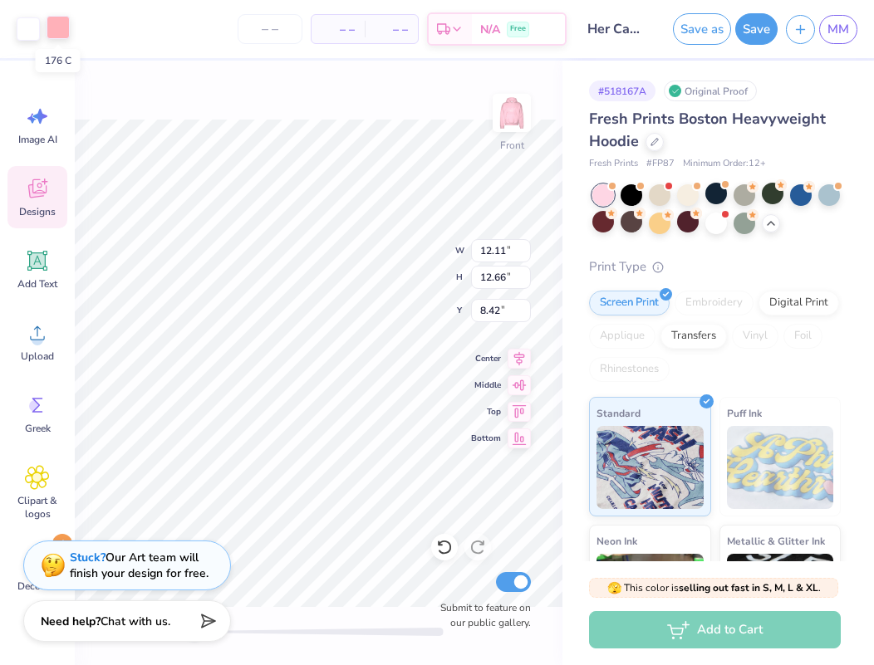
click at [58, 26] on div at bounding box center [58, 27] width 23 height 23
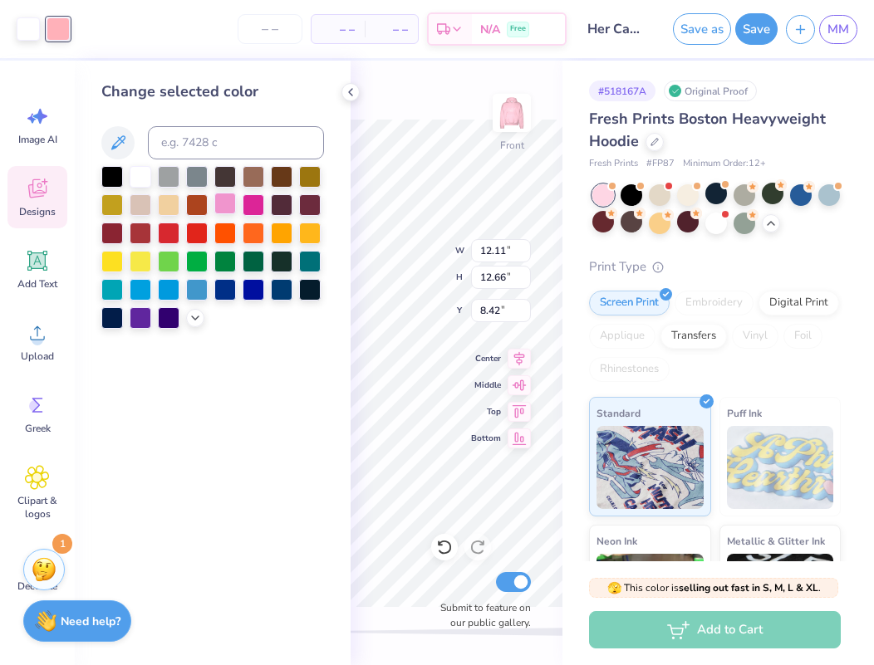
click at [227, 204] on div at bounding box center [225, 204] width 22 height 22
click at [223, 204] on div at bounding box center [225, 204] width 22 height 22
click at [351, 91] on icon at bounding box center [350, 92] width 13 height 13
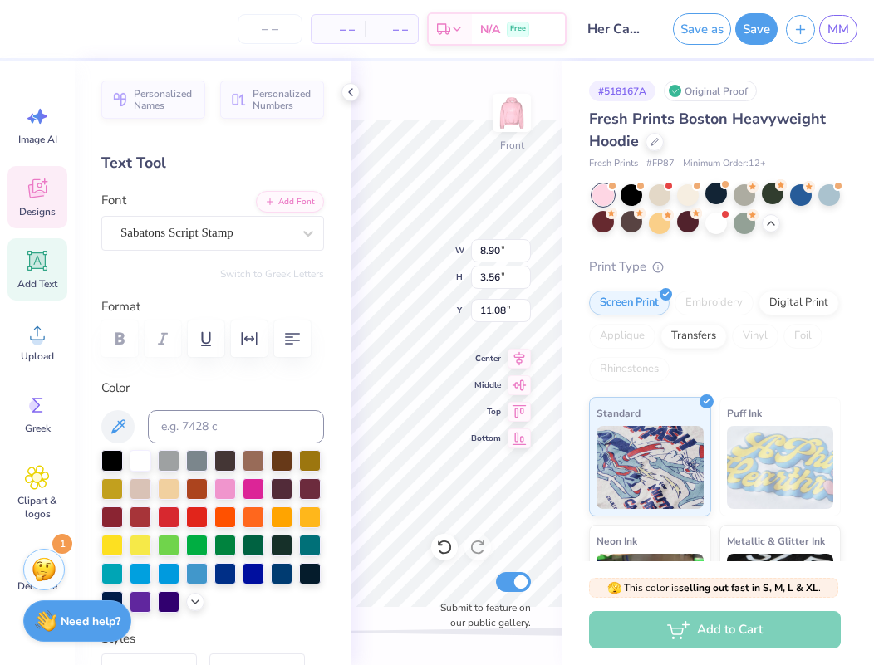
scroll to position [0, 3]
click at [454, 96] on div "Front W 8.90 8.90 " H 3.56 3.56 " Y 11.08 11.08 " Center Middle Top Bottom Subm…" at bounding box center [457, 363] width 212 height 605
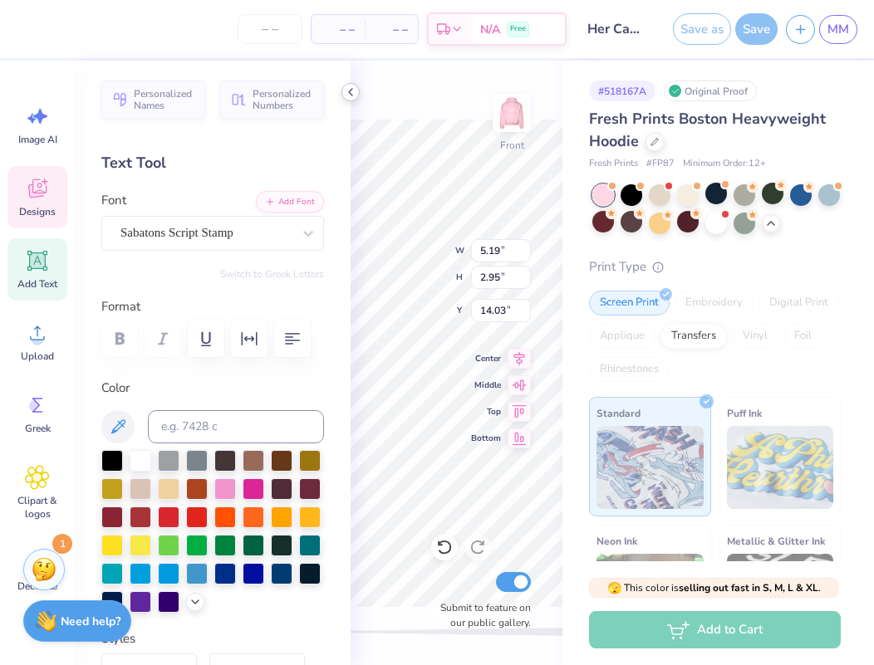
click at [350, 97] on icon at bounding box center [350, 92] width 13 height 13
click at [348, 84] on div "Personalized Names Personalized Numbers Text Tool Add Font Font Sabatons Script…" at bounding box center [213, 363] width 276 height 605
click at [351, 89] on div "Front W 5.19 5.19 " H 2.95 2.95 " Y 13.79 14.03 " Center Middle Top Bottom Subm…" at bounding box center [457, 363] width 212 height 605
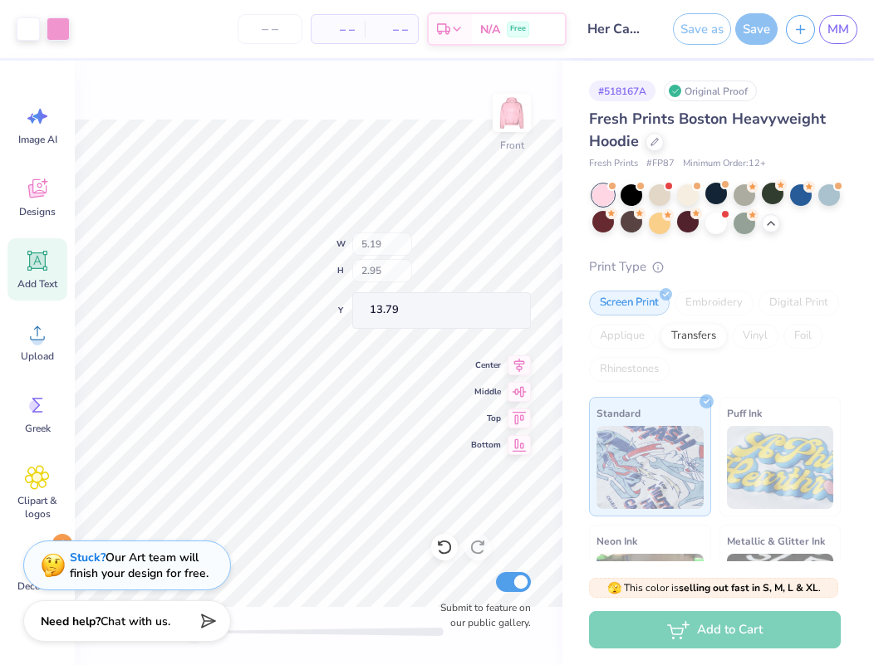
click at [353, 89] on div "Front W 5.19 H 2.95 Y 13.79 Center Middle Top Bottom Submit to feature on our p…" at bounding box center [319, 363] width 488 height 605
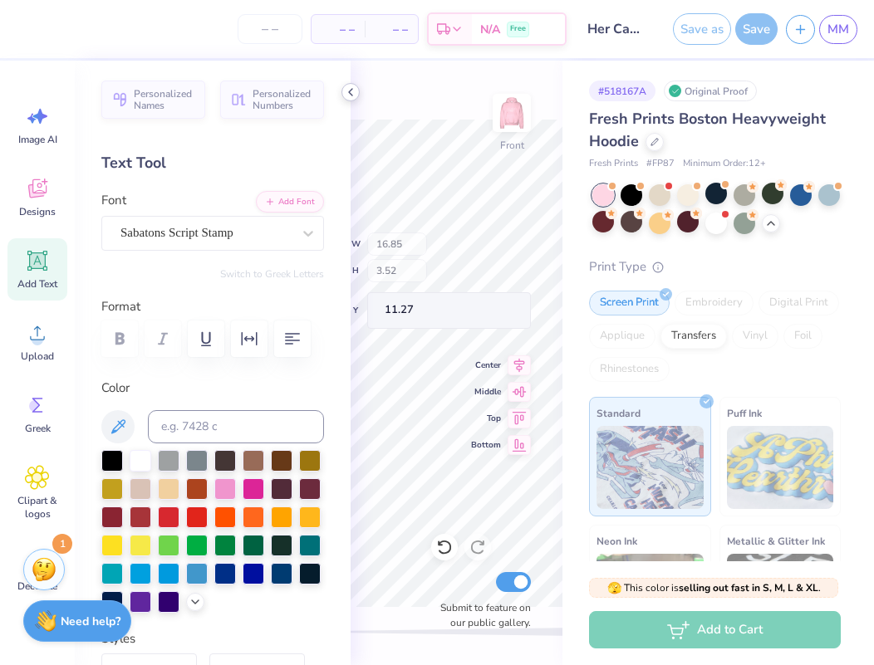
click at [346, 96] on icon at bounding box center [350, 92] width 13 height 13
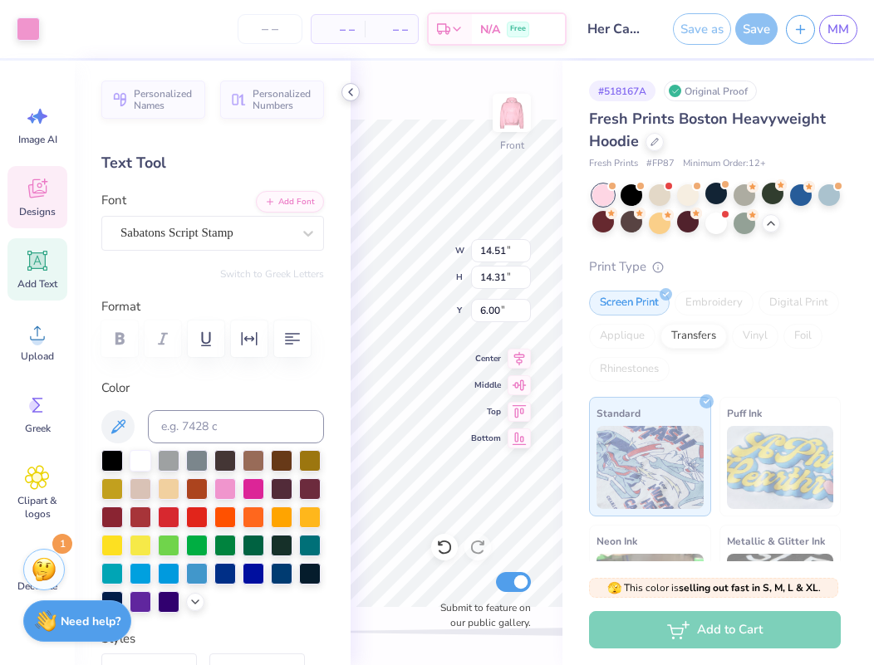
click at [350, 88] on icon at bounding box center [350, 92] width 13 height 13
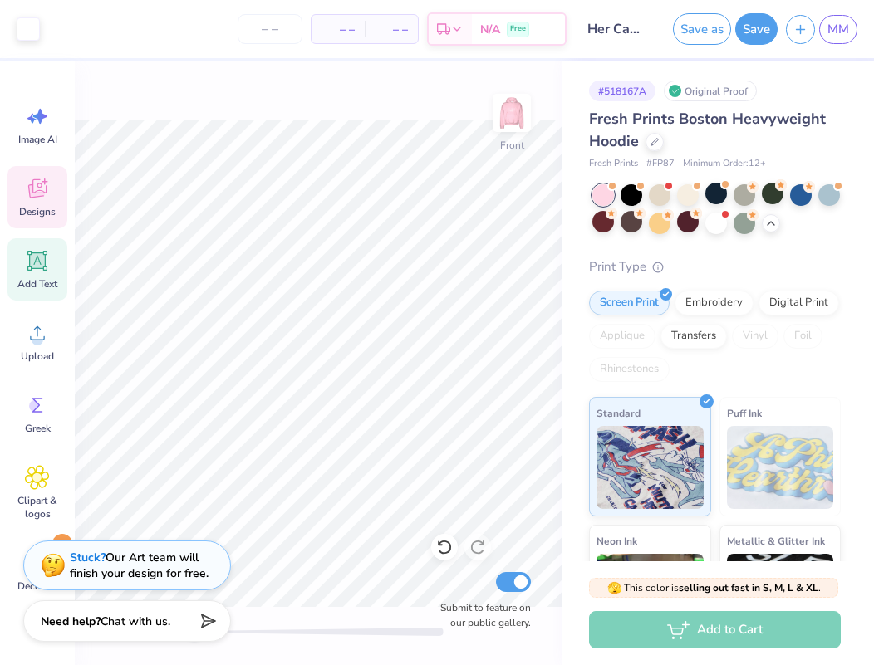
click at [48, 196] on icon at bounding box center [37, 188] width 25 height 25
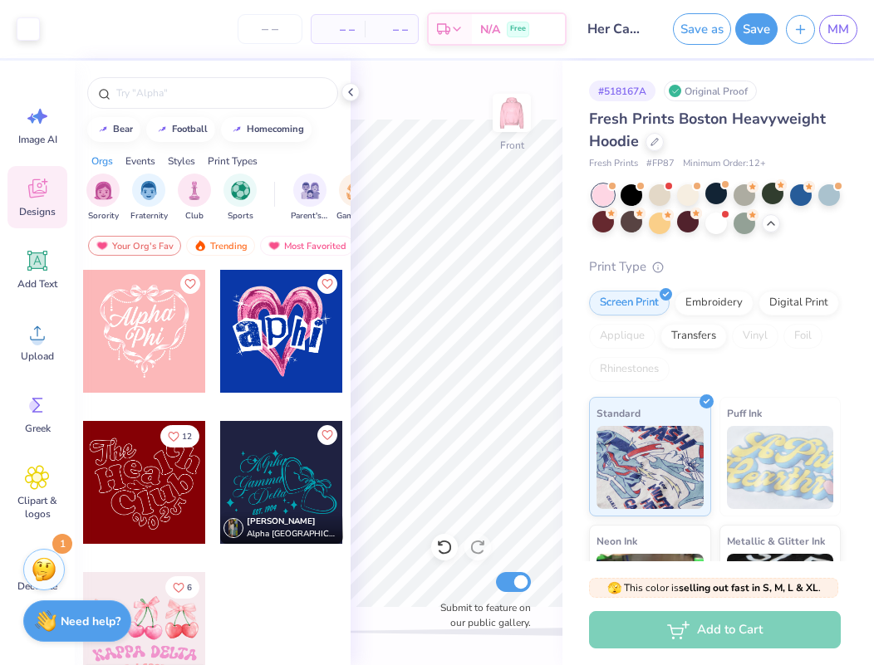
click at [148, 305] on div at bounding box center [144, 331] width 123 height 123
click at [64, 29] on div at bounding box center [58, 27] width 23 height 23
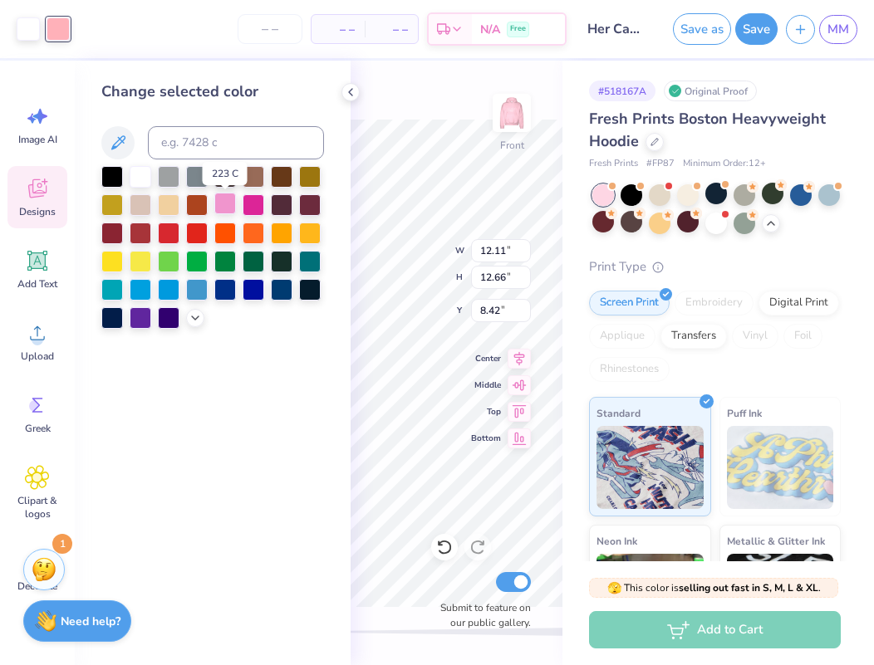
click at [222, 208] on div at bounding box center [225, 204] width 22 height 22
click at [351, 95] on polyline at bounding box center [350, 92] width 3 height 7
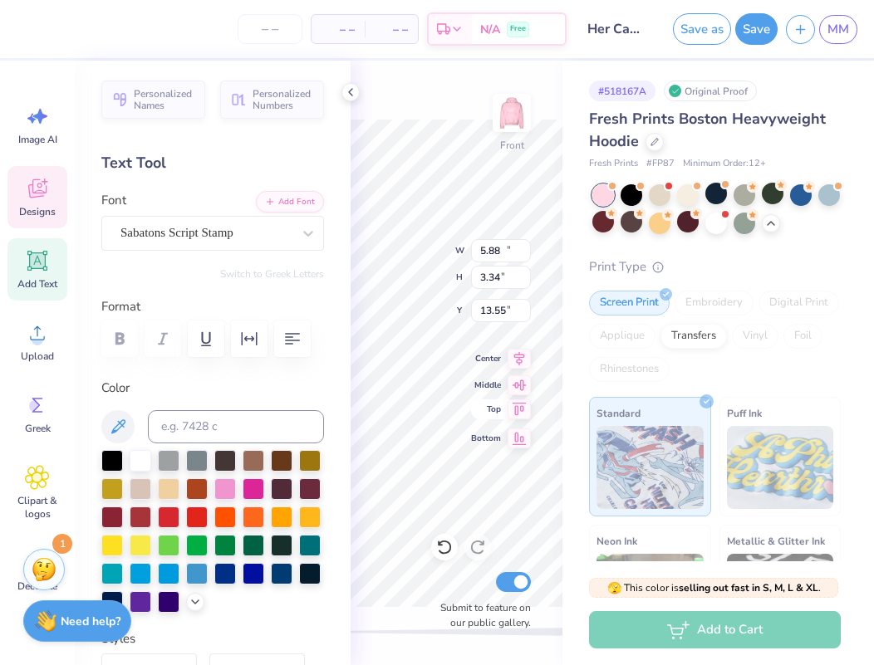
click at [474, 412] on span "Top" at bounding box center [486, 409] width 30 height 13
click at [446, 547] on icon at bounding box center [444, 547] width 17 height 17
click at [483, 402] on div "Top" at bounding box center [501, 410] width 60 height 20
click at [437, 543] on icon at bounding box center [444, 547] width 17 height 17
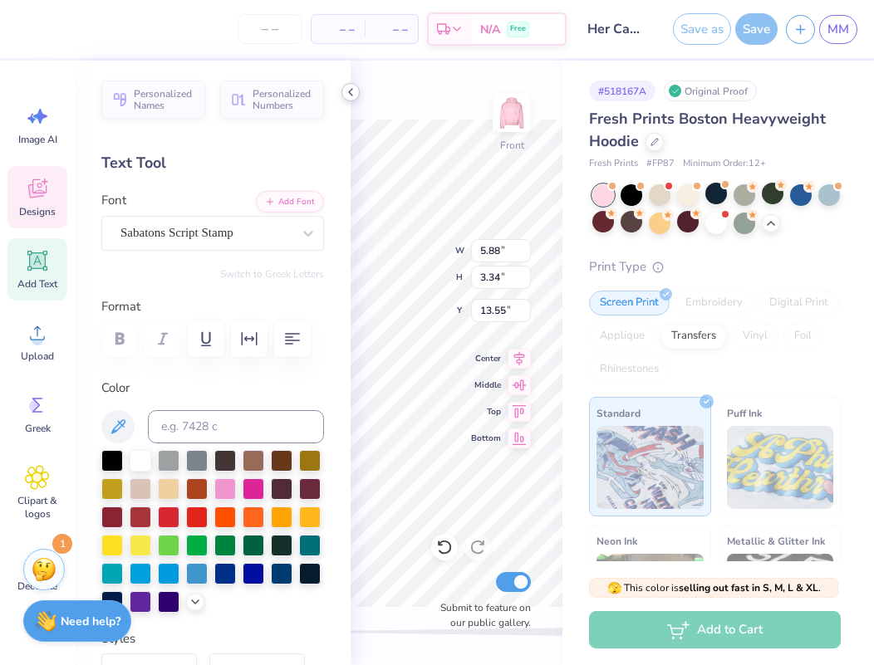
click at [352, 86] on icon at bounding box center [350, 92] width 13 height 13
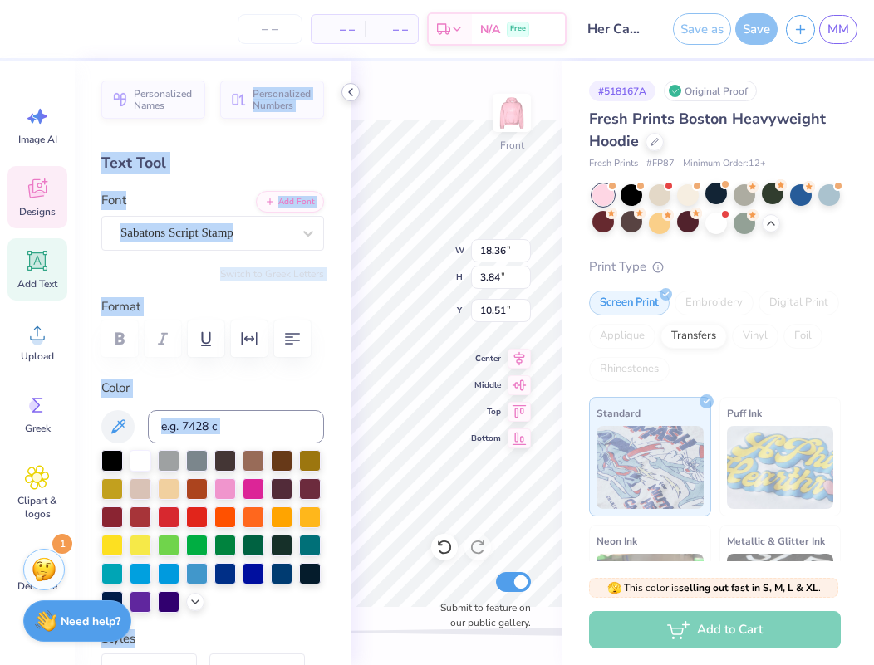
click at [343, 86] on div "– – Per Item – – Total Est. Delivery N/A Free Design Title Her Campus idea 1 Sa…" at bounding box center [437, 332] width 874 height 665
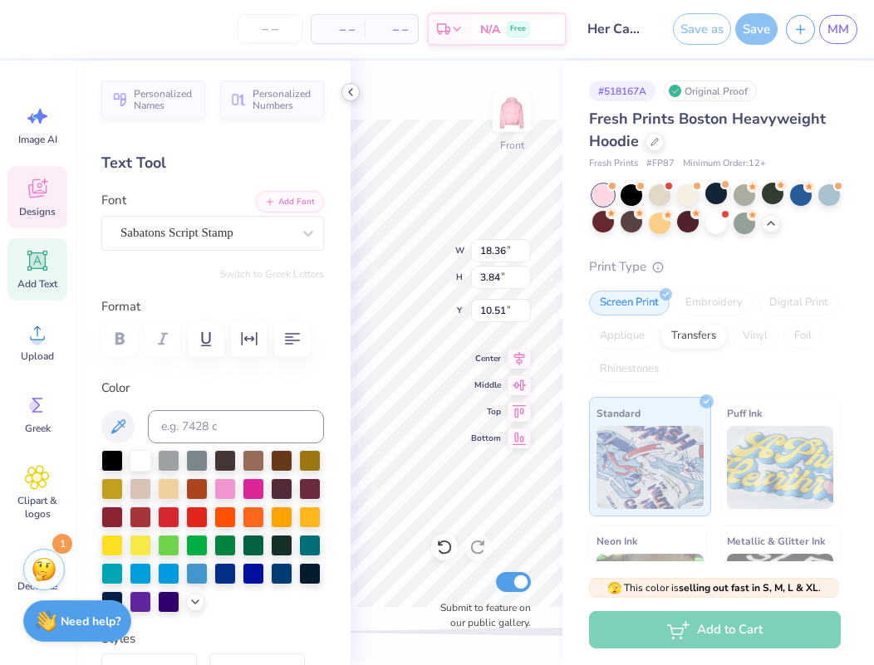
click at [348, 91] on icon at bounding box center [350, 92] width 13 height 13
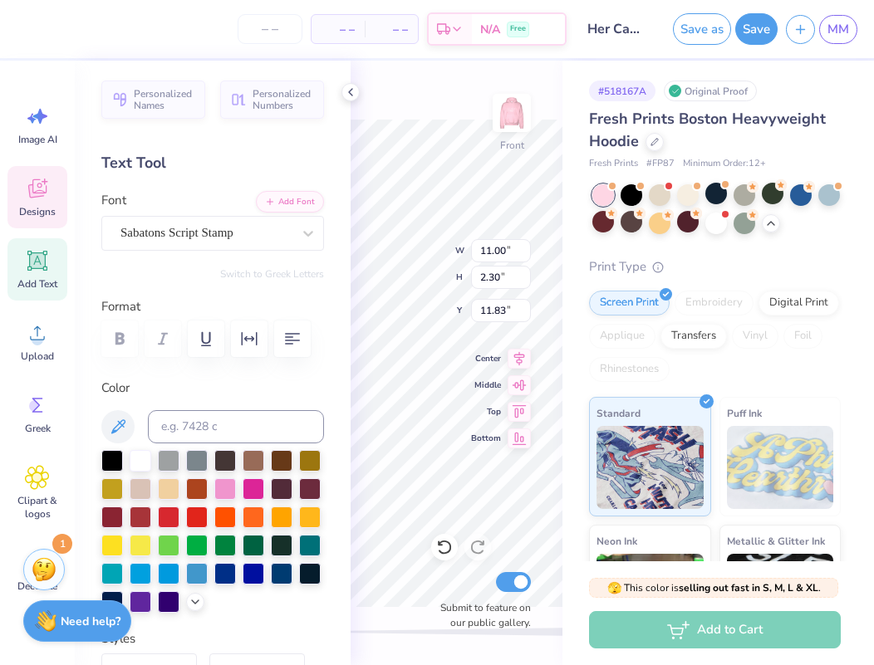
click at [351, 97] on icon at bounding box center [350, 92] width 13 height 13
click at [449, 96] on div "Front W 5.08 5.64 " H 2.48 2.75 " Y 14.09 14.11 " Center Middle Top Bottom Subm…" at bounding box center [457, 363] width 212 height 605
click at [437, 86] on div "Front W 11.00 11.00 " H 2.30 2.30 " Y 11.81 11.81 " Center Middle Top Bottom Su…" at bounding box center [457, 363] width 212 height 605
click at [413, 117] on div "Front W 11.05 11.05 " H 2.19 2.19 " Y 11.73 11.73 " Center Middle Top Bottom Su…" at bounding box center [457, 363] width 212 height 605
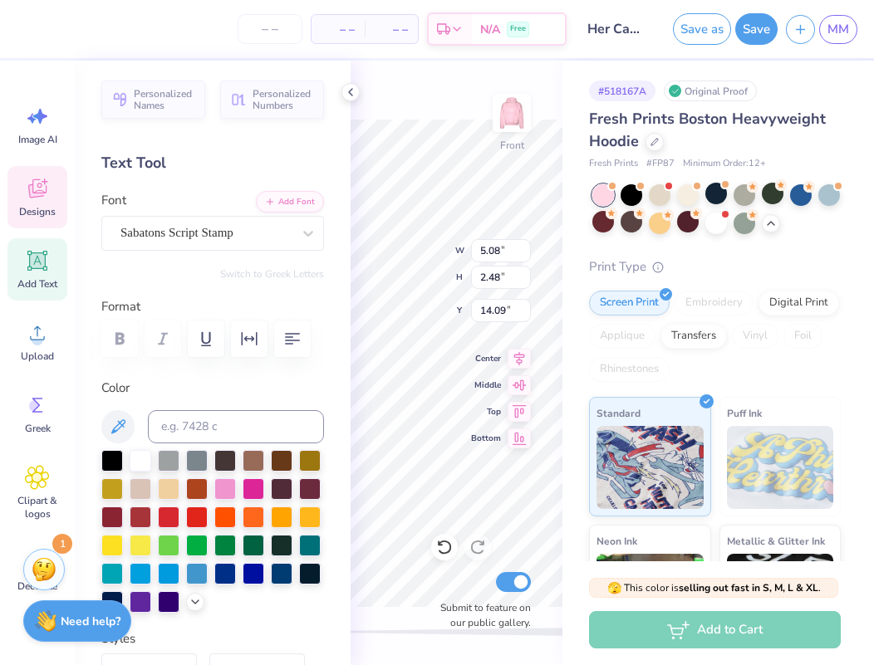
click at [432, 97] on div "Front W 5.08 5.08 " H 2.48 2.48 " Y 14.09 14.09 " Center Middle Top Bottom Subm…" at bounding box center [457, 363] width 212 height 605
click at [291, 198] on button "Add Font" at bounding box center [290, 200] width 68 height 22
click at [32, 253] on icon at bounding box center [37, 261] width 20 height 20
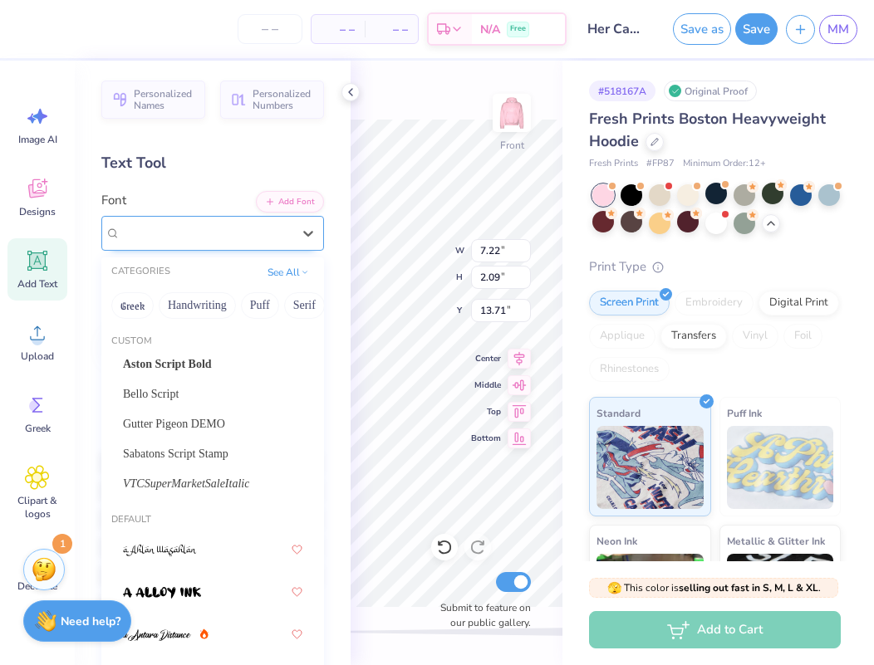
click at [268, 225] on div "Super Dream" at bounding box center [206, 233] width 174 height 26
click at [199, 457] on span "Sabatons Script Stamp" at bounding box center [176, 453] width 106 height 17
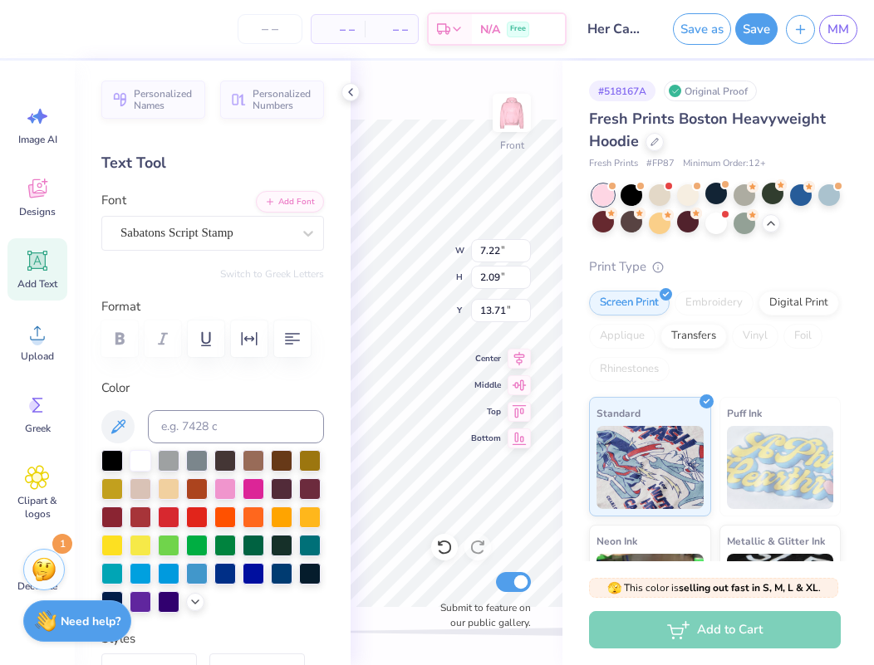
click at [429, 81] on div "Front W 7.22 7.22 " H 2.09 2.09 " Y 13.71 13.71 " Center Middle Top Bottom Subm…" at bounding box center [457, 363] width 212 height 605
click at [353, 97] on icon at bounding box center [350, 92] width 13 height 13
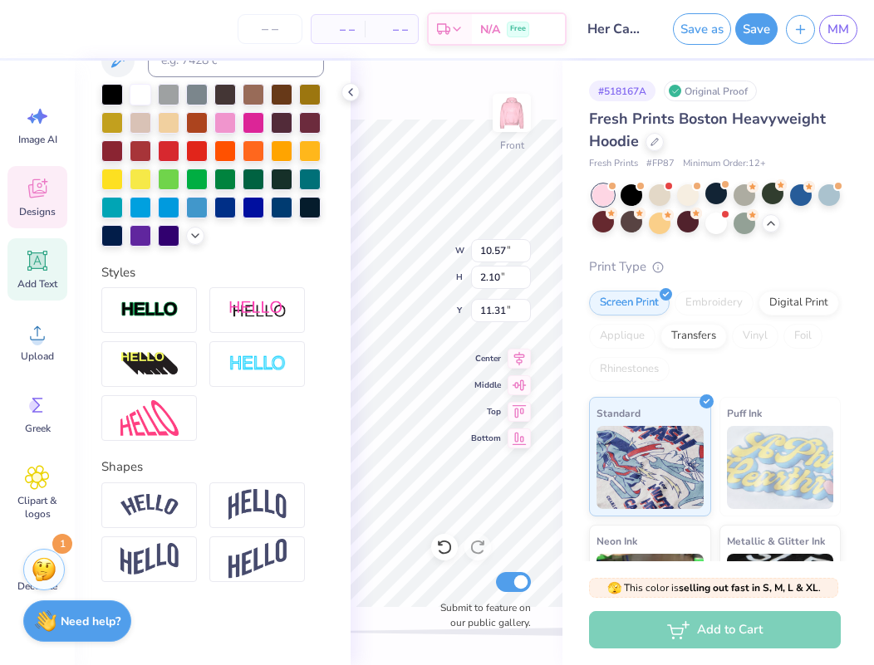
scroll to position [366, 0]
click at [166, 503] on img at bounding box center [149, 505] width 58 height 22
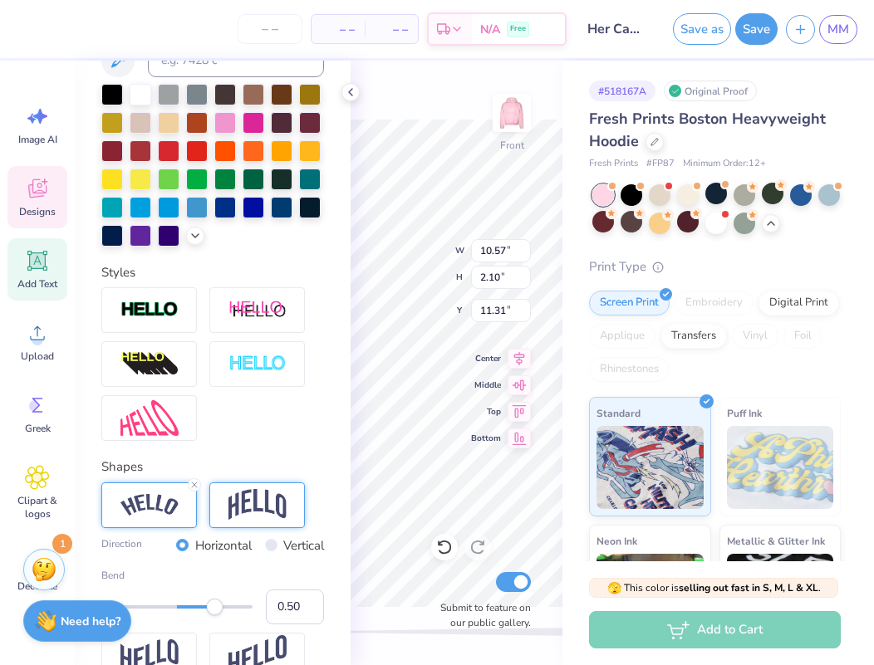
click at [287, 516] on div at bounding box center [257, 506] width 96 height 46
click at [155, 518] on div at bounding box center [149, 506] width 96 height 46
drag, startPoint x: 213, startPoint y: 607, endPoint x: 195, endPoint y: 611, distance: 17.8
click at [195, 611] on div "Accessibility label" at bounding box center [195, 607] width 17 height 17
click at [416, 105] on div "Front W 10.57 10.57 " H 2.10 2.10 " Y 11.31 11.31 " Center Middle Top Bottom Su…" at bounding box center [457, 363] width 212 height 605
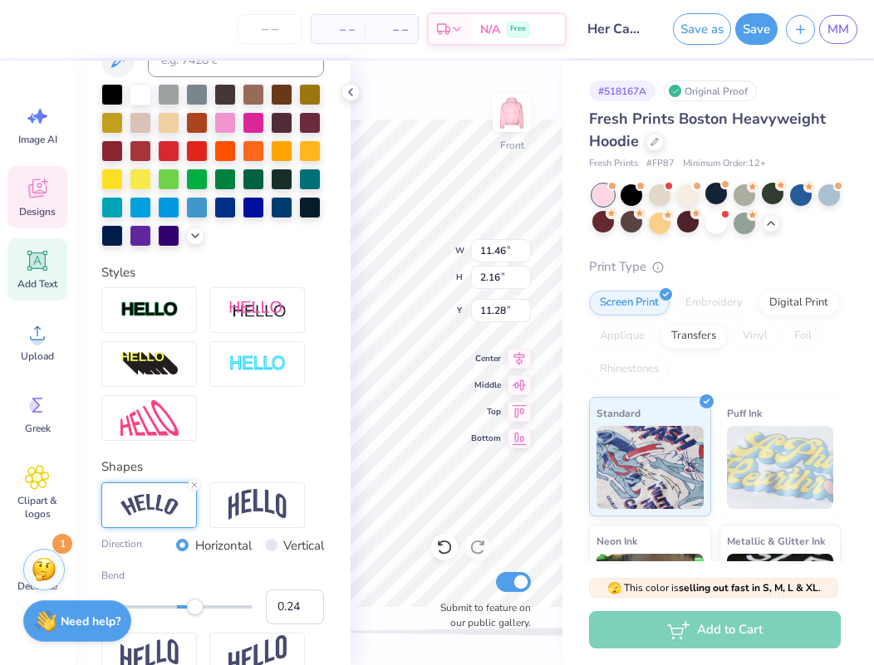
click at [438, 78] on div "Front W 11.46 11.46 " H 2.16 2.16 " Y 11.28 11.28 " Center Middle Top Bottom Su…" at bounding box center [457, 363] width 212 height 605
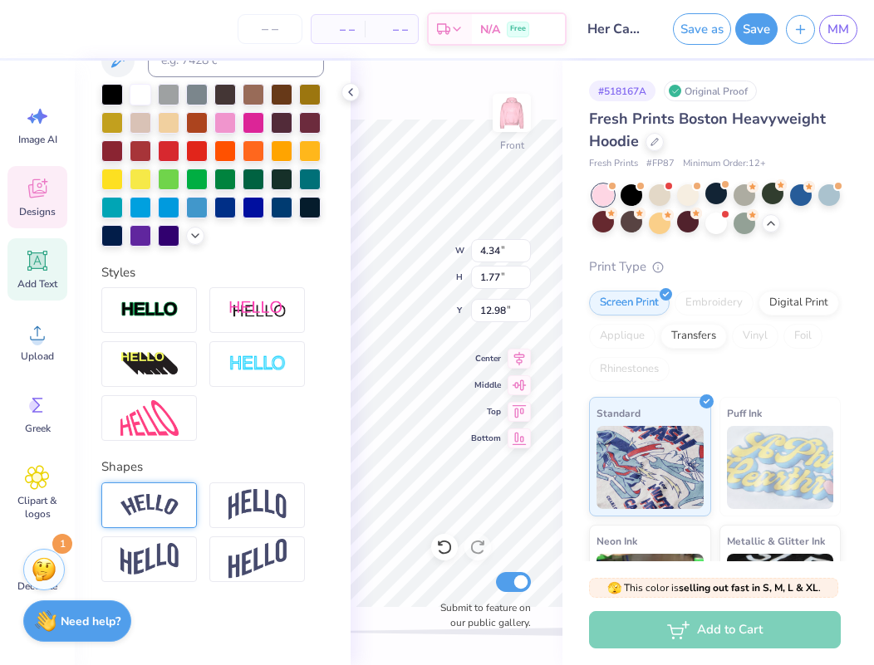
click at [163, 496] on img at bounding box center [149, 505] width 58 height 22
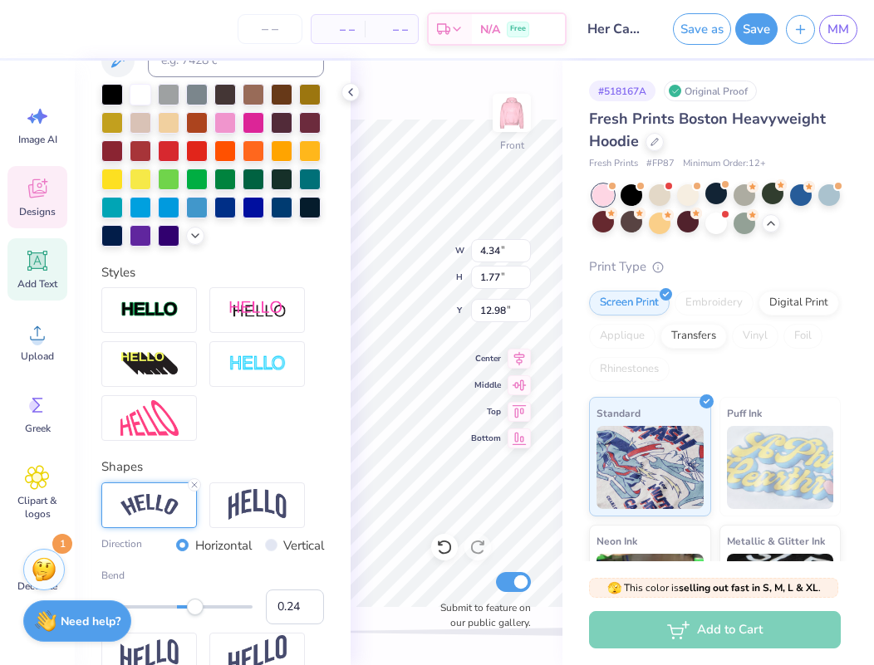
drag, startPoint x: 209, startPoint y: 611, endPoint x: 195, endPoint y: 611, distance: 14.1
click at [195, 611] on div "Accessibility label" at bounding box center [195, 607] width 17 height 17
click at [444, 110] on div "Front W 4.34 4.34 " H 1.77 1.77 " Y 12.98 12.98 " Center Middle Top Bottom Subm…" at bounding box center [457, 363] width 212 height 605
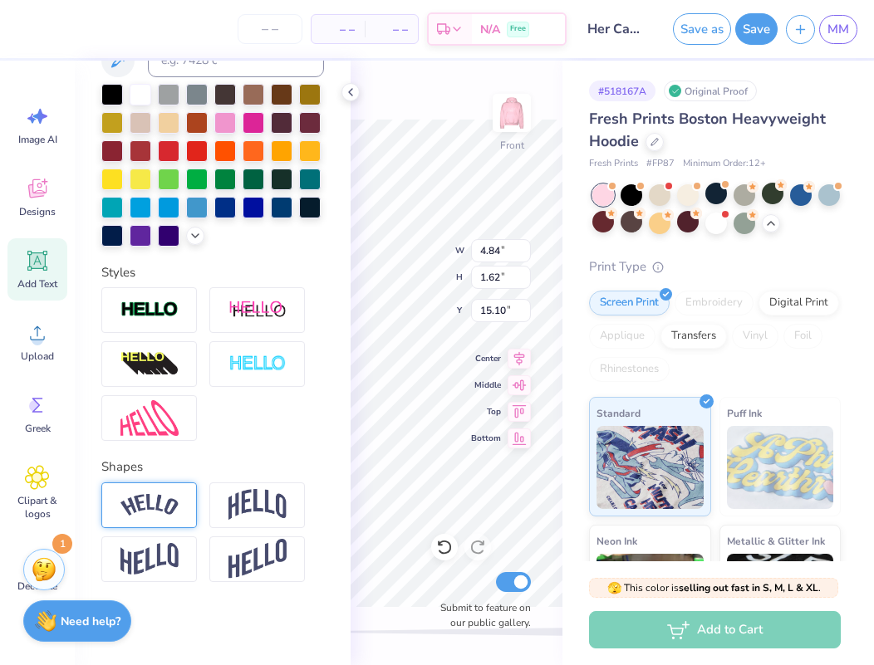
click at [168, 501] on img at bounding box center [149, 505] width 58 height 22
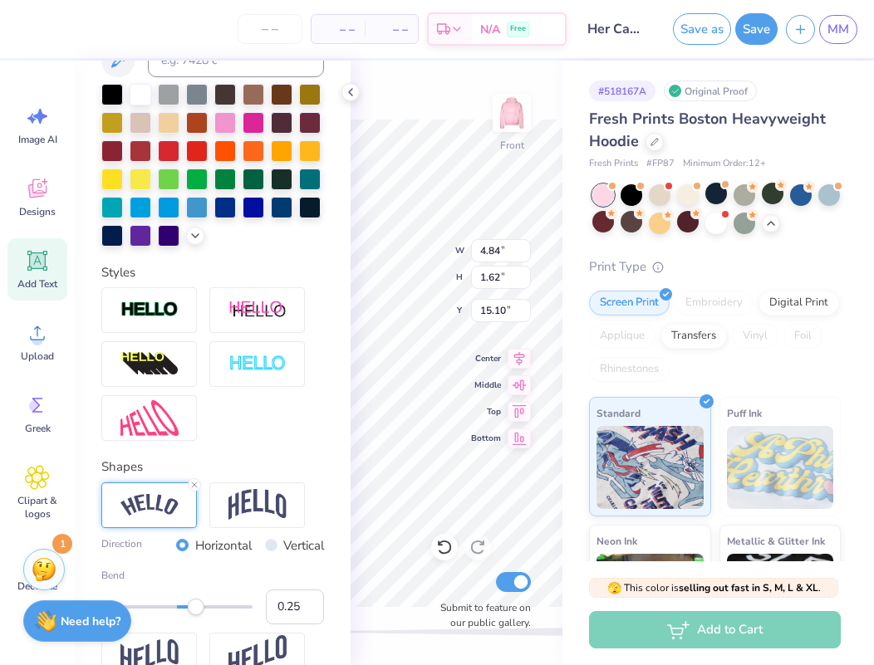
drag, startPoint x: 213, startPoint y: 605, endPoint x: 196, endPoint y: 605, distance: 16.6
click at [196, 605] on div "Accessibility label" at bounding box center [196, 607] width 17 height 17
click at [193, 613] on div "Accessibility label" at bounding box center [192, 607] width 17 height 17
click at [411, 115] on div "Front W 4.84 4.84 " H 1.62 1.62 " Y 15.10 15.10 " Center Middle Top Bottom Subm…" at bounding box center [457, 363] width 212 height 605
click at [353, 91] on icon at bounding box center [350, 92] width 13 height 13
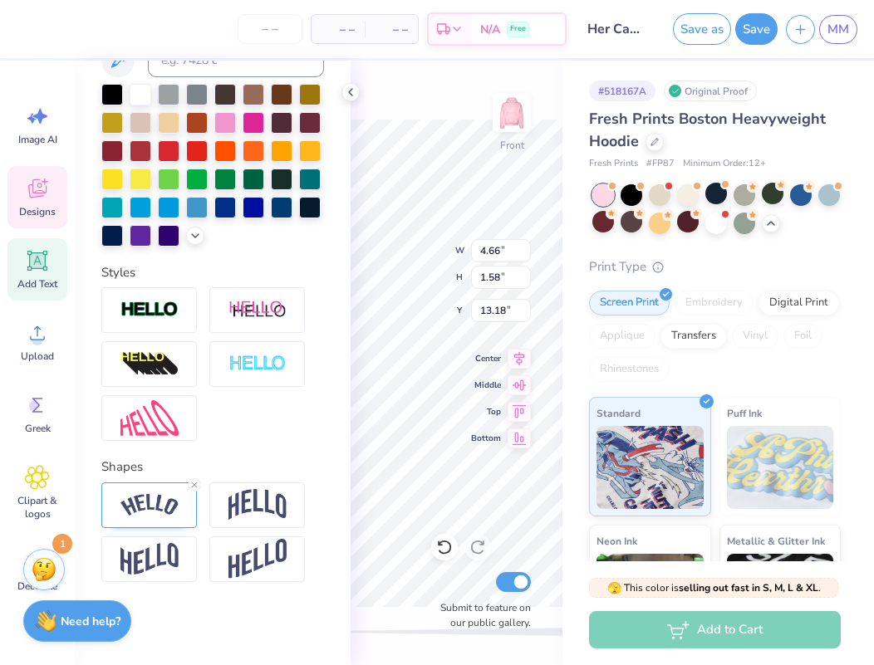
click at [442, 81] on div "Front W 4.66 5.22 " H 1.58 1.77 " Y 13.18 12.98 " Center Middle Top Bottom Subm…" at bounding box center [457, 363] width 212 height 605
click at [478, 417] on div "Front W 4.76 4.76 " H 1.52 1.52 " Y 15.25 15.25 " Center Middle Top Bottom Subm…" at bounding box center [457, 363] width 212 height 605
click at [420, 98] on div "Front W 4.76 4.76 " H 1.52 1.52 " Y 14.75 14.75 " Center Middle Top Bottom Subm…" at bounding box center [457, 363] width 212 height 605
click at [161, 512] on img at bounding box center [149, 505] width 58 height 22
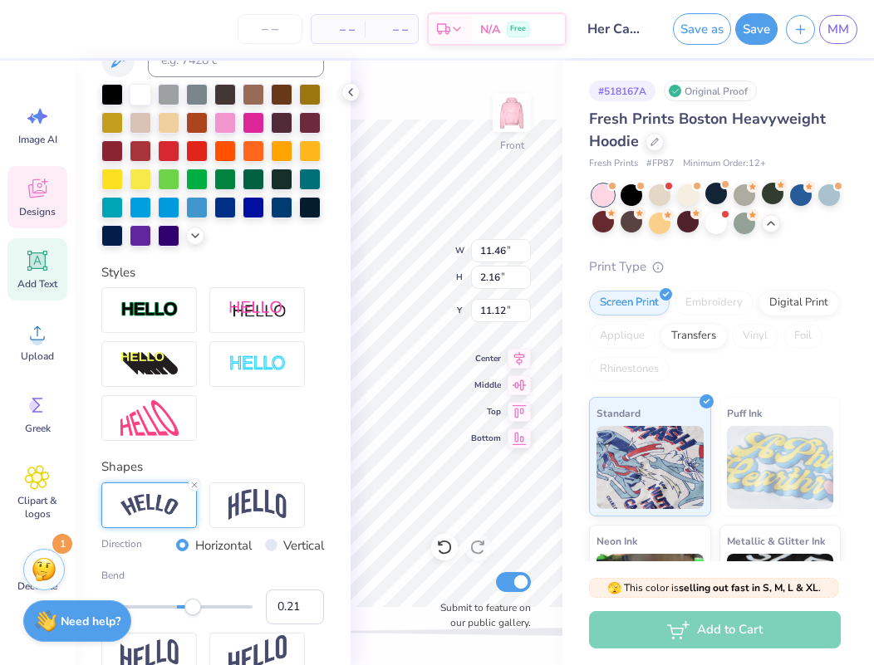
click at [193, 604] on div "Accessibility label" at bounding box center [192, 607] width 17 height 17
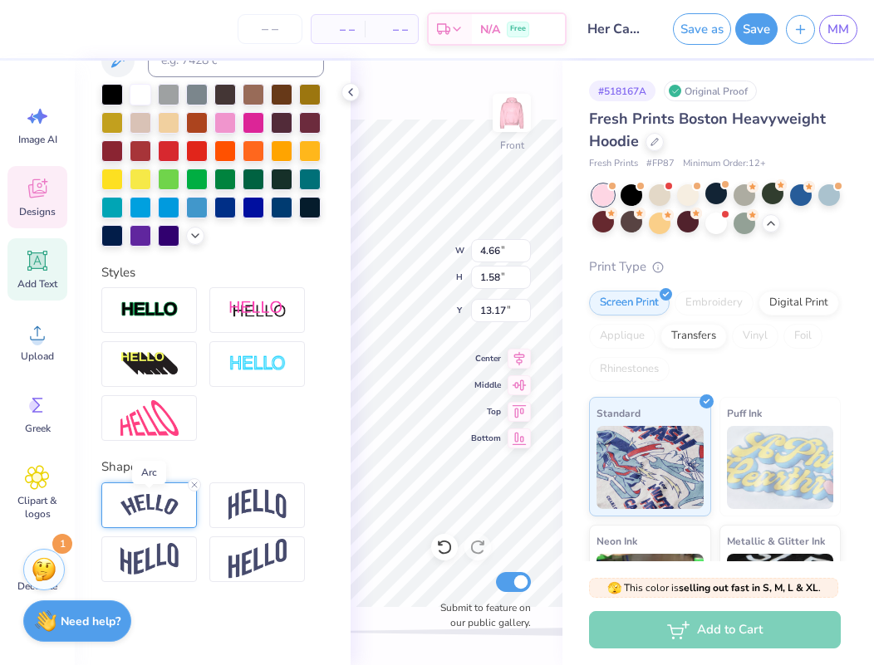
click at [169, 512] on img at bounding box center [149, 505] width 58 height 22
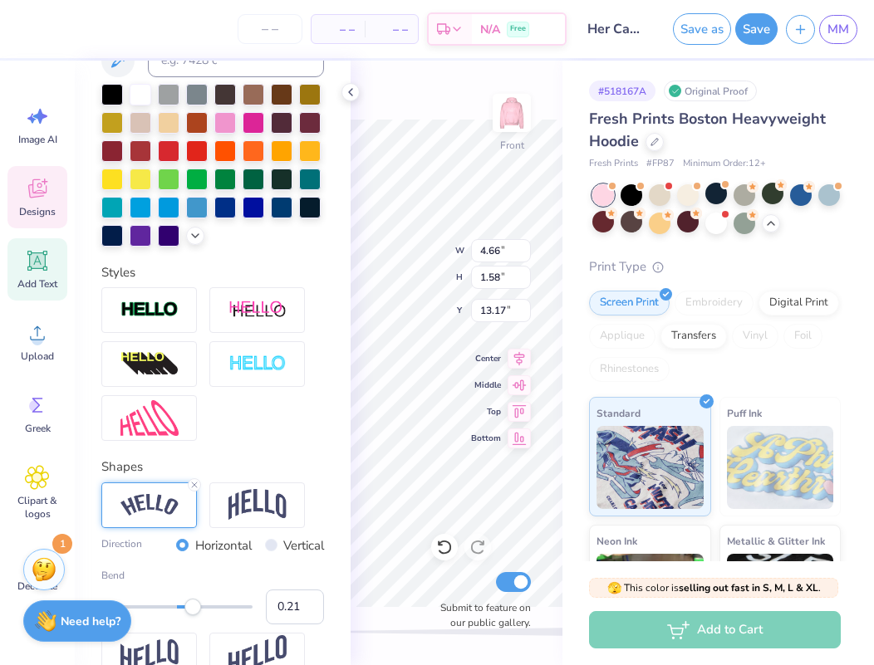
click at [193, 613] on div "Accessibility label" at bounding box center [192, 607] width 17 height 17
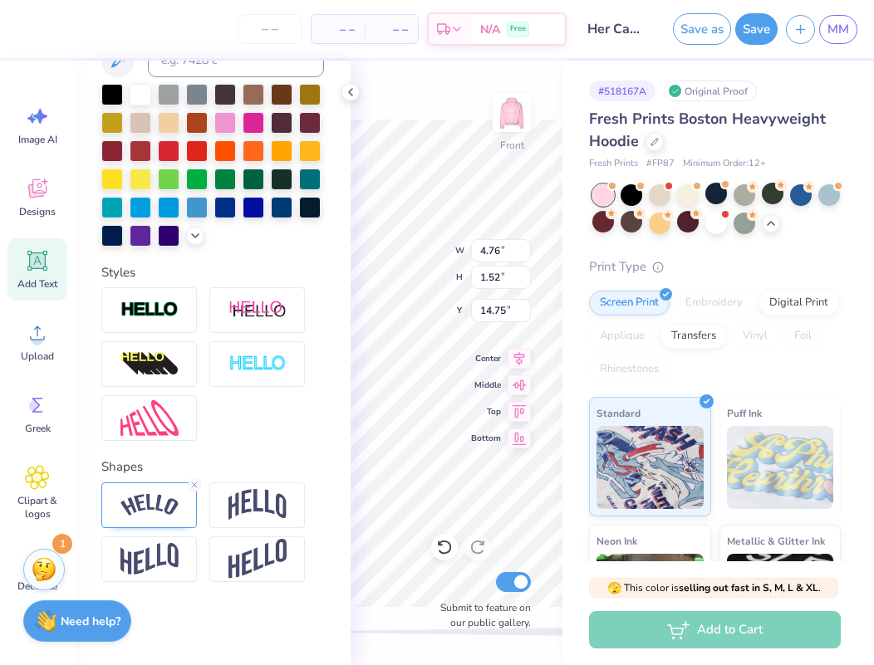
click at [426, 80] on div "Front W 4.76 4.76 " H 1.52 1.52 " Y 14.75 14.75 " Center Middle Top Bottom Subm…" at bounding box center [457, 363] width 212 height 605
click at [346, 94] on icon at bounding box center [350, 92] width 13 height 13
click at [346, 87] on icon at bounding box center [350, 92] width 13 height 13
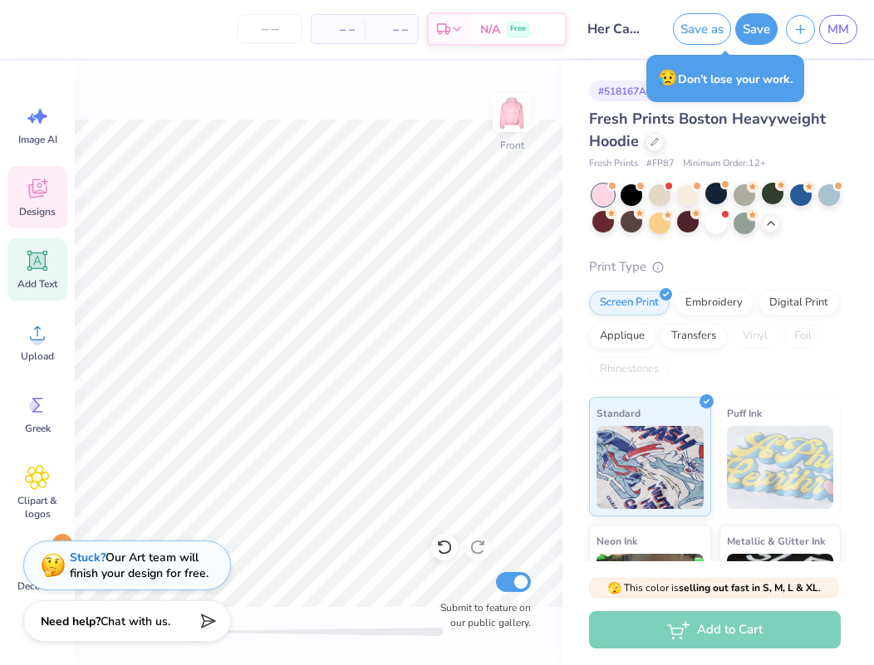
click at [29, 212] on span "Designs" at bounding box center [37, 211] width 37 height 13
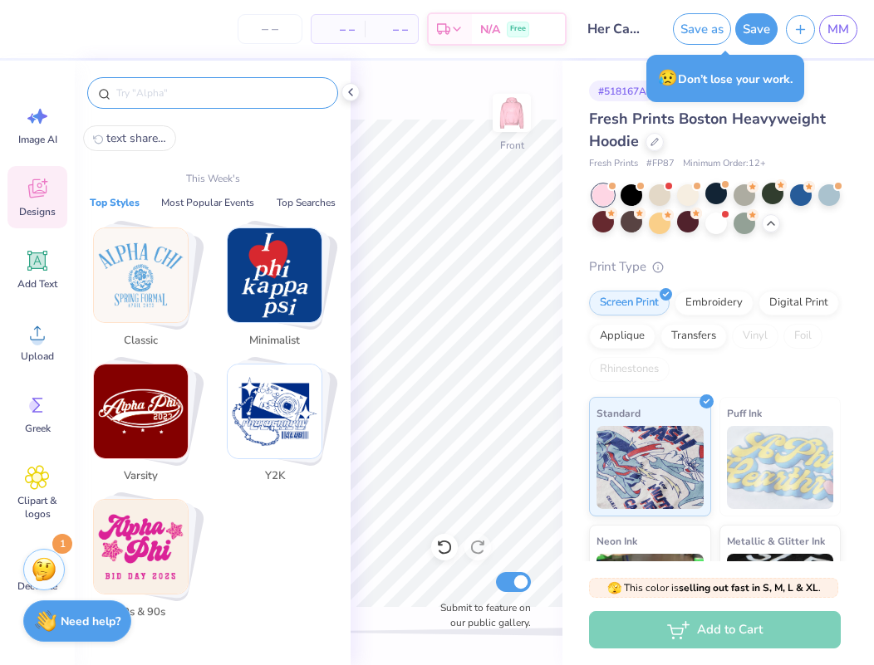
click at [201, 95] on input "text" at bounding box center [221, 93] width 213 height 17
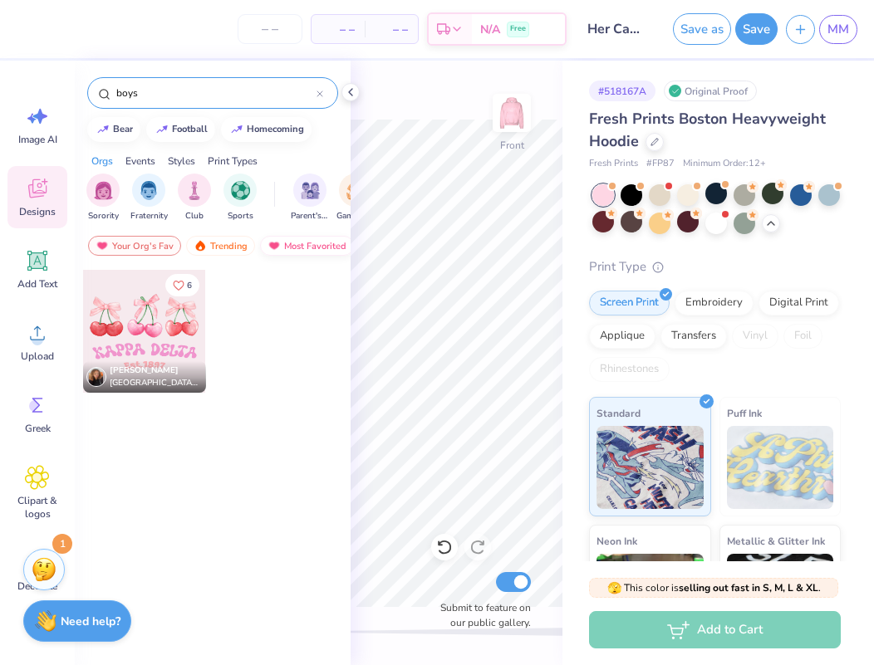
drag, startPoint x: 201, startPoint y: 95, endPoint x: 276, endPoint y: 249, distance: 171.7
click at [276, 249] on img at bounding box center [274, 246] width 13 height 12
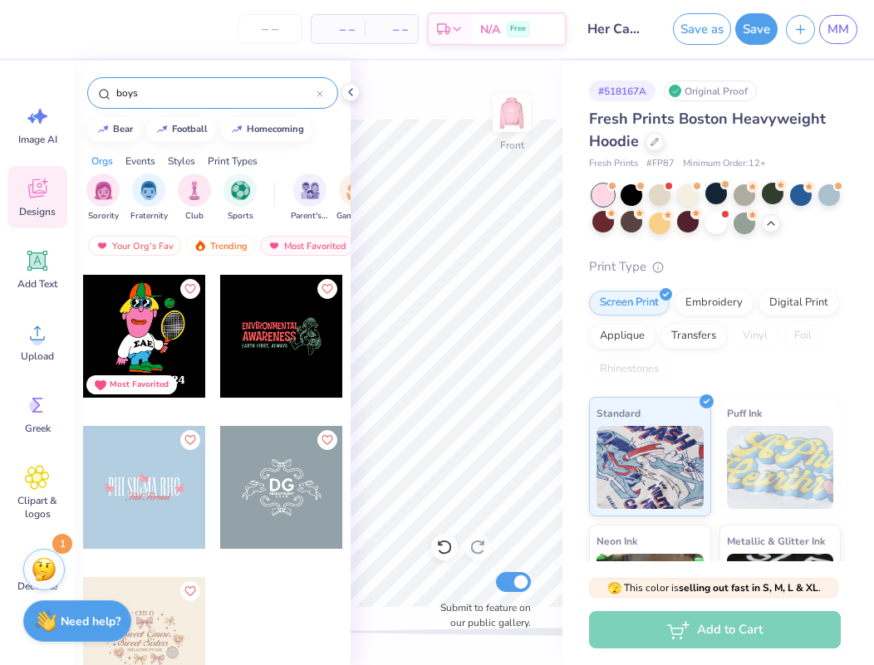
scroll to position [3170, 0]
click at [155, 89] on input "boys" at bounding box center [216, 93] width 202 height 17
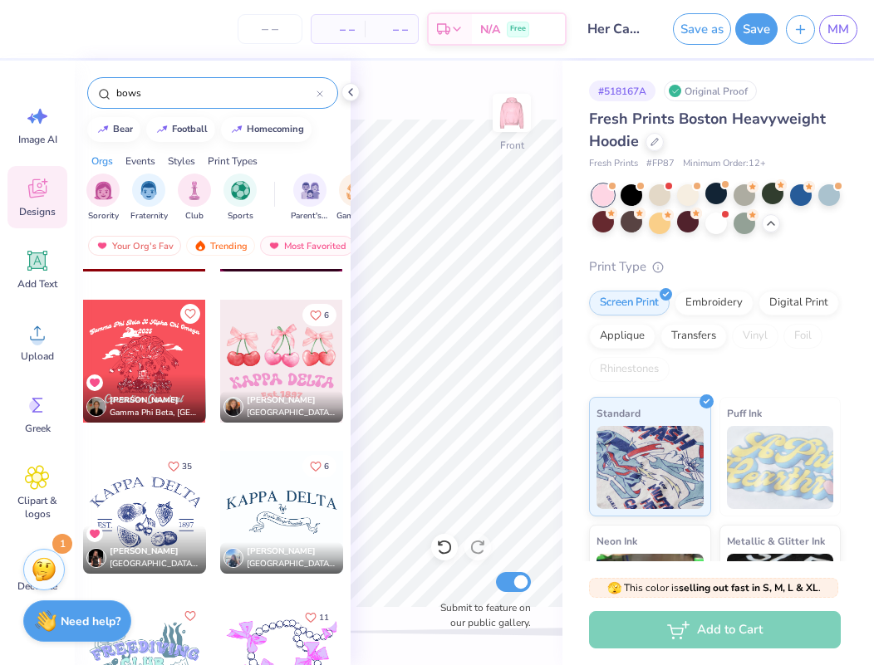
scroll to position [1026, 0]
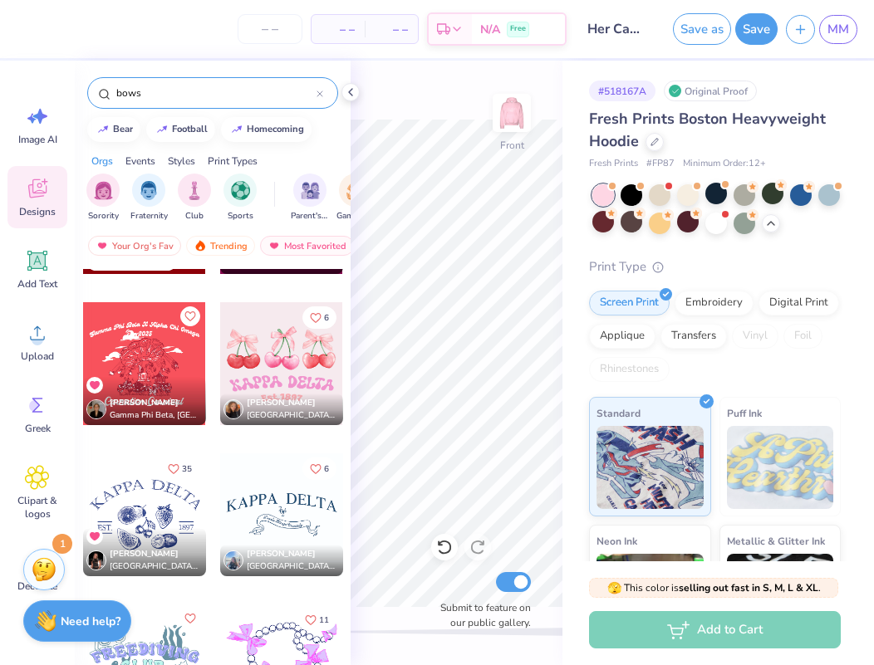
click at [269, 331] on div at bounding box center [281, 363] width 123 height 123
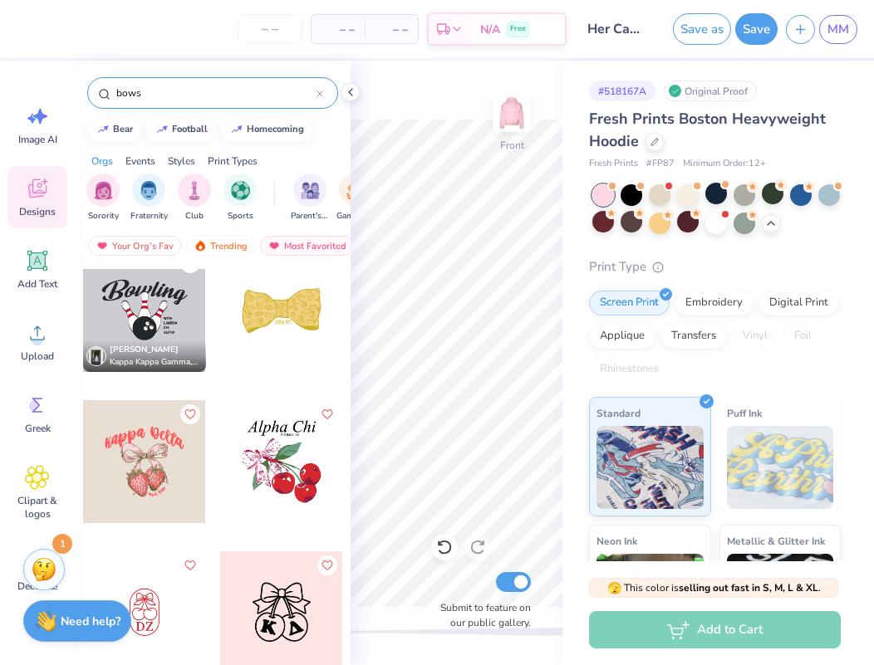
scroll to position [3349, 0]
